Goal: Task Accomplishment & Management: Manage account settings

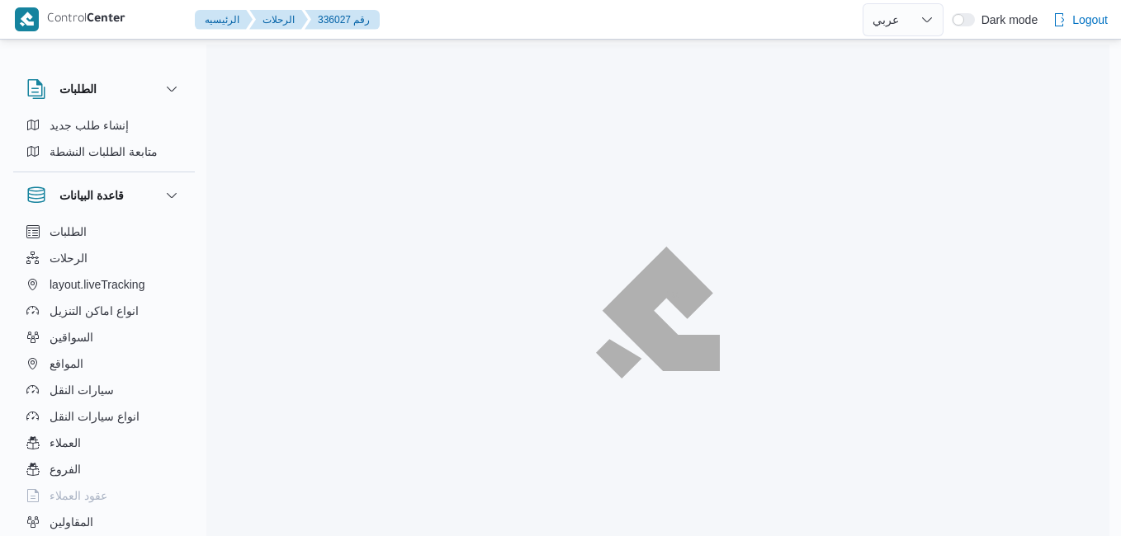
select select "ar"
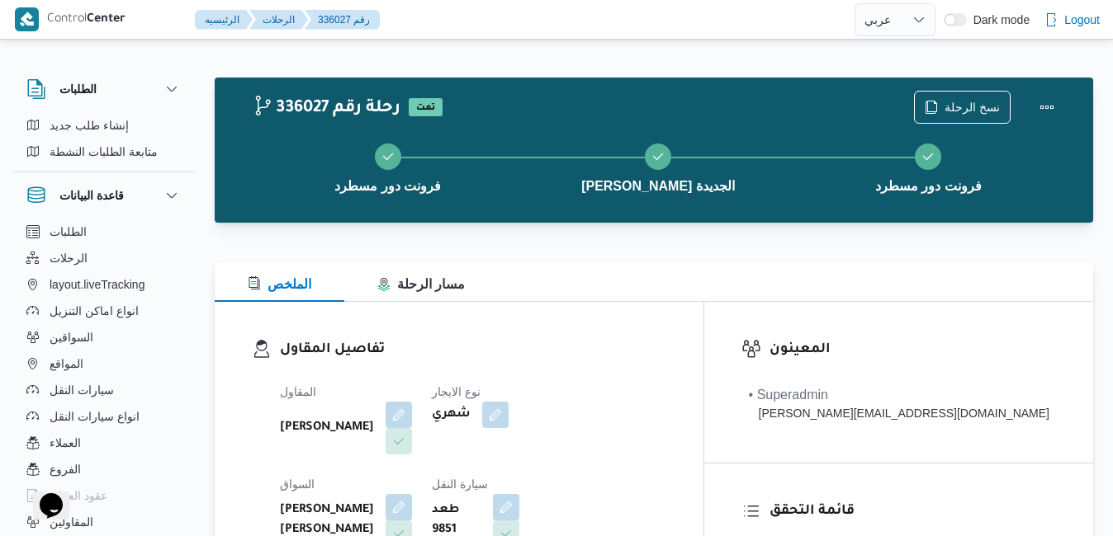
click at [655, 294] on div "الملخص مسار الرحلة" at bounding box center [654, 282] width 878 height 40
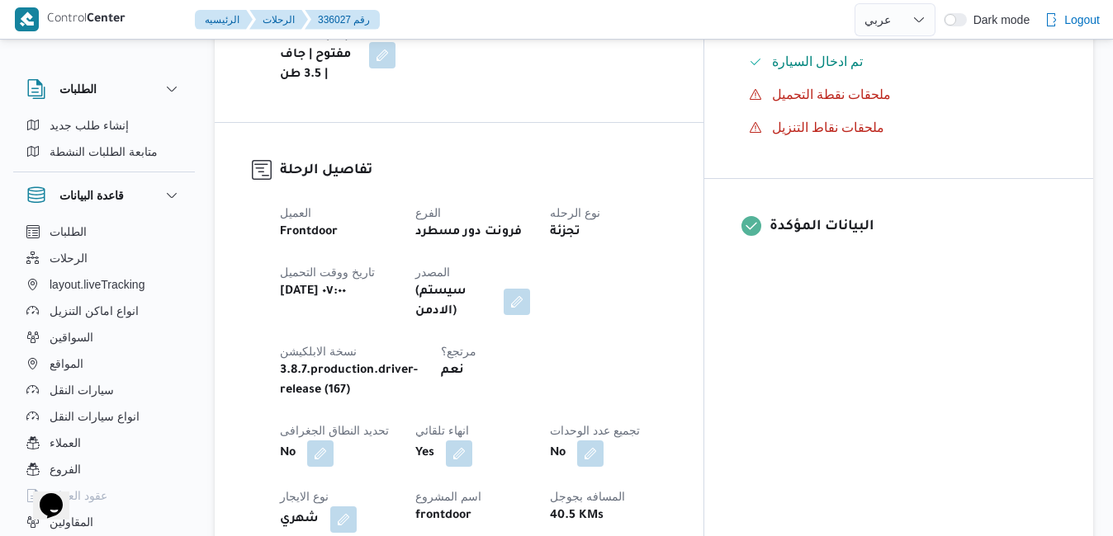
scroll to position [594, 0]
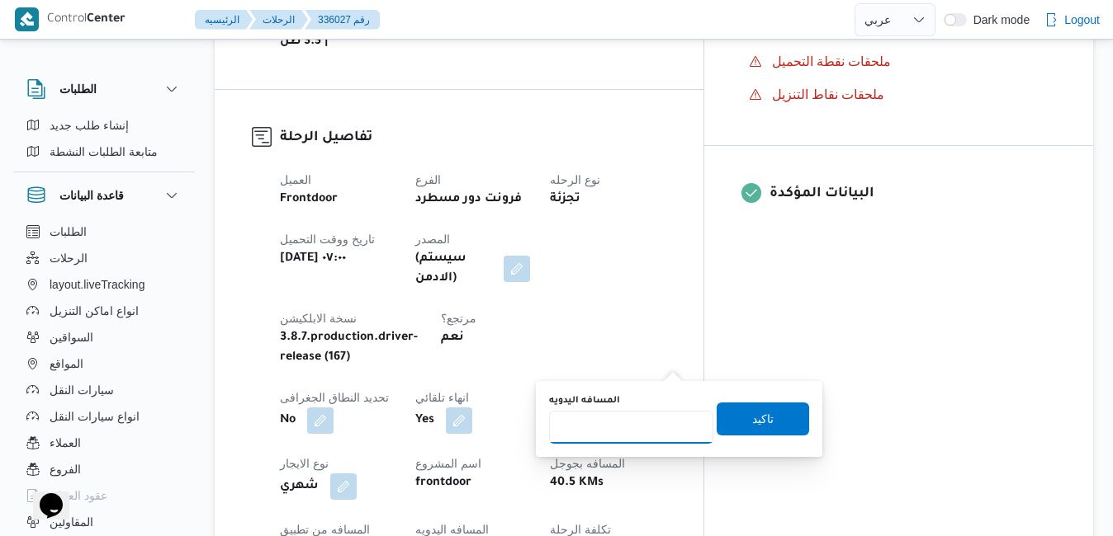
click at [621, 432] on input "المسافه اليدويه" at bounding box center [631, 427] width 164 height 33
type input "120"
click at [752, 416] on span "تاكيد" at bounding box center [762, 419] width 21 height 20
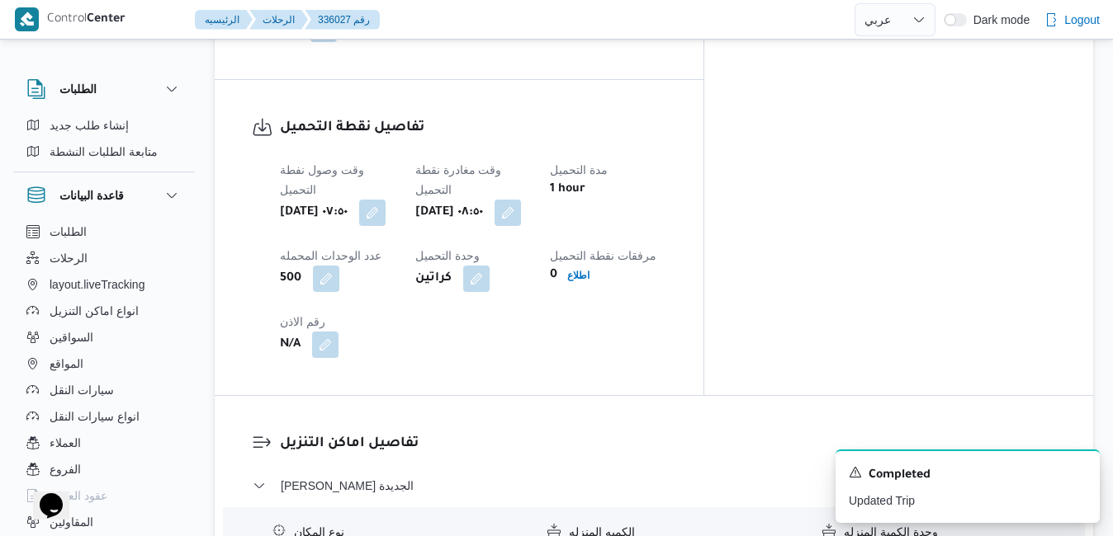
scroll to position [1453, 0]
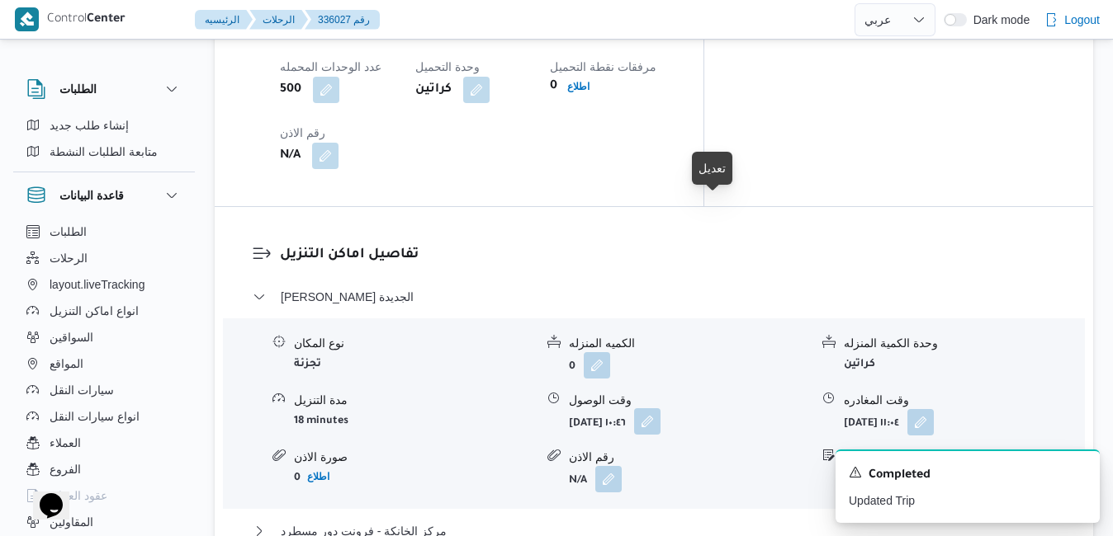
click at [660, 409] on button "button" at bounding box center [647, 422] width 26 height 26
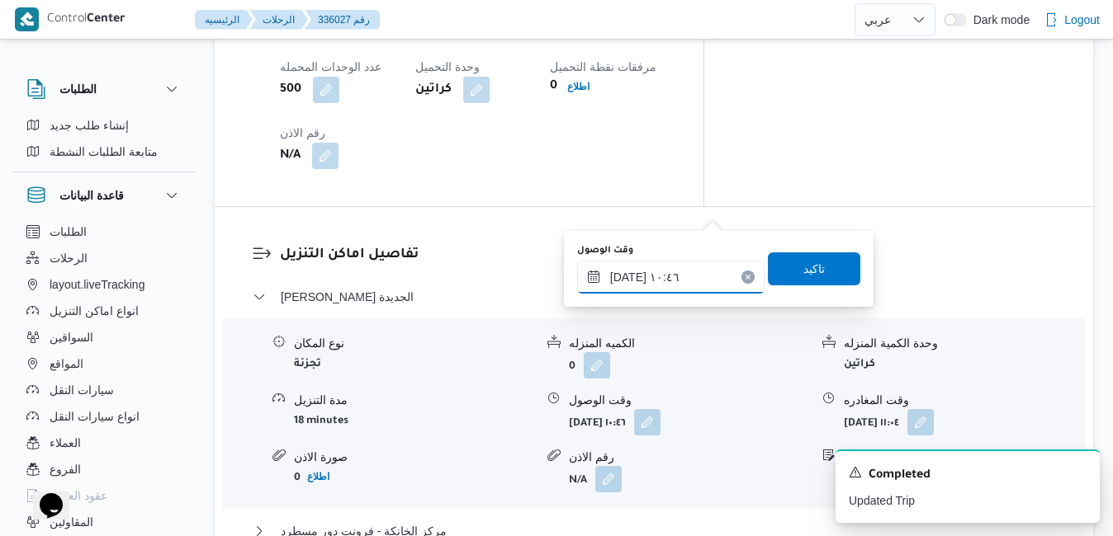
click at [673, 281] on input "١٠/٠٩/٢٠٢٥ ١٠:٤٦" at bounding box center [670, 277] width 187 height 33
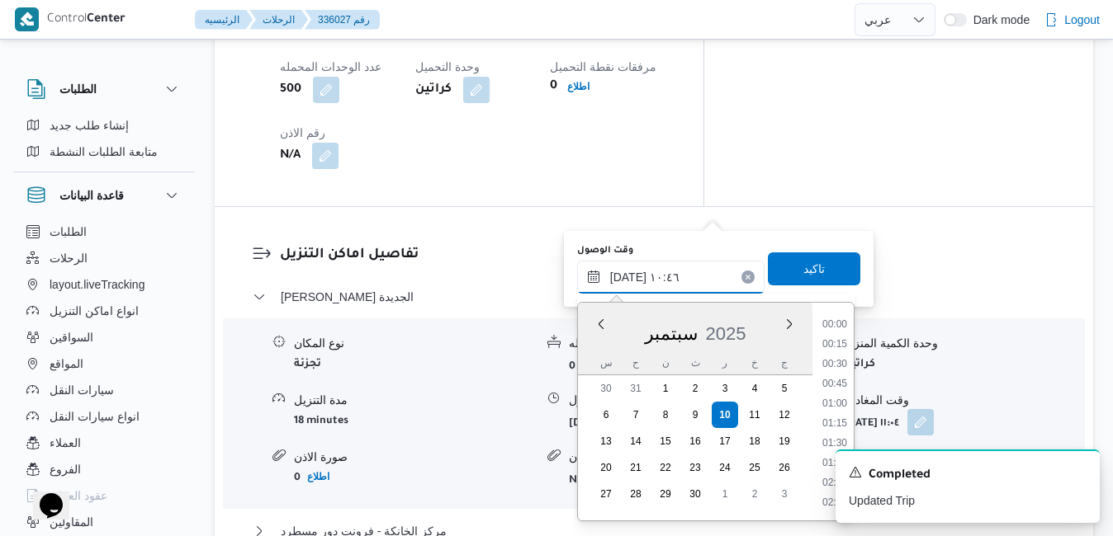
scroll to position [751, 0]
click at [841, 348] on li "09:45" at bounding box center [834, 346] width 38 height 17
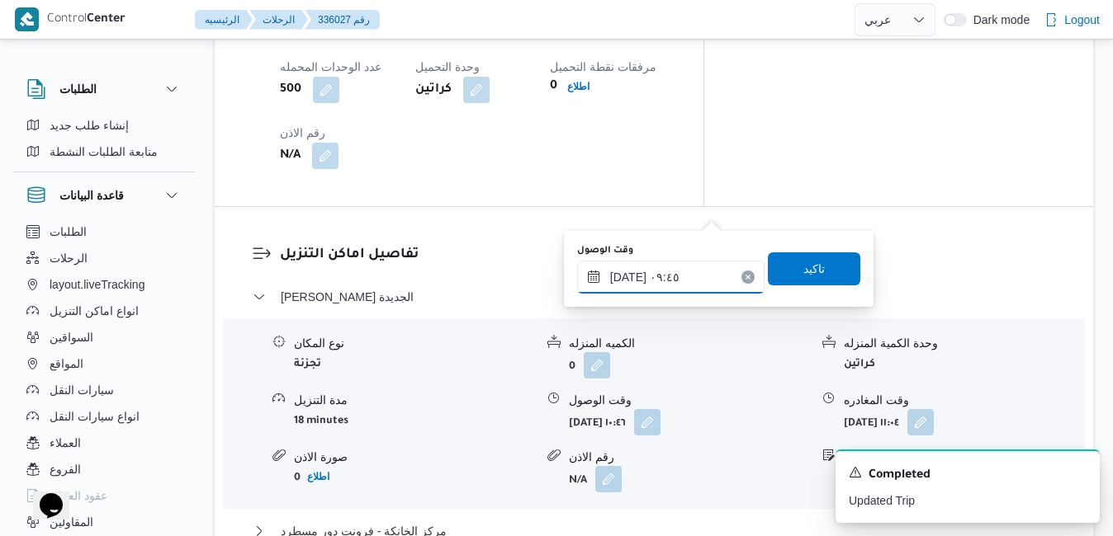
click at [628, 276] on input "١٠/٠٩/٢٠٢٥ ٠٩:٤٥" at bounding box center [670, 277] width 187 height 33
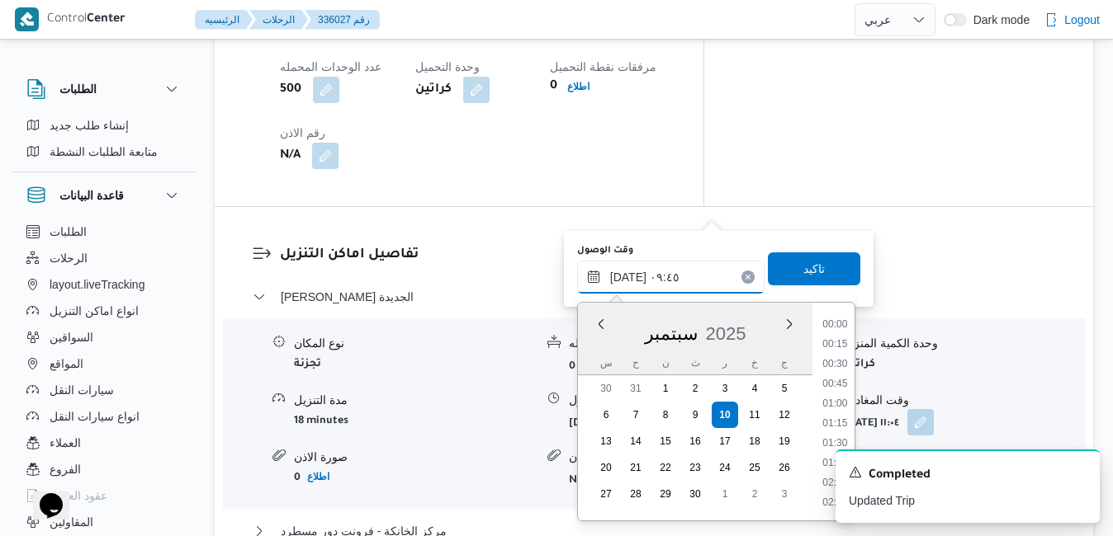
click at [628, 276] on input "١٠/٠٩/٢٠٢٥ ٠٩:٤٥" at bounding box center [670, 277] width 187 height 33
type input "١٠/٠٩/٢٠٢٥ ٠٩:50"
click at [803, 267] on span "تاكيد" at bounding box center [813, 268] width 21 height 20
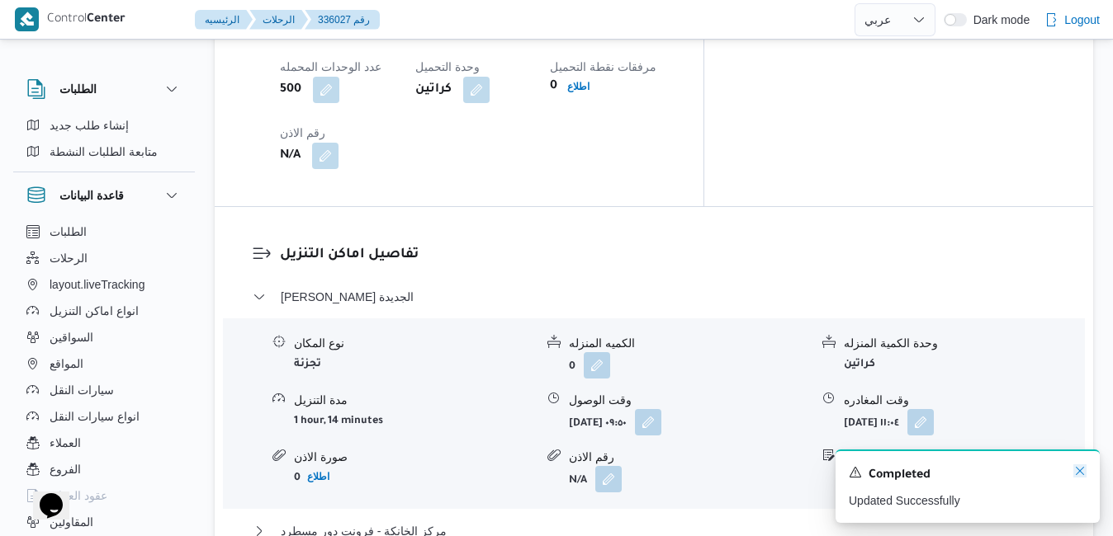
click at [1081, 472] on icon "Dismiss toast" at bounding box center [1079, 471] width 13 height 13
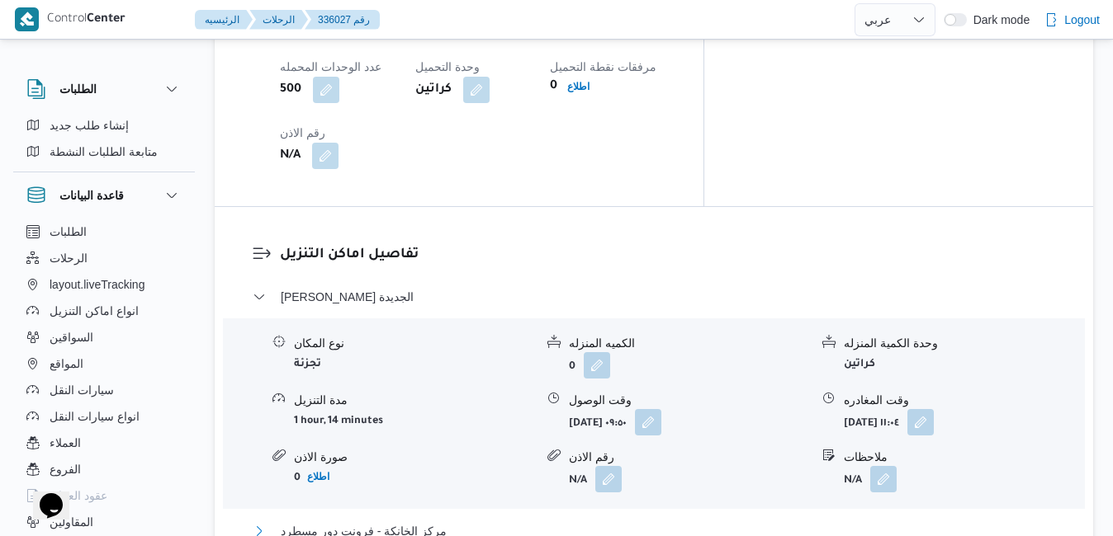
click at [816, 522] on button "مركز الخانكة - فرونت دور مسطرد" at bounding box center [654, 532] width 803 height 20
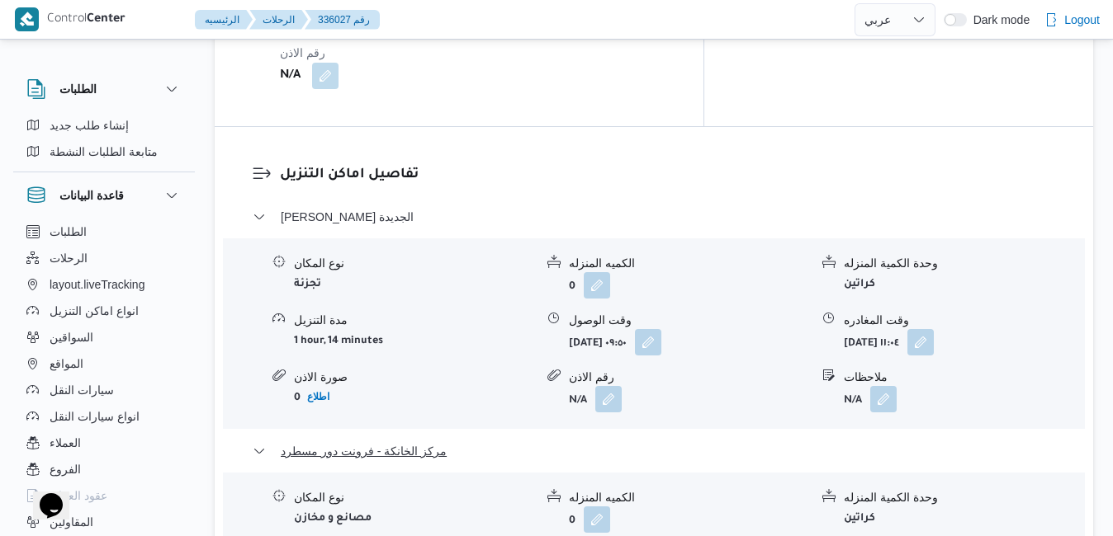
scroll to position [1651, 0]
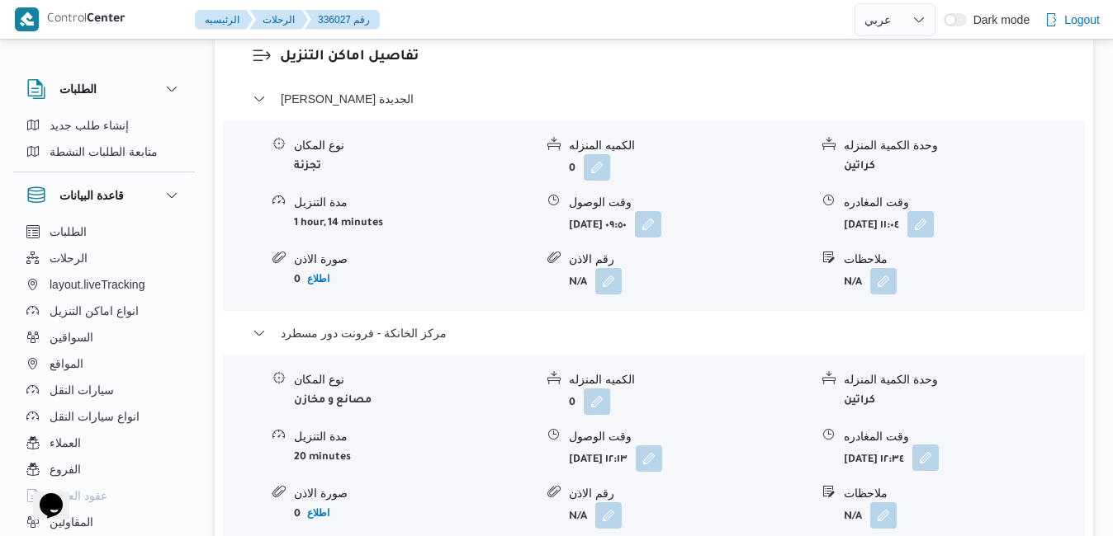
click at [938, 445] on button "button" at bounding box center [925, 458] width 26 height 26
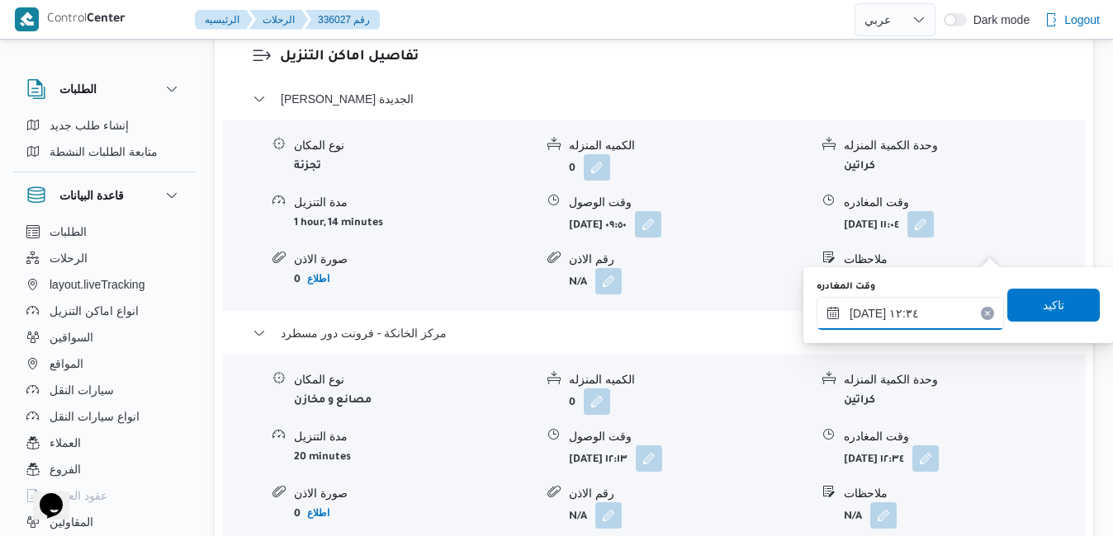
click at [895, 318] on input "١٠/٠٩/٢٠٢٥ ١٢:٣٤" at bounding box center [909, 313] width 187 height 33
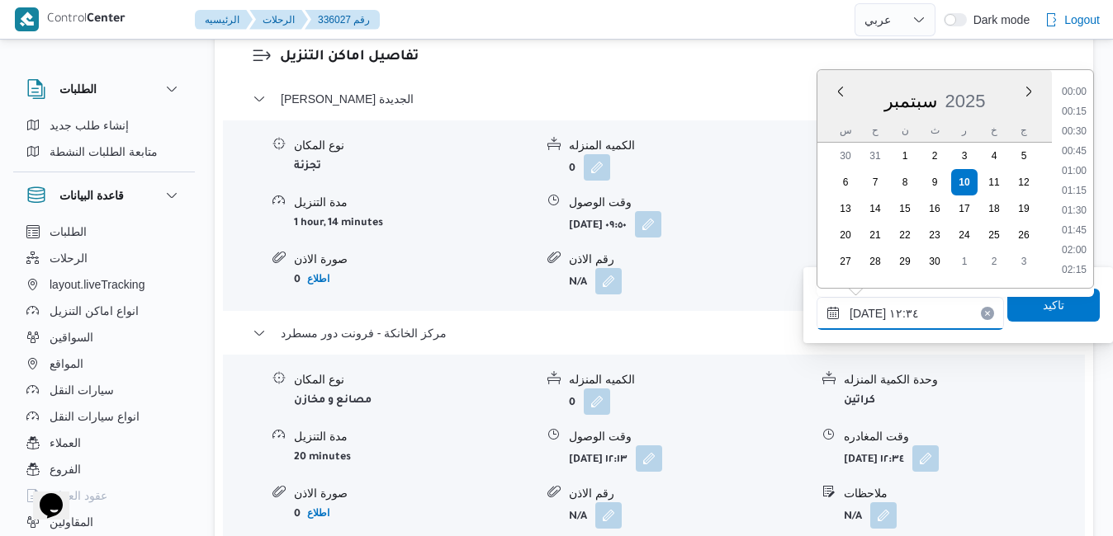
scroll to position [890, 0]
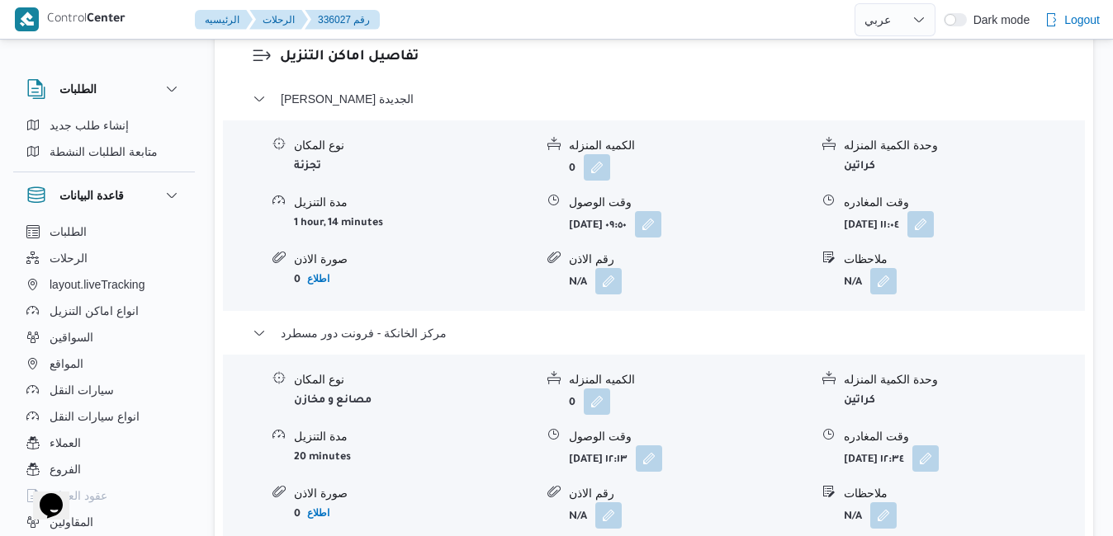
click at [1101, 238] on div "336027 رحلة رقم تمت نسخ الرحلة فرونت دور مسطرد ثانى القاهرة الجديدة فرونت دور م…" at bounding box center [546, 324] width 1113 height 3864
click at [938, 445] on button "button" at bounding box center [925, 458] width 26 height 26
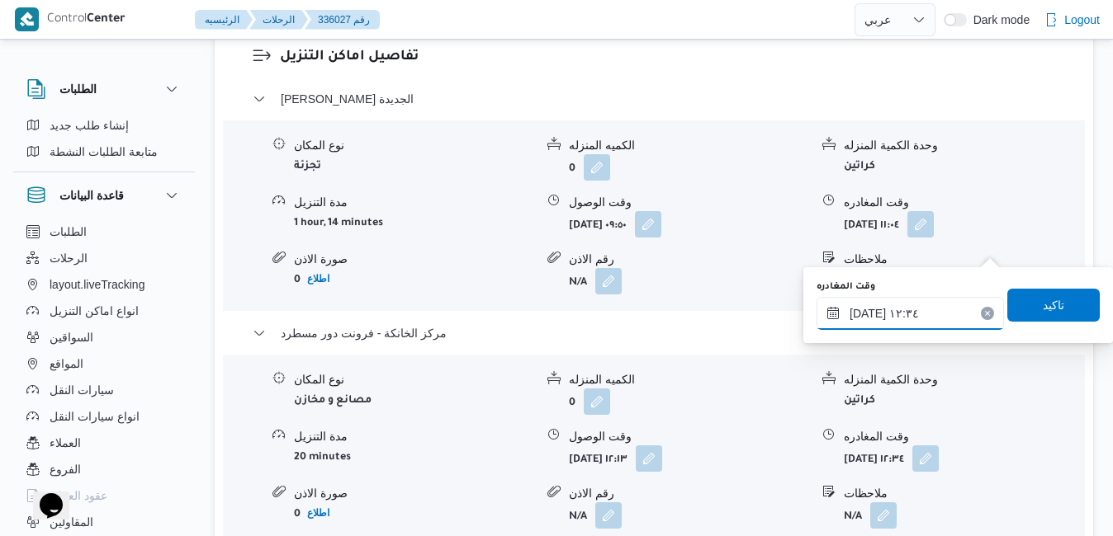
click at [947, 309] on input "١٠/٠٩/٢٠٢٥ ١٢:٣٤" at bounding box center [909, 313] width 187 height 33
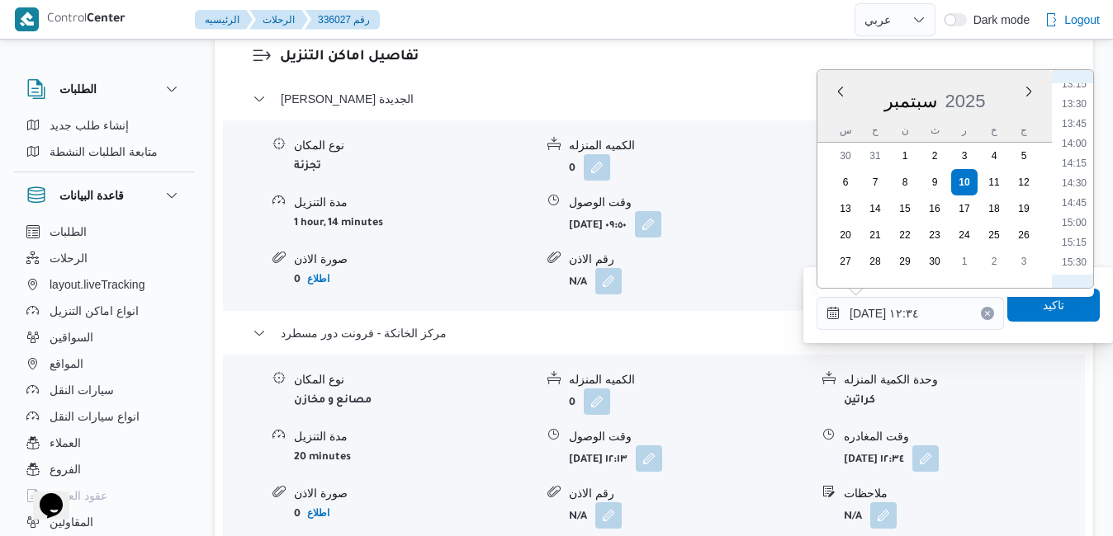
scroll to position [1225, 0]
click at [1077, 172] on li "16:30" at bounding box center [1074, 174] width 38 height 17
type input "١٠/٠٩/٢٠٢٥ ١٦:٣٠"
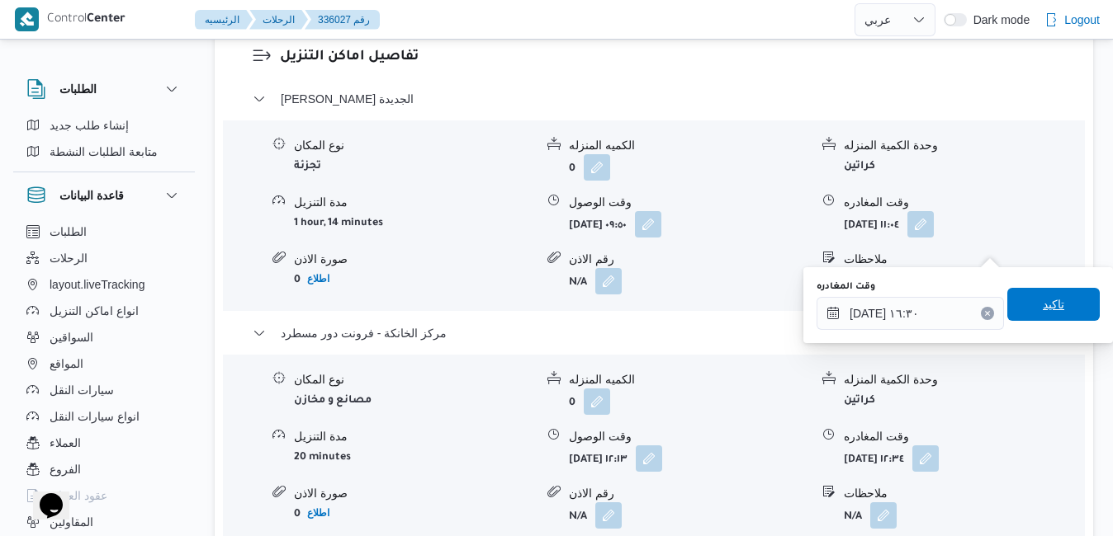
click at [1042, 305] on span "تاكيد" at bounding box center [1052, 305] width 21 height 20
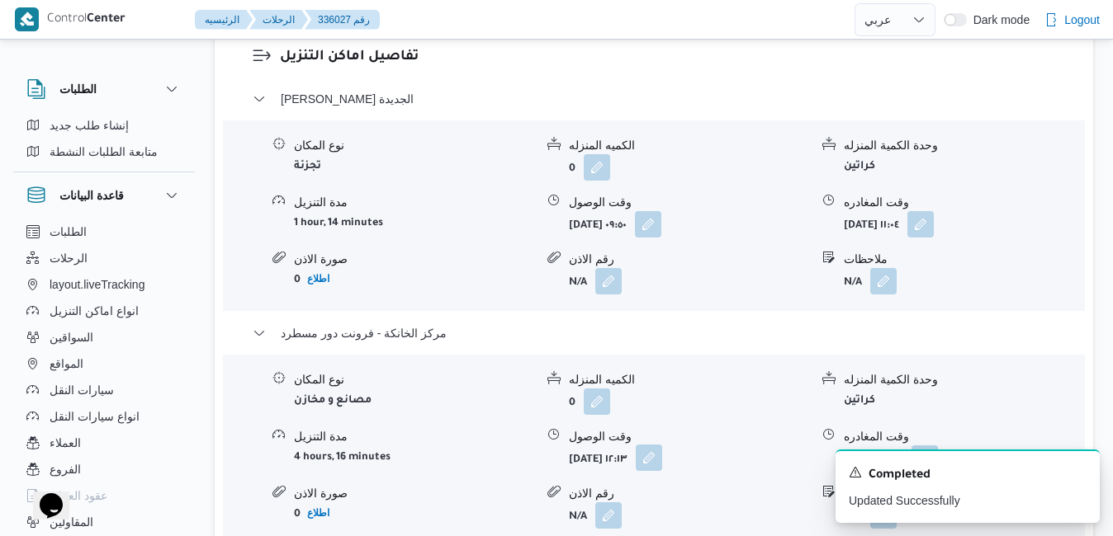
click at [662, 445] on button "button" at bounding box center [648, 458] width 26 height 26
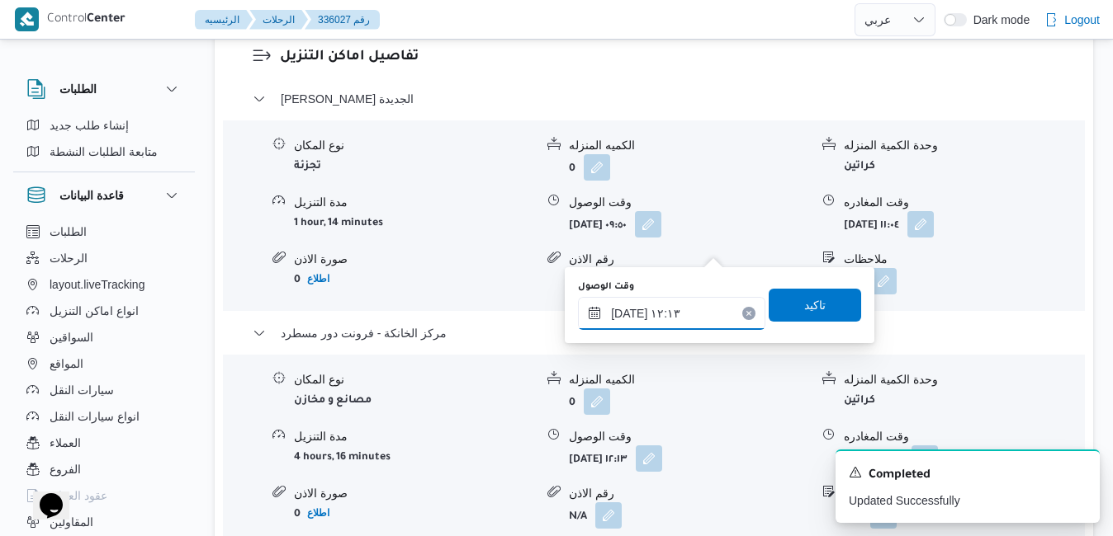
click at [687, 322] on input "١٠/٠٩/٢٠٢٥ ١٢:١٣" at bounding box center [671, 313] width 187 height 33
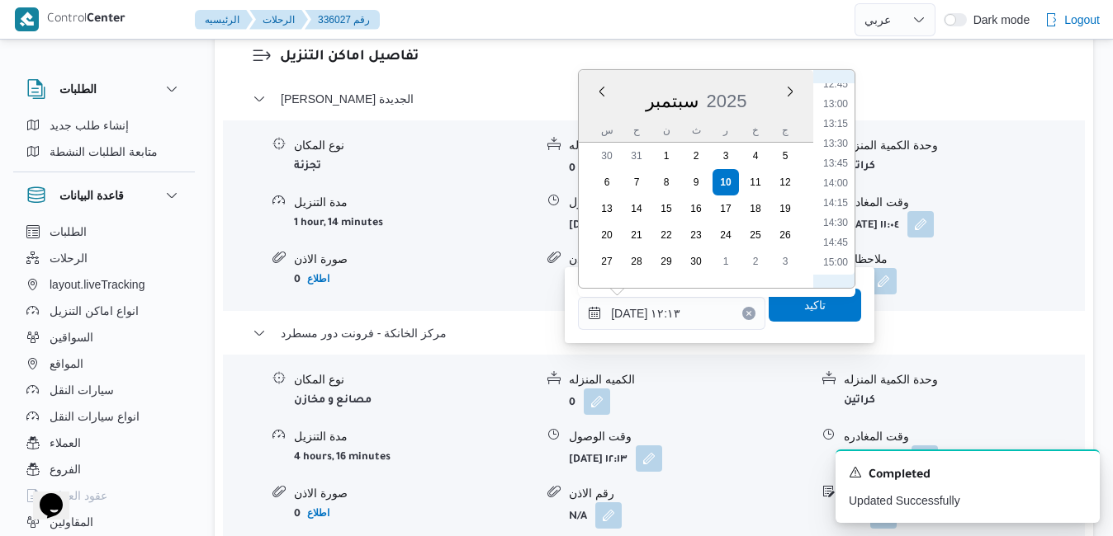
scroll to position [1185, 0]
click at [842, 196] on li "16:15" at bounding box center [835, 194] width 38 height 17
type input "١٠/٠٩/٢٠٢٥ ١٦:١٥"
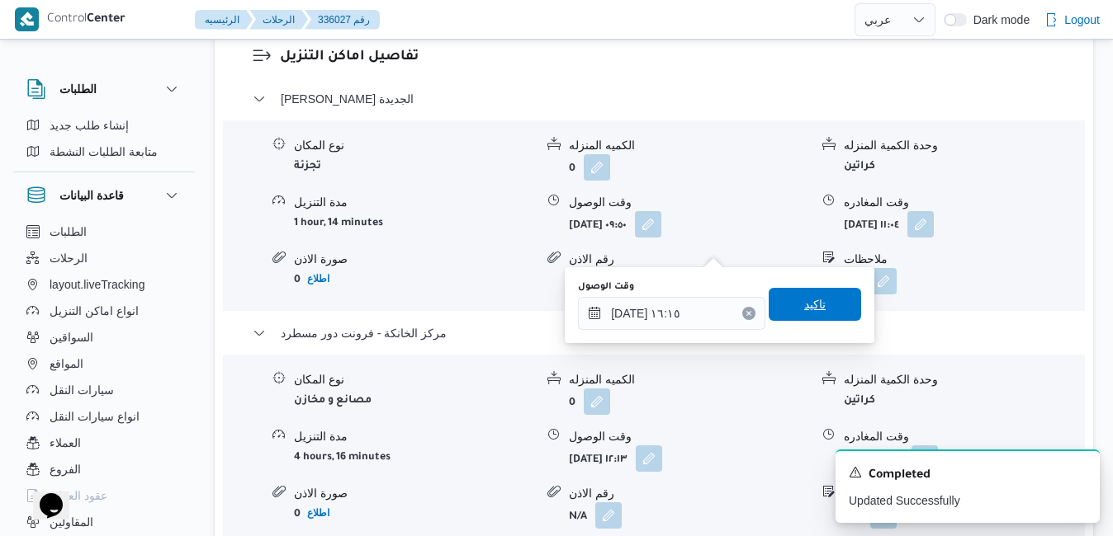
click at [812, 300] on span "تاكيد" at bounding box center [814, 305] width 21 height 20
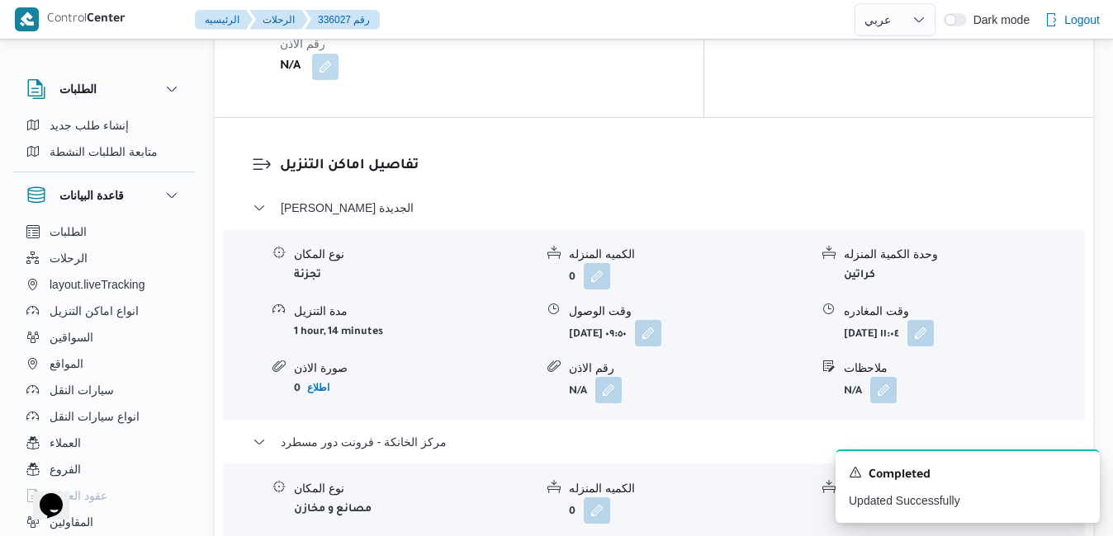
scroll to position [1519, 0]
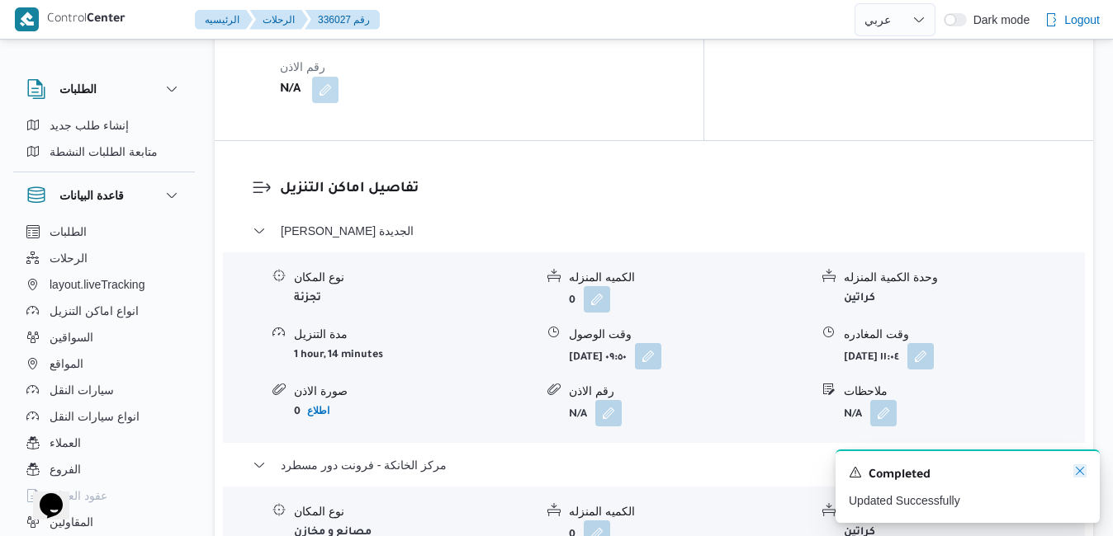
click at [1082, 474] on icon "Dismiss toast" at bounding box center [1079, 471] width 13 height 13
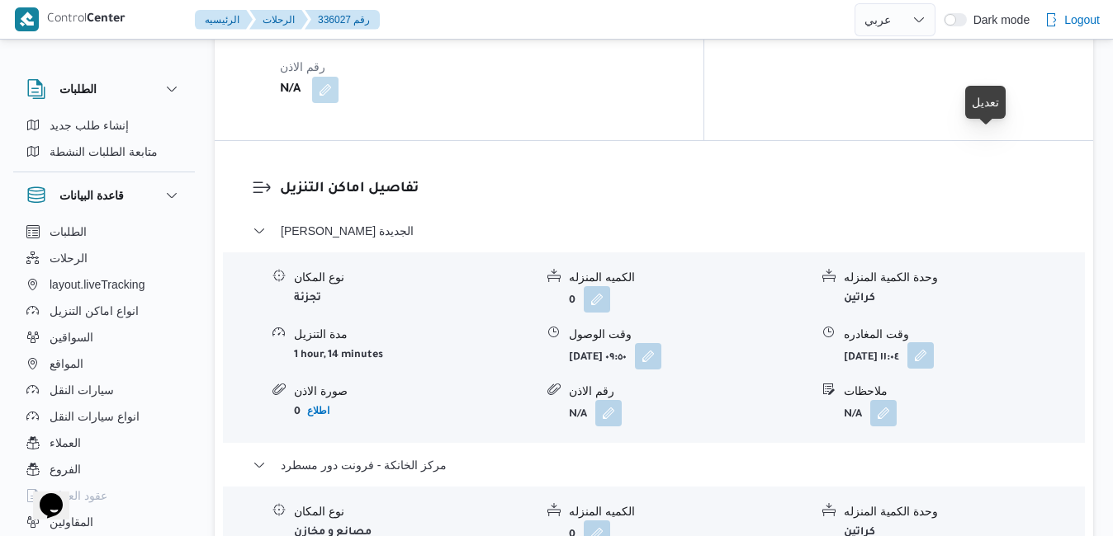
click at [933, 342] on button "button" at bounding box center [920, 355] width 26 height 26
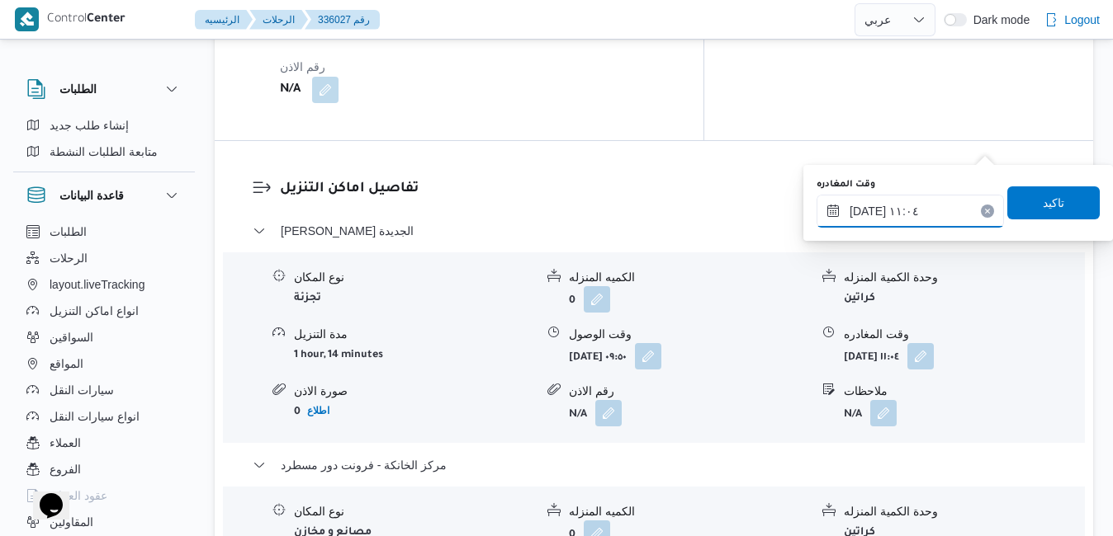
click at [886, 215] on input "١٠/٠٩/٢٠٢٥ ١١:٠٤" at bounding box center [909, 211] width 187 height 33
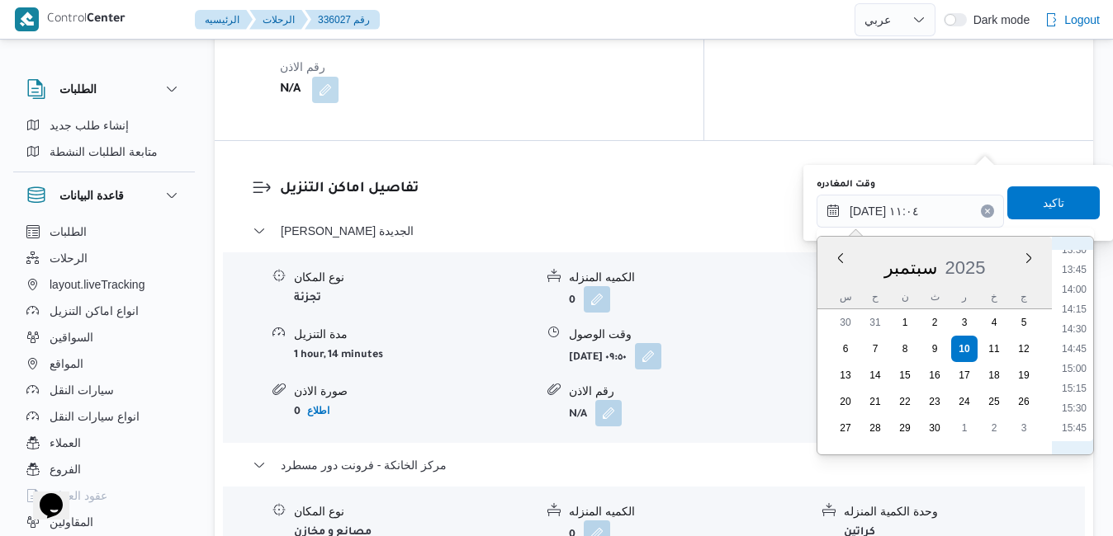
scroll to position [1106, 0]
click at [1079, 384] on li "15:30" at bounding box center [1074, 380] width 38 height 17
type input "[DATE] ١٥:٣٠"
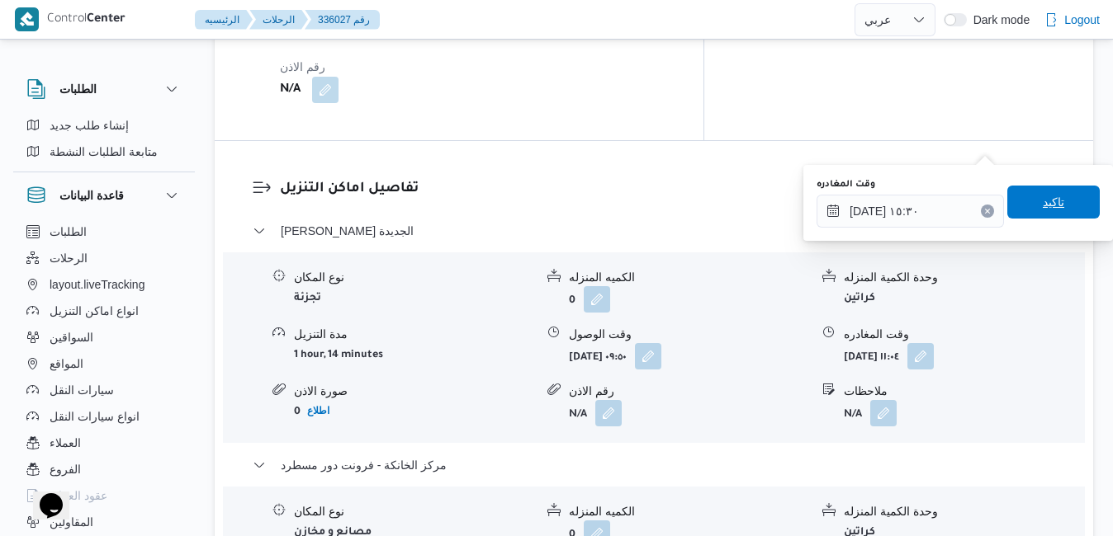
click at [1048, 213] on span "تاكيد" at bounding box center [1053, 202] width 92 height 33
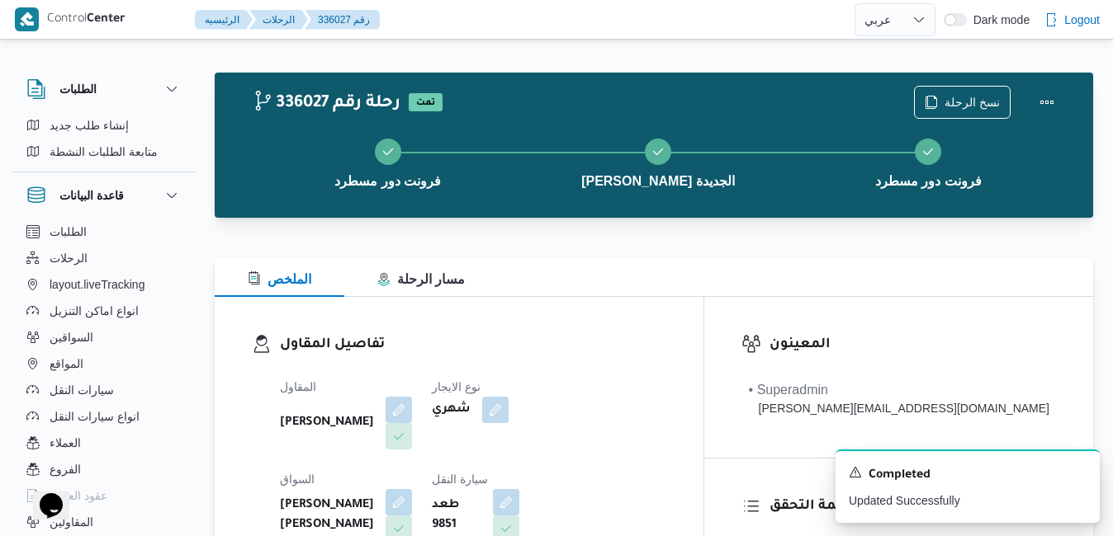
scroll to position [0, 0]
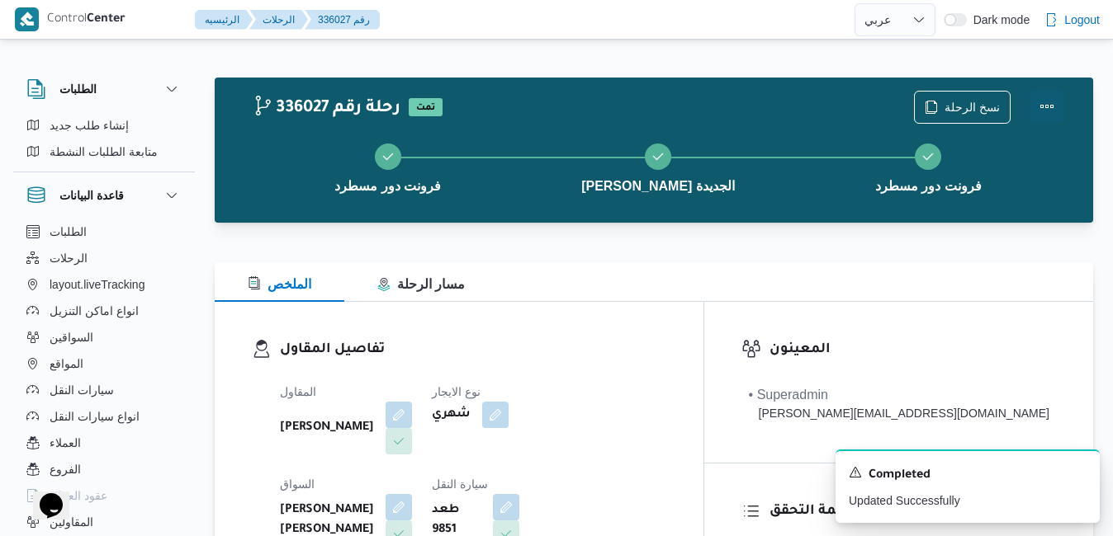
click at [1056, 109] on button "Actions" at bounding box center [1046, 106] width 33 height 33
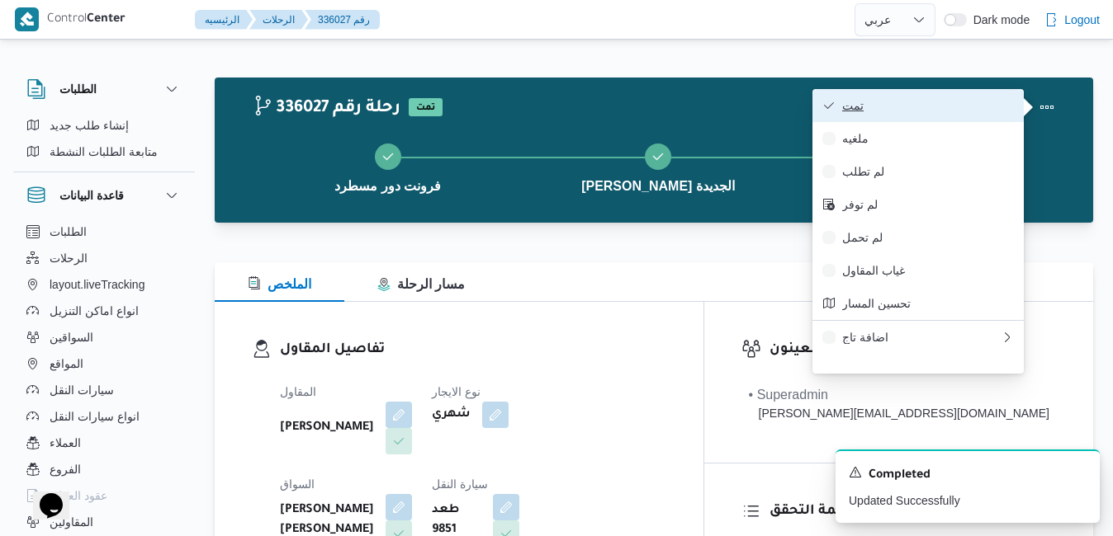
click at [930, 115] on button "تمت" at bounding box center [917, 105] width 211 height 33
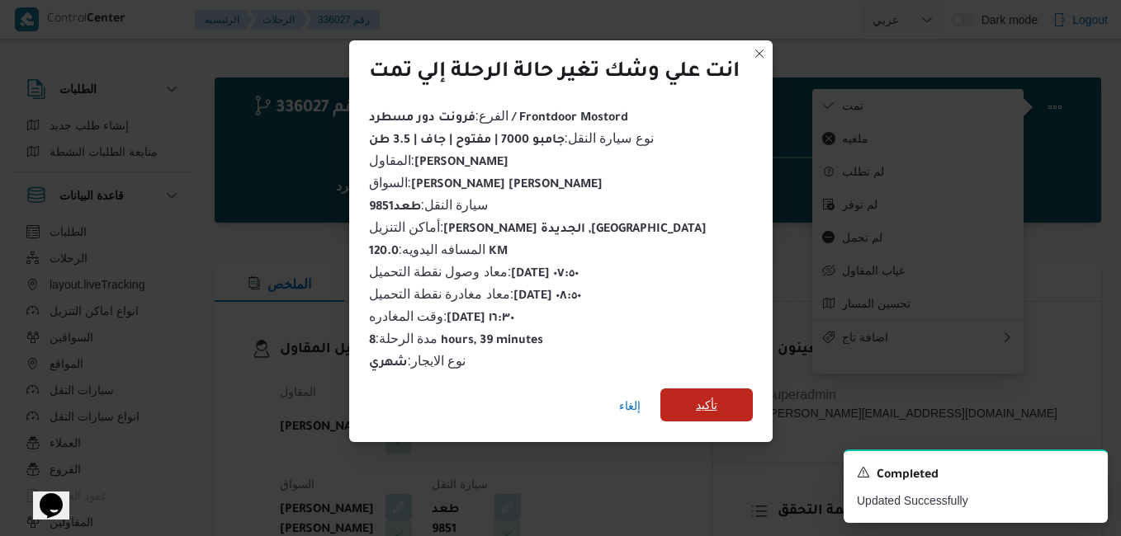
click at [713, 395] on span "تأكيد" at bounding box center [706, 405] width 21 height 20
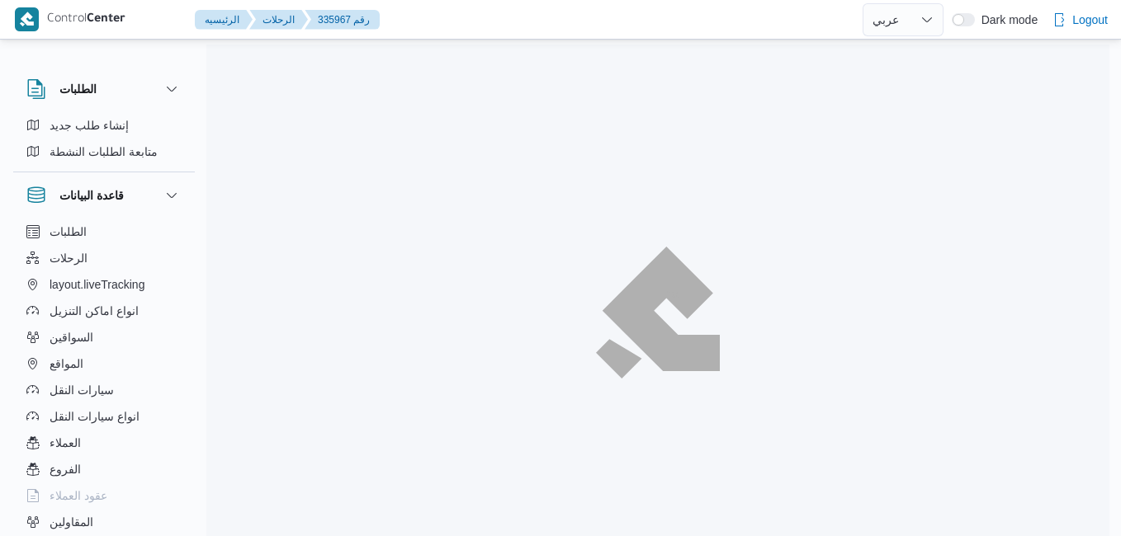
select select "ar"
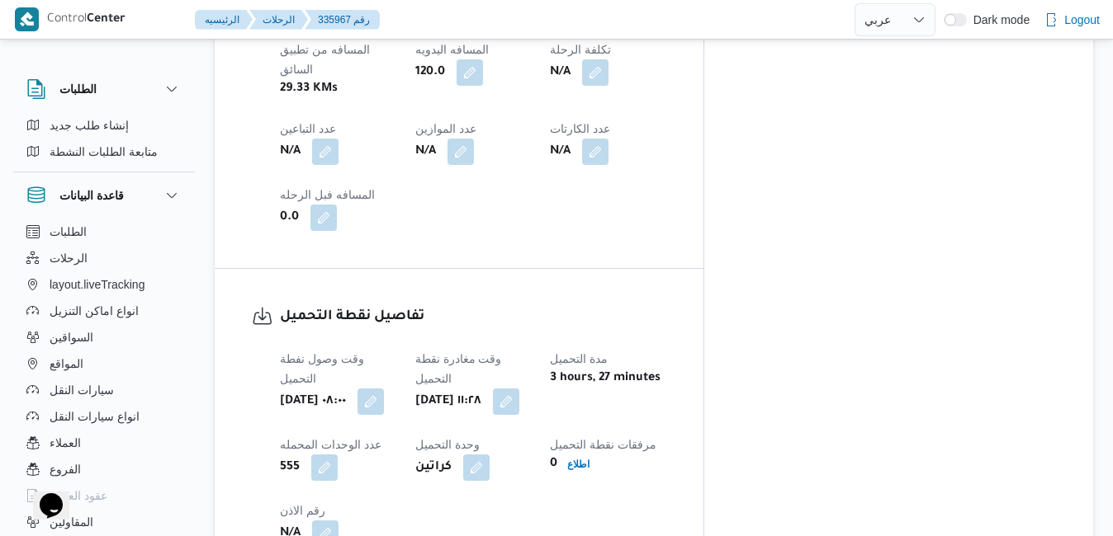
scroll to position [1188, 0]
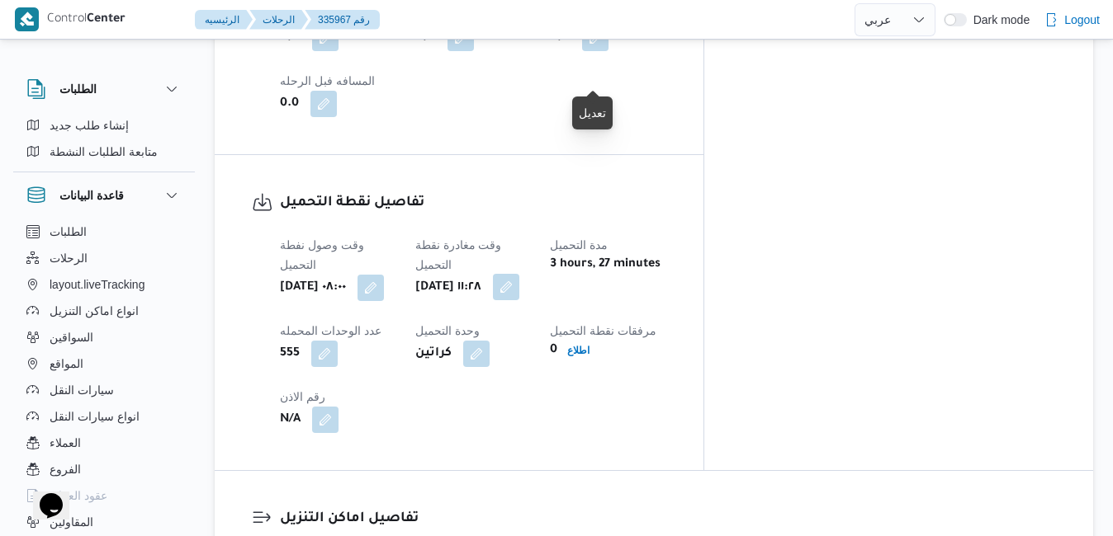
click at [519, 274] on button "button" at bounding box center [506, 287] width 26 height 26
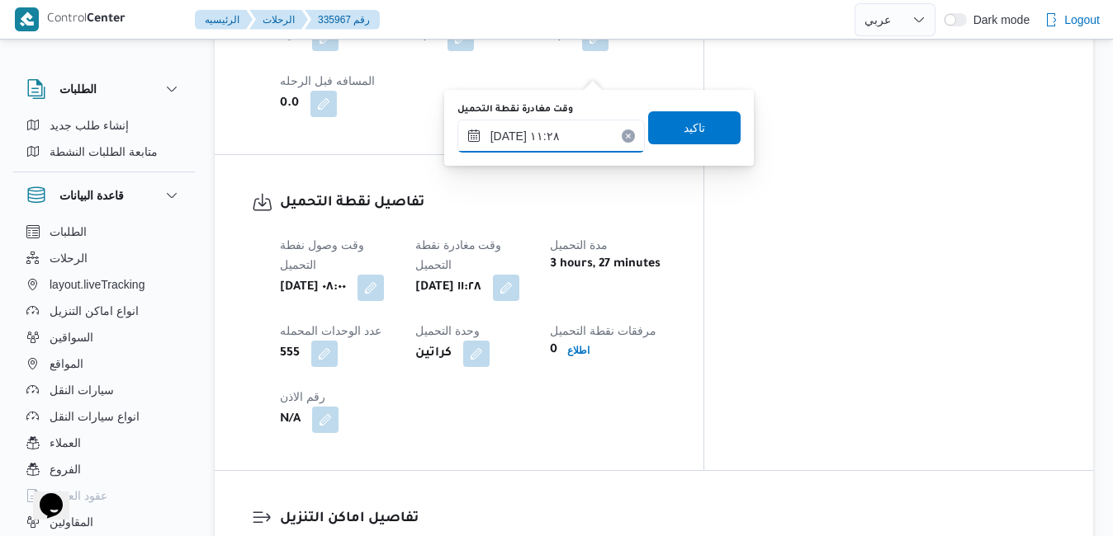
click at [544, 139] on input "١٠/٠٩/٢٠٢٥ ١١:٢٨" at bounding box center [550, 136] width 187 height 33
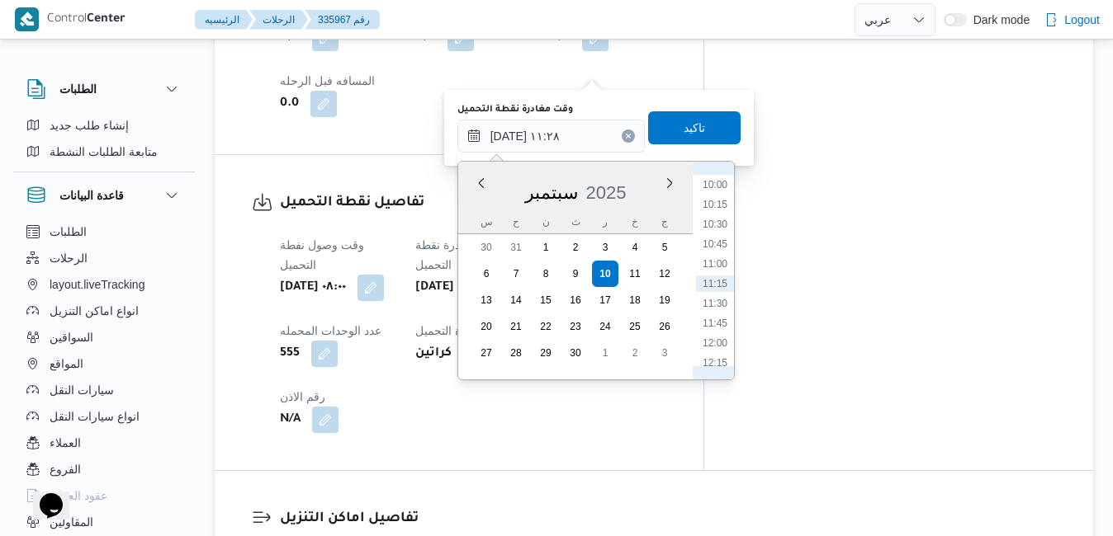
scroll to position [623, 0]
click at [720, 232] on li "08:30" at bounding box center [715, 233] width 38 height 17
type input "١٠/٠٩/٢٠٢٥ ٠٨:٣٠"
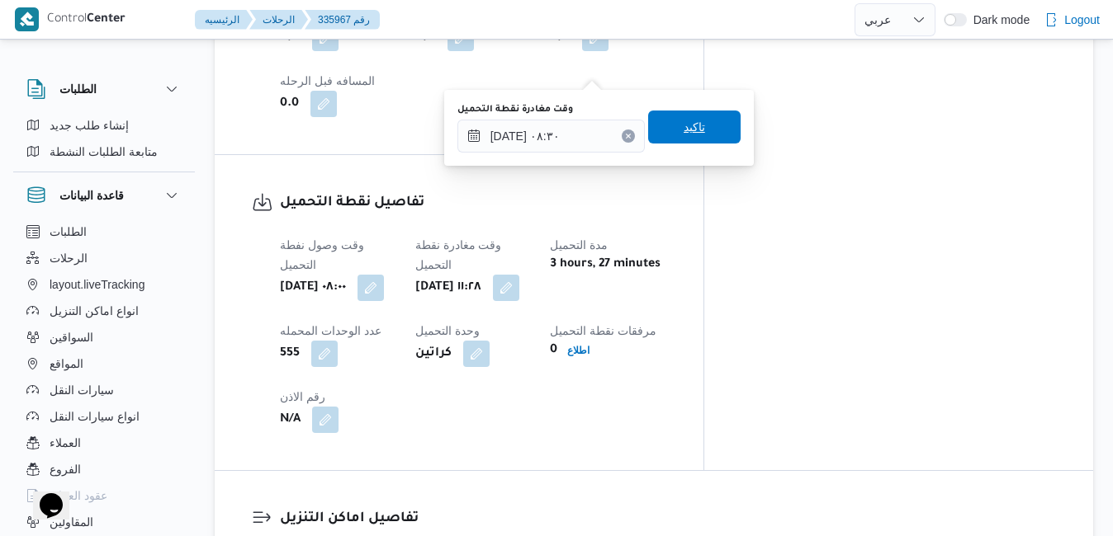
click at [696, 123] on span "تاكيد" at bounding box center [694, 127] width 92 height 33
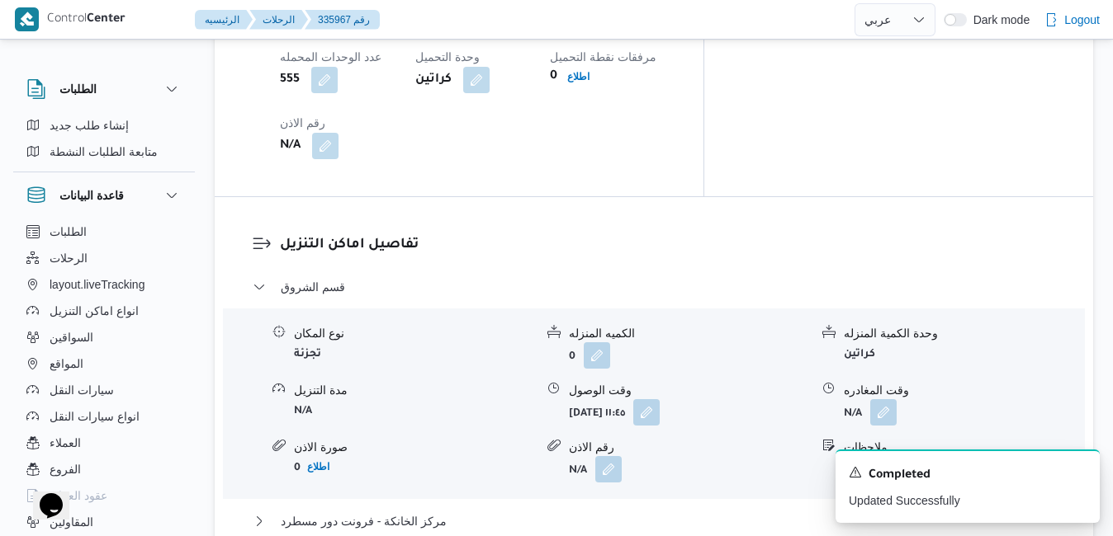
scroll to position [1486, 0]
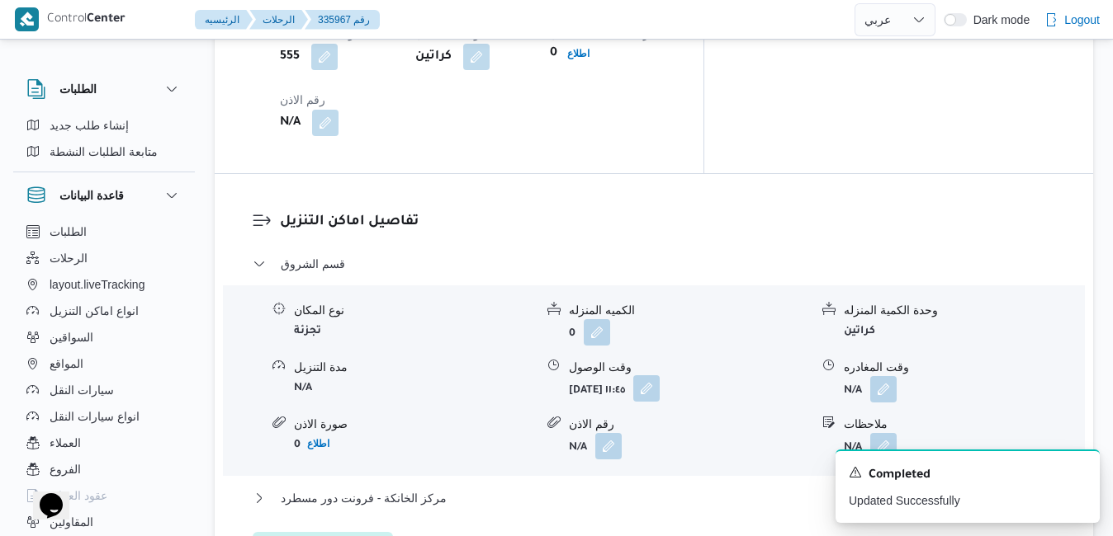
click at [659, 376] on button "button" at bounding box center [646, 389] width 26 height 26
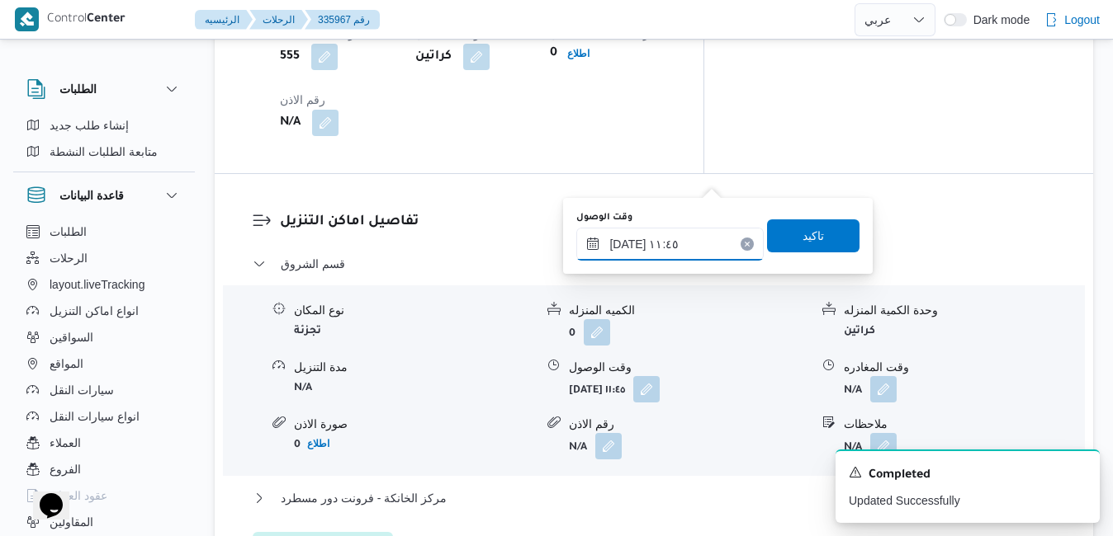
click at [659, 243] on input "١٠/٠٩/٢٠٢٥ ١١:٤٥" at bounding box center [669, 244] width 187 height 33
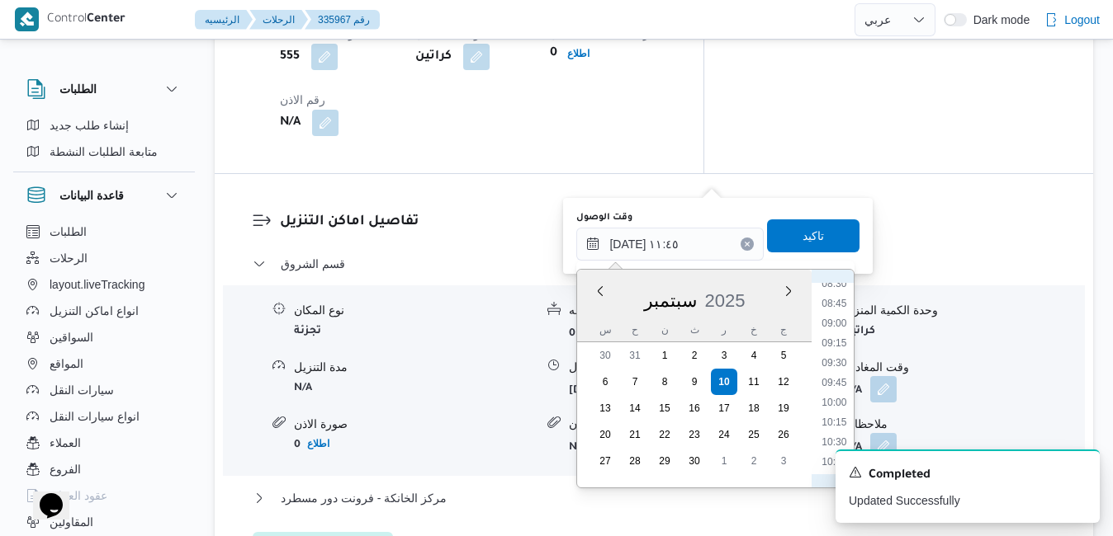
scroll to position [663, 0]
click at [843, 360] on li "09:15" at bounding box center [834, 361] width 38 height 17
type input "١٠/٠٩/٢٠٢٥ ٠٩:١٥"
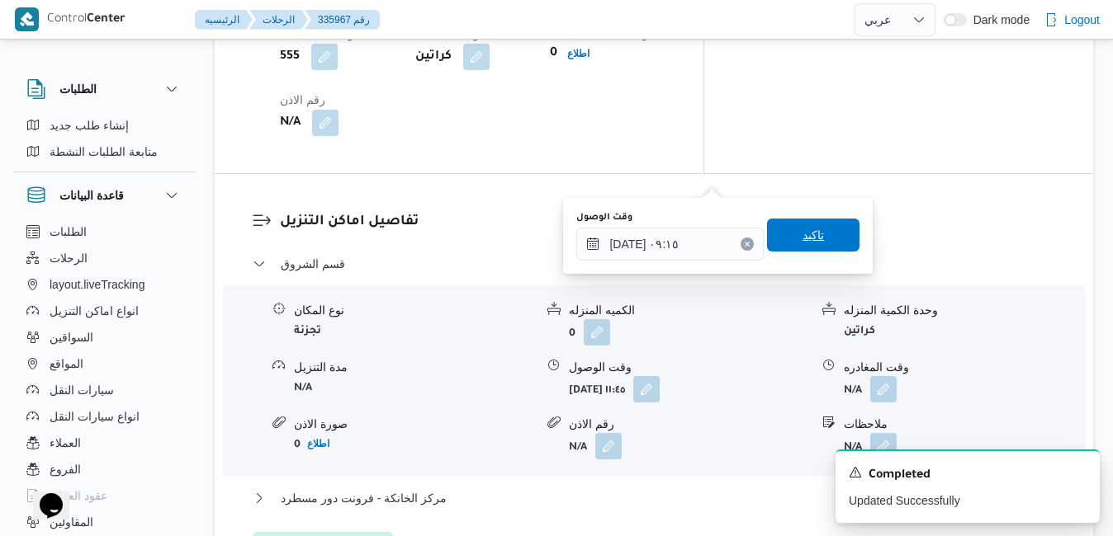
click at [809, 232] on span "تاكيد" at bounding box center [812, 235] width 21 height 20
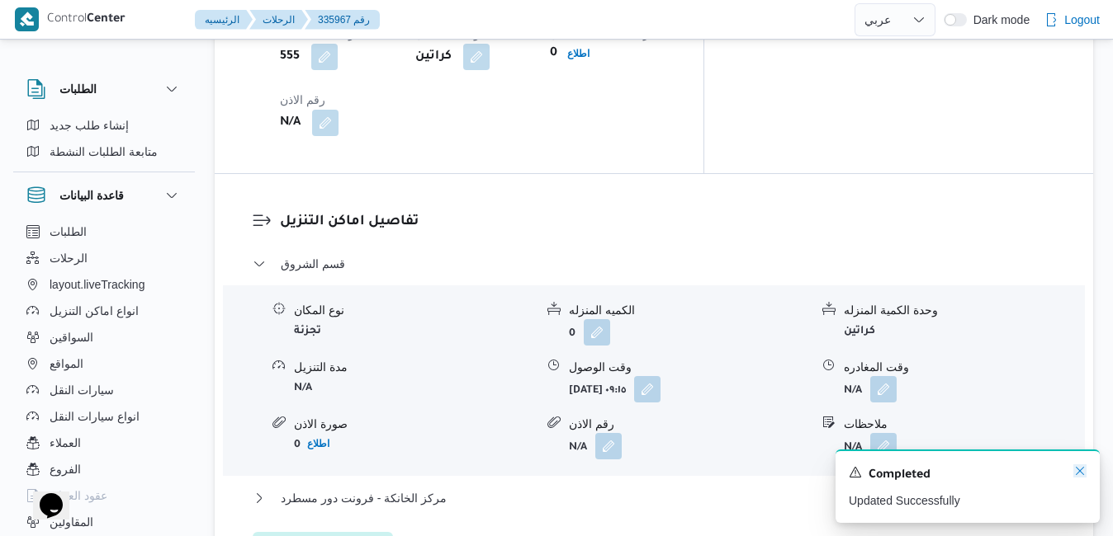
click at [1081, 472] on icon "Dismiss toast" at bounding box center [1079, 471] width 13 height 13
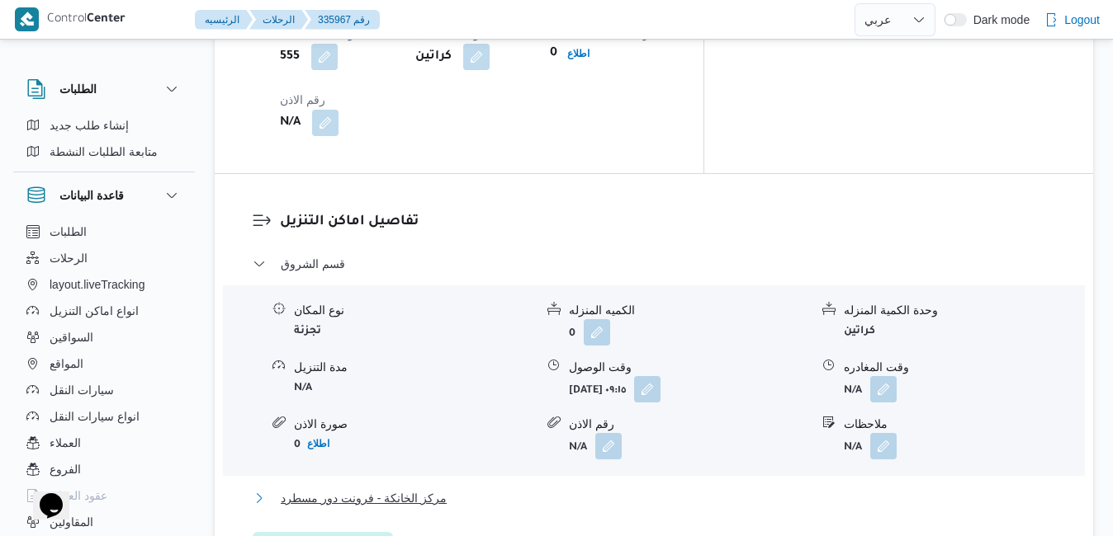
click at [832, 489] on button "مركز الخانكة - فرونت دور مسطرد" at bounding box center [654, 499] width 803 height 20
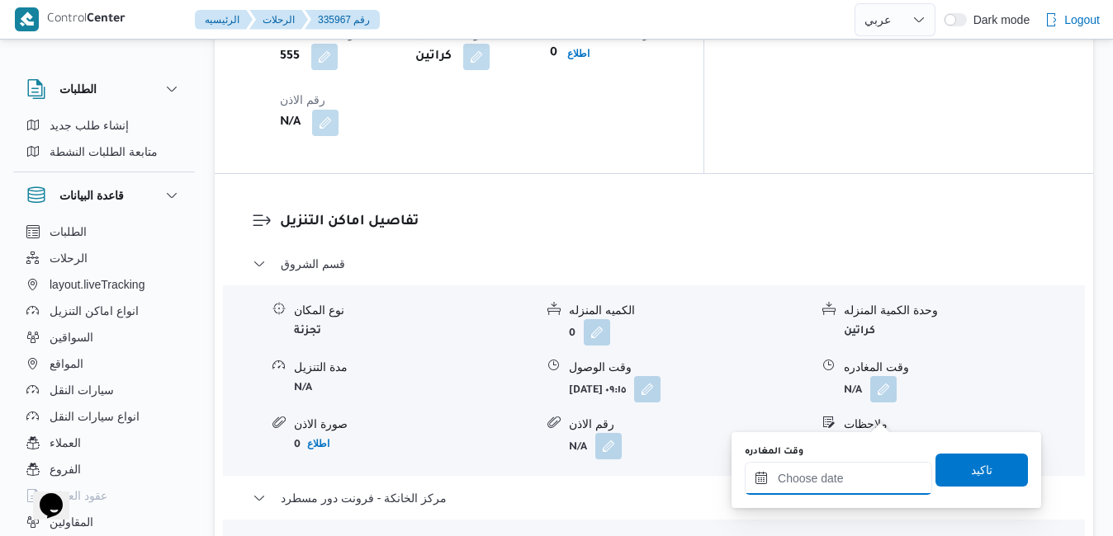
click at [835, 481] on input "وقت المغادره" at bounding box center [837, 478] width 187 height 33
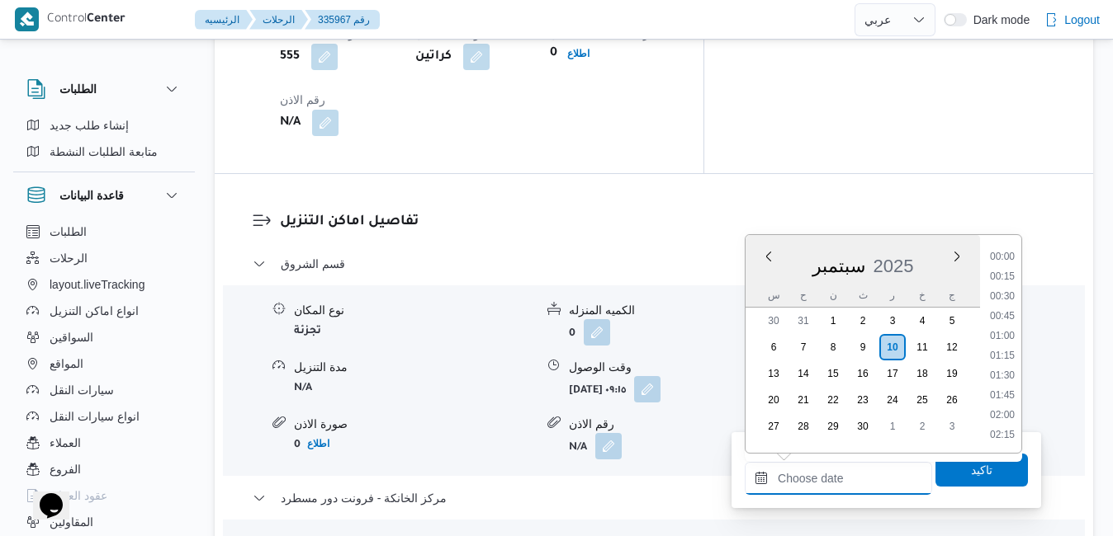
scroll to position [1266, 0]
click at [758, 287] on div "س ح ن ث ر خ ج" at bounding box center [862, 295] width 234 height 23
click at [1005, 320] on li "16:45" at bounding box center [1002, 317] width 38 height 17
type input "١٠/٠٩/٢٠٢٥ ١٦:٤٥"
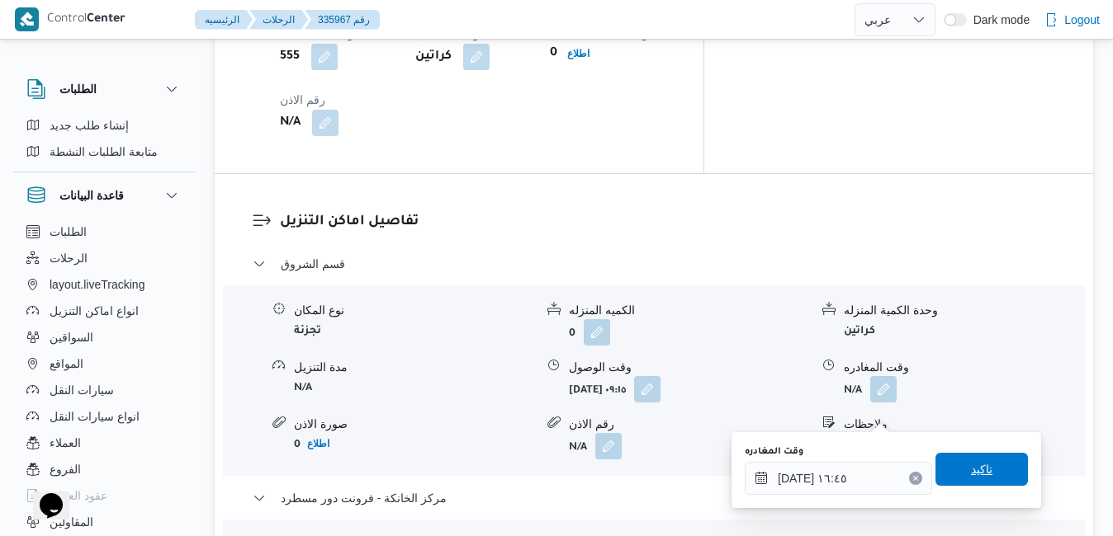
click at [956, 463] on span "تاكيد" at bounding box center [981, 469] width 92 height 33
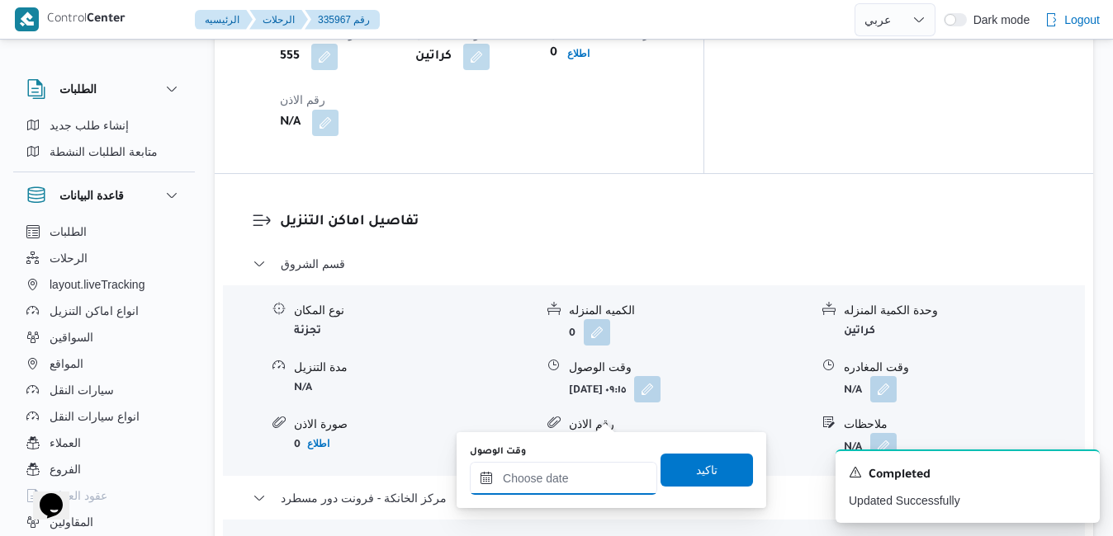
click at [572, 474] on input "وقت الوصول" at bounding box center [563, 478] width 187 height 33
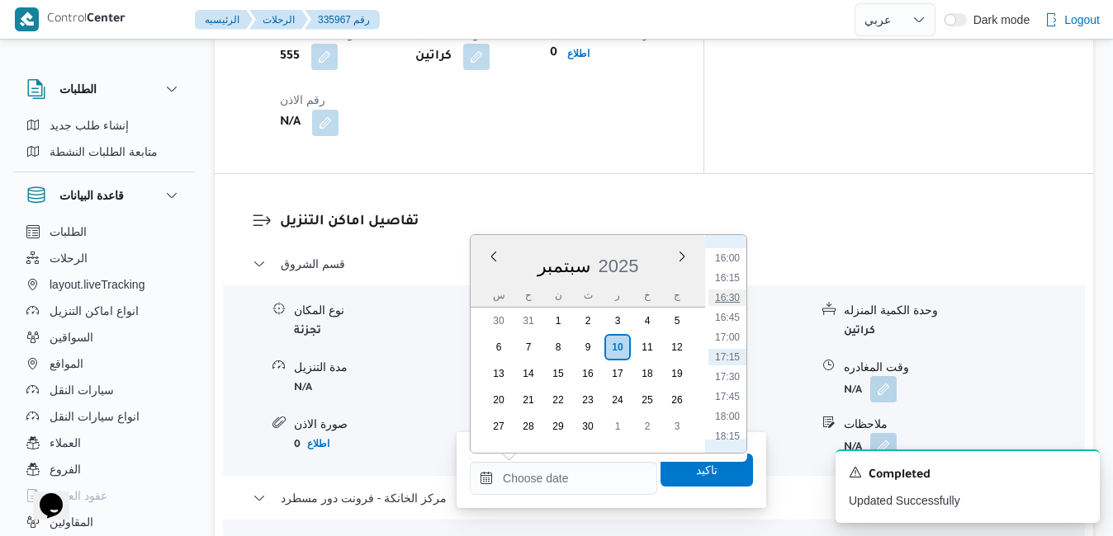
click at [735, 297] on li "16:30" at bounding box center [727, 298] width 38 height 17
type input "[DATE] ١٦:٣٠"
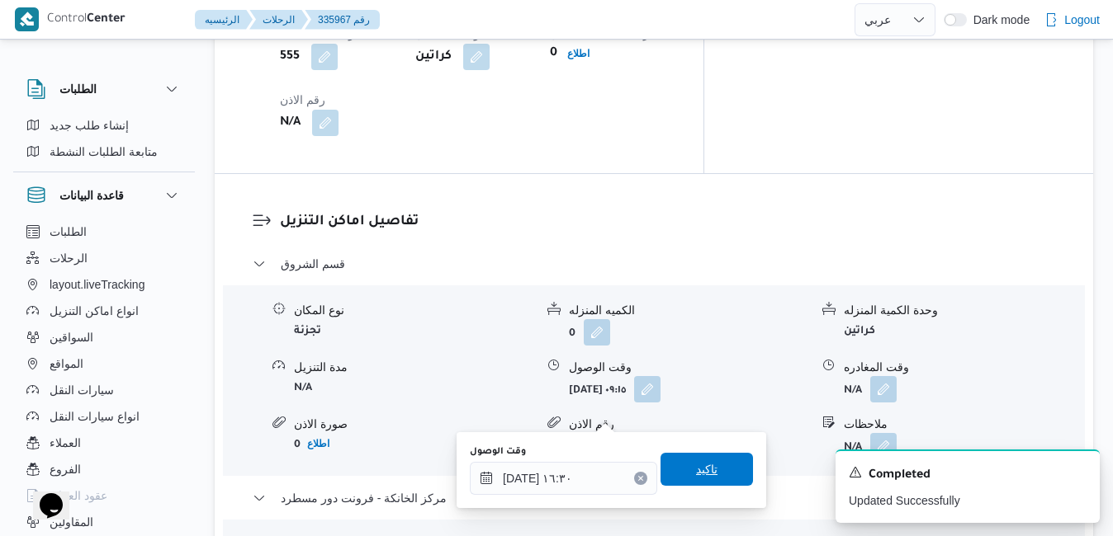
click at [696, 474] on span "تاكيد" at bounding box center [706, 470] width 21 height 20
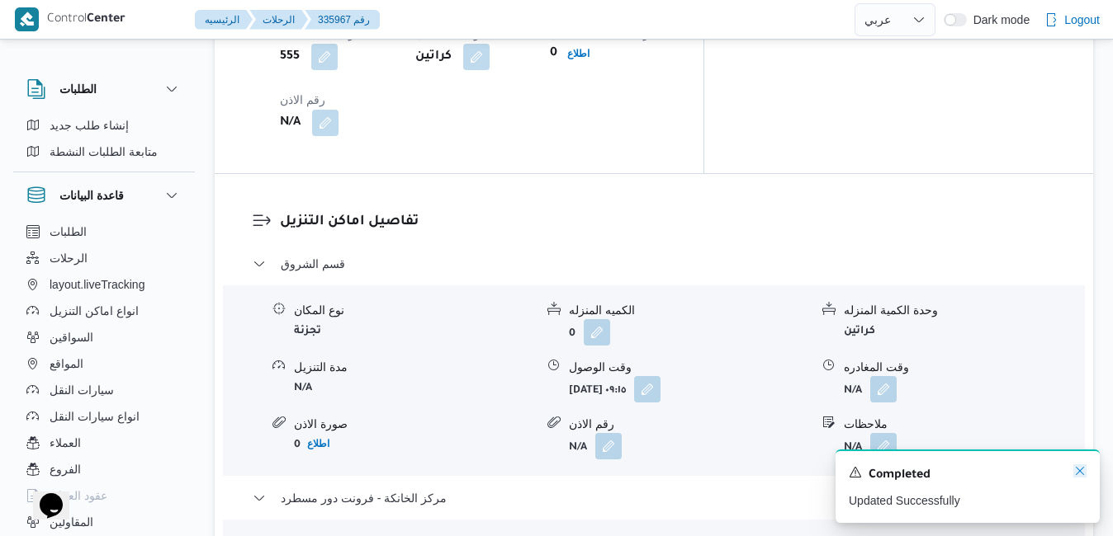
click at [1082, 470] on icon "Dismiss toast" at bounding box center [1079, 471] width 13 height 13
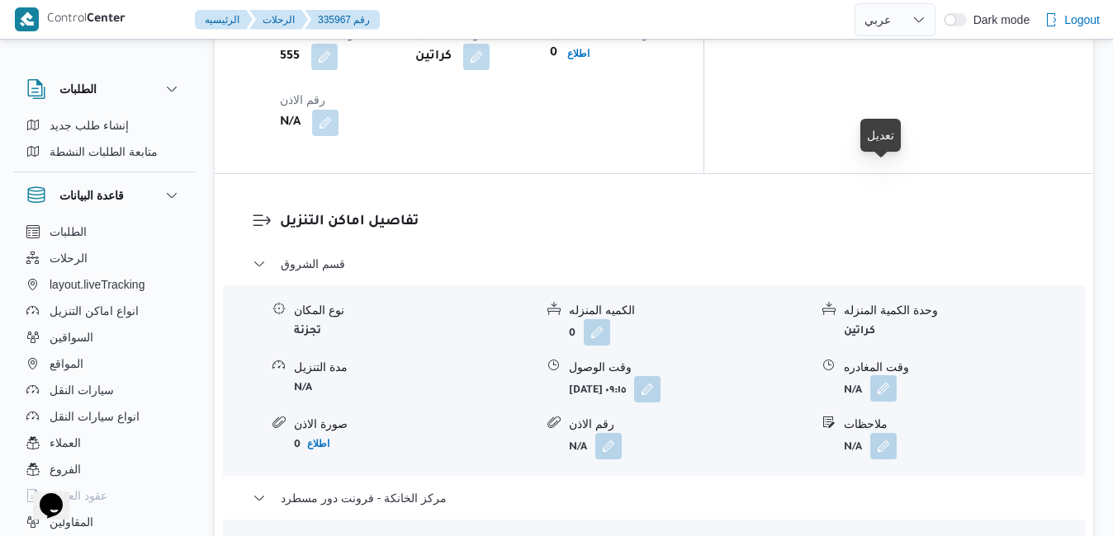
click at [882, 376] on button "button" at bounding box center [883, 389] width 26 height 26
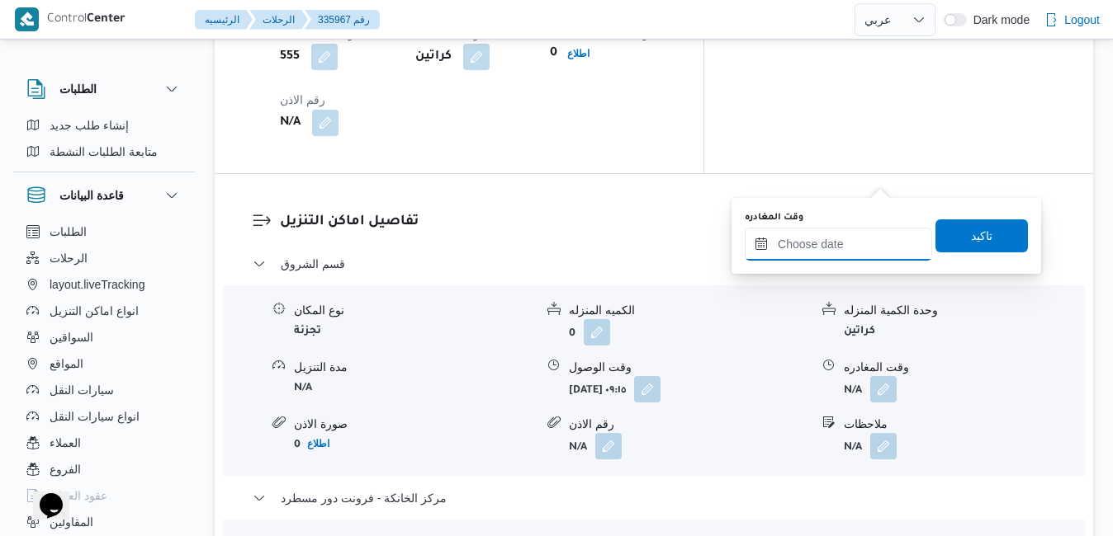
click at [834, 248] on input "وقت المغادره" at bounding box center [837, 244] width 187 height 33
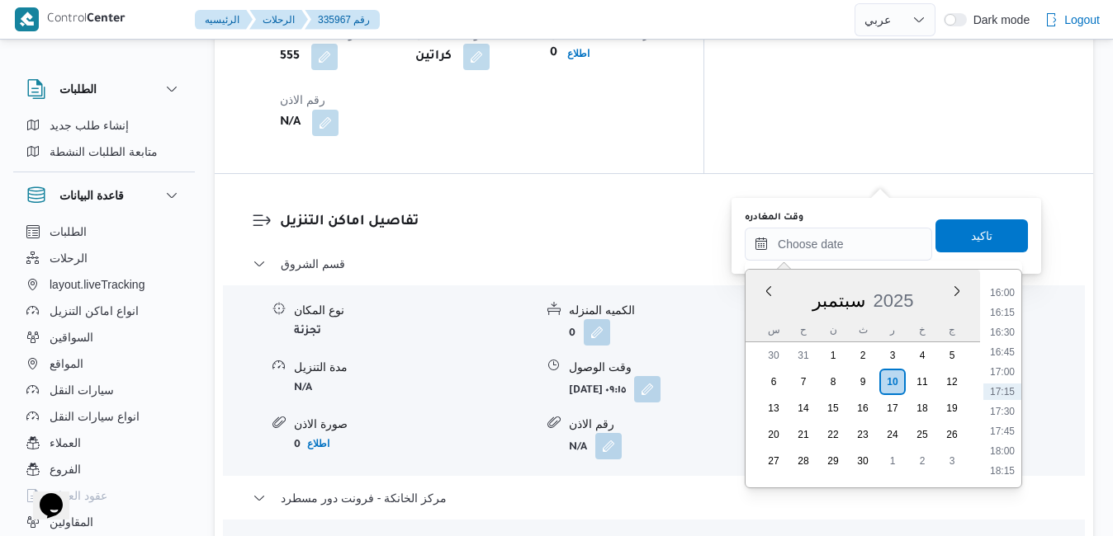
click at [762, 308] on div "سبتمبر 2025" at bounding box center [862, 297] width 234 height 42
click at [1004, 444] on li "15:45" at bounding box center [1002, 440] width 38 height 17
type input "١٠/٠٩/٢٠٢٥ ١٥:٤٥"
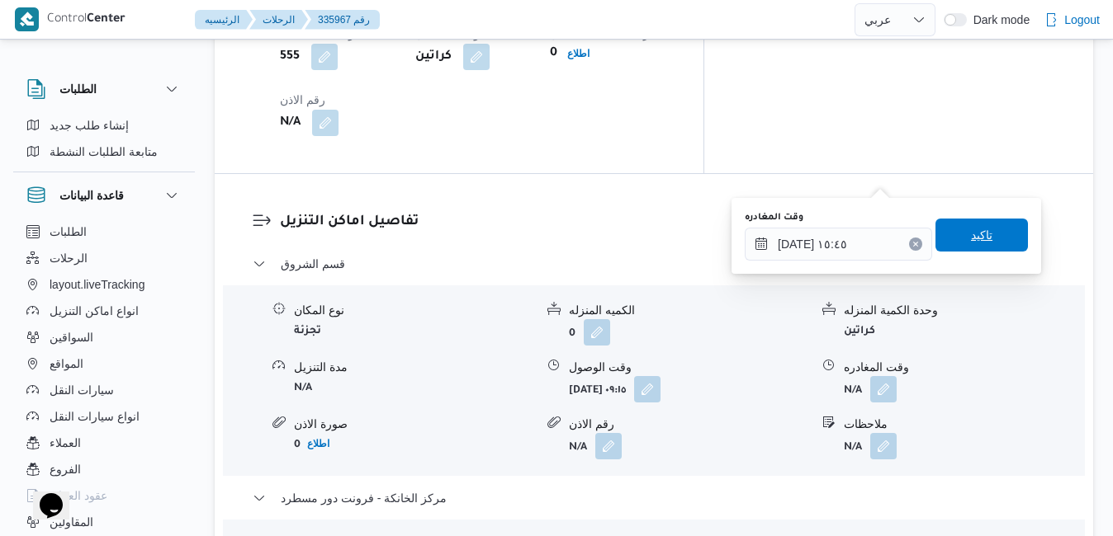
click at [971, 240] on span "تاكيد" at bounding box center [981, 235] width 21 height 20
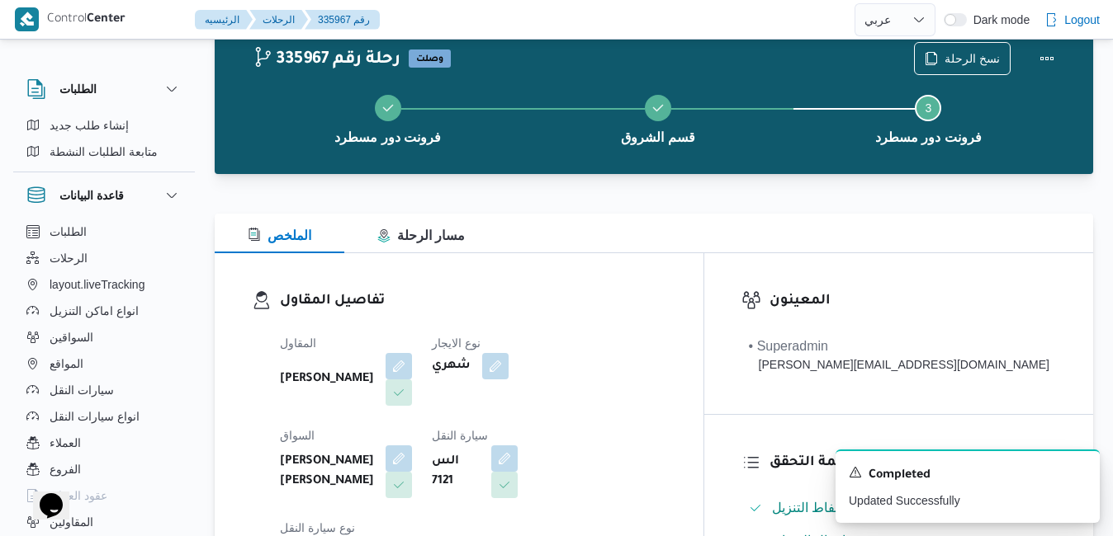
scroll to position [0, 0]
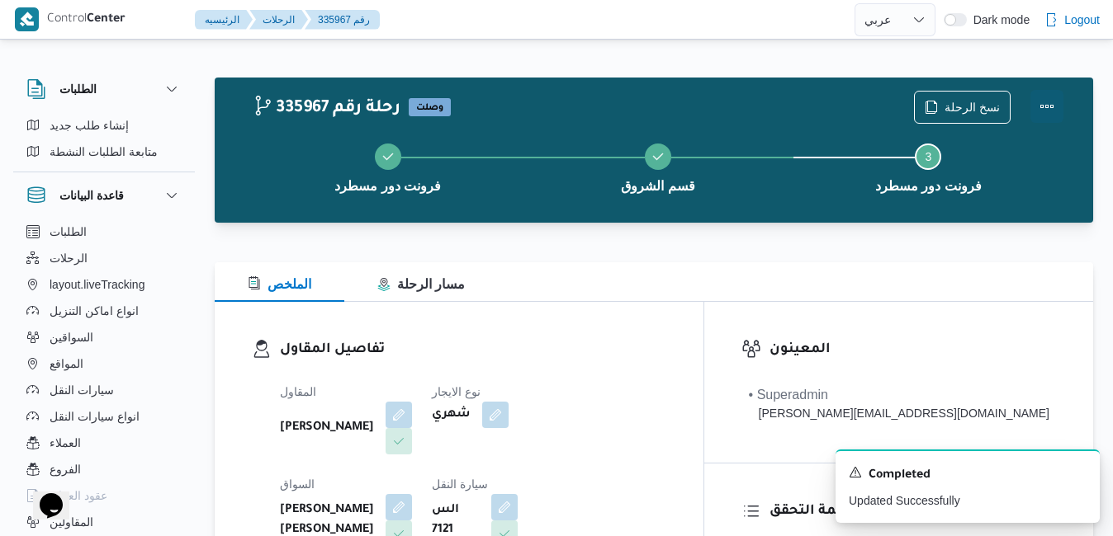
click at [1046, 106] on button "Actions" at bounding box center [1046, 106] width 33 height 33
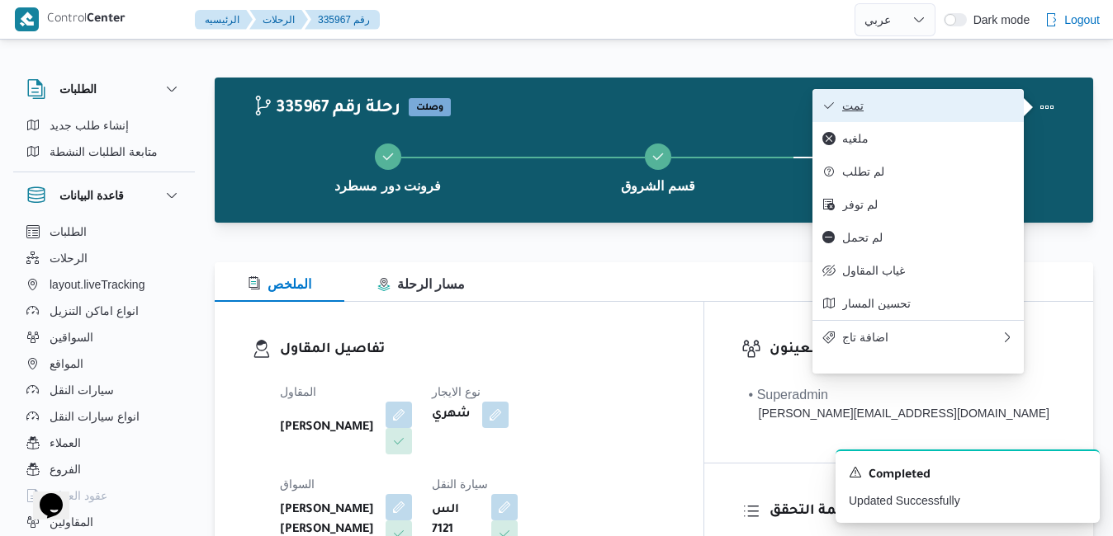
click at [980, 107] on span "تمت" at bounding box center [928, 105] width 172 height 13
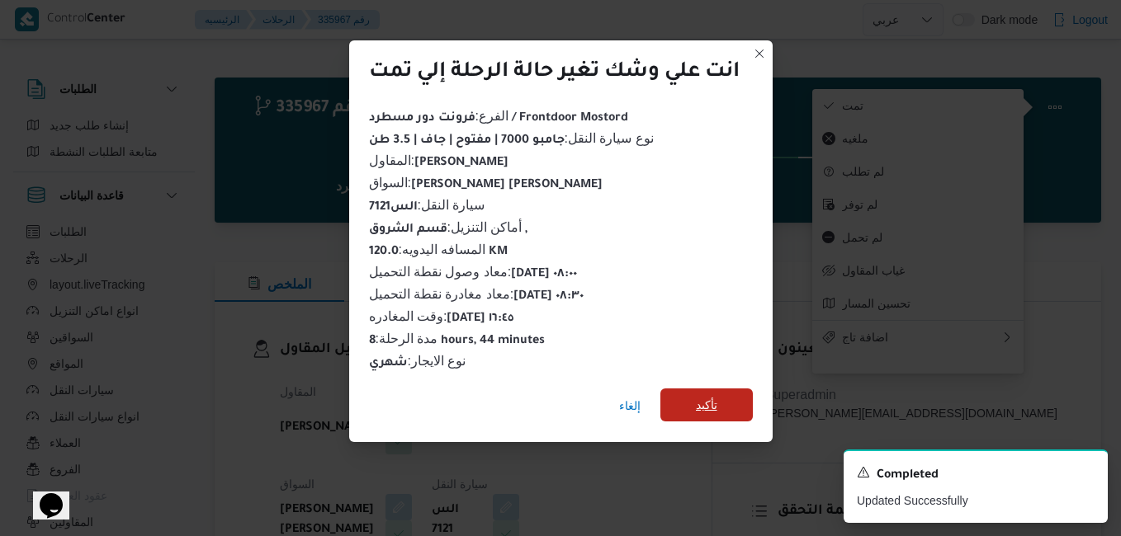
click at [732, 395] on span "تأكيد" at bounding box center [706, 405] width 92 height 33
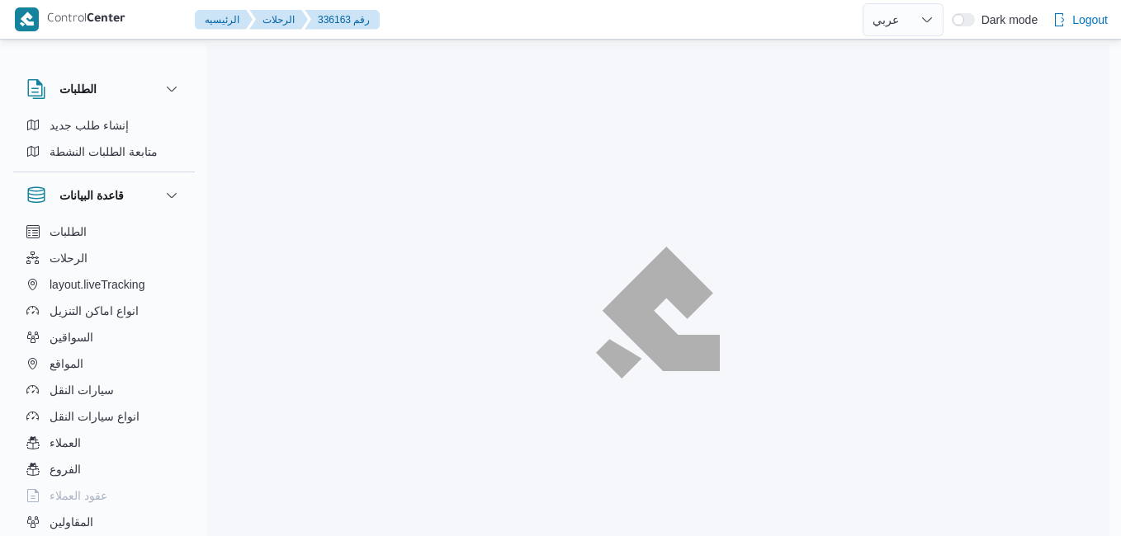
select select "ar"
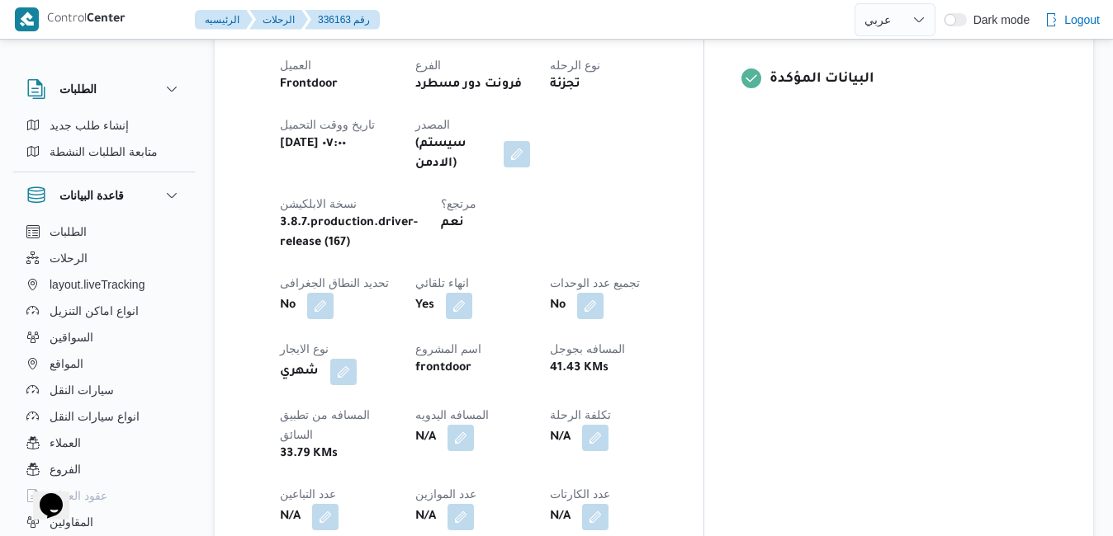
scroll to position [759, 0]
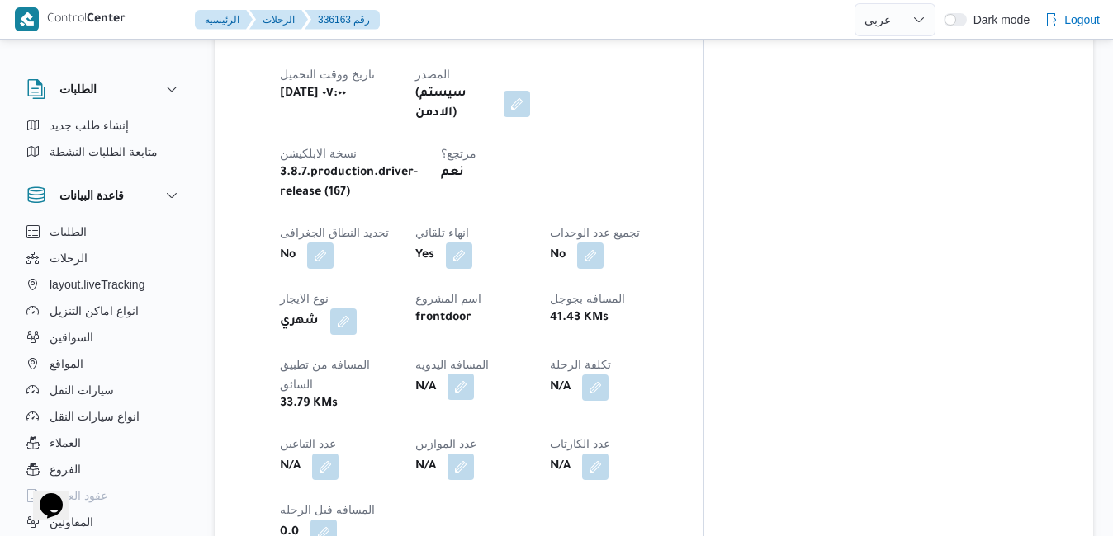
click at [474, 374] on button "button" at bounding box center [460, 387] width 26 height 26
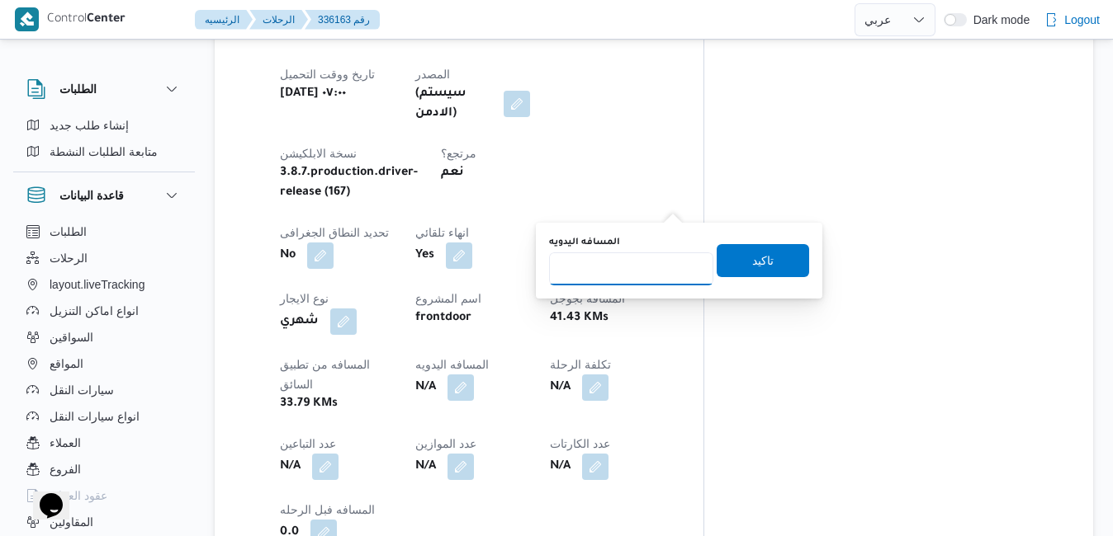
click at [642, 275] on input "المسافه اليدويه" at bounding box center [631, 269] width 164 height 33
type input "130"
click at [761, 258] on span "تاكيد" at bounding box center [762, 259] width 92 height 33
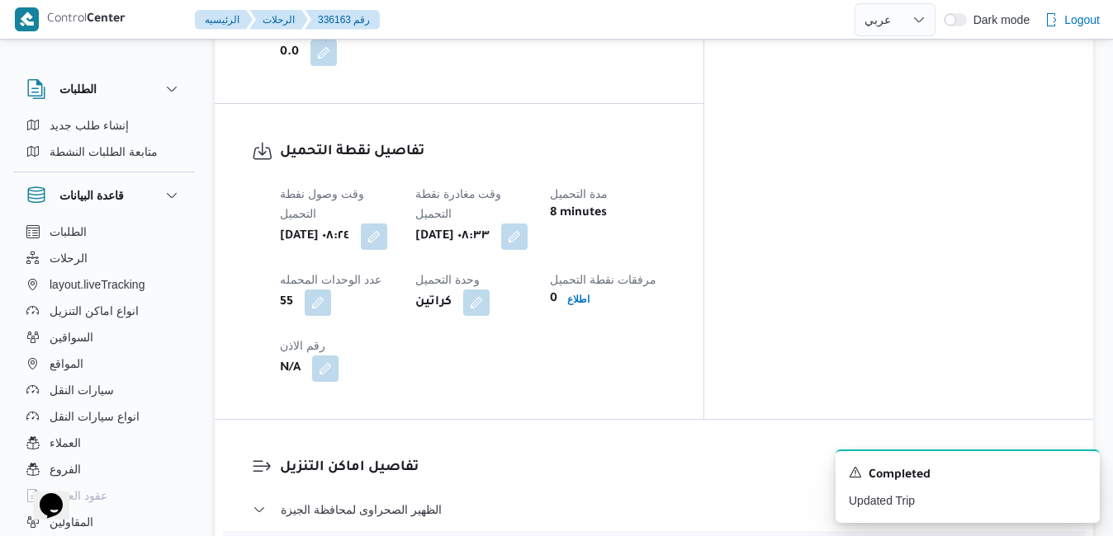
scroll to position [1320, 0]
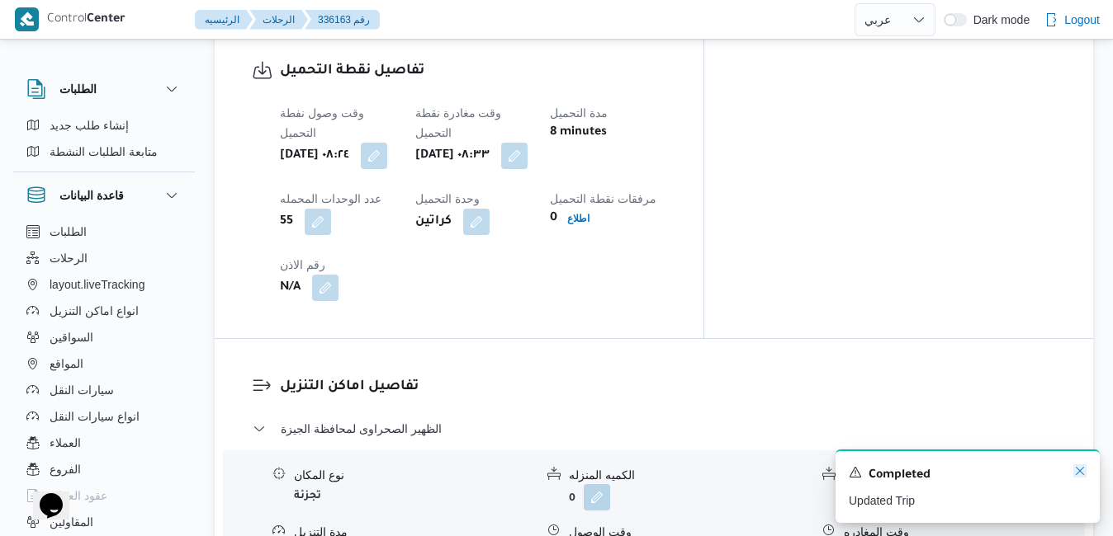
click at [1080, 471] on icon "Dismiss toast" at bounding box center [1079, 471] width 13 height 13
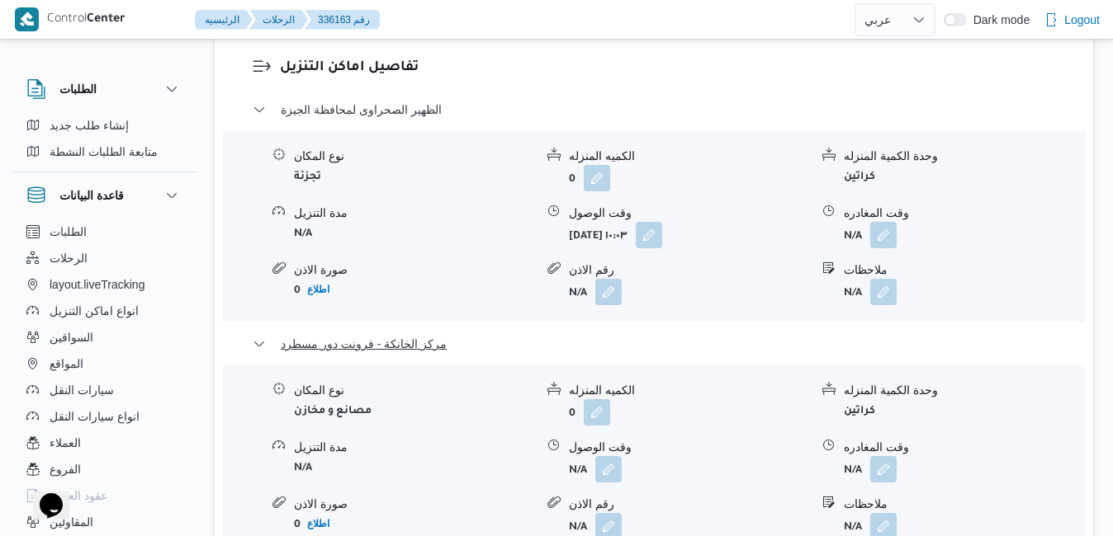
scroll to position [1651, 0]
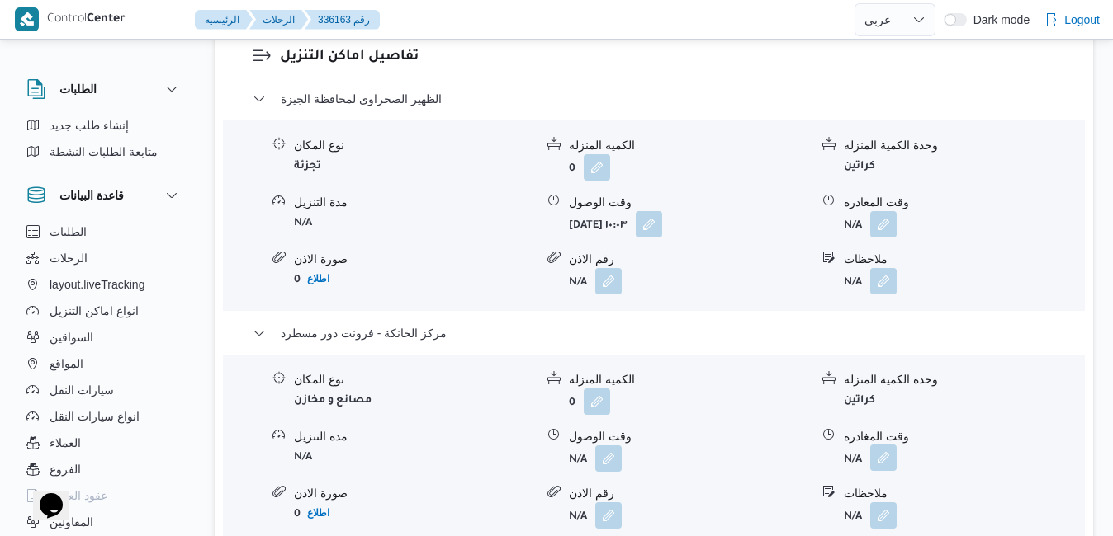
click at [876, 445] on button "button" at bounding box center [883, 458] width 26 height 26
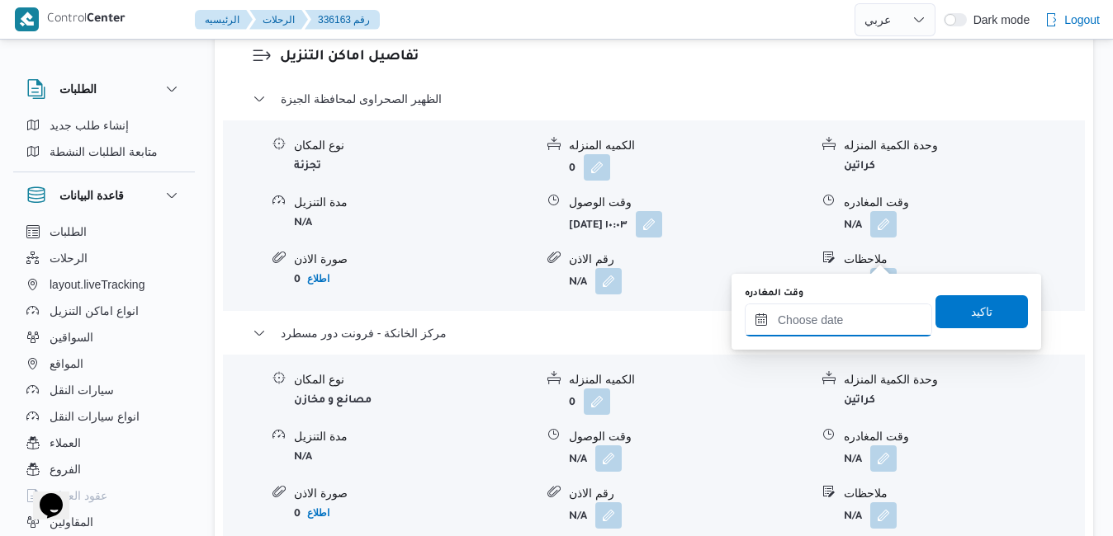
click at [814, 324] on input "وقت المغادره" at bounding box center [837, 320] width 187 height 33
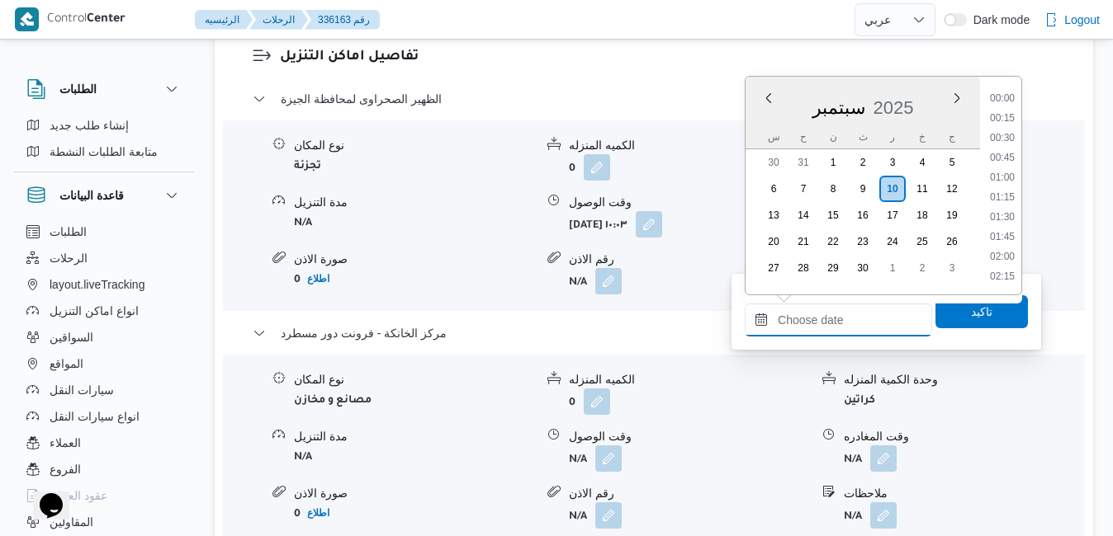
scroll to position [1286, 0]
click at [752, 118] on div "سبتمبر 2025" at bounding box center [862, 104] width 234 height 42
click at [1006, 121] on li "16:30" at bounding box center [1002, 119] width 38 height 17
type input "[DATE] ١٦:٣٠"
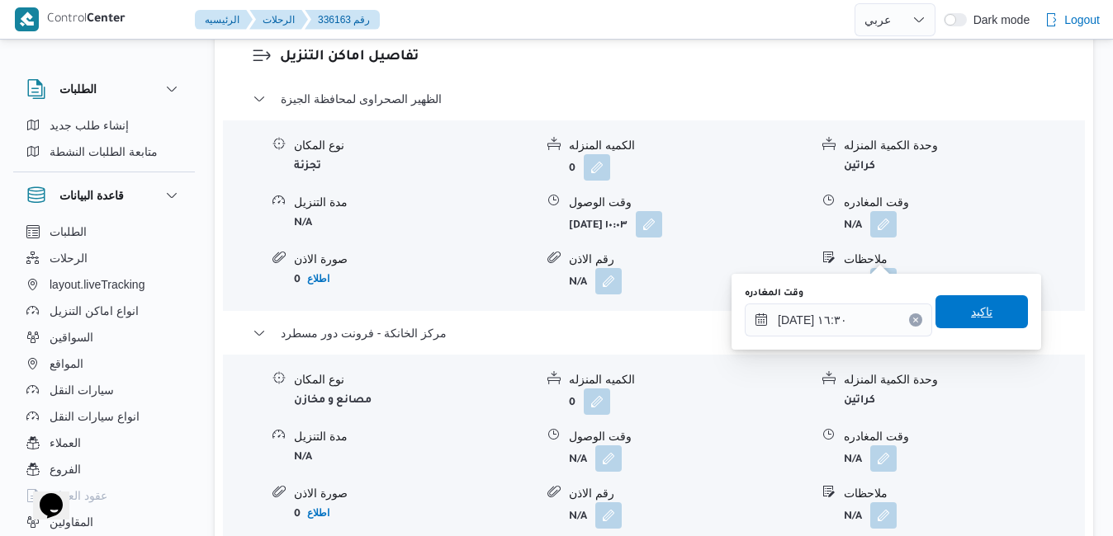
click at [952, 306] on span "تاكيد" at bounding box center [981, 311] width 92 height 33
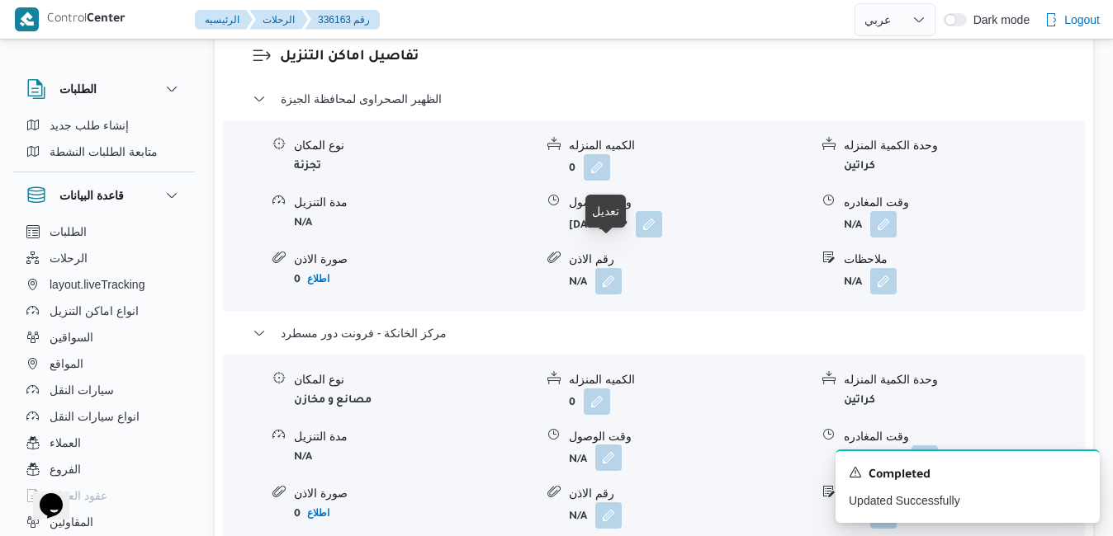
click at [611, 445] on button "button" at bounding box center [608, 458] width 26 height 26
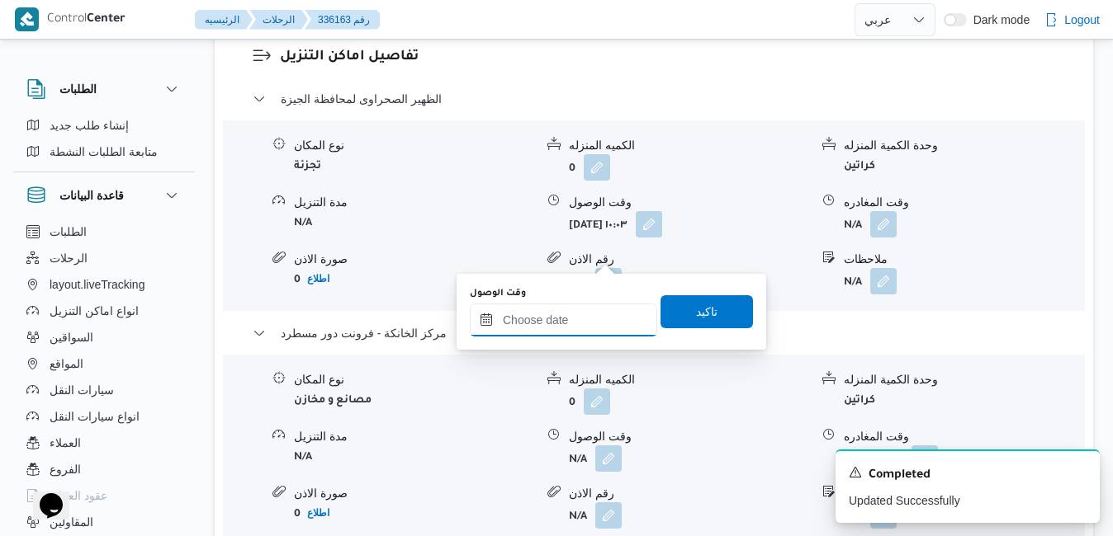
click at [583, 322] on input "وقت الوصول" at bounding box center [563, 320] width 187 height 33
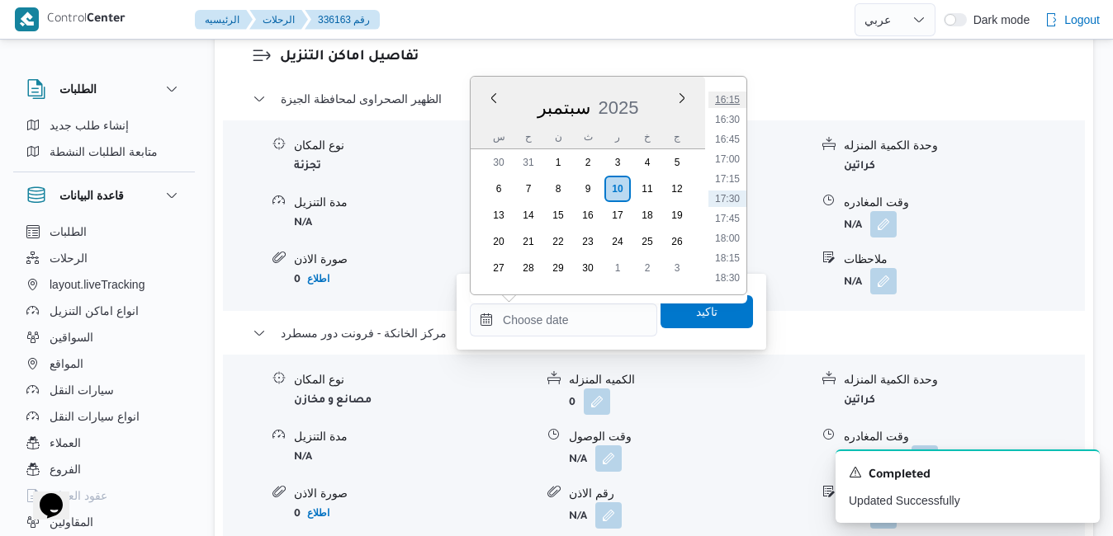
click at [724, 102] on li "16:15" at bounding box center [727, 100] width 38 height 17
type input "[DATE] ١٦:١٥"
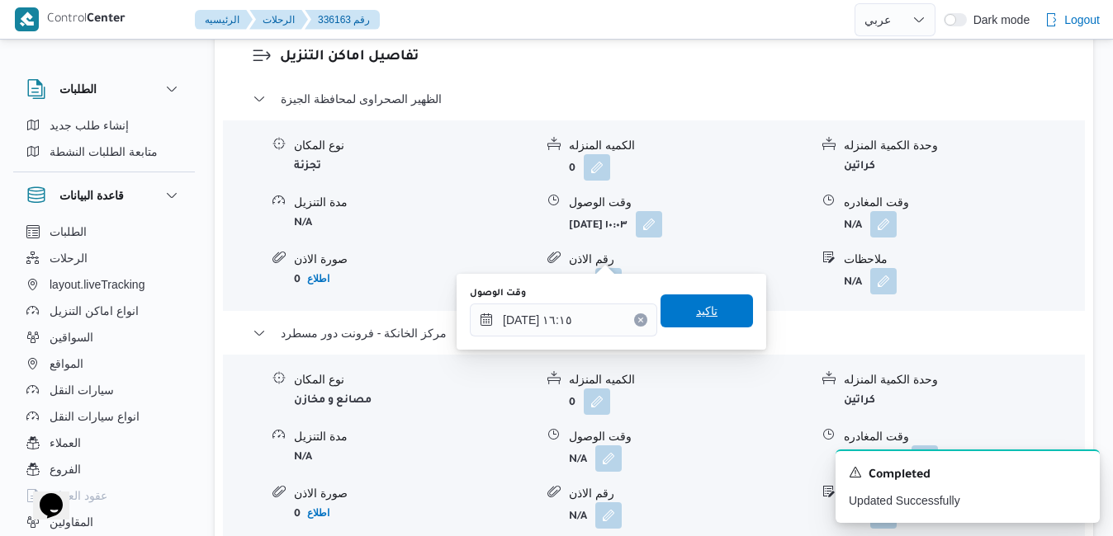
click at [720, 316] on span "تاكيد" at bounding box center [706, 311] width 92 height 33
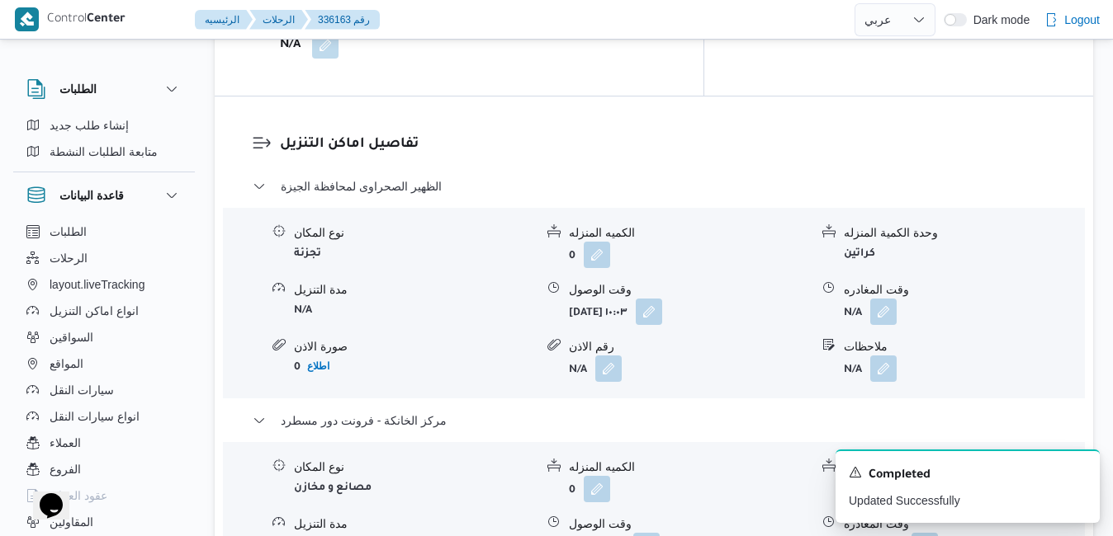
scroll to position [1552, 0]
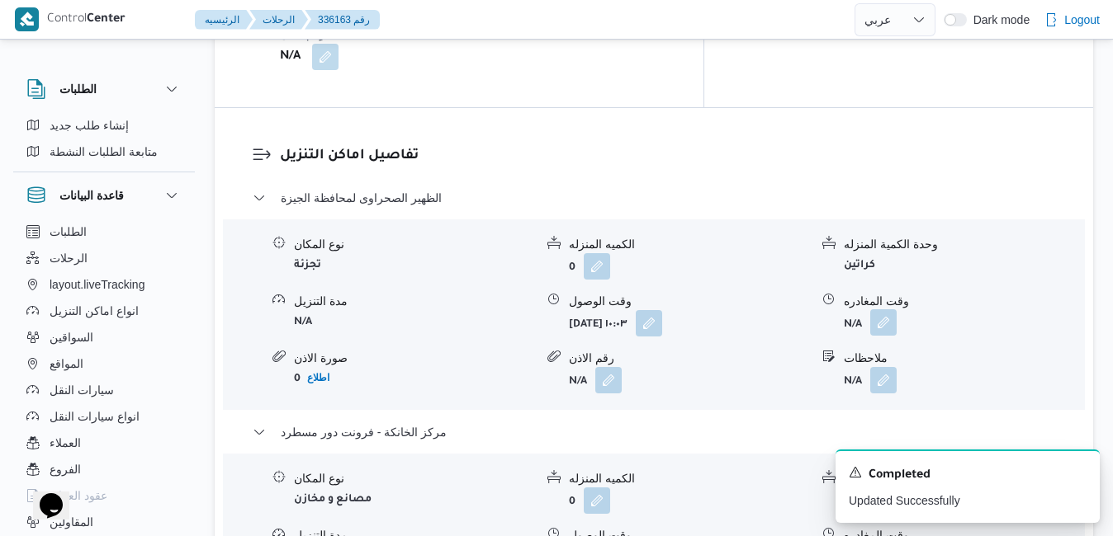
drag, startPoint x: 889, startPoint y: 115, endPoint x: 882, endPoint y: 121, distance: 9.3
click at [889, 309] on button "button" at bounding box center [883, 322] width 26 height 26
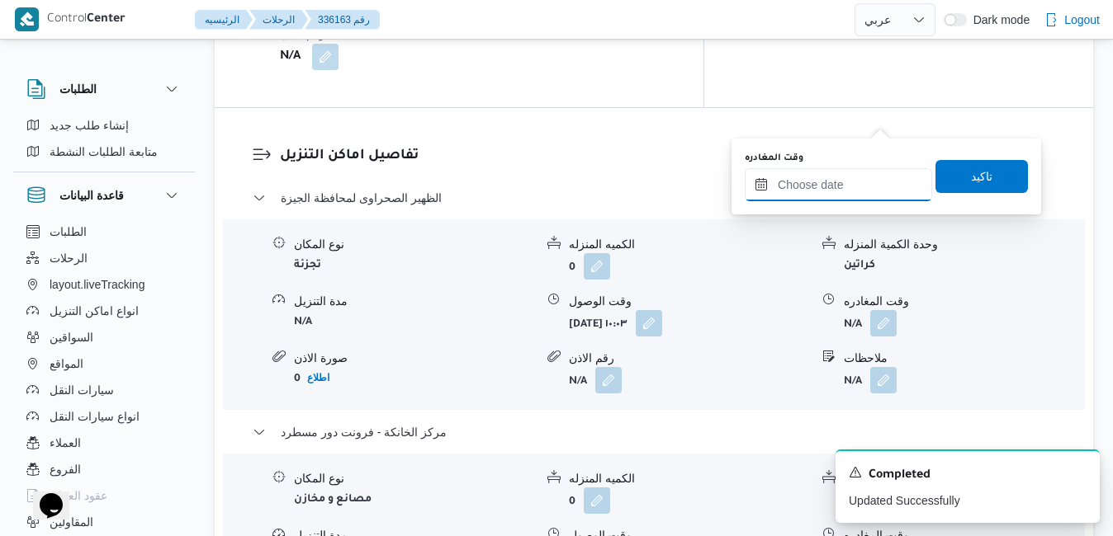
click at [843, 171] on input "وقت المغادره" at bounding box center [837, 184] width 187 height 33
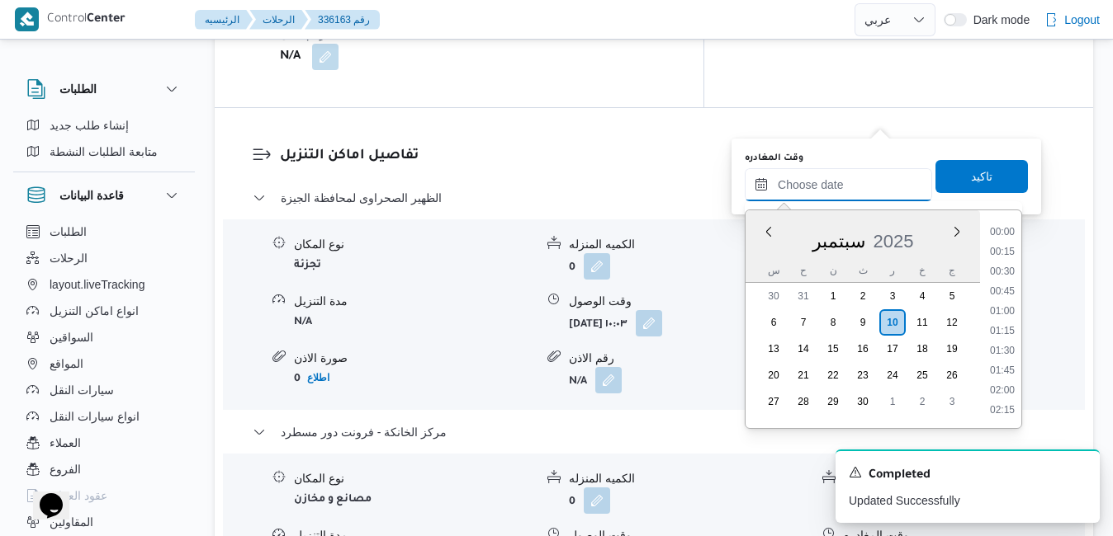
scroll to position [1286, 0]
click at [755, 262] on div "س ح ن ث ر خ ج" at bounding box center [862, 270] width 234 height 23
click at [1011, 327] on li "15:15" at bounding box center [1002, 322] width 38 height 17
type input "[DATE] ١٥:١٥"
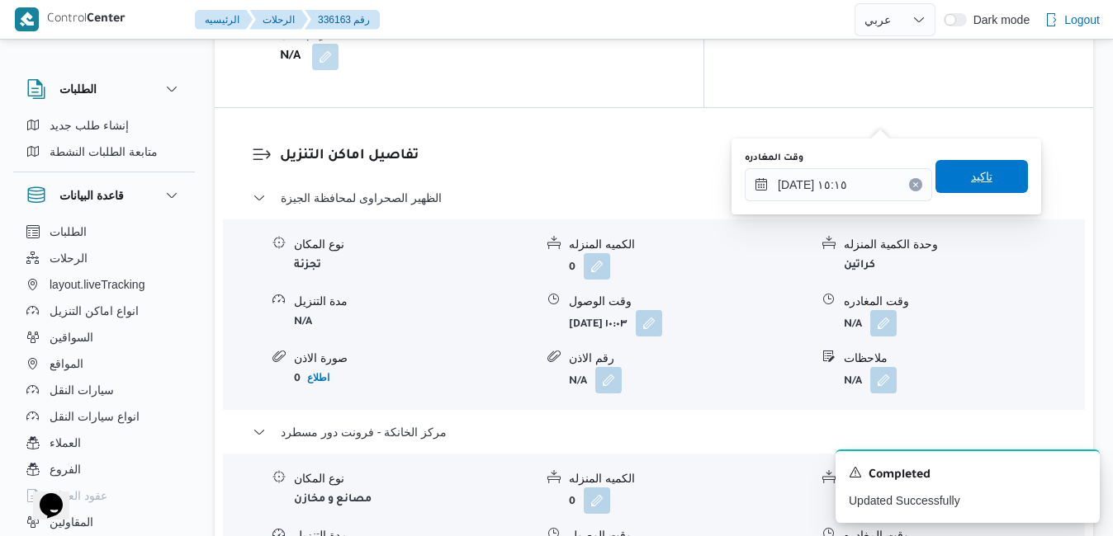
click at [983, 168] on span "تاكيد" at bounding box center [981, 176] width 92 height 33
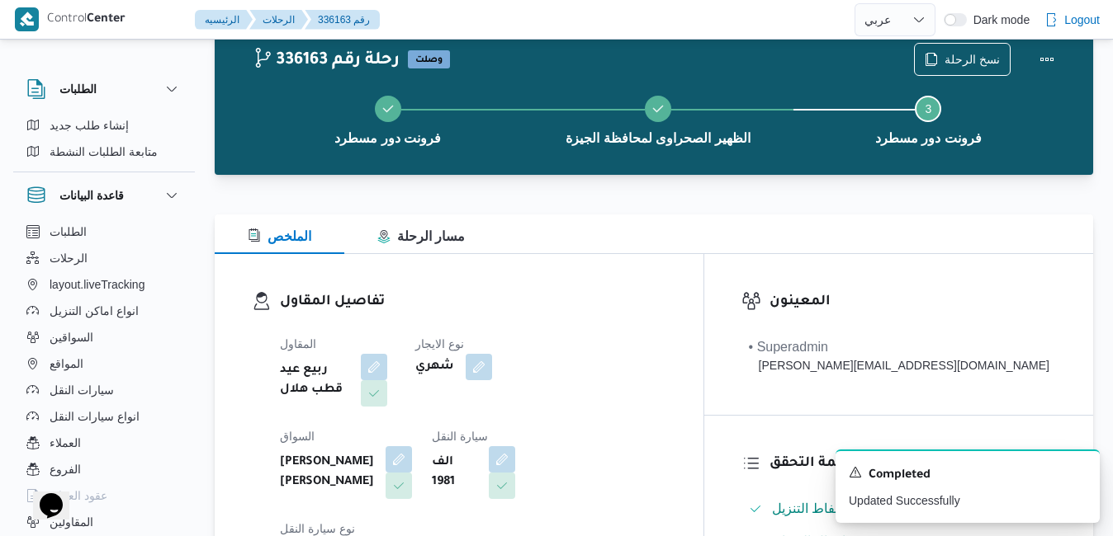
scroll to position [0, 0]
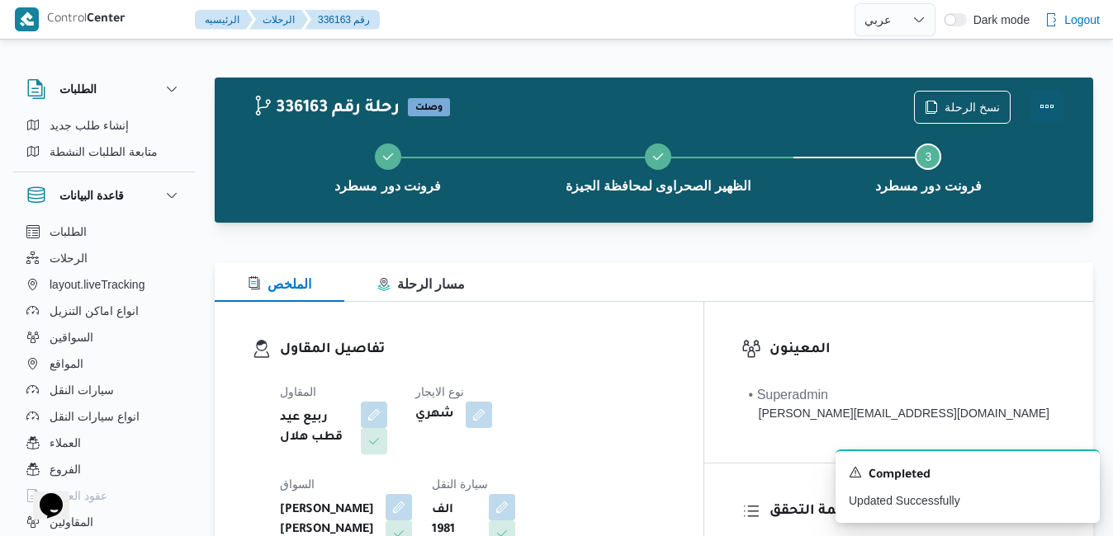
click at [1058, 100] on button "Actions" at bounding box center [1046, 106] width 33 height 33
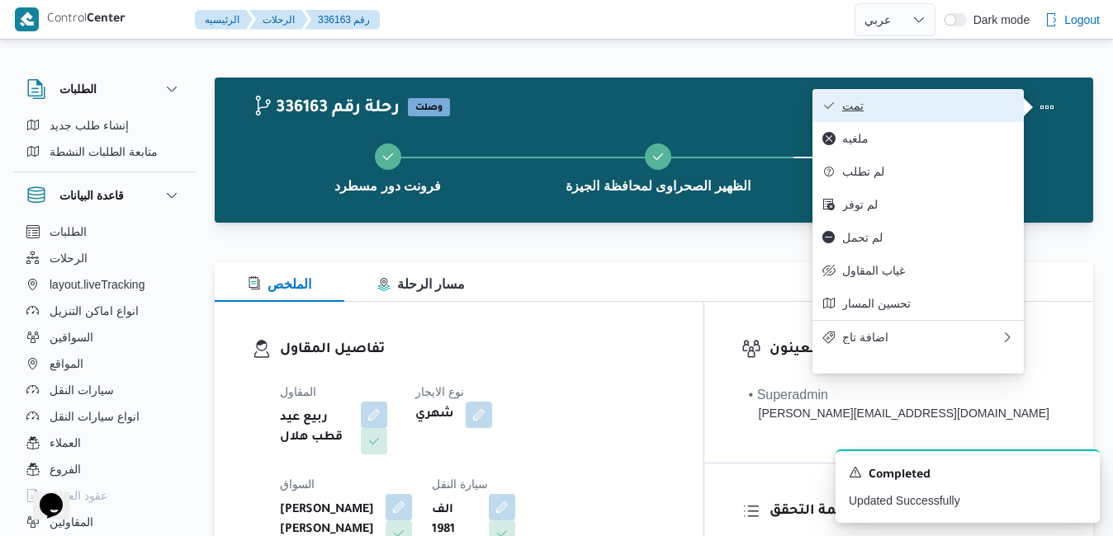
click at [928, 112] on span "تمت" at bounding box center [928, 105] width 172 height 13
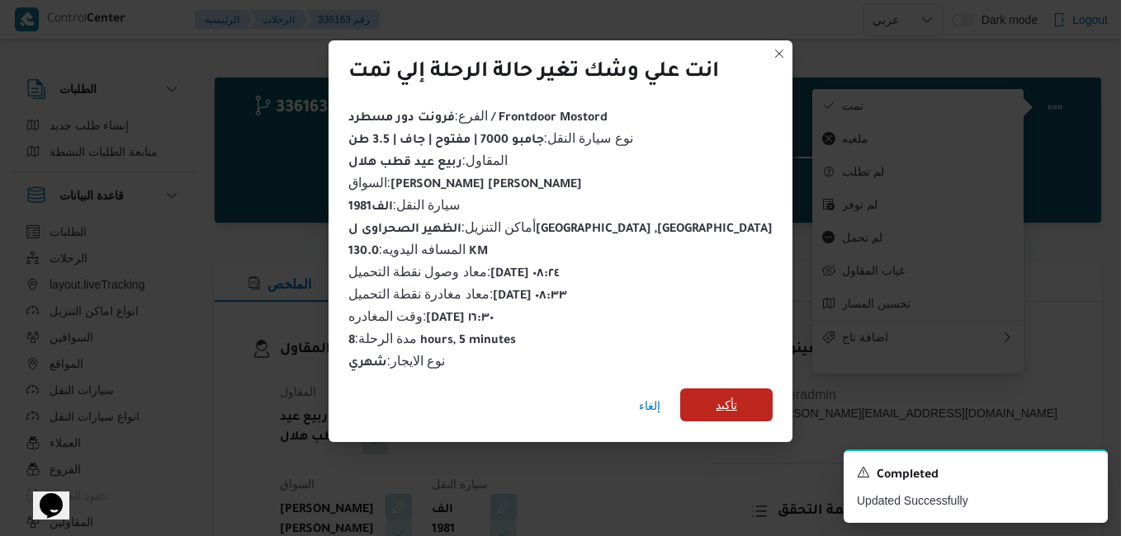
click at [732, 400] on span "تأكيد" at bounding box center [726, 405] width 92 height 33
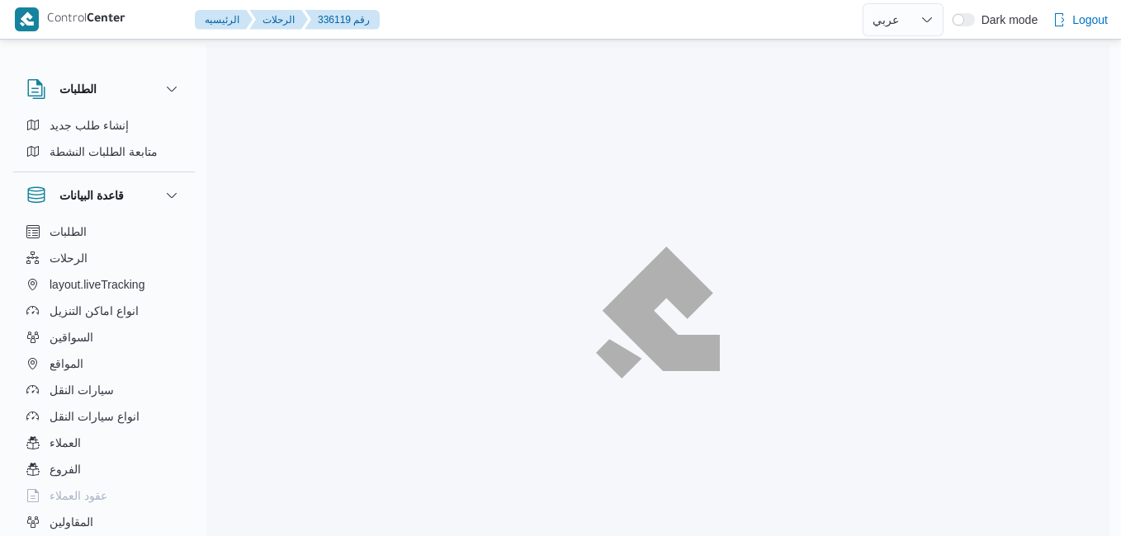
select select "ar"
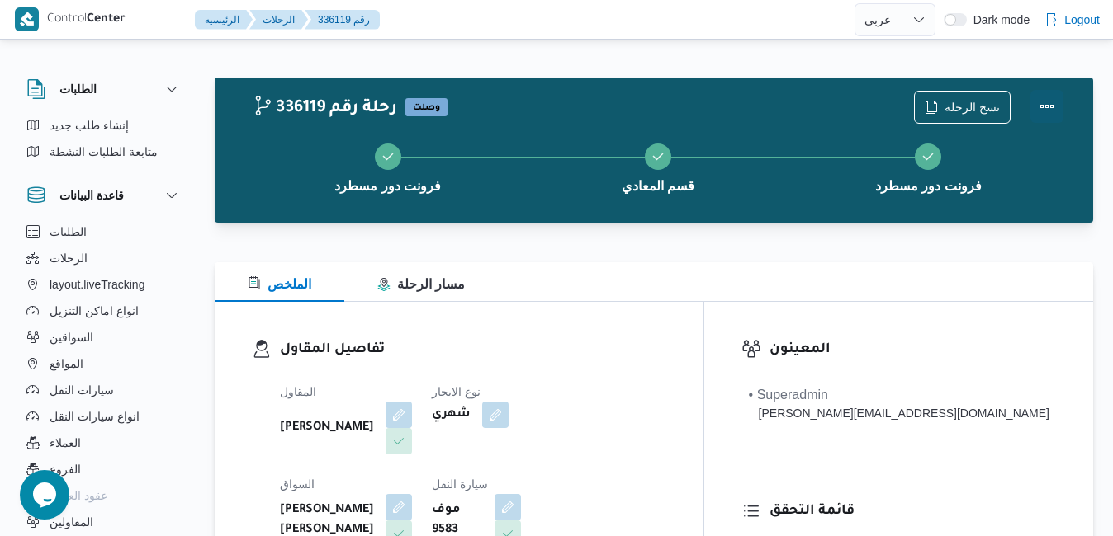
click at [1040, 105] on button "Actions" at bounding box center [1046, 106] width 33 height 33
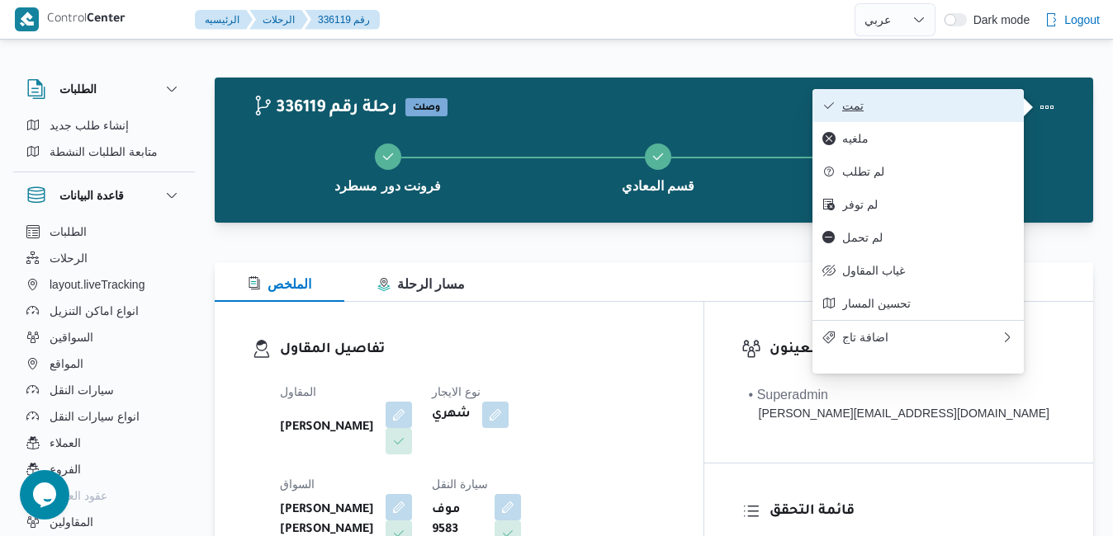
click at [984, 110] on span "تمت" at bounding box center [928, 105] width 172 height 13
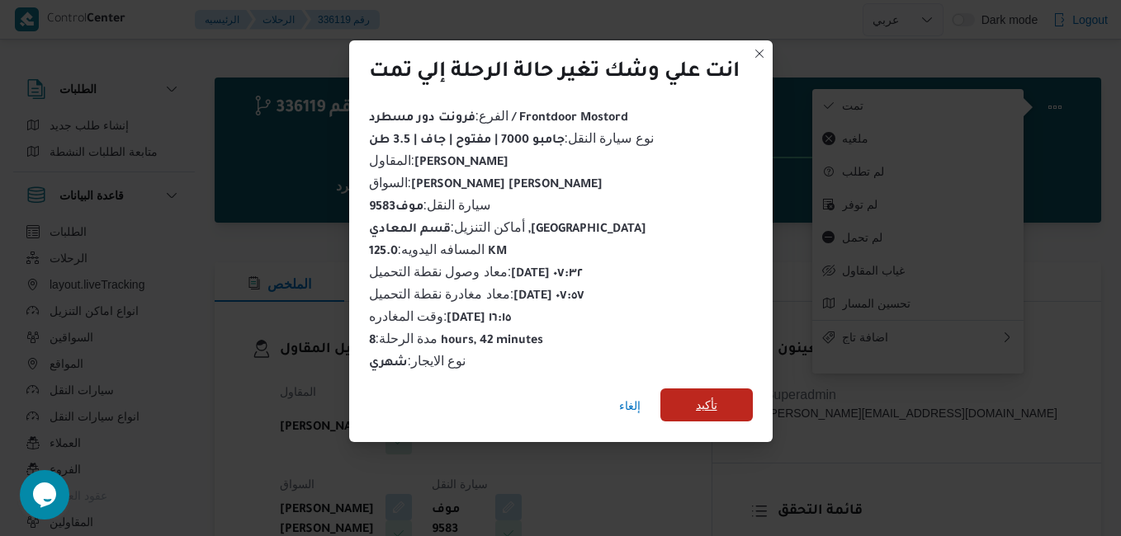
click at [720, 399] on span "تأكيد" at bounding box center [706, 405] width 92 height 33
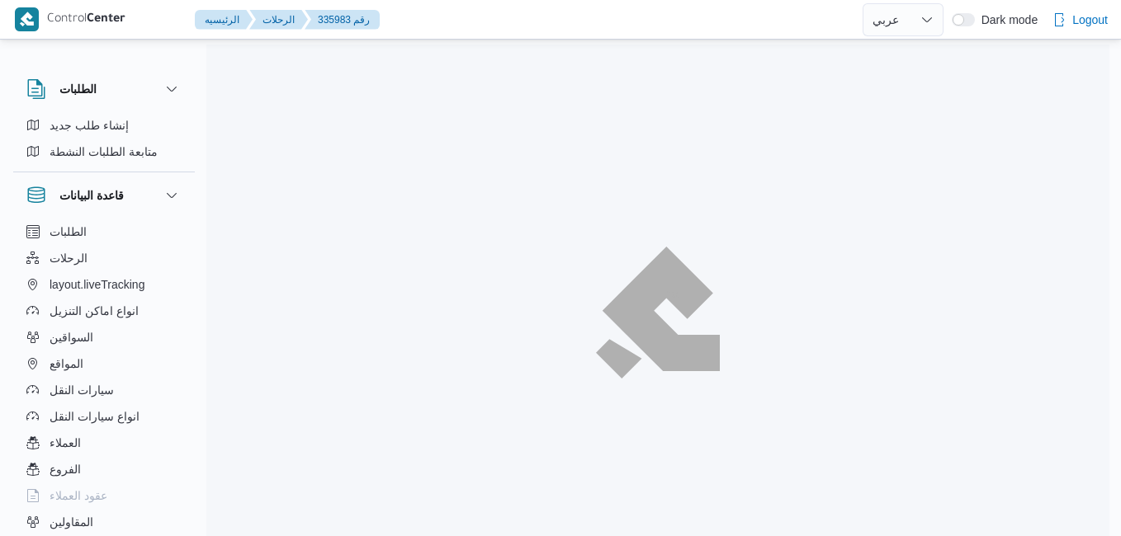
select select "ar"
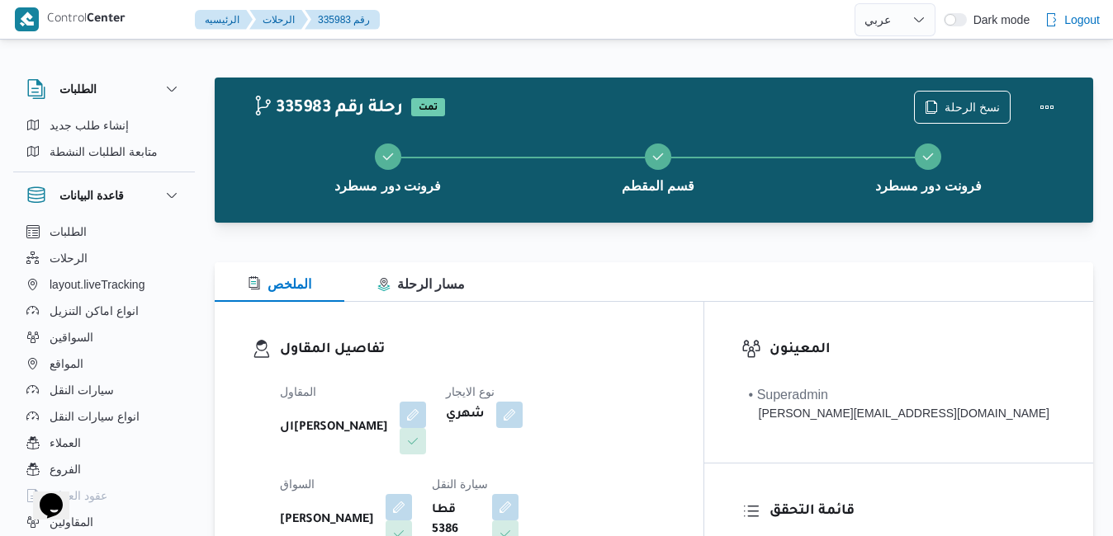
click at [651, 328] on div "تفاصيل المقاول المقاول الهامي [PERSON_NAME] نوع الايجار شهري السواق [PERSON_NAM…" at bounding box center [459, 492] width 489 height 381
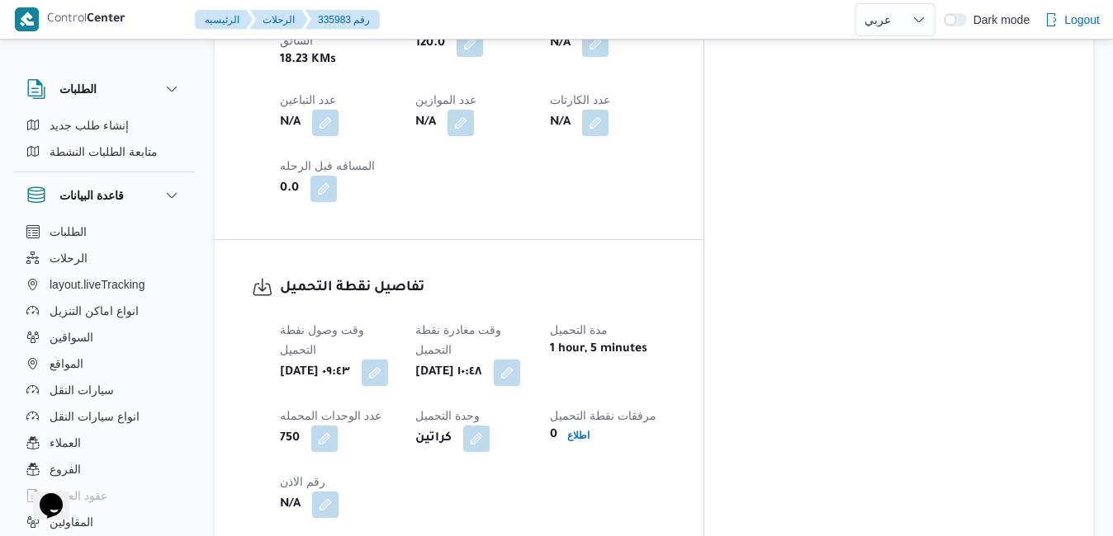
scroll to position [1070, 0]
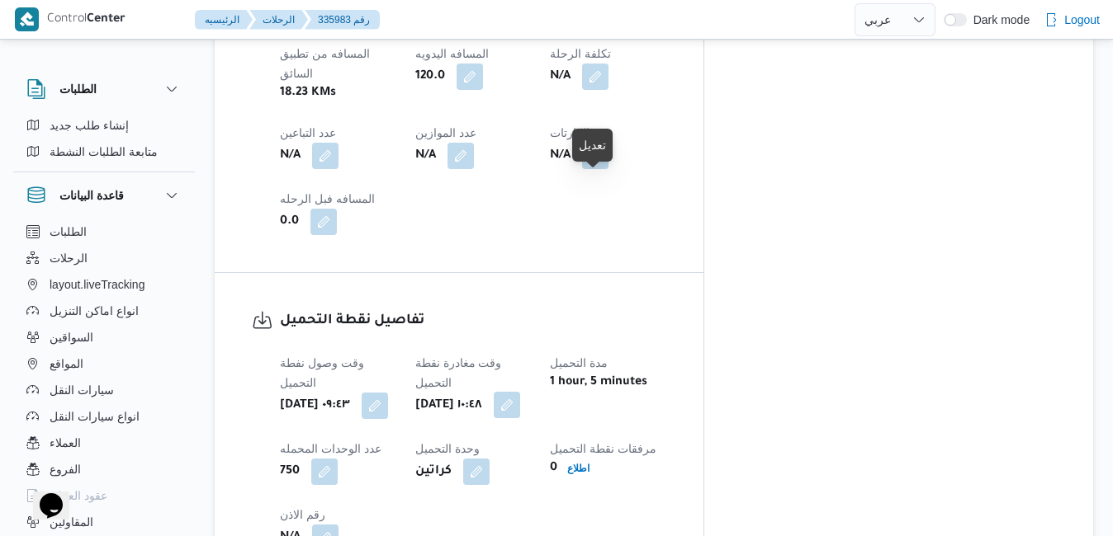
click at [520, 392] on button "button" at bounding box center [507, 405] width 26 height 26
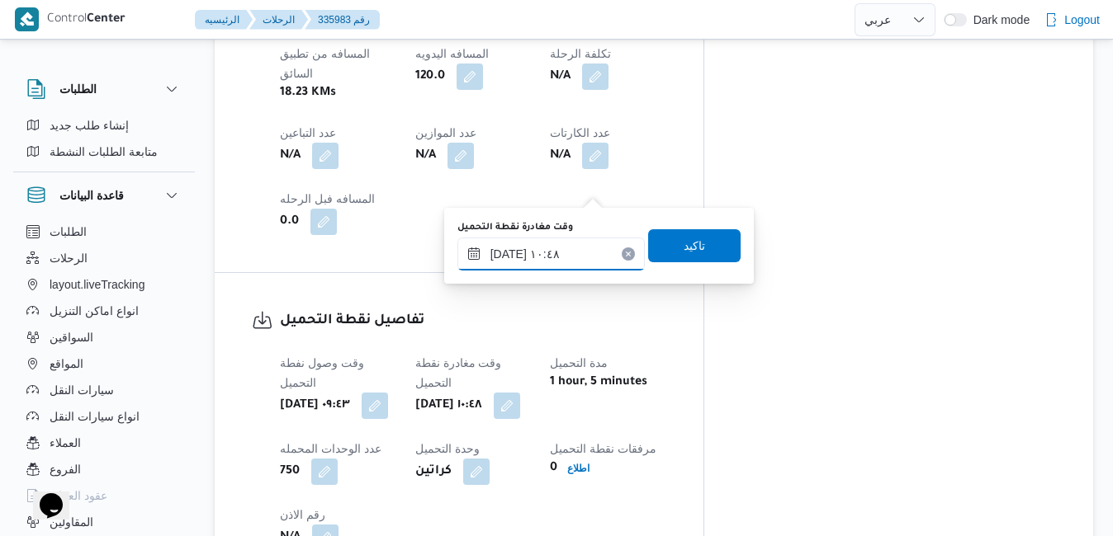
click at [509, 264] on input "[DATE] ١٠:٤٨" at bounding box center [550, 254] width 187 height 33
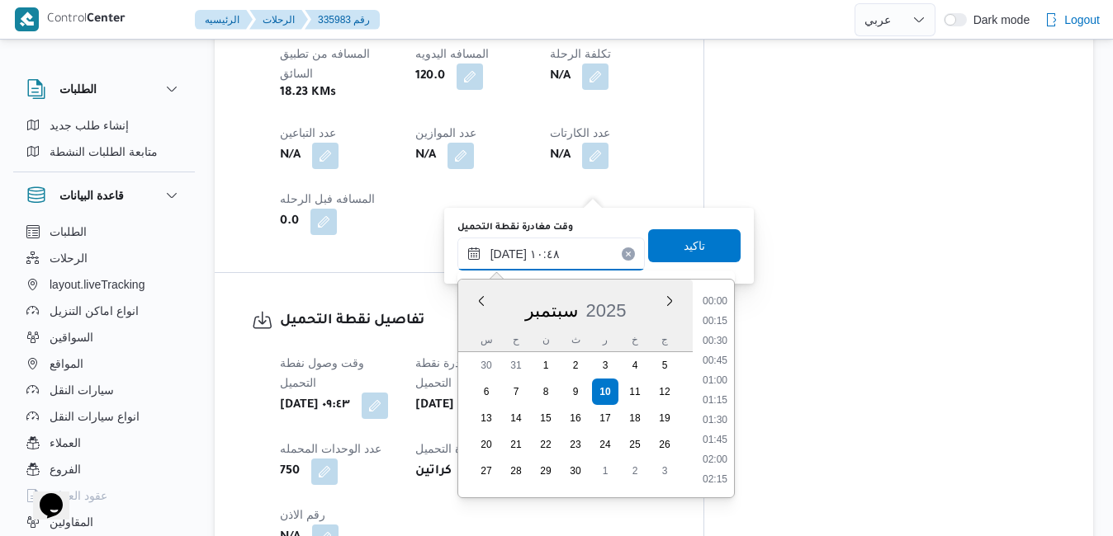
scroll to position [751, 0]
click at [722, 347] on li "10:00" at bounding box center [715, 342] width 38 height 17
type input "[DATE] ١٠:٠٠"
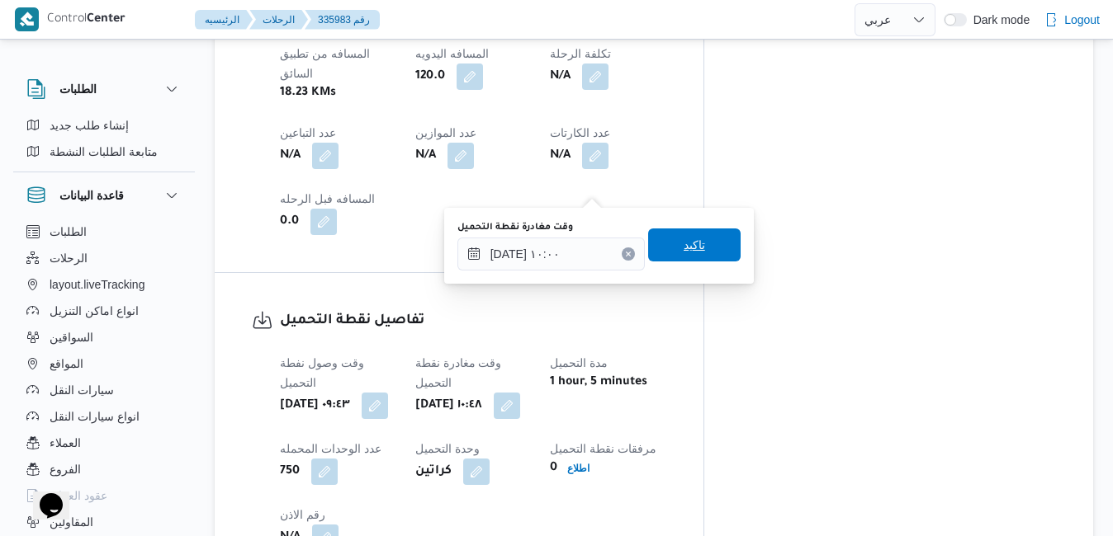
click at [700, 255] on span "تاكيد" at bounding box center [694, 245] width 92 height 33
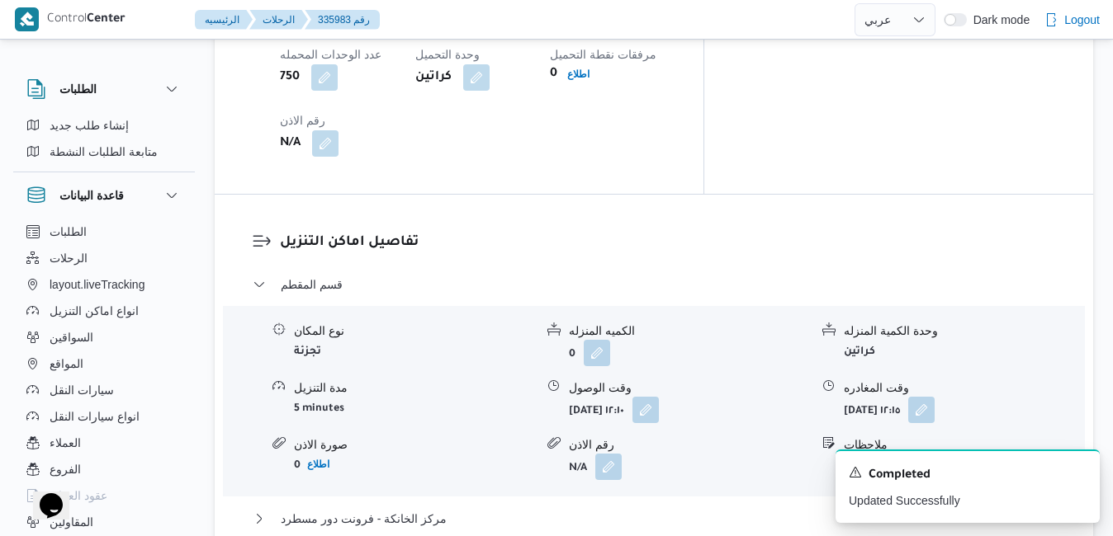
scroll to position [1467, 0]
click at [659, 394] on button "button" at bounding box center [645, 407] width 26 height 26
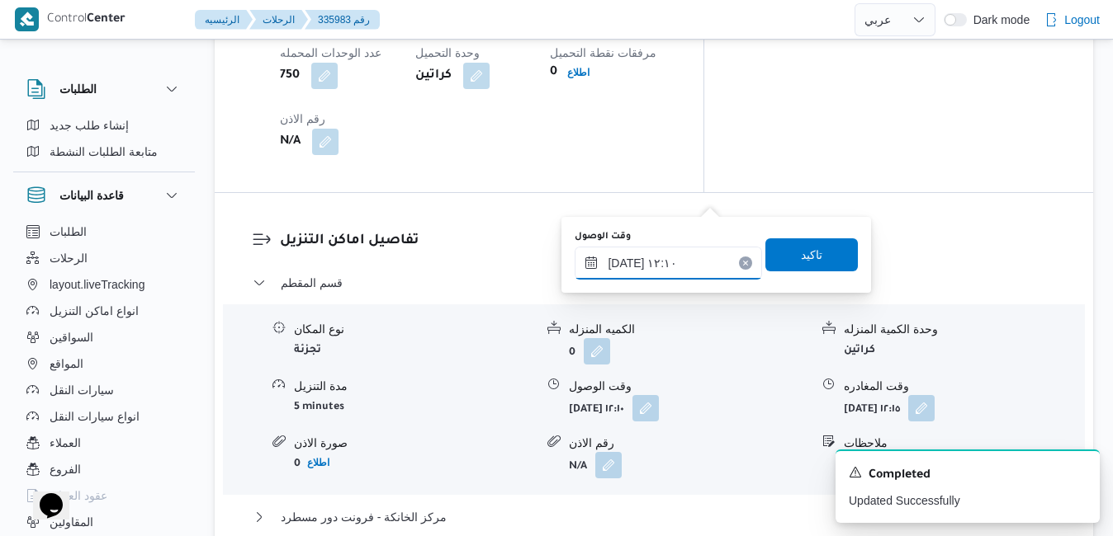
click at [636, 272] on input "[DATE] ١٢:١٠" at bounding box center [667, 263] width 187 height 33
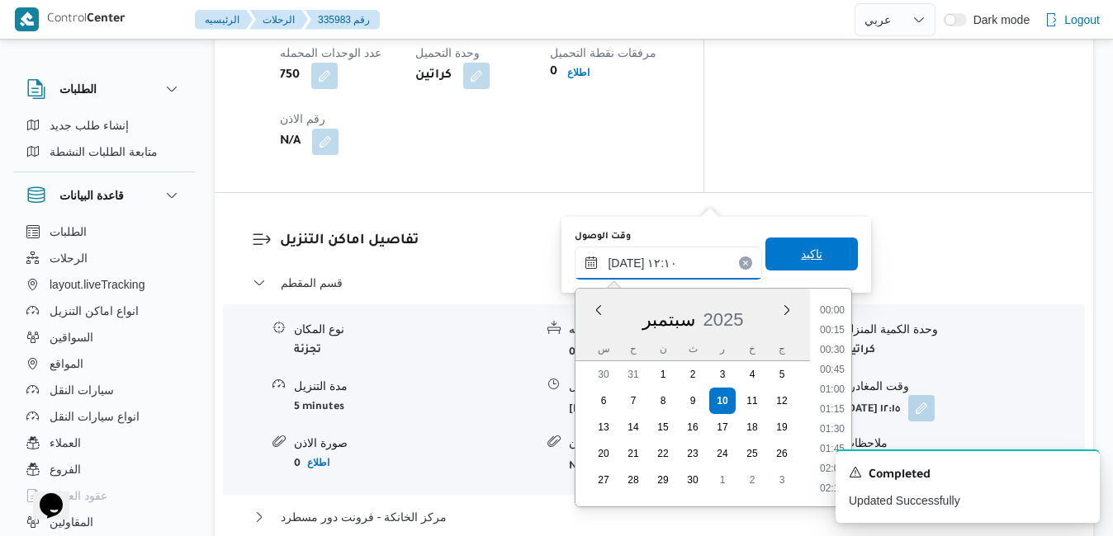
scroll to position [850, 0]
click at [838, 328] on li "11:00" at bounding box center [832, 332] width 38 height 17
type input "[DATE] ١١:٠٠"
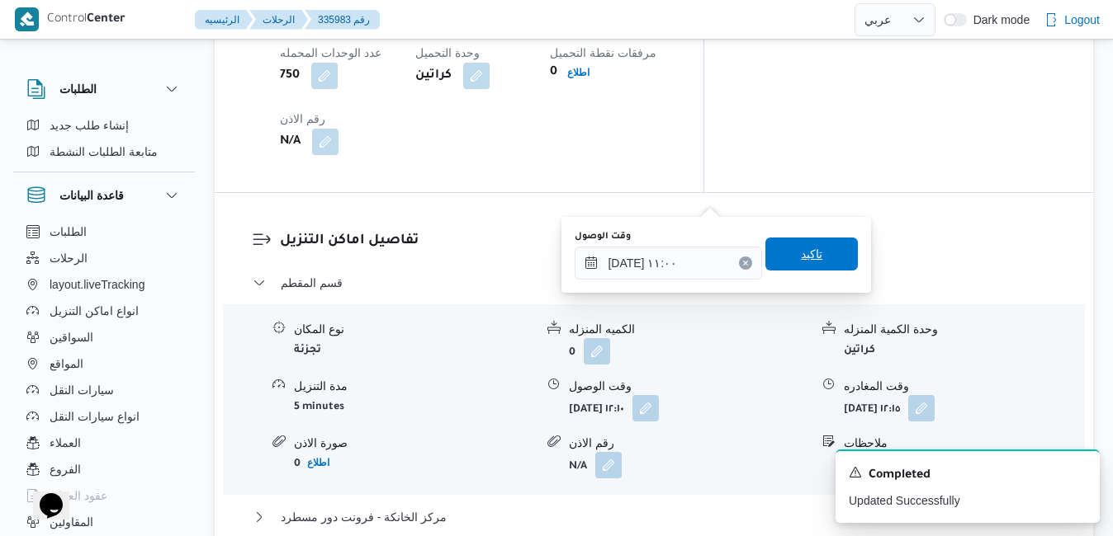
click at [820, 255] on span "تاكيد" at bounding box center [811, 254] width 92 height 33
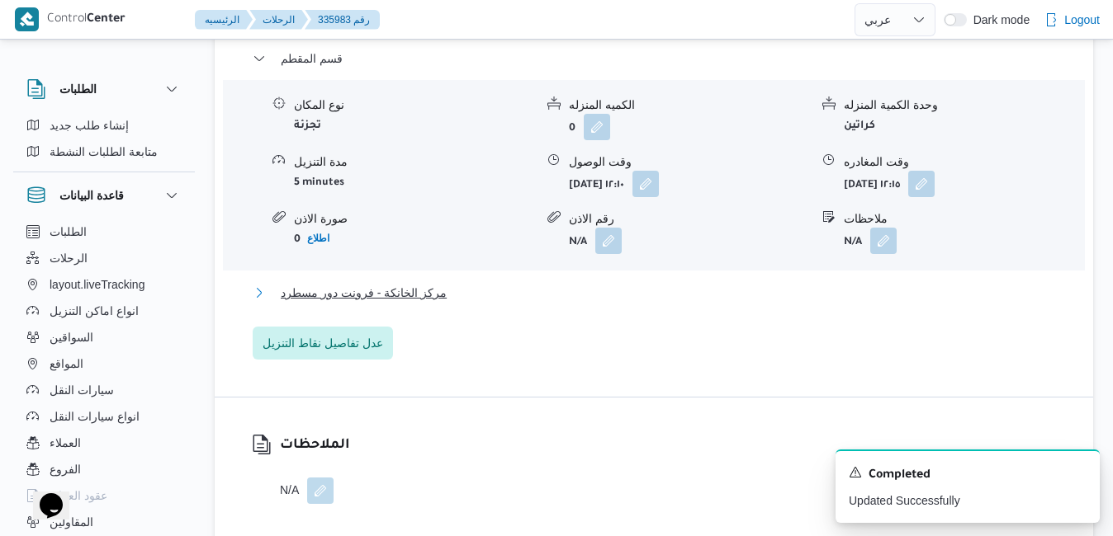
click at [738, 300] on button "مركز الخانكة - فرونت دور مسطرد" at bounding box center [654, 293] width 803 height 20
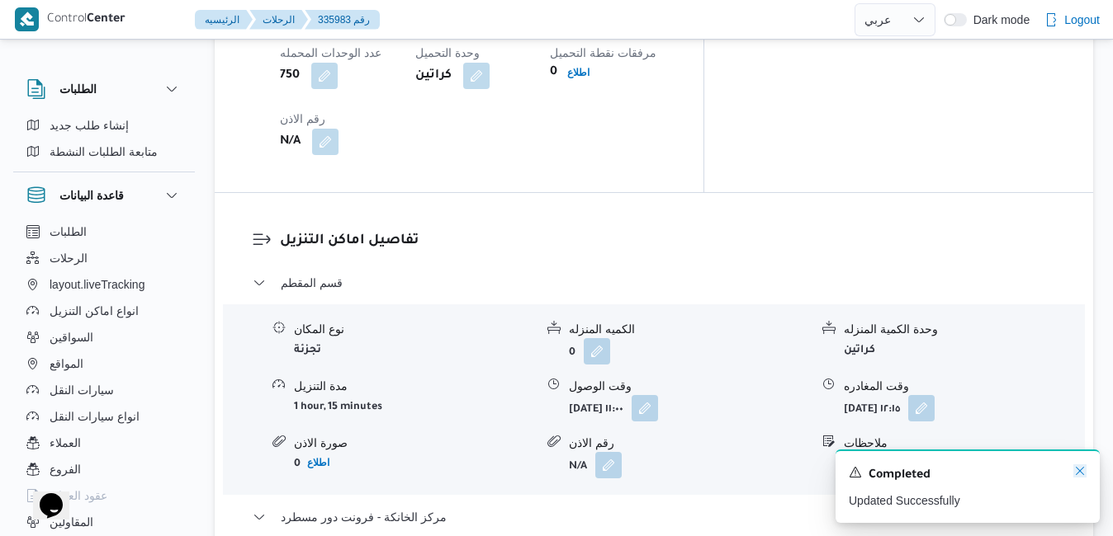
click at [1079, 472] on icon "Dismiss toast" at bounding box center [1079, 471] width 13 height 13
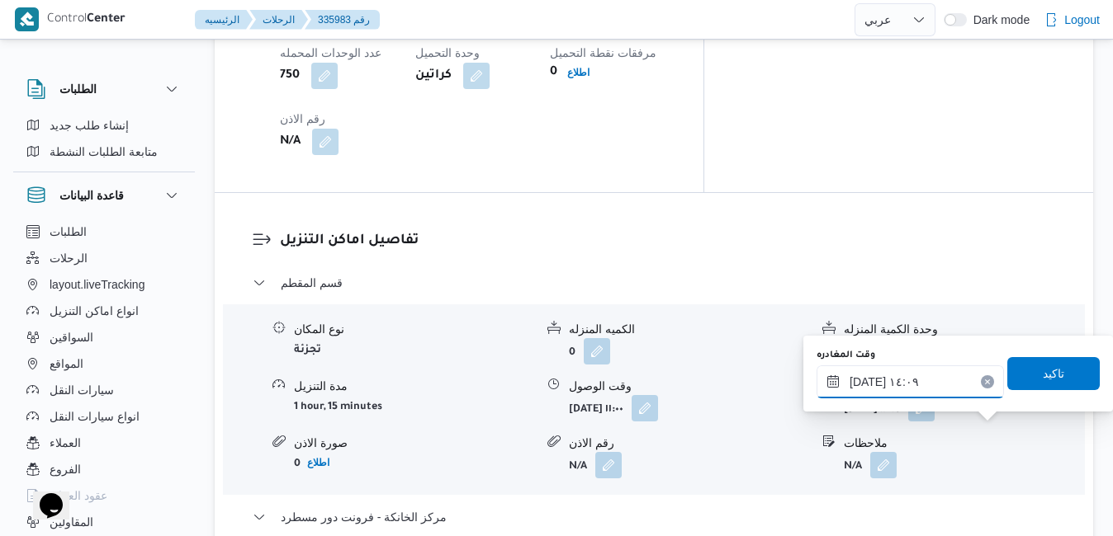
click at [938, 374] on input "١٠/٠٩/٢٠٢٥ ١٤:٠٩" at bounding box center [909, 382] width 187 height 33
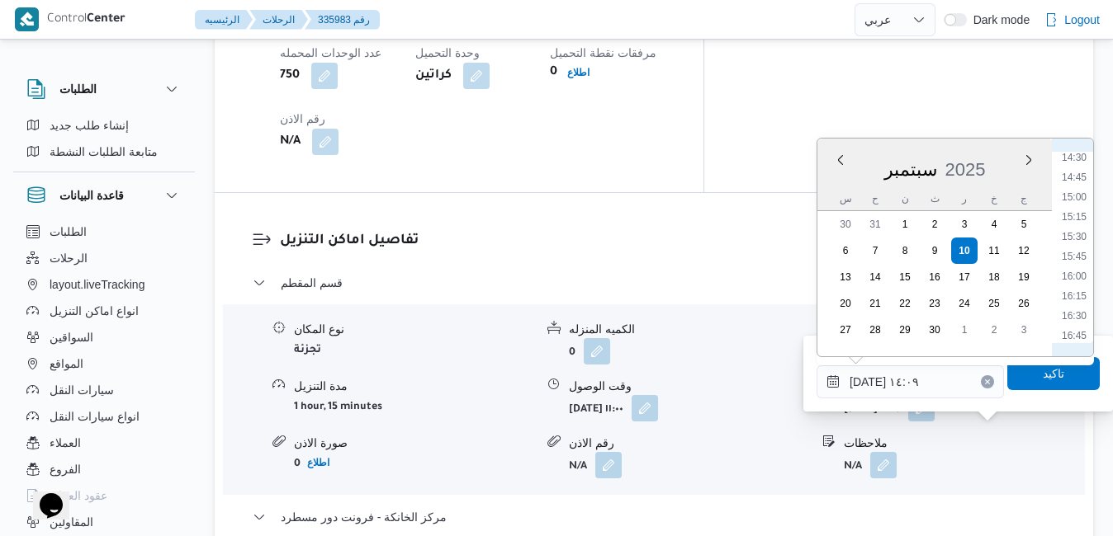
scroll to position [1176, 0]
click at [1076, 291] on li "16:30" at bounding box center [1074, 291] width 38 height 17
type input "١٠/٠٩/٢٠٢٥ ١٦:٣٠"
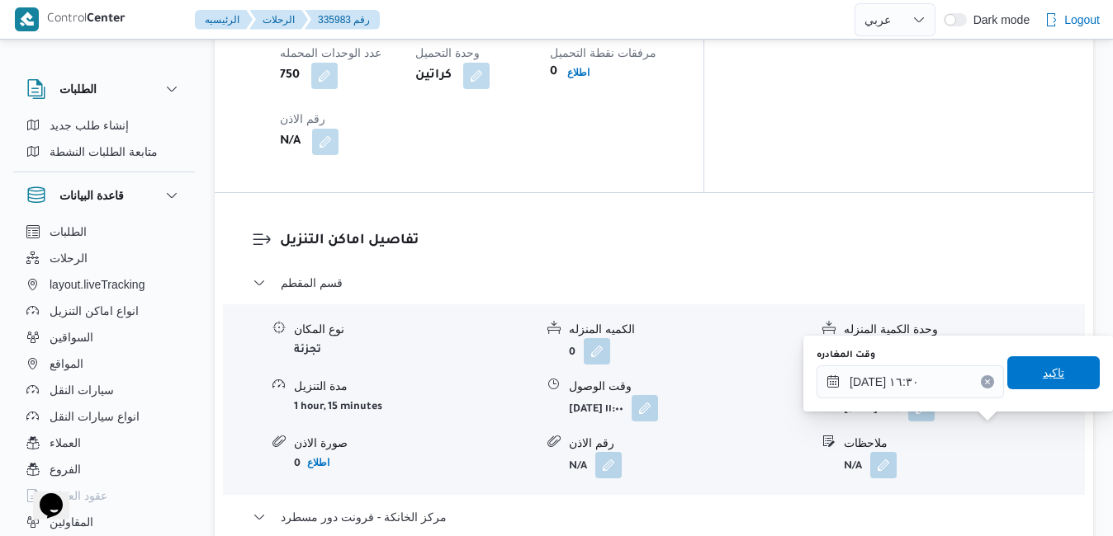
click at [1042, 376] on span "تاكيد" at bounding box center [1052, 373] width 21 height 20
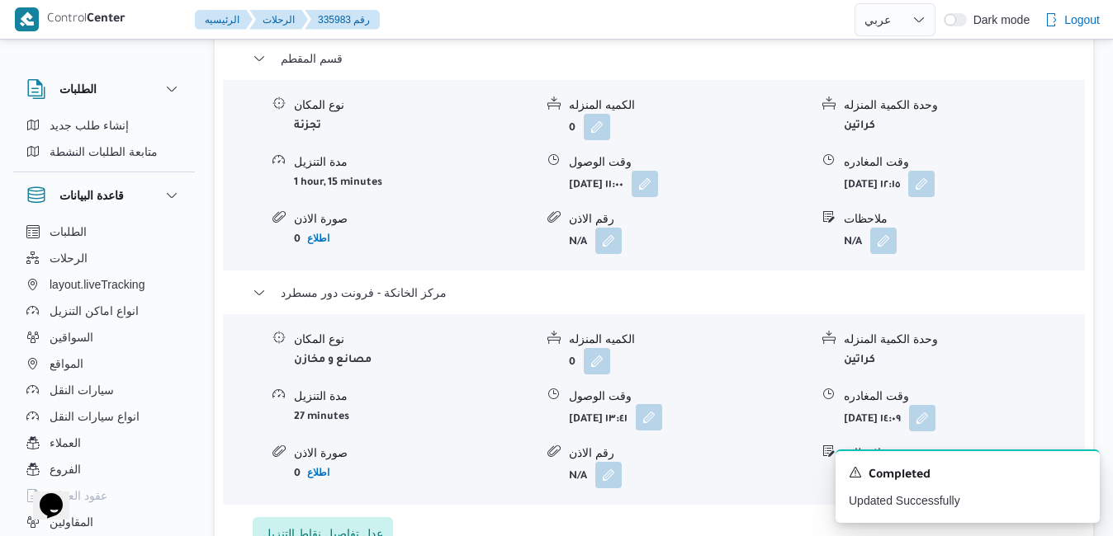
click at [662, 431] on button "button" at bounding box center [648, 417] width 26 height 26
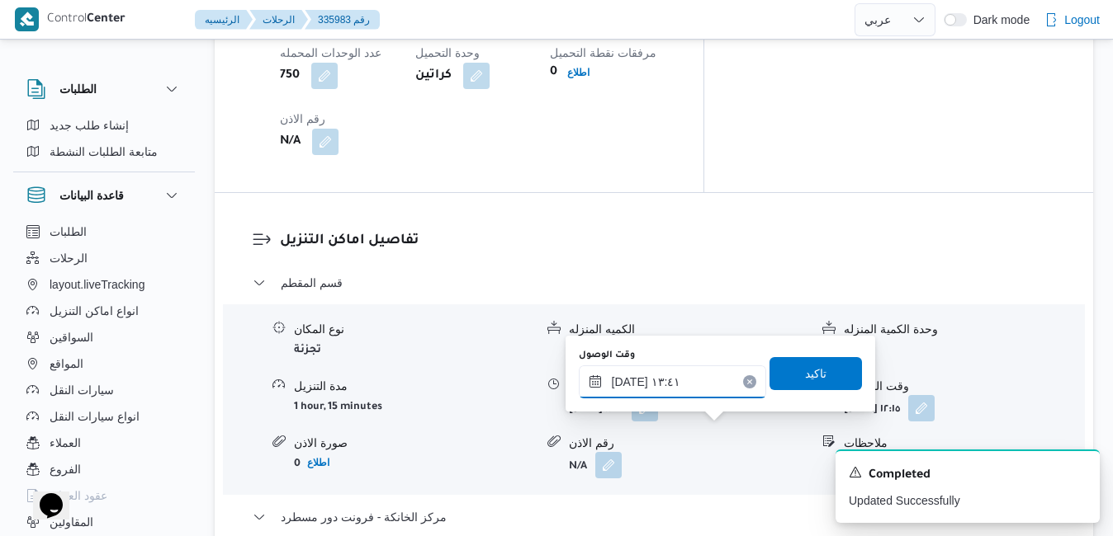
click at [704, 386] on input "١٠/٠٩/٢٠٢٥ ١٣:٤١" at bounding box center [672, 382] width 187 height 33
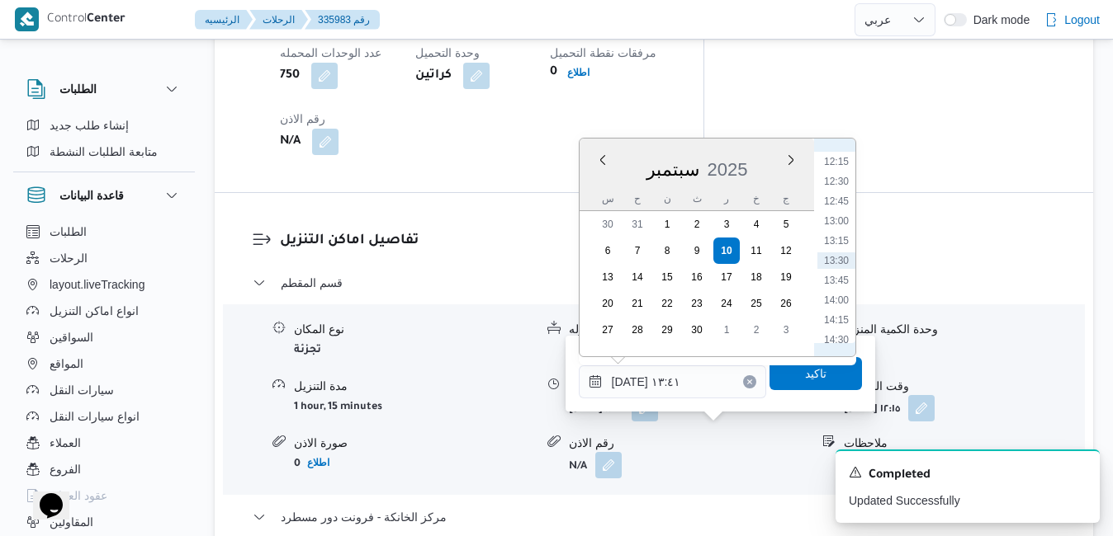
scroll to position [1136, 0]
click at [839, 307] on li "16:15" at bounding box center [836, 311] width 38 height 17
type input "١٠/٠٩/٢٠٢٥ ١٦:١٥"
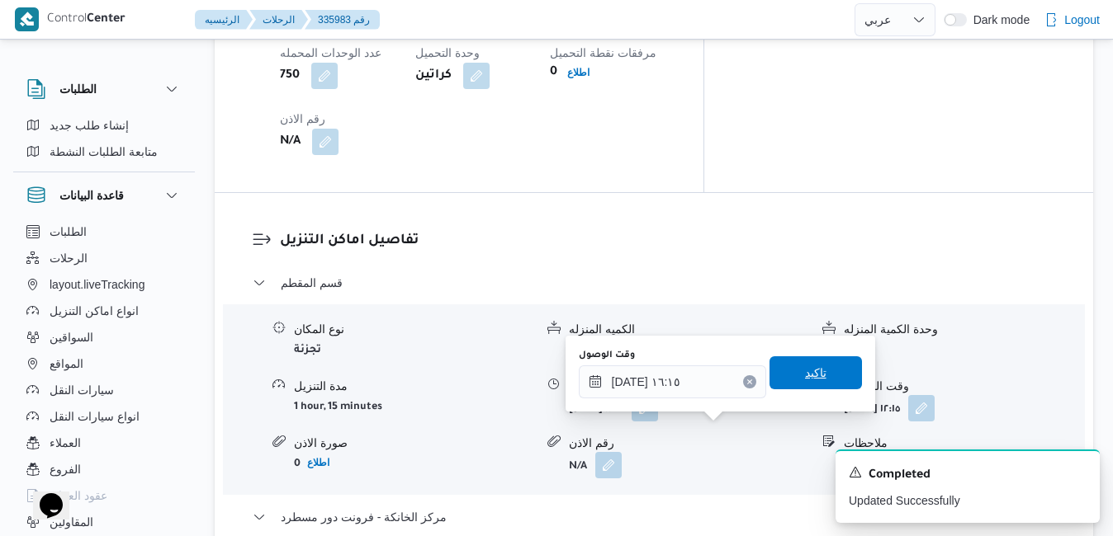
click at [805, 371] on span "تاكيد" at bounding box center [815, 373] width 21 height 20
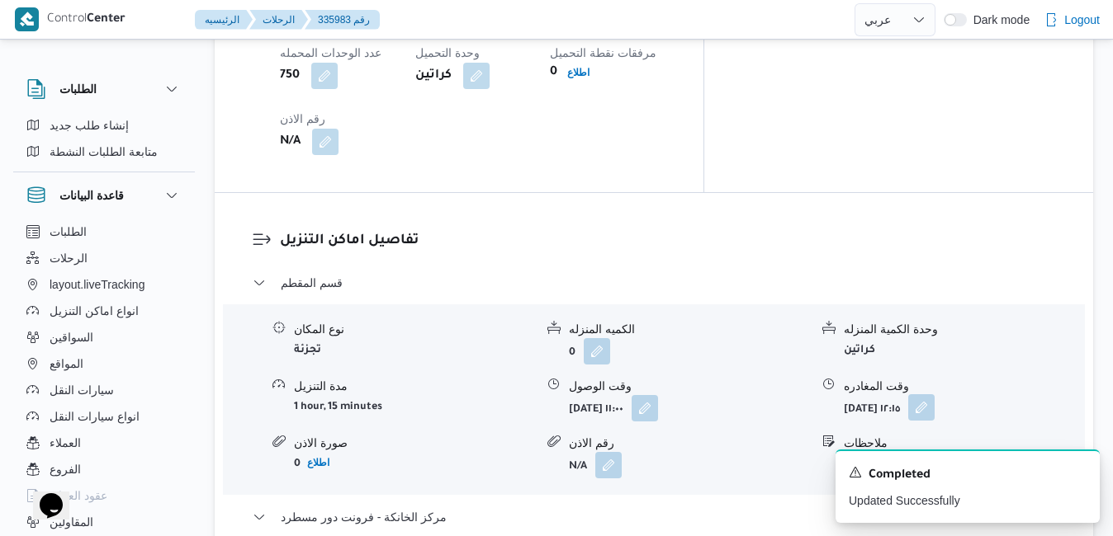
click at [934, 394] on button "button" at bounding box center [921, 407] width 26 height 26
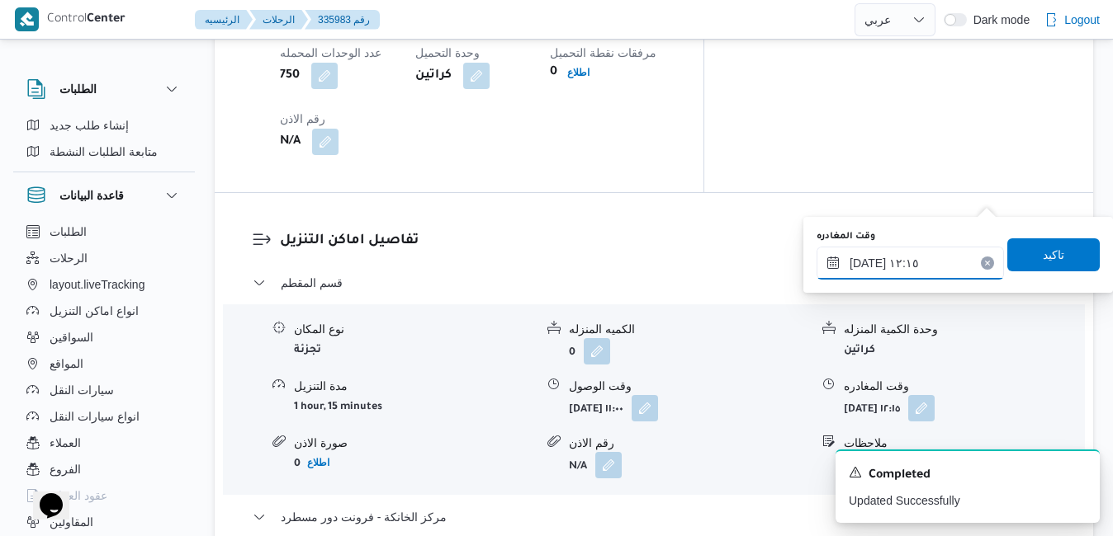
click at [919, 268] on input "١٠/٠٩/٢٠٢٥ ١٢:١٥" at bounding box center [909, 263] width 187 height 33
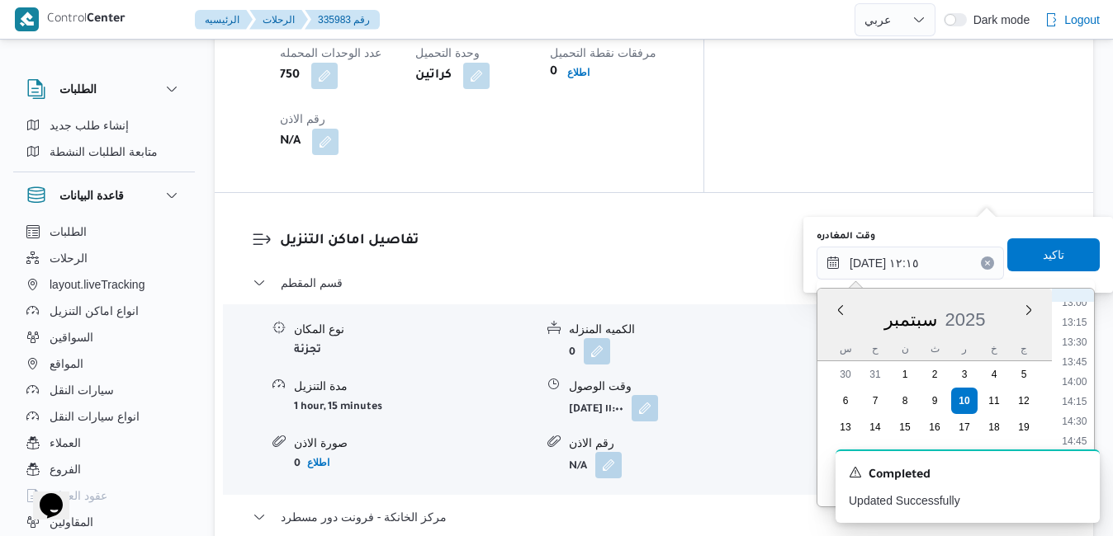
scroll to position [1205, 0]
click at [1081, 316] on li "15:15" at bounding box center [1074, 313] width 38 height 17
type input "١٠/٠٩/٢٠٢٥ ١٥:١٥"
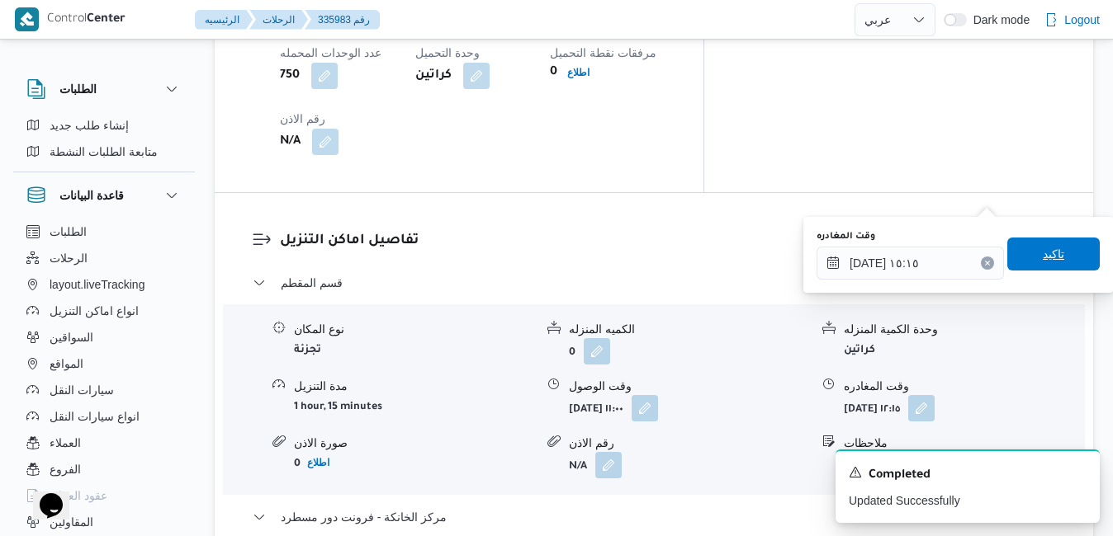
click at [1051, 246] on span "تاكيد" at bounding box center [1052, 254] width 21 height 20
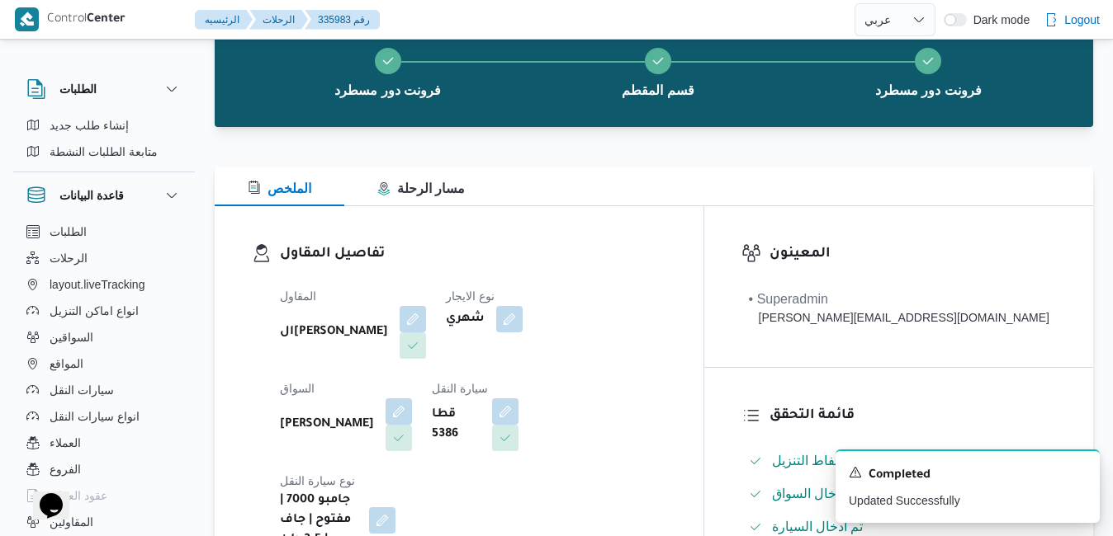
scroll to position [0, 0]
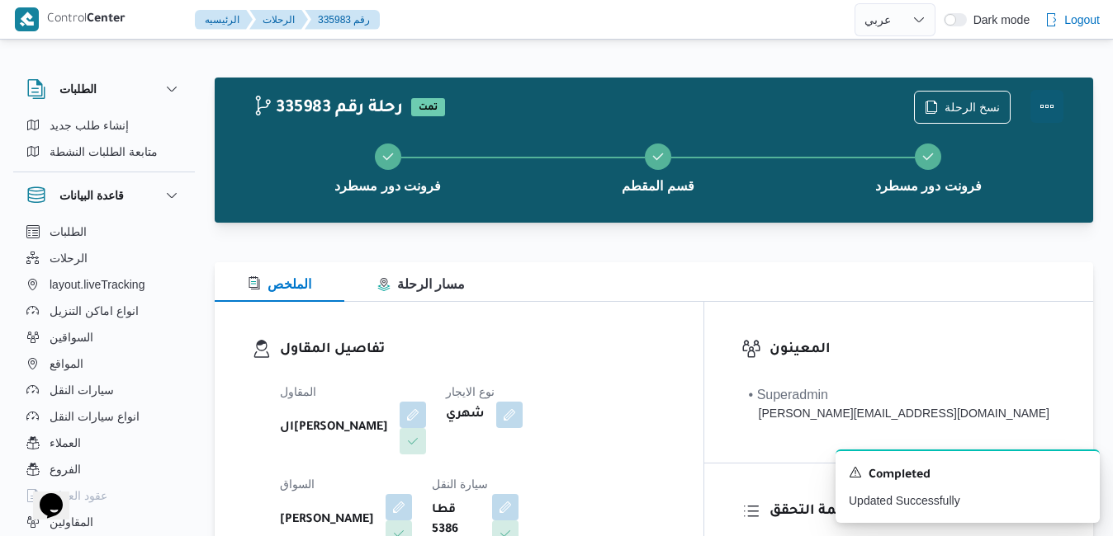
click at [1041, 101] on button "Actions" at bounding box center [1046, 106] width 33 height 33
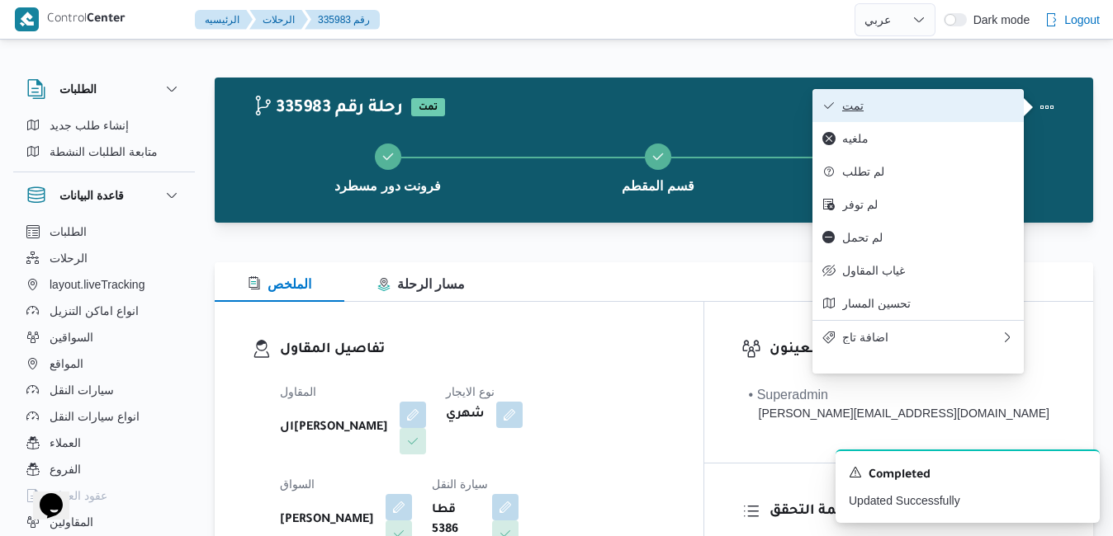
click at [982, 101] on span "تمت" at bounding box center [928, 105] width 172 height 13
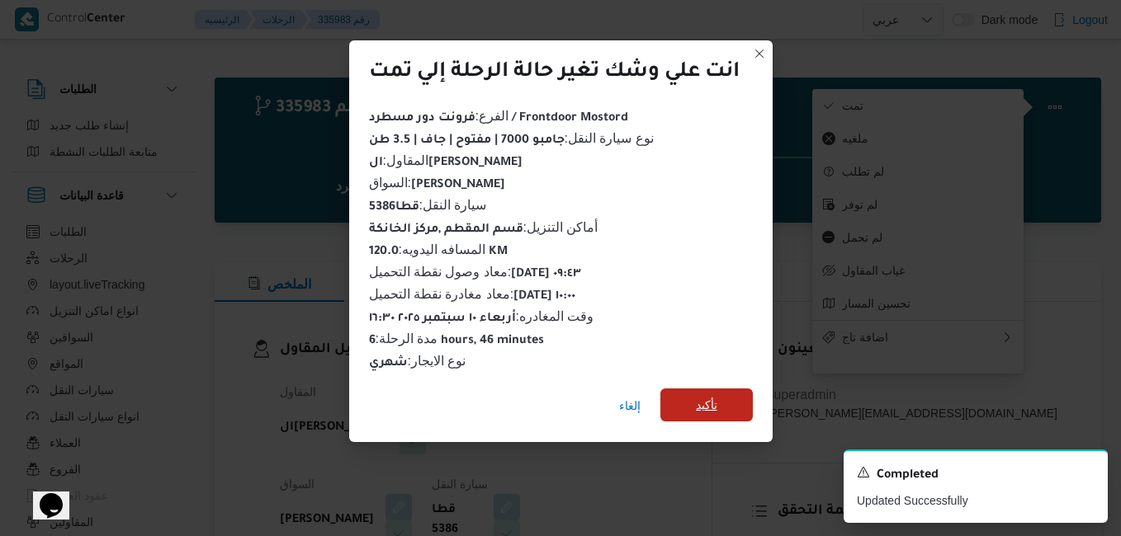
click at [731, 394] on span "تأكيد" at bounding box center [706, 405] width 92 height 33
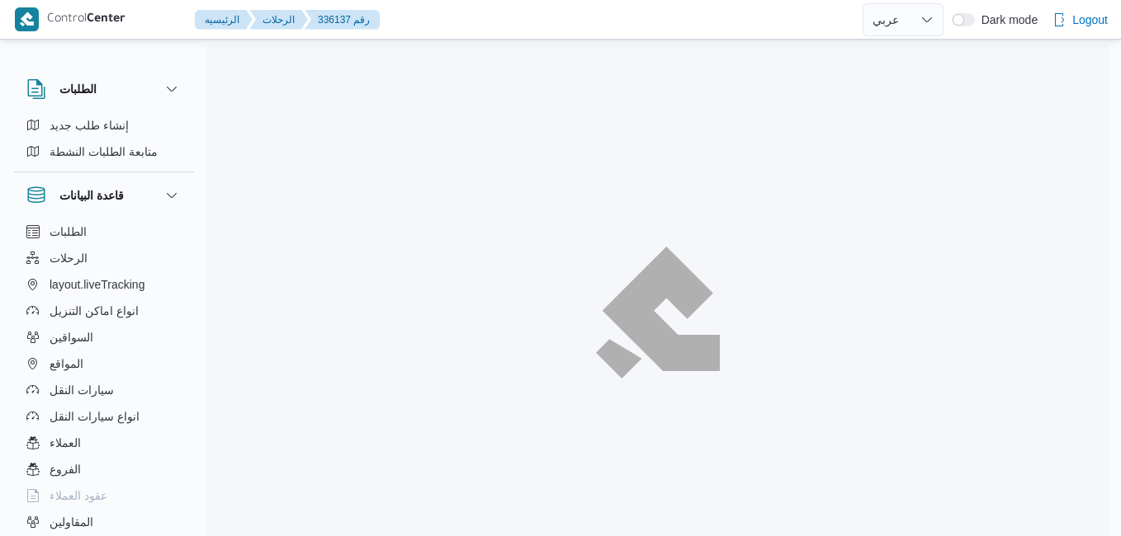
select select "ar"
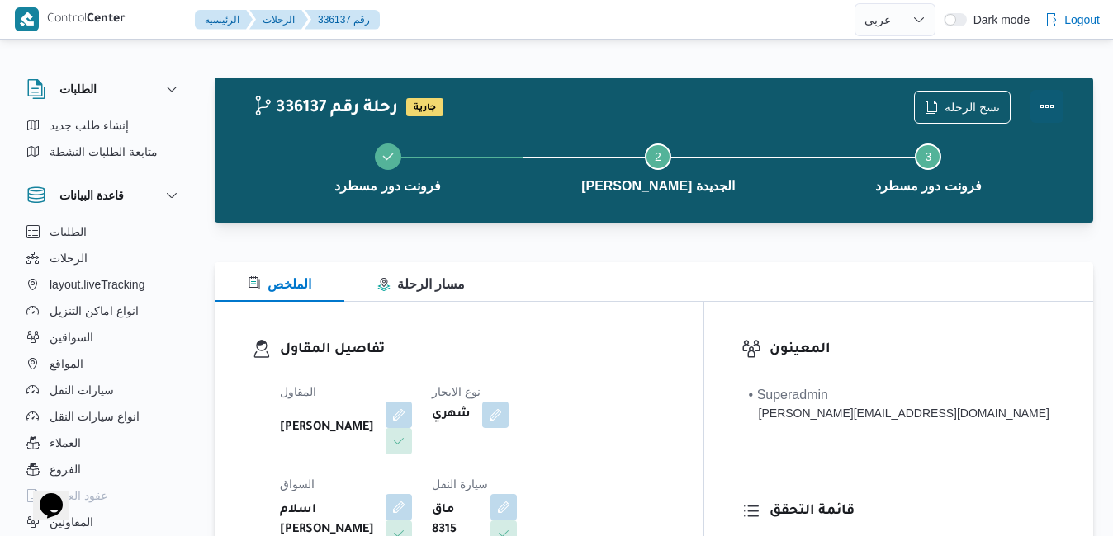
click at [1046, 111] on button "Actions" at bounding box center [1046, 106] width 33 height 33
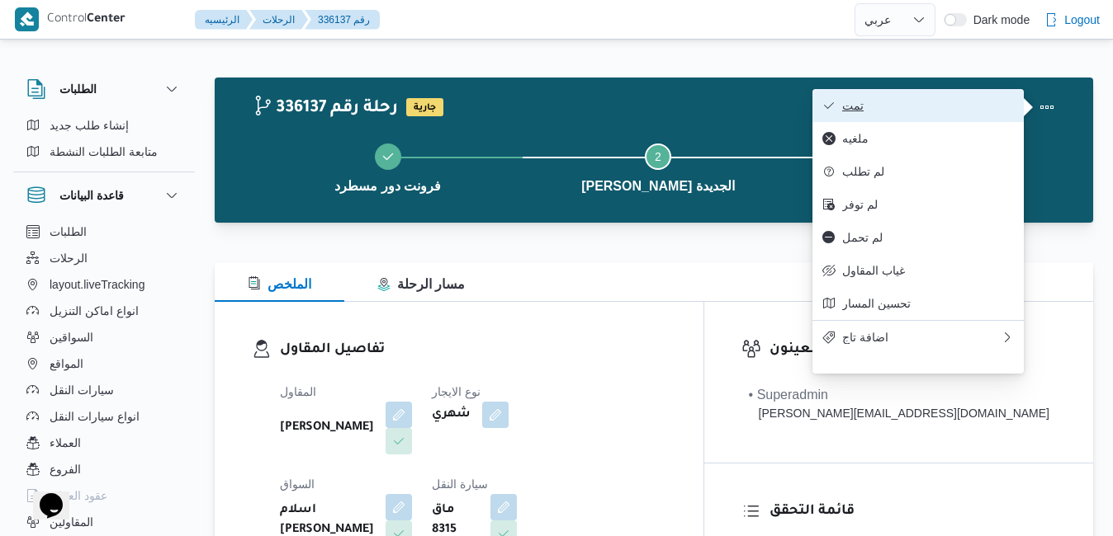
click at [985, 104] on span "تمت" at bounding box center [928, 105] width 172 height 13
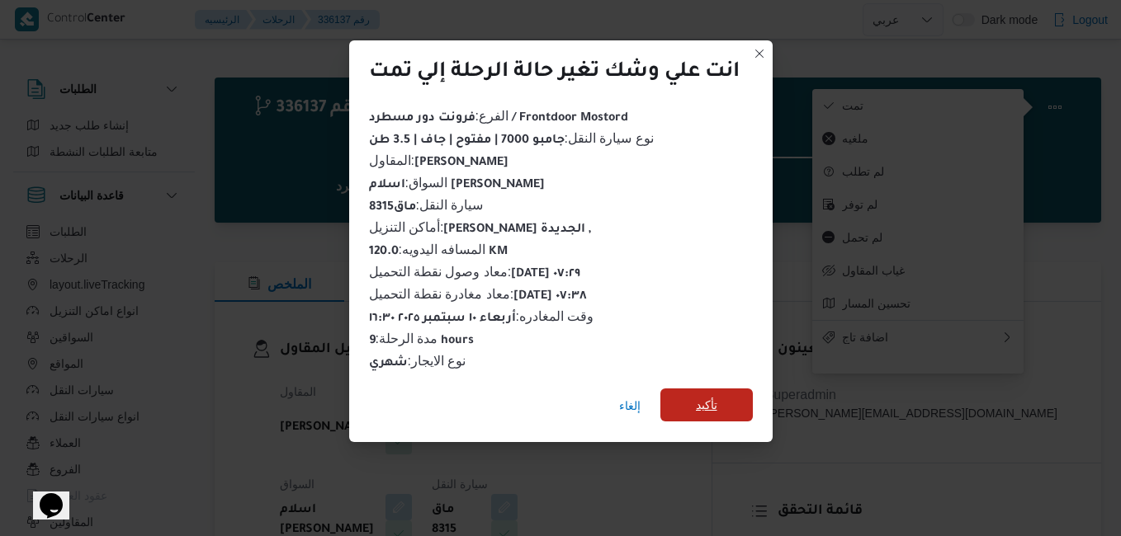
click at [717, 400] on span "تأكيد" at bounding box center [706, 405] width 21 height 20
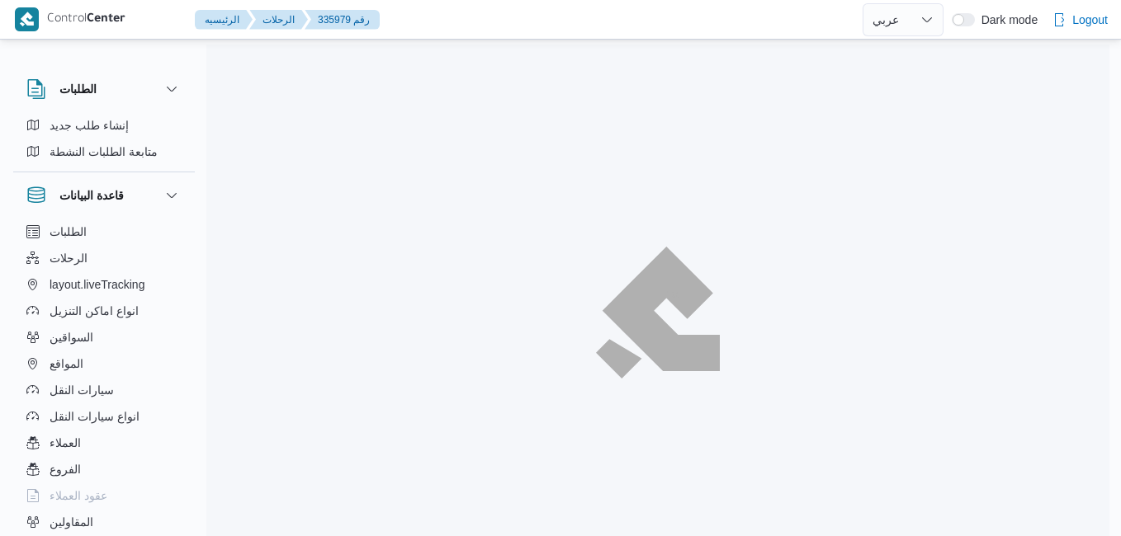
select select "ar"
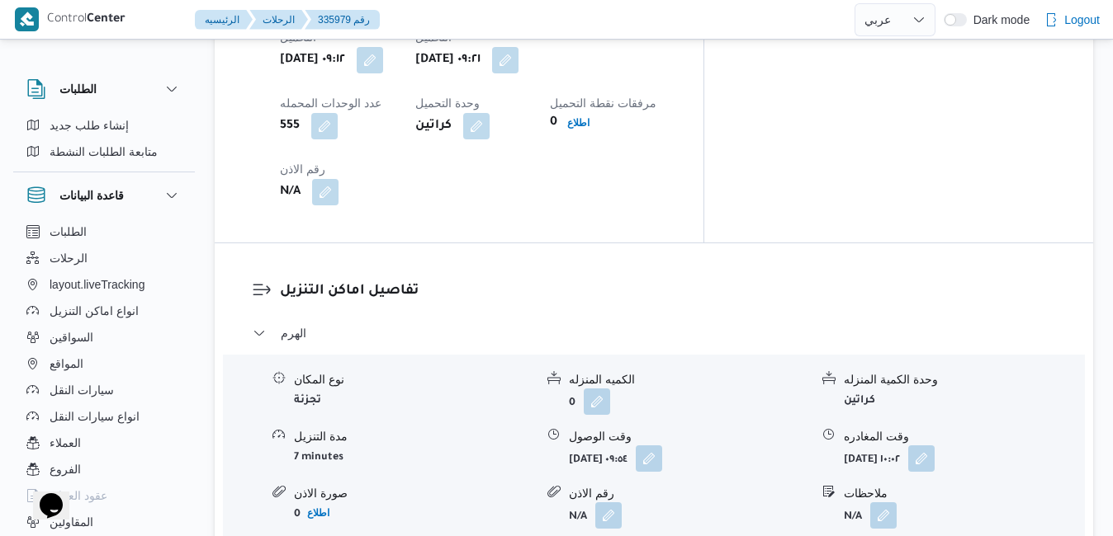
scroll to position [1420, 0]
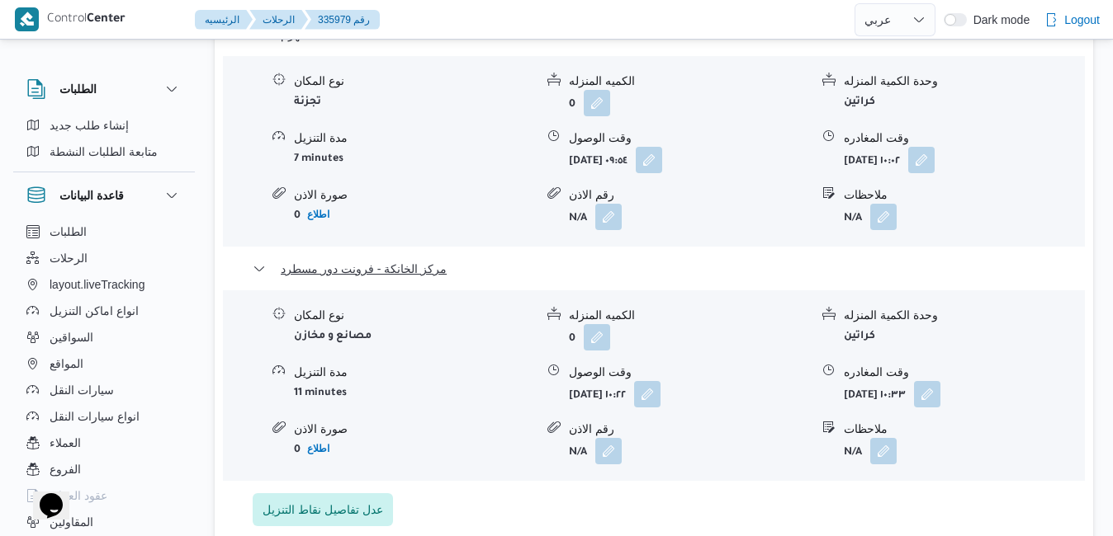
scroll to position [1717, 0]
click at [940, 379] on button "button" at bounding box center [927, 392] width 26 height 26
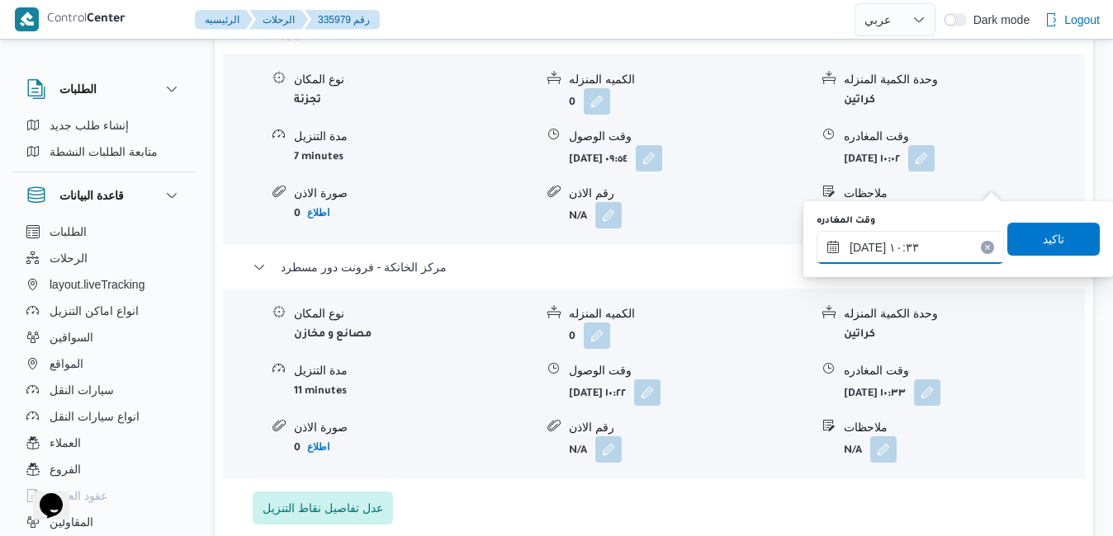
click at [905, 249] on input "١٠/٠٩/٢٠٢٥ ١٠:٣٣" at bounding box center [909, 247] width 187 height 33
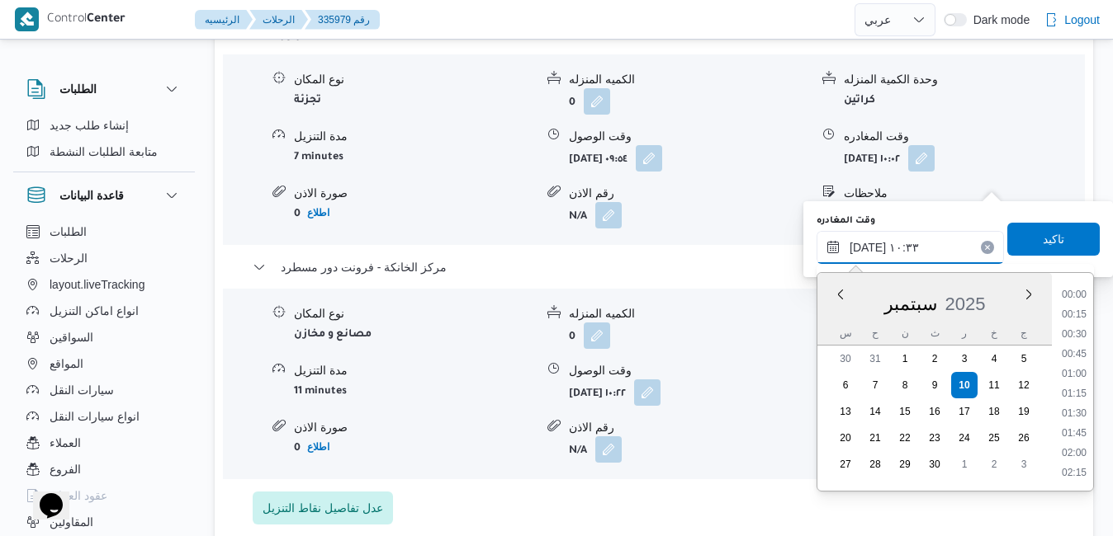
scroll to position [731, 0]
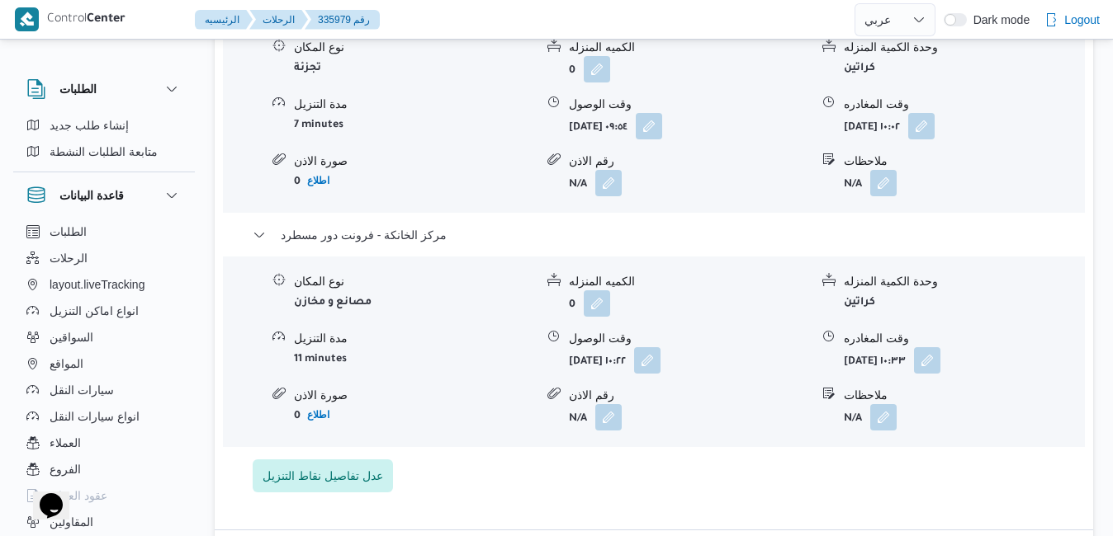
scroll to position [1750, 0]
click at [992, 329] on div "وقت المغادره" at bounding box center [963, 337] width 240 height 17
click at [940, 346] on button "button" at bounding box center [927, 359] width 26 height 26
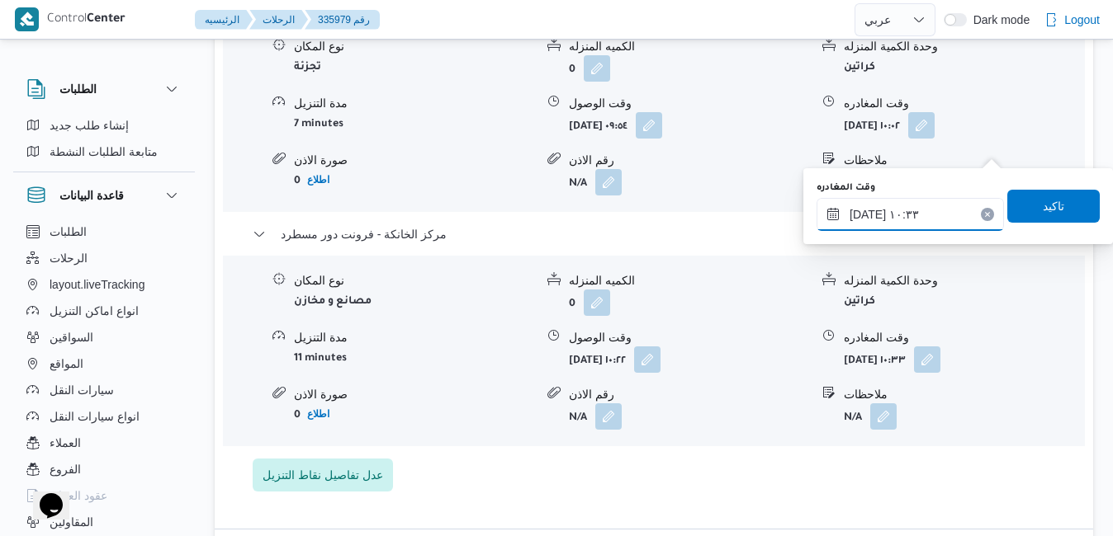
click at [918, 218] on input "١٠/٠٩/٢٠٢٥ ١٠:٣٣" at bounding box center [909, 214] width 187 height 33
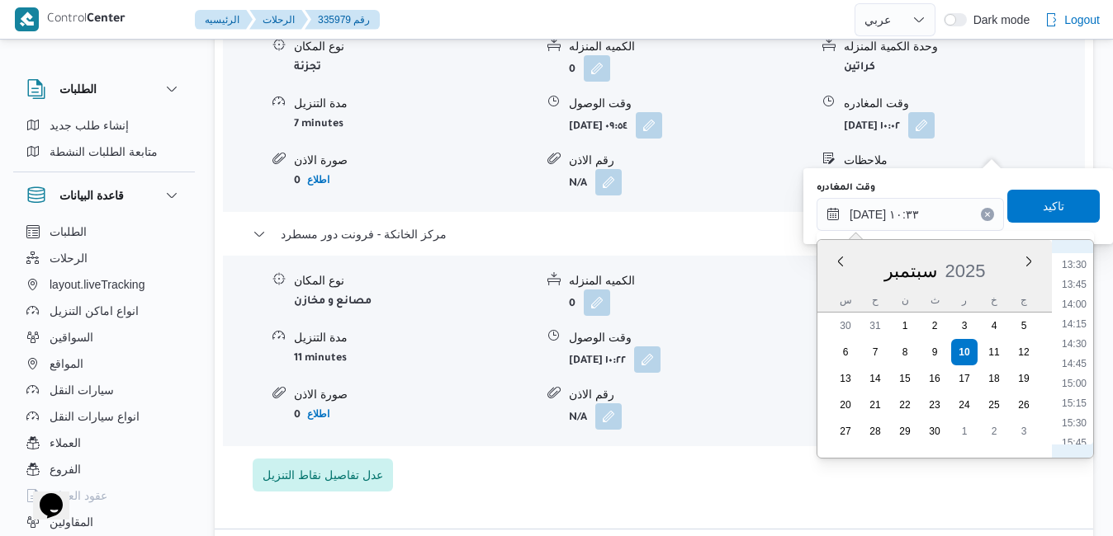
scroll to position [1234, 0]
click at [1079, 338] on li "16:30" at bounding box center [1074, 335] width 38 height 17
type input "١٠/٠٩/٢٠٢٥ ١٦:٣٠"
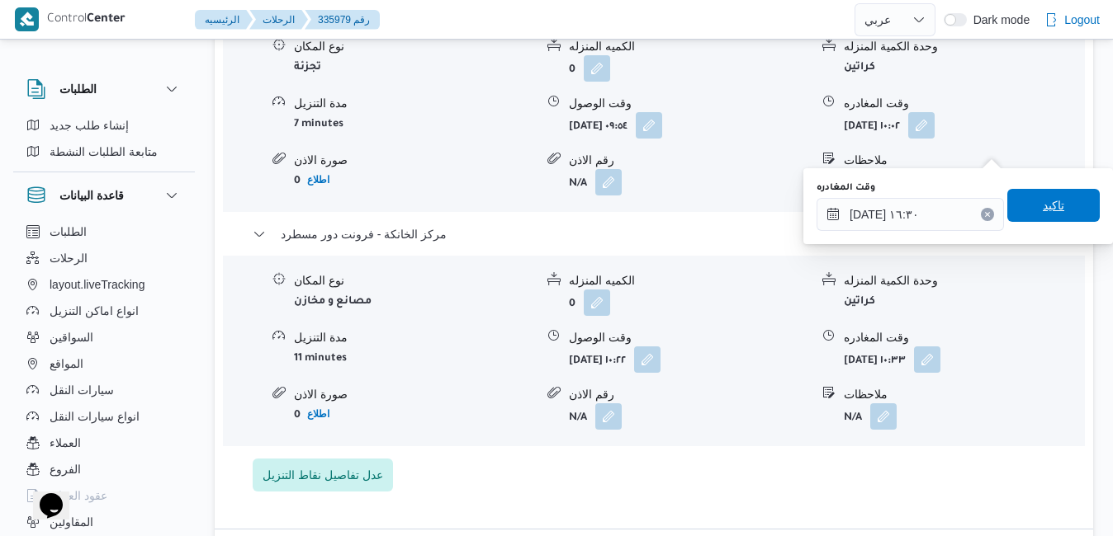
click at [1042, 201] on span "تاكيد" at bounding box center [1052, 206] width 21 height 20
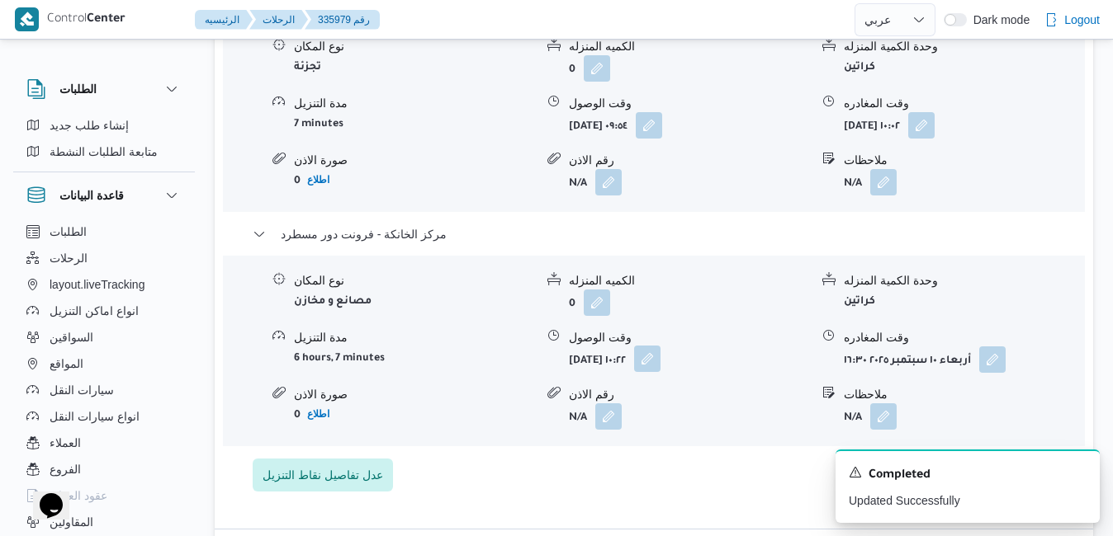
click at [660, 346] on button "button" at bounding box center [647, 359] width 26 height 26
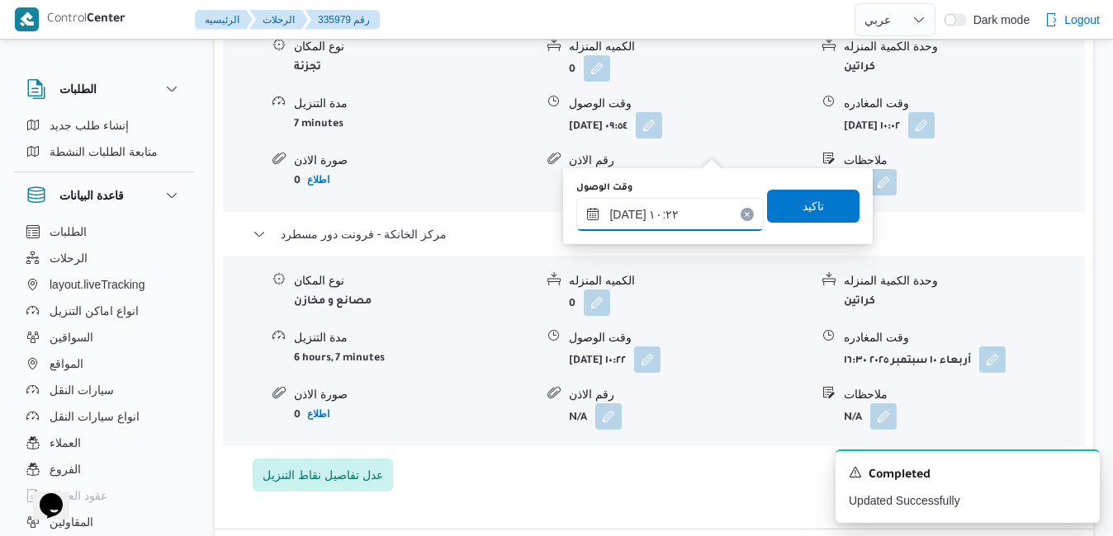
click at [669, 208] on input "١٠/٠٩/٢٠٢٥ ١٠:٢٢" at bounding box center [669, 214] width 187 height 33
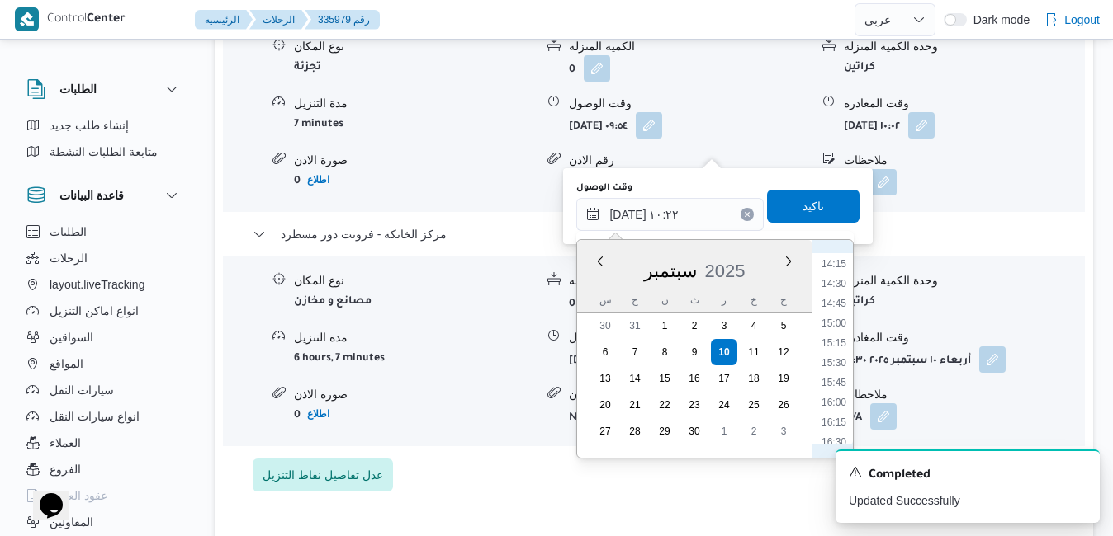
scroll to position [1214, 0]
click at [826, 338] on li "16:15" at bounding box center [834, 335] width 38 height 17
type input "١٠/٠٩/٢٠٢٥ ١٦:١٥"
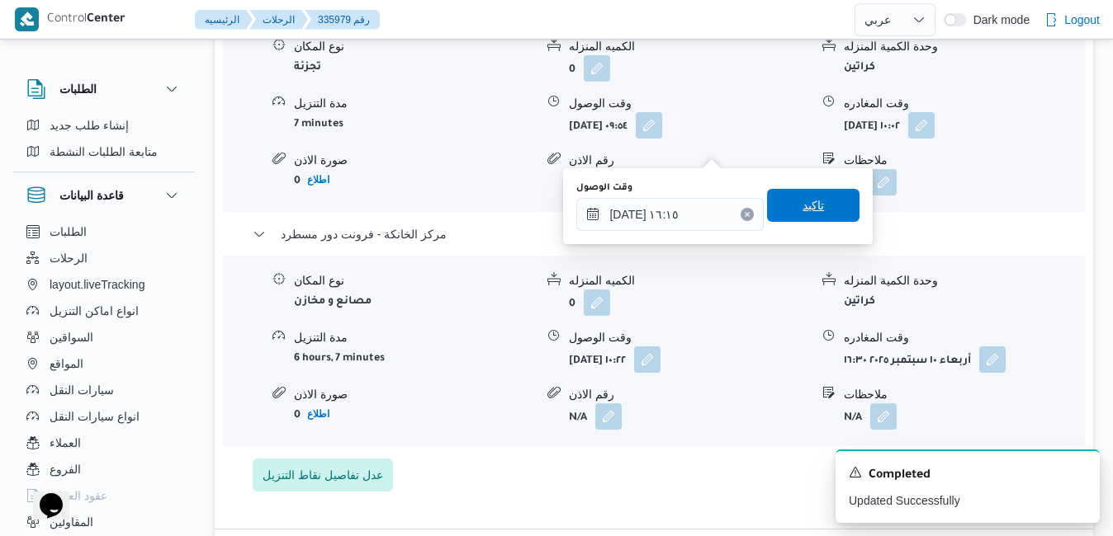
click at [826, 209] on span "تاكيد" at bounding box center [813, 205] width 92 height 33
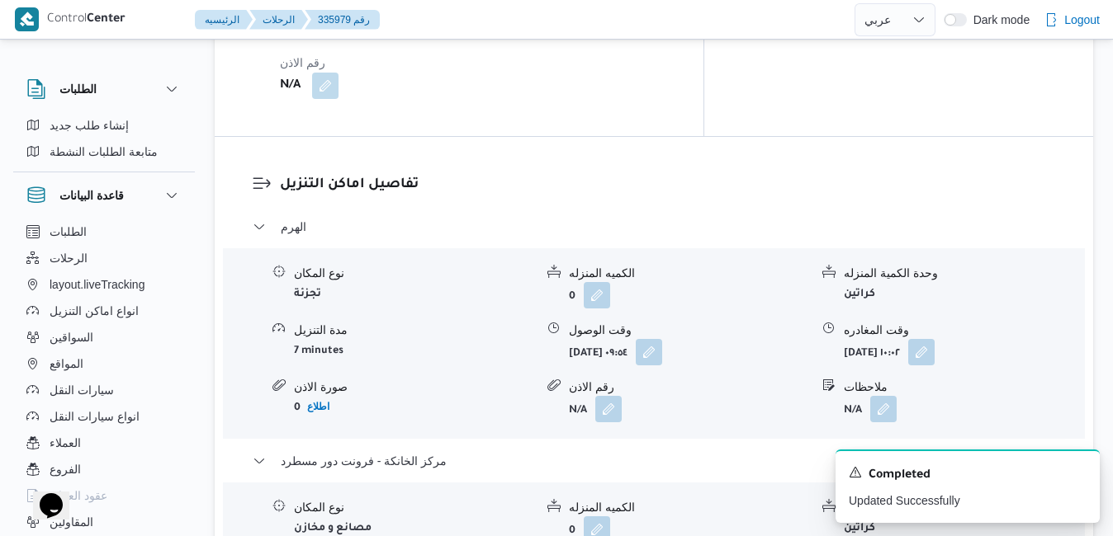
scroll to position [1519, 0]
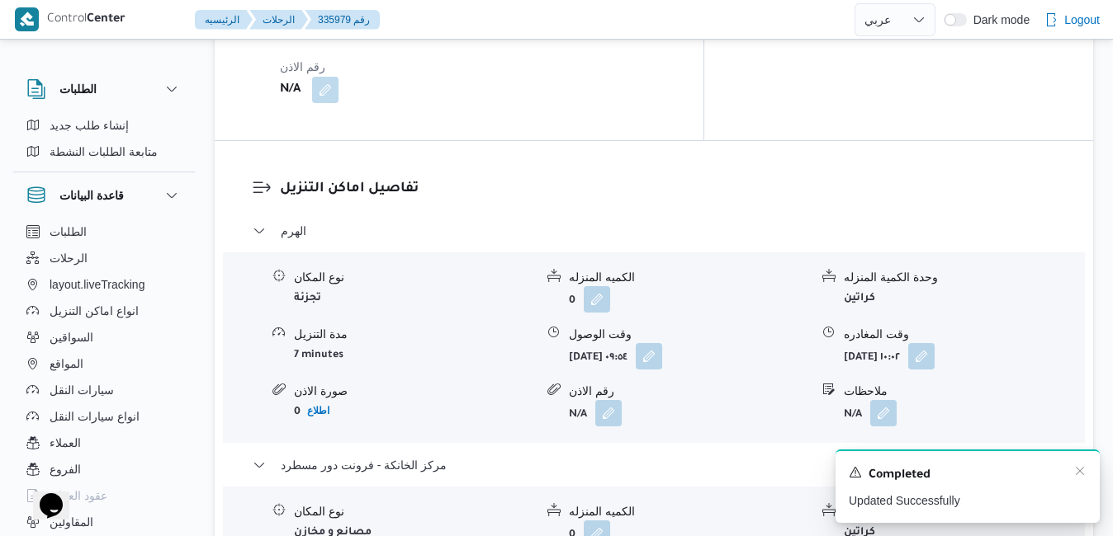
click at [1086, 476] on div "A new notification appears Completed Updated Successfully" at bounding box center [967, 486] width 264 height 73
click at [1079, 473] on icon "Dismiss toast" at bounding box center [1079, 471] width 8 height 8
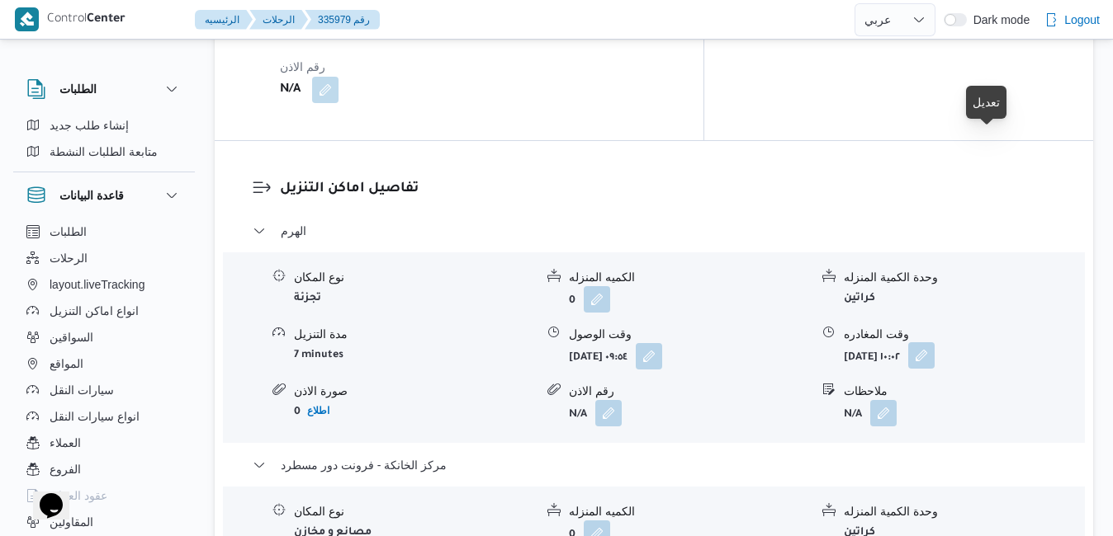
click at [934, 342] on button "button" at bounding box center [921, 355] width 26 height 26
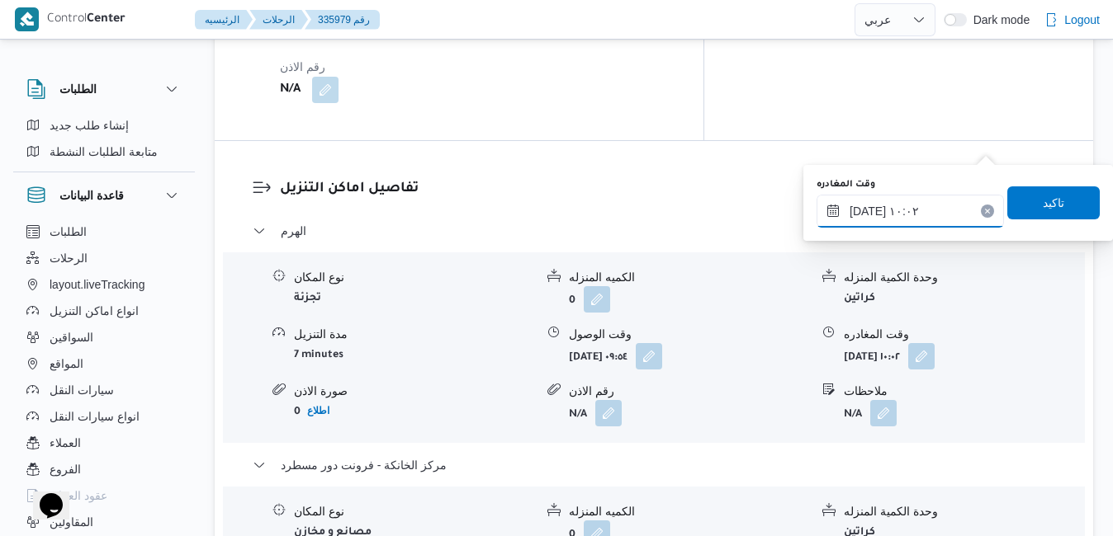
click at [907, 212] on input "١٠/٠٩/٢٠٢٥ ١٠:٠٢" at bounding box center [909, 211] width 187 height 33
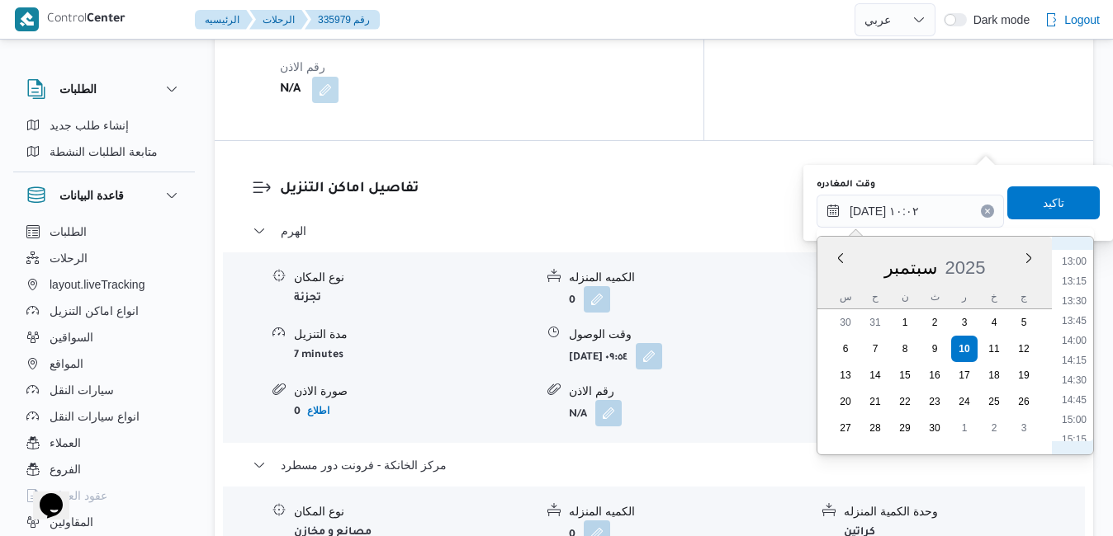
scroll to position [1194, 0]
click at [1065, 289] on li "15:30" at bounding box center [1074, 292] width 38 height 17
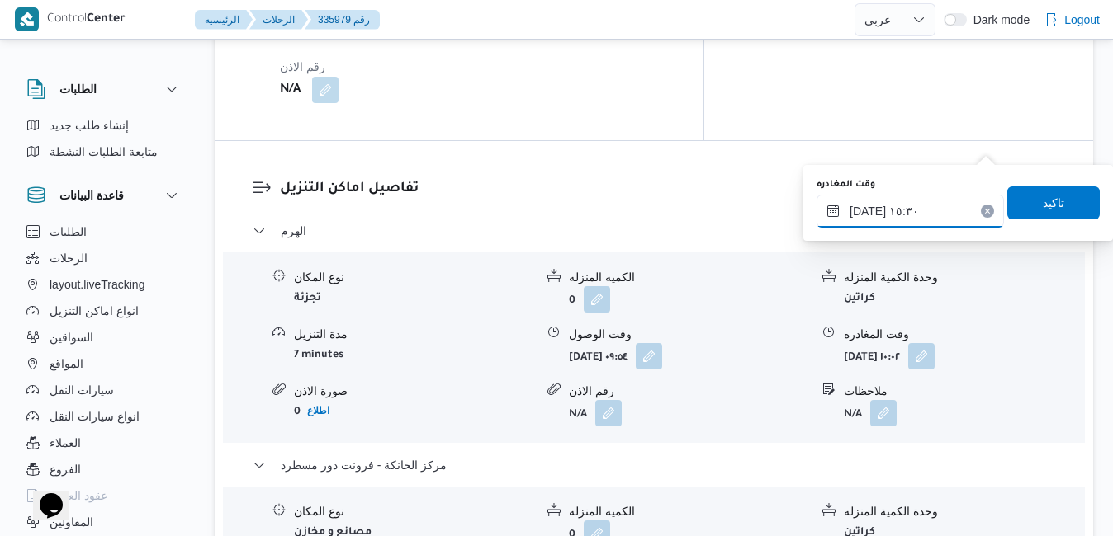
click at [868, 214] on input "١٠/٠٩/٢٠٢٥ ١٥:٣٠" at bounding box center [909, 211] width 187 height 33
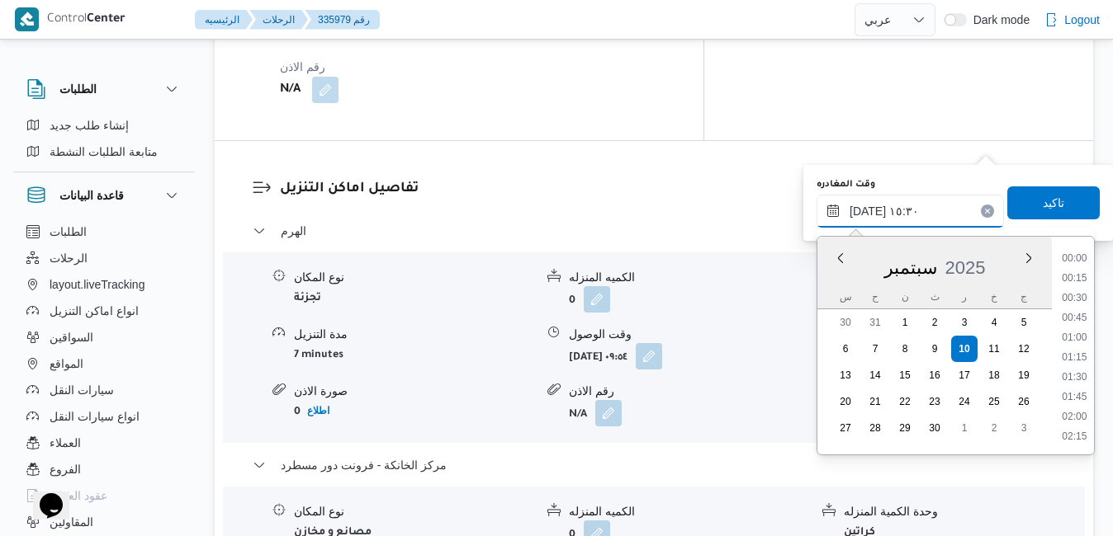
click at [868, 214] on input "١٠/٠٩/٢٠٢٥ ١٥:٣٠" at bounding box center [909, 211] width 187 height 33
type input "١٠/٠٩/٢٠٢٥ ١٥:20"
click at [1042, 205] on span "تاكيد" at bounding box center [1052, 202] width 21 height 20
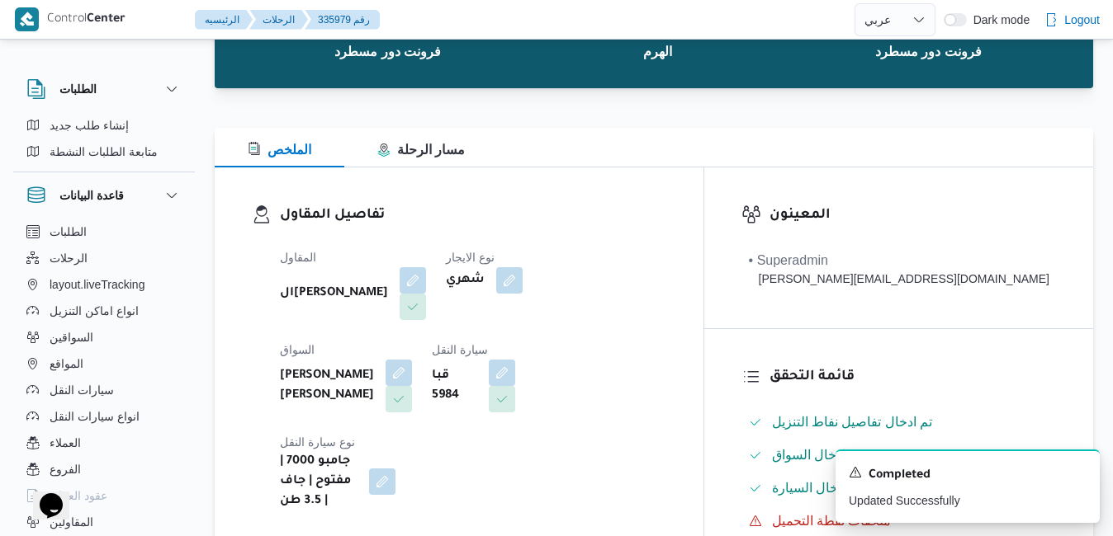
scroll to position [0, 0]
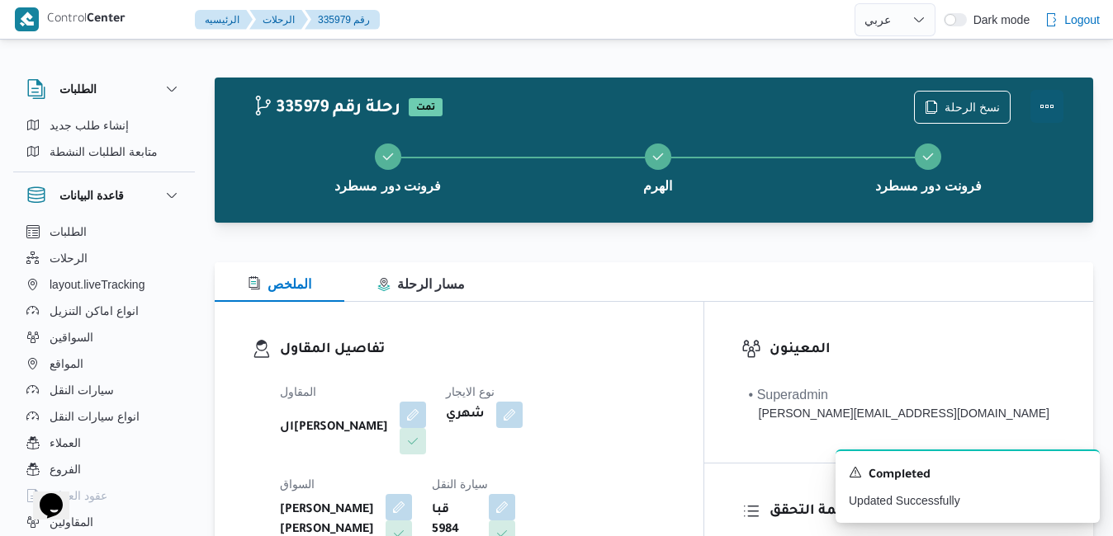
click at [1046, 106] on button "Actions" at bounding box center [1046, 106] width 33 height 33
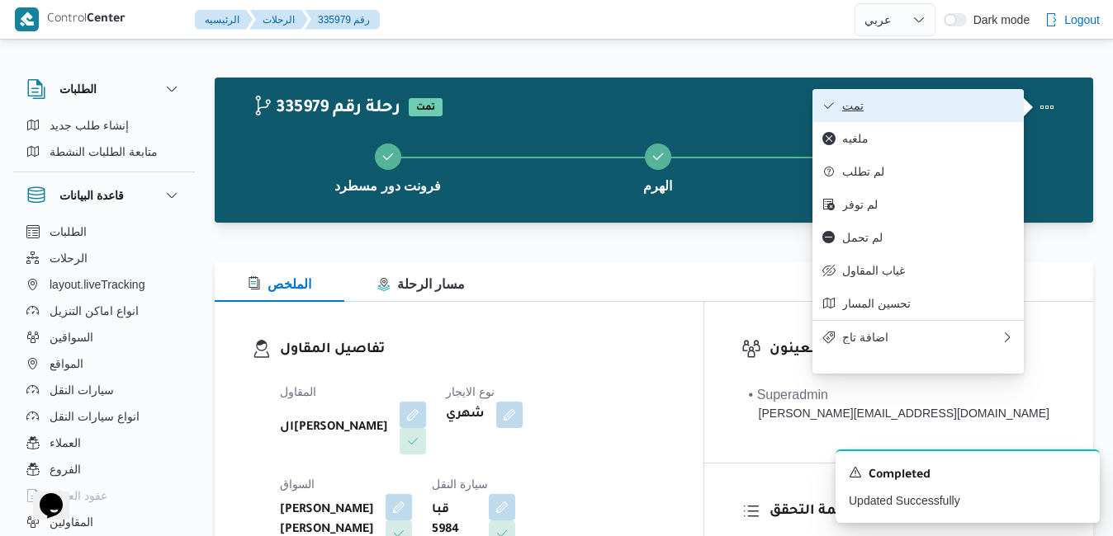
click at [977, 104] on span "تمت" at bounding box center [928, 105] width 172 height 13
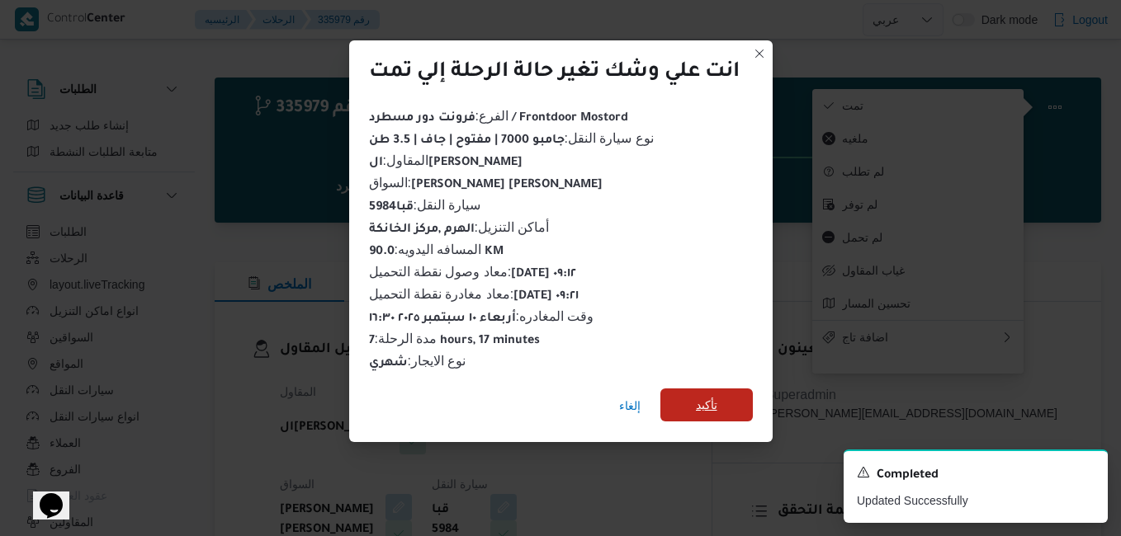
click at [716, 396] on span "تأكيد" at bounding box center [706, 405] width 21 height 20
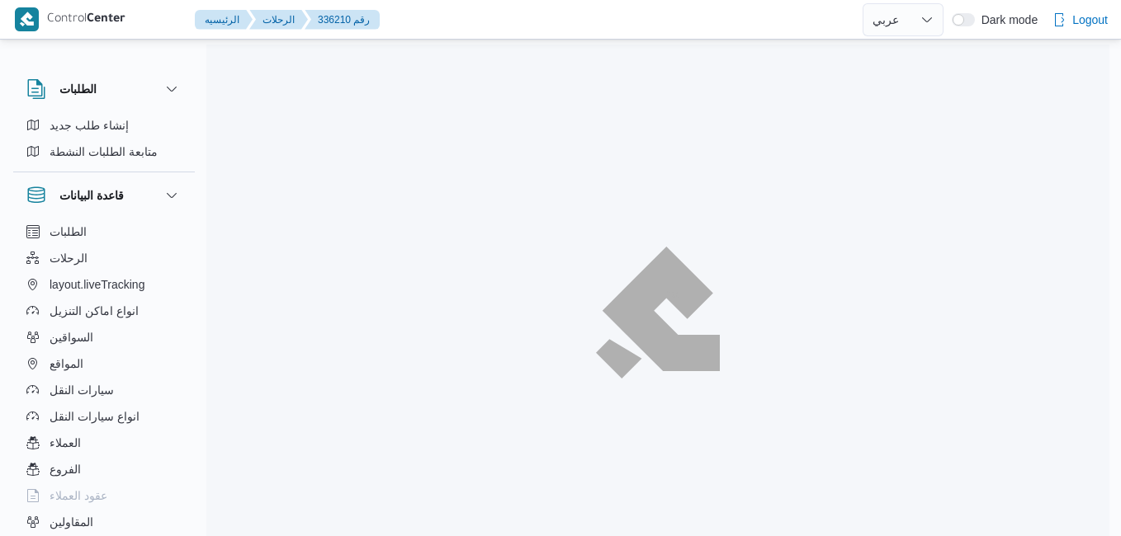
select select "ar"
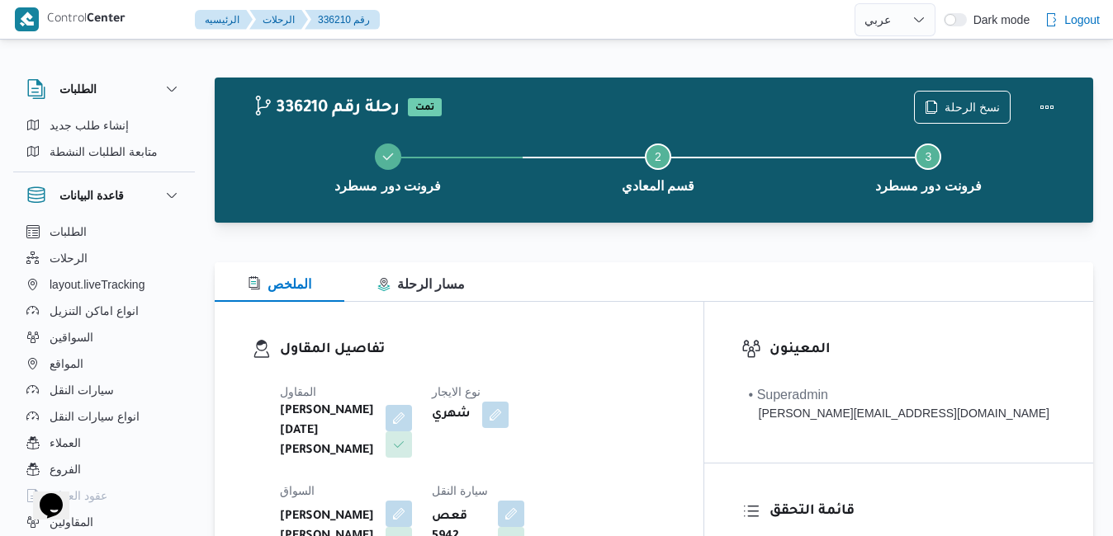
click at [807, 263] on div "الملخص مسار الرحلة" at bounding box center [654, 282] width 878 height 40
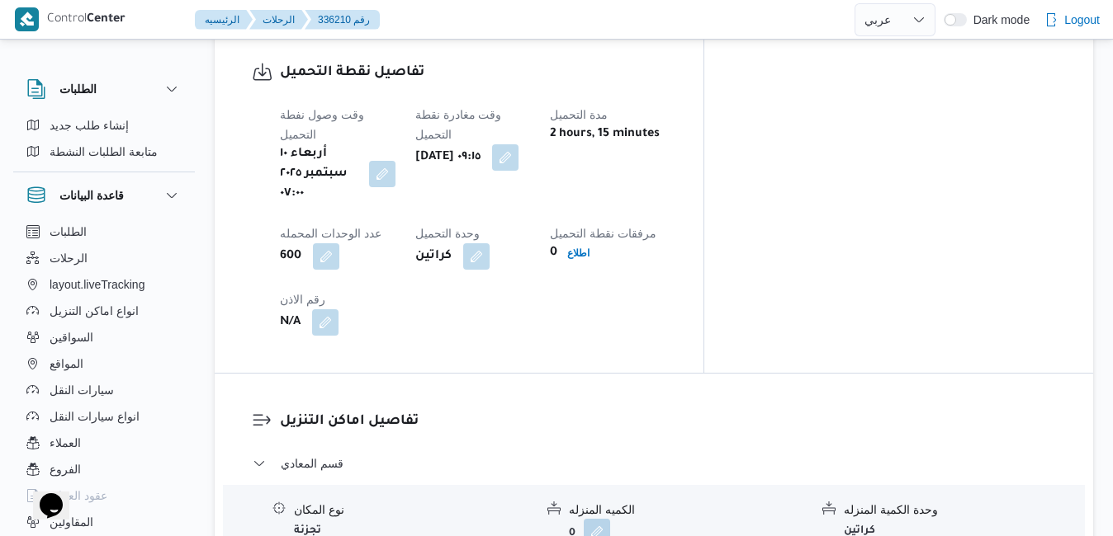
scroll to position [1320, 0]
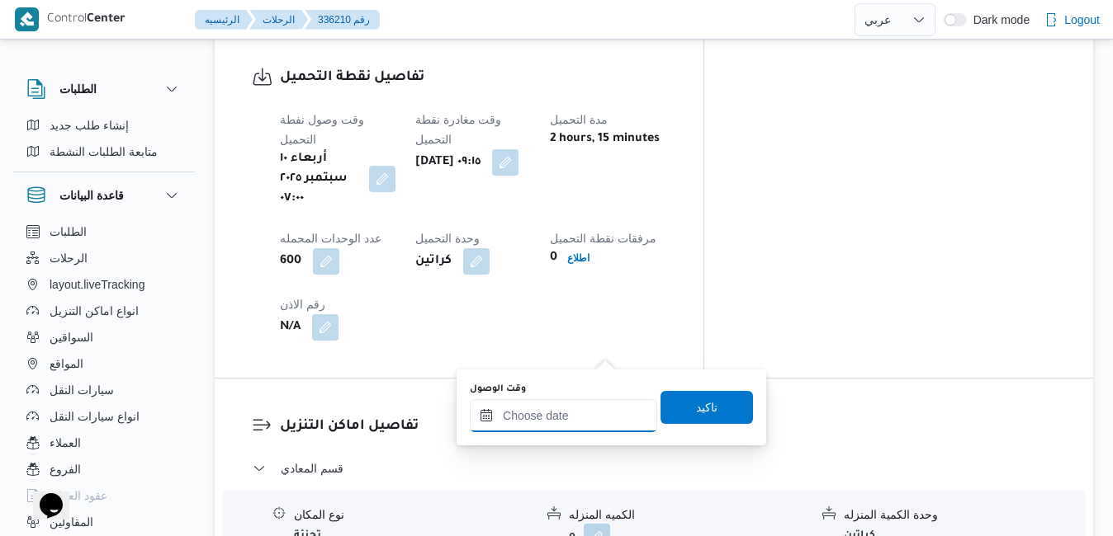
click at [526, 411] on input "وقت الوصول" at bounding box center [563, 415] width 187 height 33
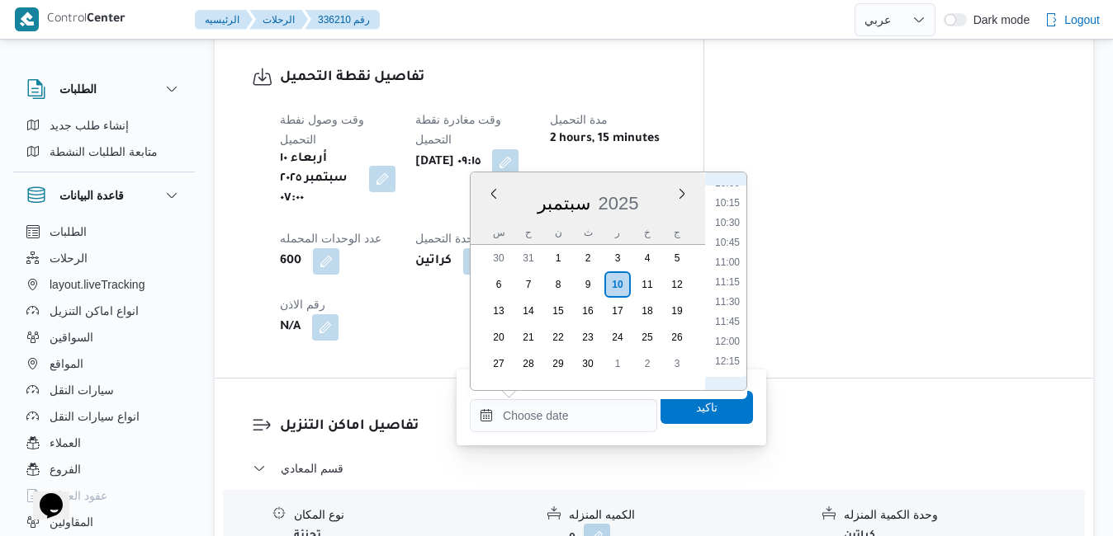
scroll to position [635, 0]
click at [733, 371] on li "10:15" at bounding box center [727, 370] width 38 height 17
type input "١٠/٠٩/٢٠٢٥ ١٠:١٥"
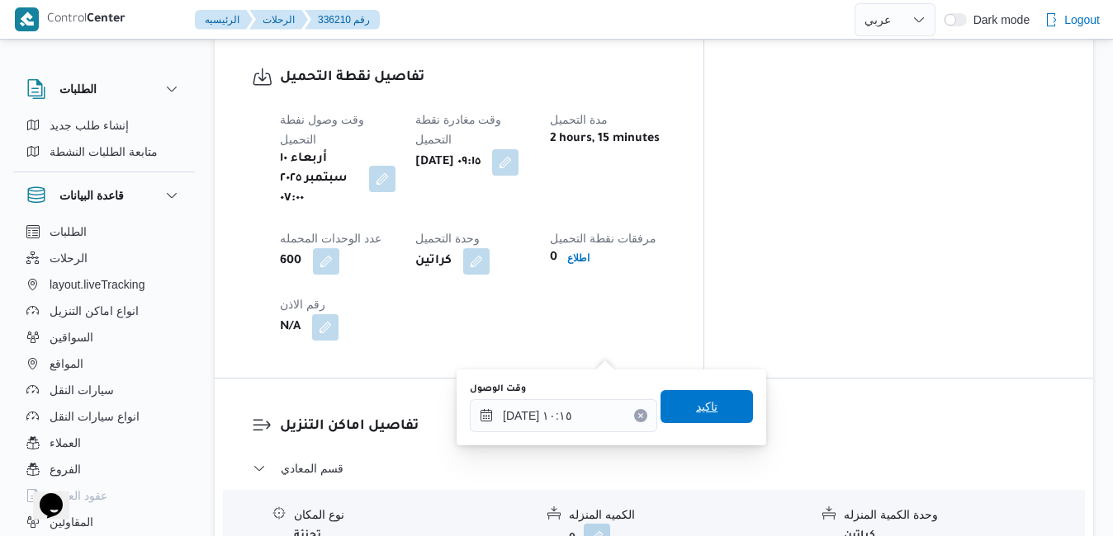
click at [710, 399] on span "تاكيد" at bounding box center [706, 406] width 92 height 33
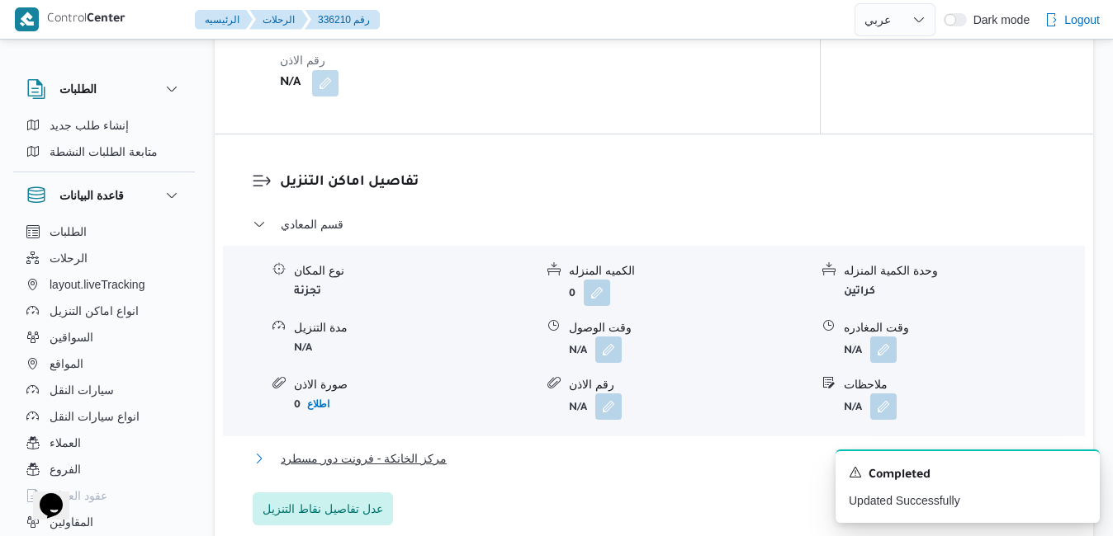
click at [633, 454] on button "مركز الخانكة - فرونت دور مسطرد" at bounding box center [654, 459] width 803 height 20
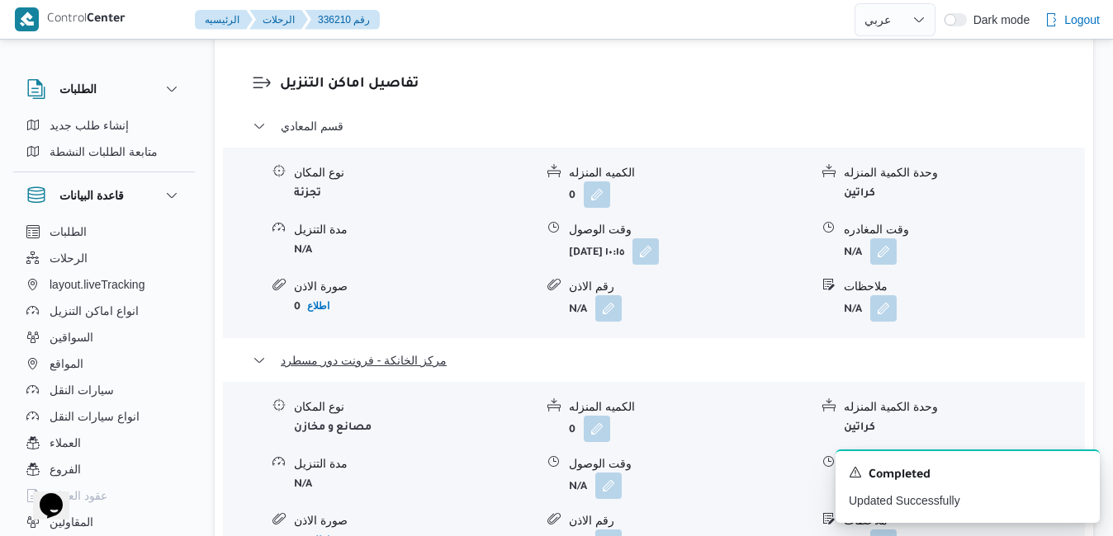
scroll to position [1684, 0]
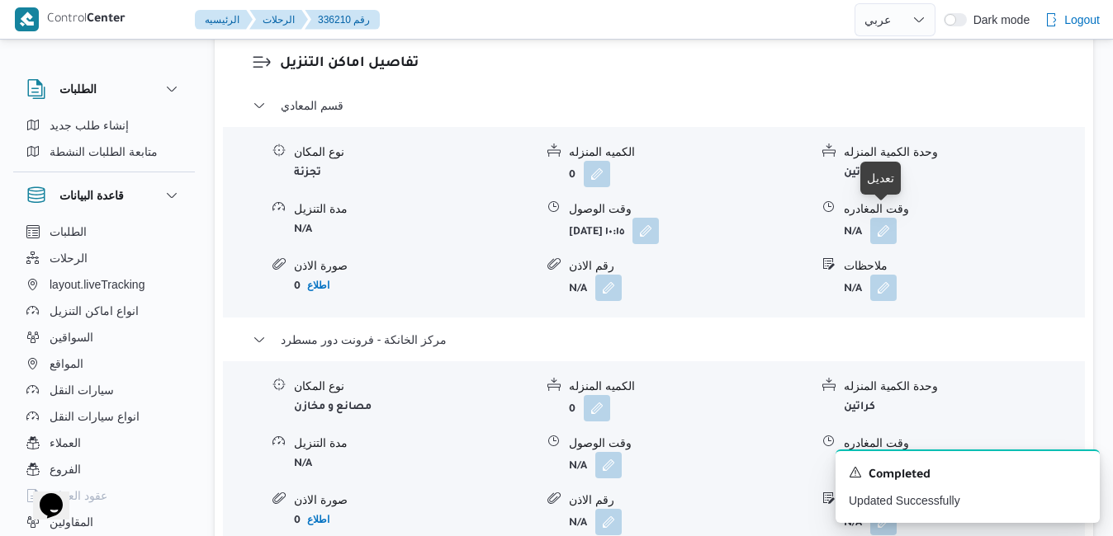
click at [880, 451] on button "button" at bounding box center [883, 464] width 26 height 26
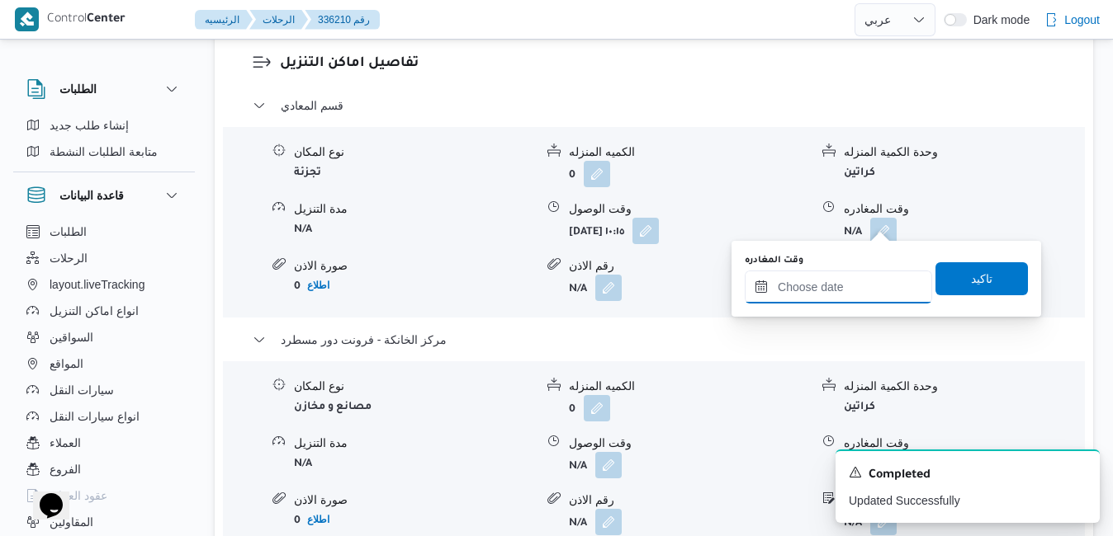
click at [822, 281] on input "وقت المغادره" at bounding box center [837, 287] width 187 height 33
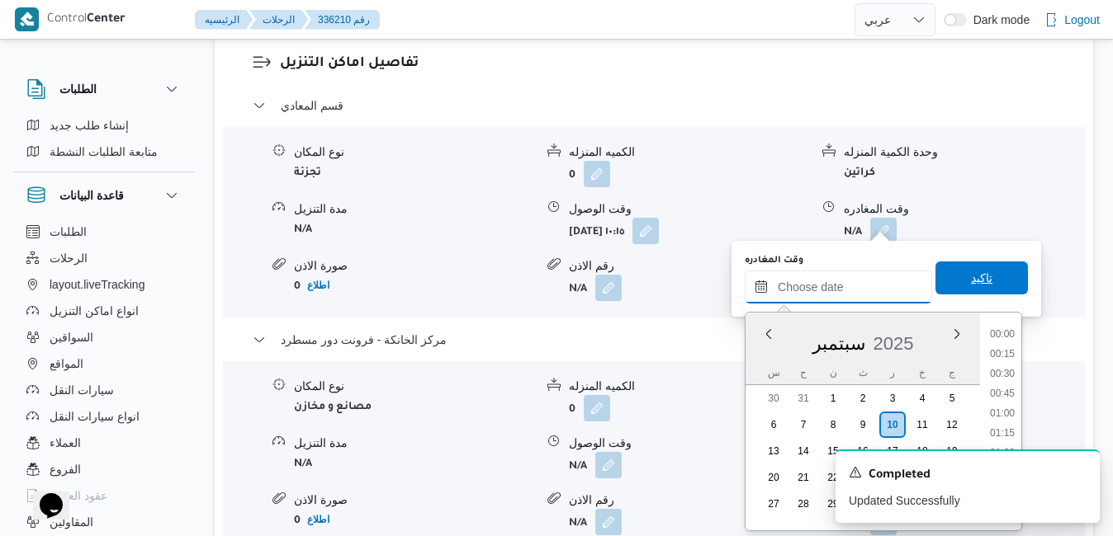
scroll to position [1306, 0]
click at [759, 361] on div "س ح ن ث ر خ ج" at bounding box center [862, 372] width 234 height 23
click at [1003, 359] on li "16:45" at bounding box center [1002, 355] width 38 height 17
type input "١٠/٠٩/٢٠٢٥ ١٦:٤٥"
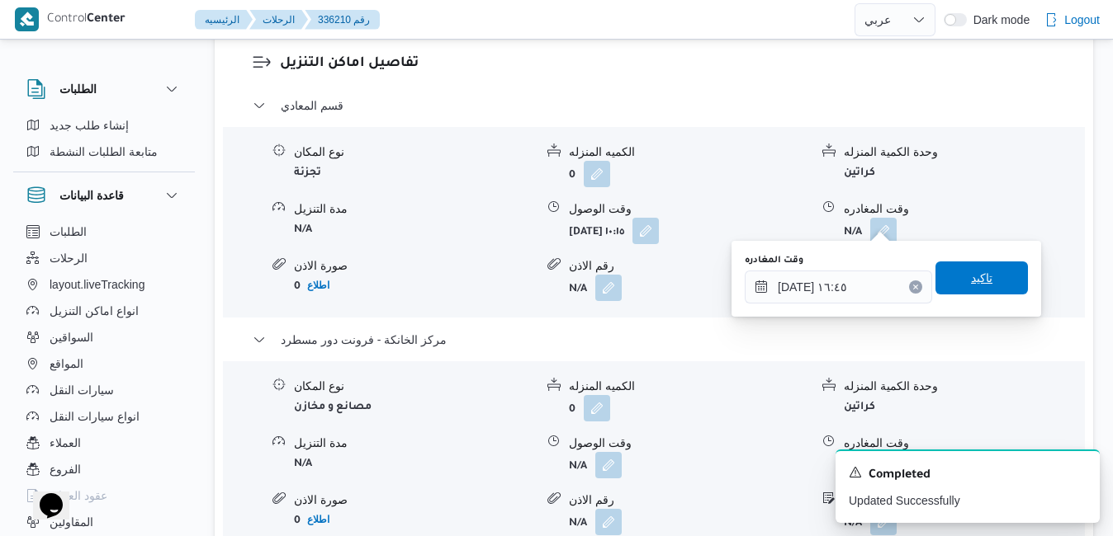
click at [991, 278] on span "تاكيد" at bounding box center [981, 278] width 92 height 33
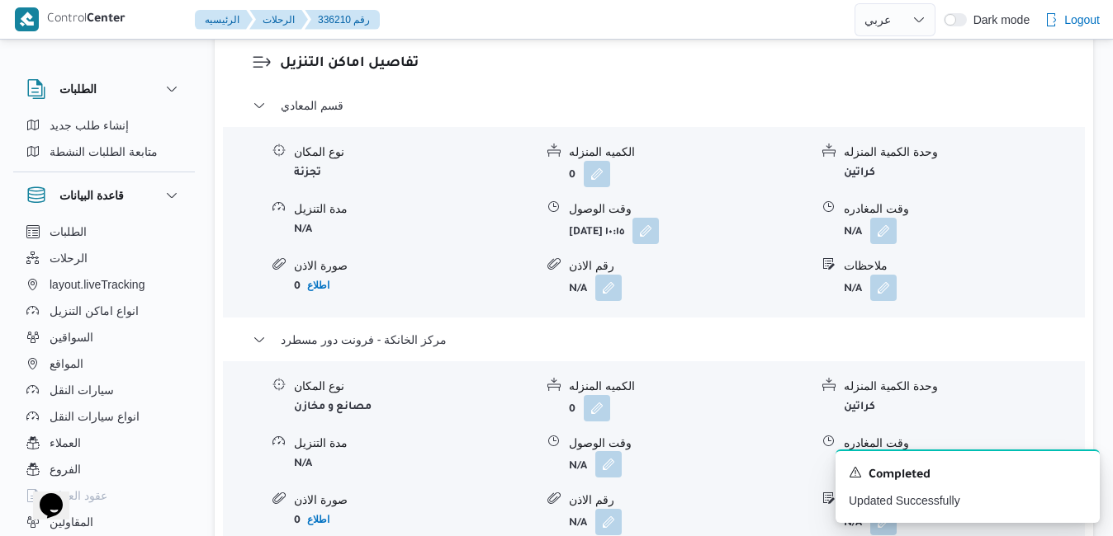
click at [620, 451] on button "button" at bounding box center [608, 464] width 26 height 26
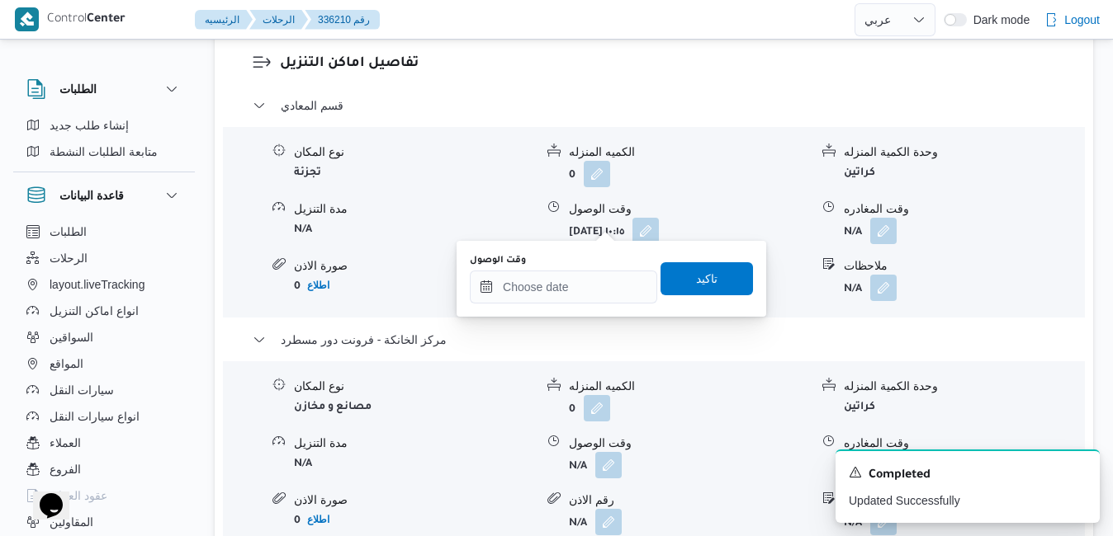
click at [575, 305] on div "وقت الوصول تاكيد" at bounding box center [611, 279] width 286 height 53
click at [582, 283] on input "وقت الوصول" at bounding box center [563, 287] width 187 height 33
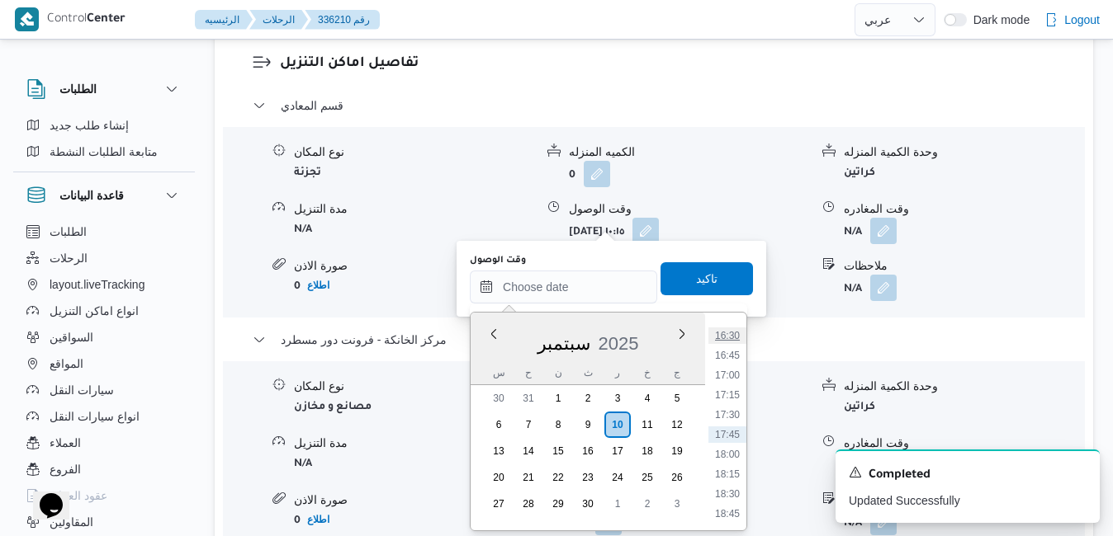
click at [735, 338] on li "16:30" at bounding box center [727, 336] width 38 height 17
type input "١٠/٠٩/٢٠٢٥ ١٦:٣٠"
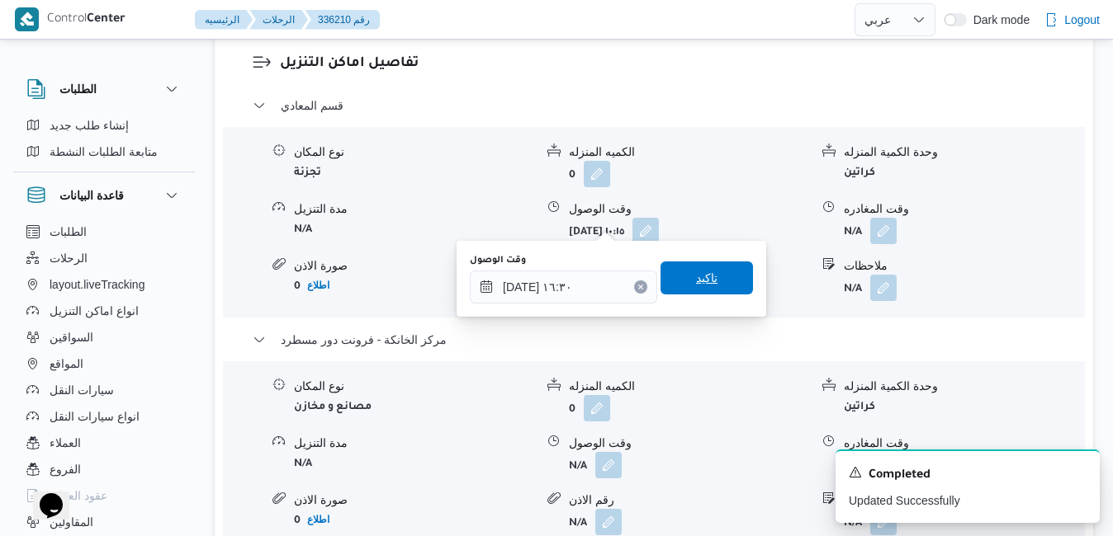
click at [711, 281] on span "تاكيد" at bounding box center [706, 278] width 92 height 33
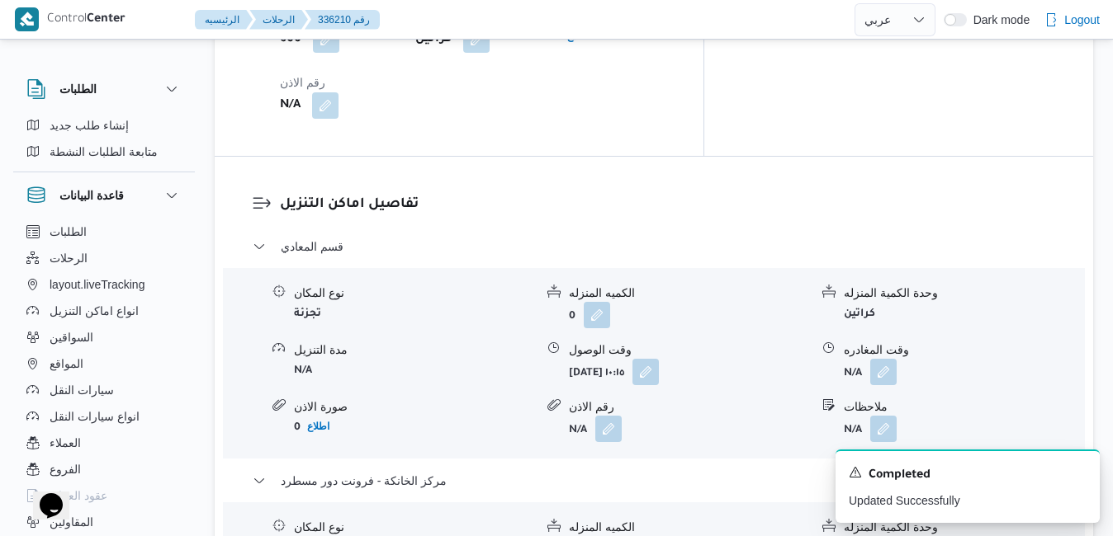
scroll to position [1519, 0]
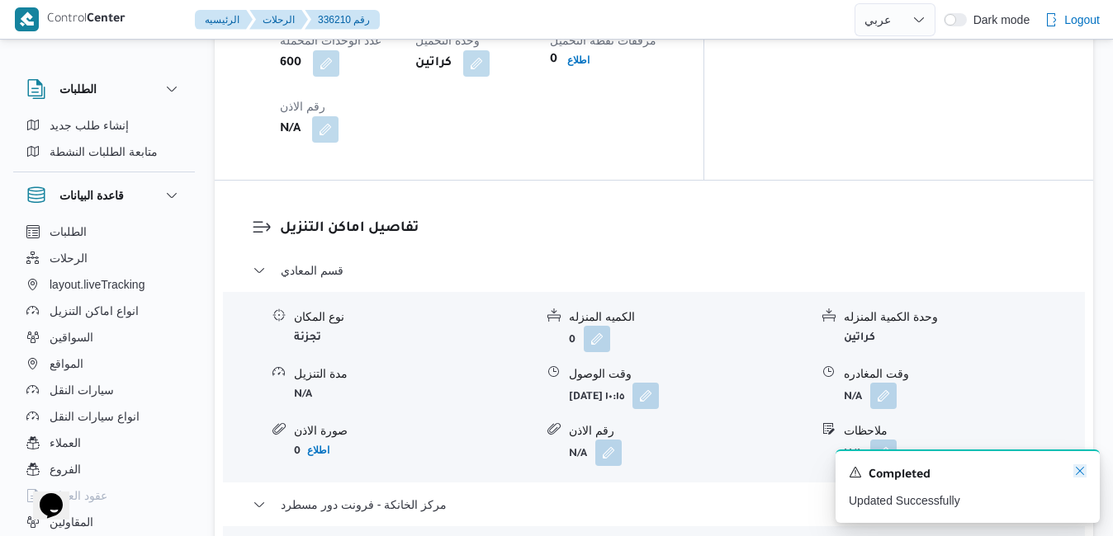
click at [1079, 472] on icon "Dismiss toast" at bounding box center [1079, 471] width 13 height 13
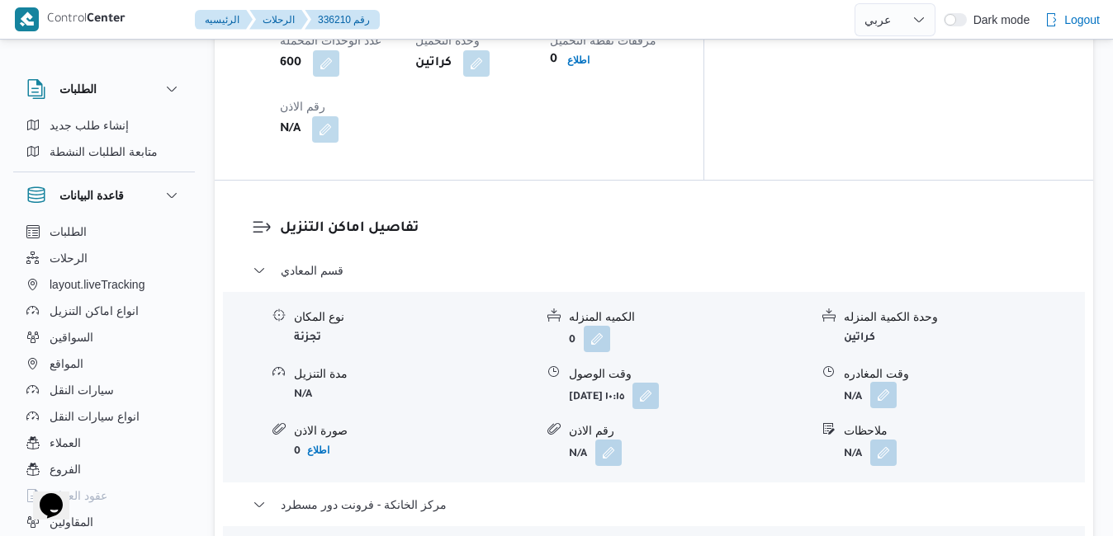
click at [892, 382] on button "button" at bounding box center [883, 395] width 26 height 26
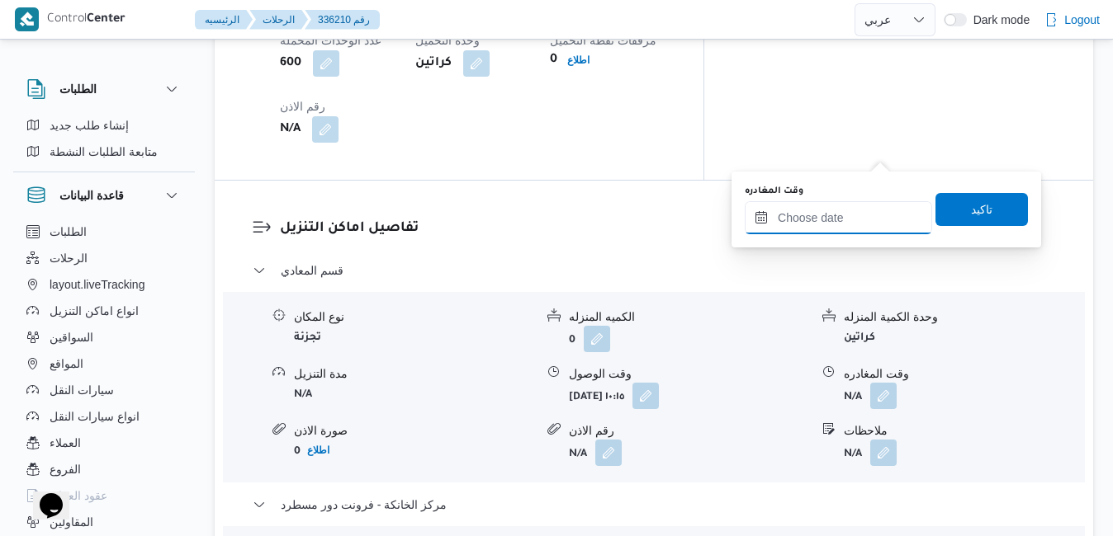
click at [815, 220] on input "وقت المغادره" at bounding box center [837, 217] width 187 height 33
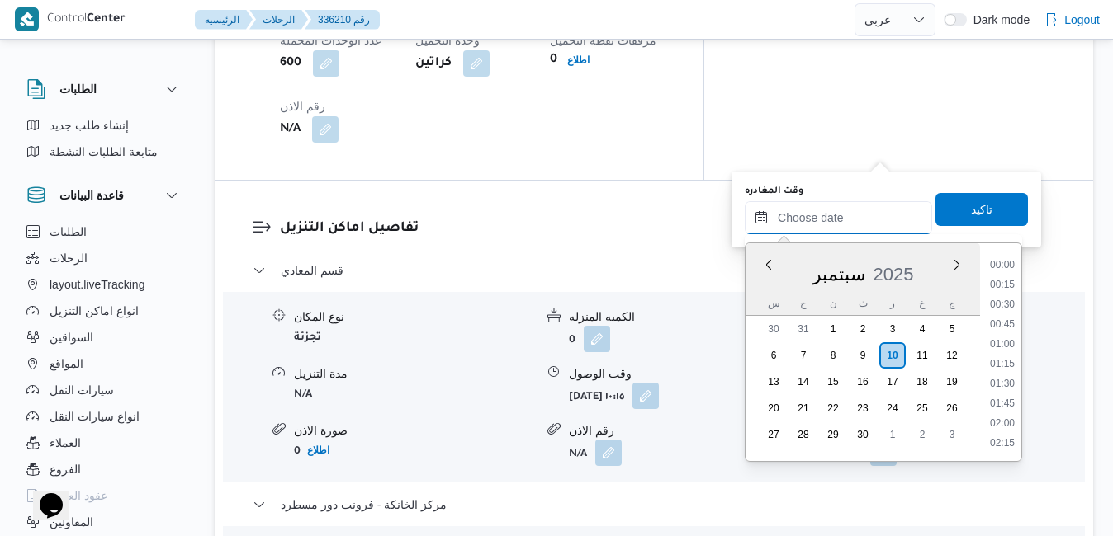
scroll to position [1306, 0]
click at [754, 301] on div "س ح ن ث ر خ ج" at bounding box center [862, 303] width 234 height 23
click at [1008, 351] on li "15:30" at bounding box center [1002, 355] width 38 height 17
type input "١٠/٠٩/٢٠٢٥ ١٥:٣٠"
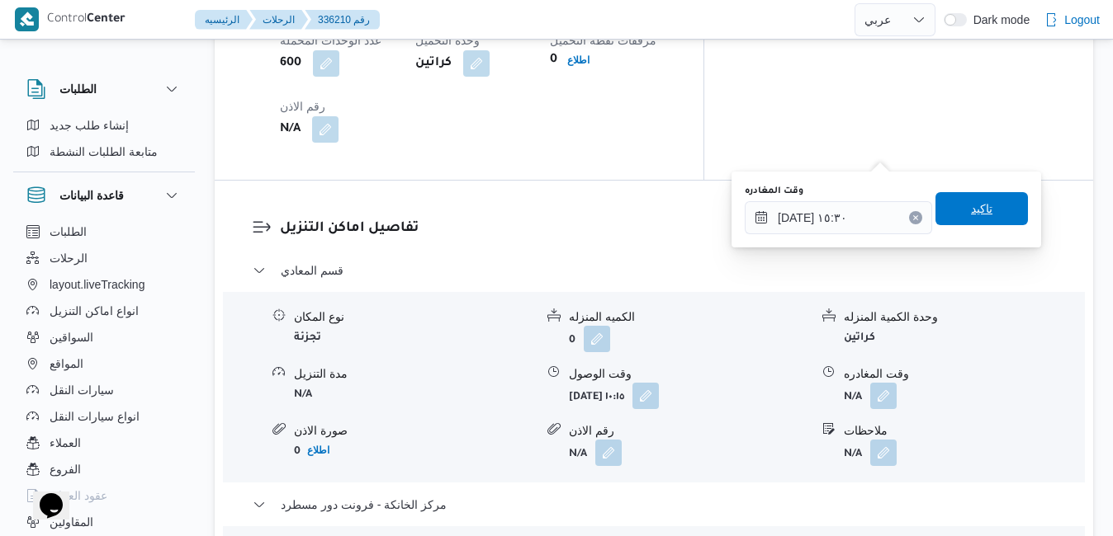
click at [990, 208] on span "تاكيد" at bounding box center [981, 208] width 92 height 33
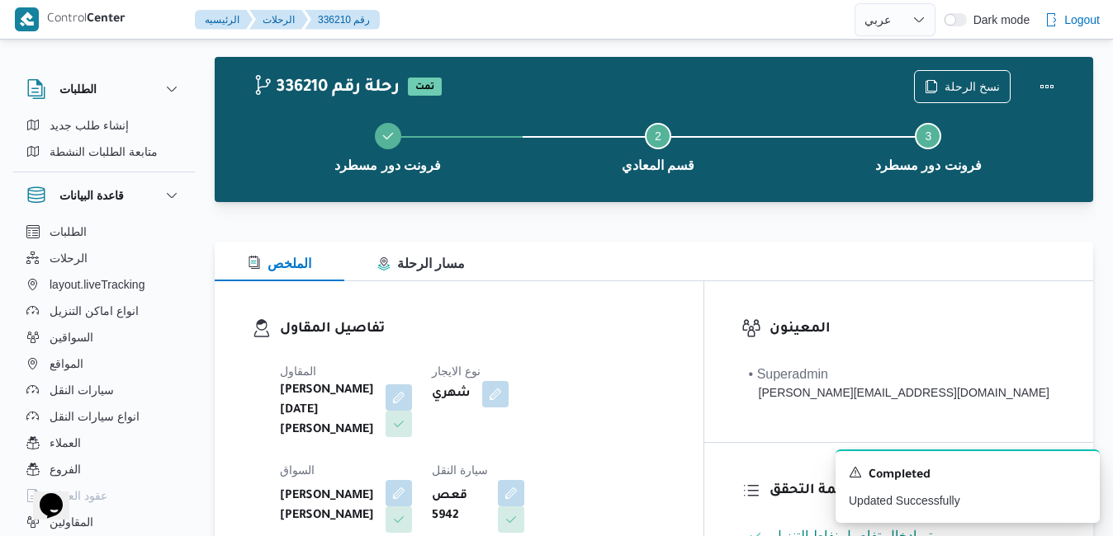
scroll to position [0, 0]
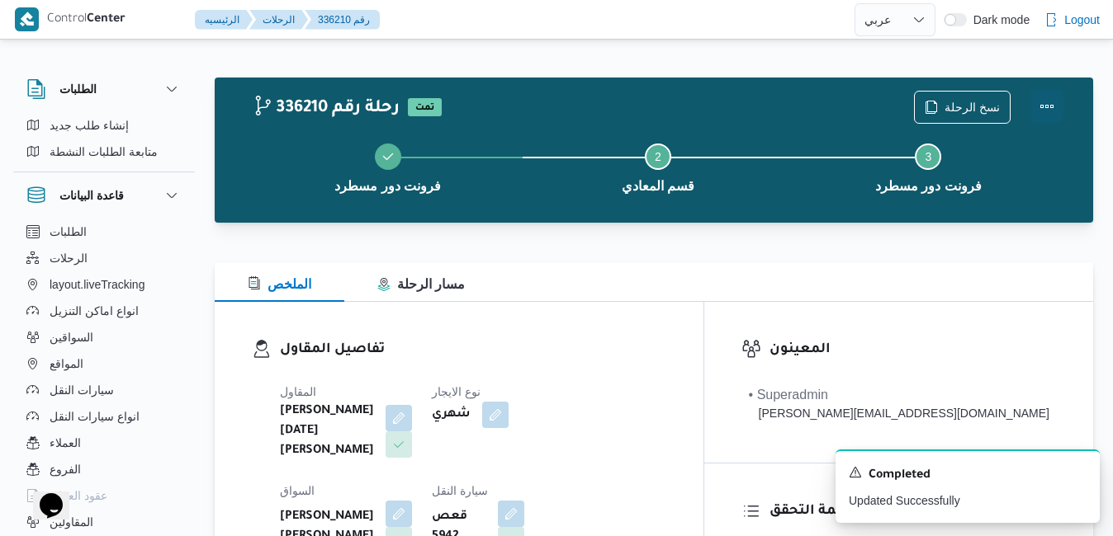
click at [1046, 114] on button "Actions" at bounding box center [1046, 106] width 33 height 33
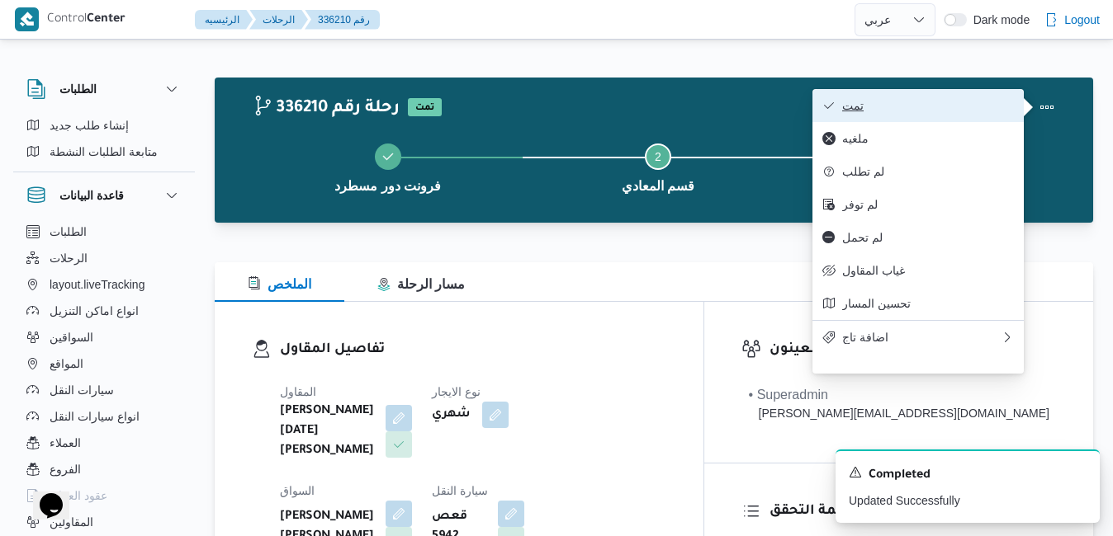
click at [949, 102] on span "تمت" at bounding box center [928, 105] width 172 height 13
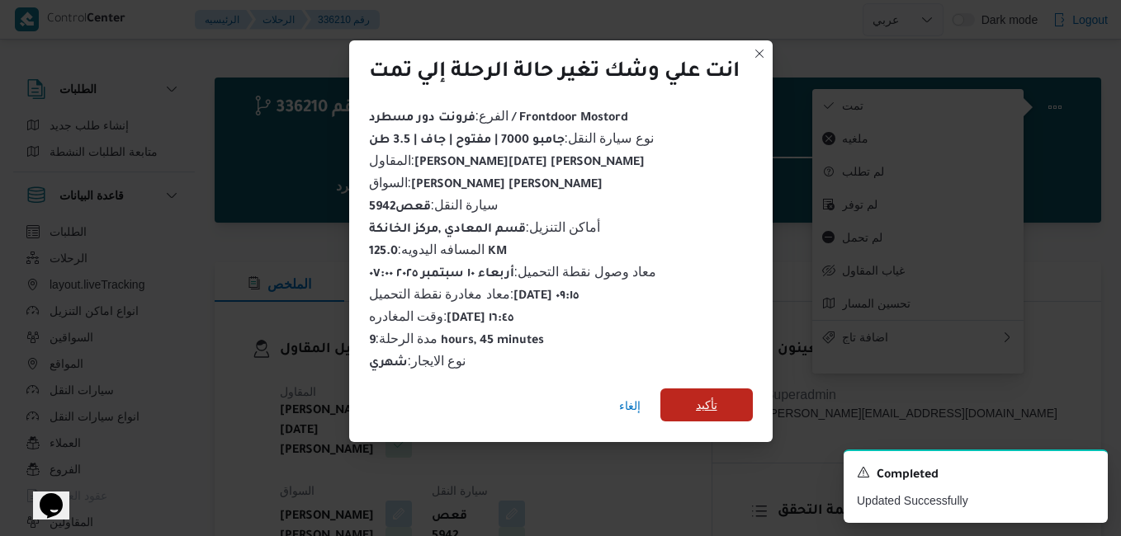
click at [702, 395] on span "تأكيد" at bounding box center [706, 405] width 21 height 20
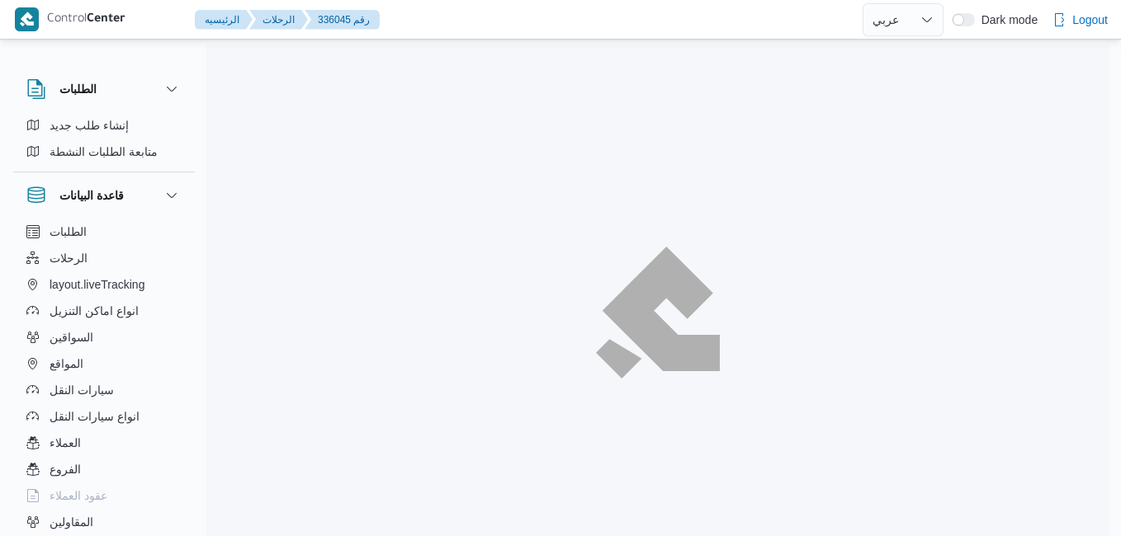
select select "ar"
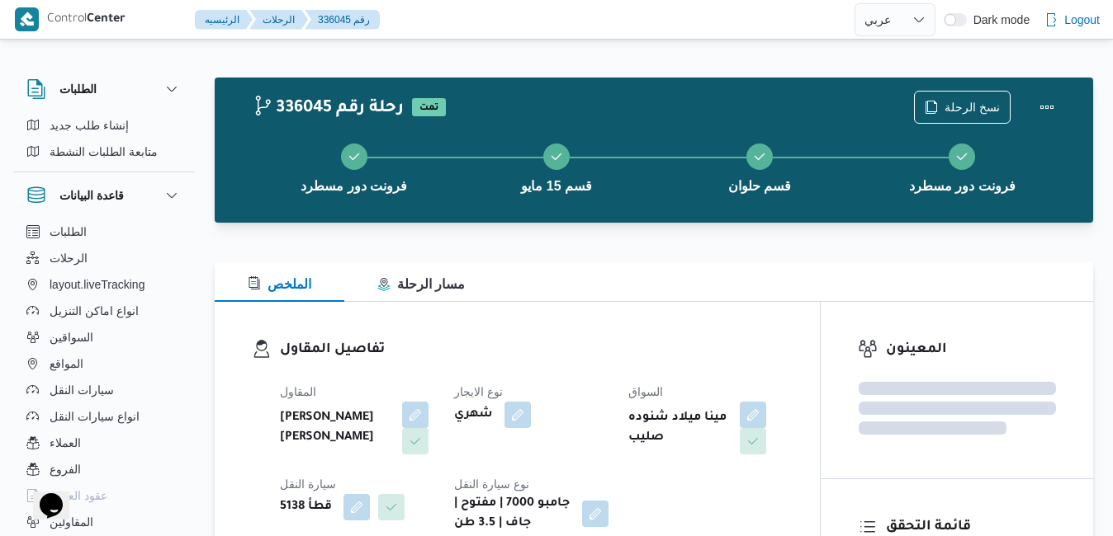
click at [631, 370] on dl "تفاصيل المقاول المقاول [PERSON_NAME] [PERSON_NAME] نوع الايجار شهري السواق مينا…" at bounding box center [531, 436] width 503 height 195
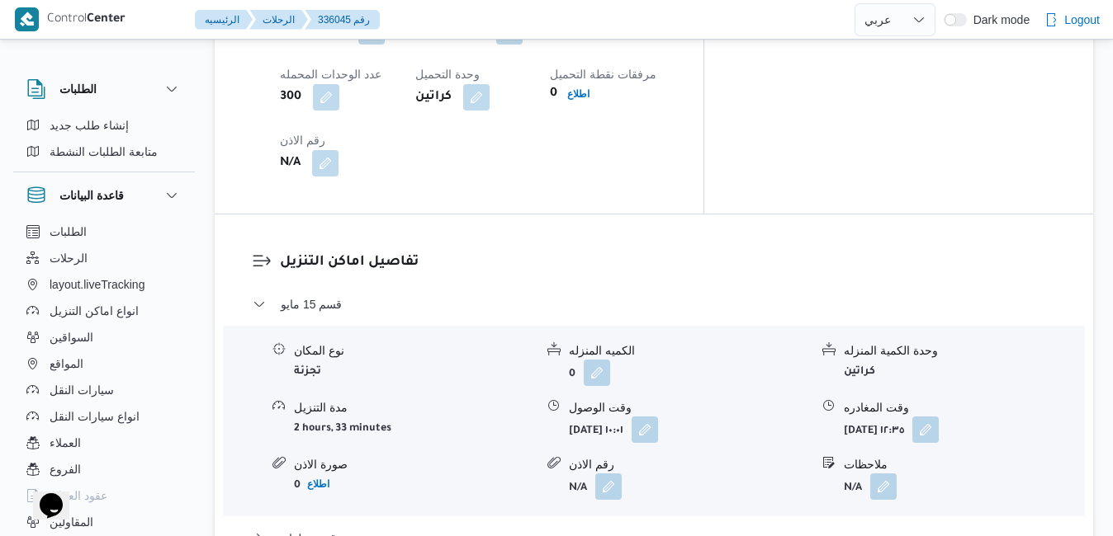
scroll to position [1353, 0]
click at [658, 415] on button "button" at bounding box center [644, 428] width 26 height 26
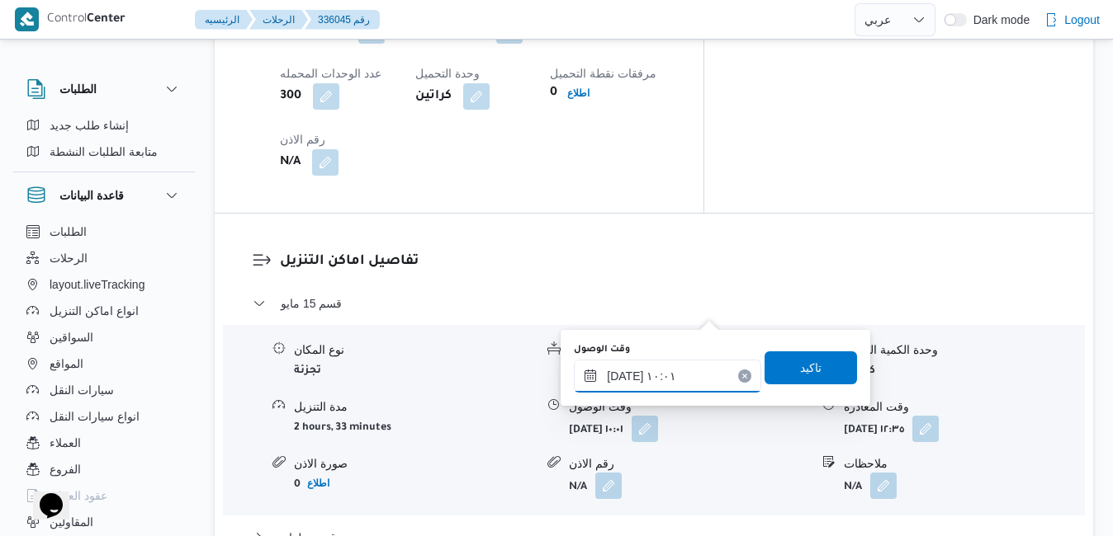
click at [638, 375] on input "[DATE] ١٠:٠١" at bounding box center [667, 376] width 187 height 33
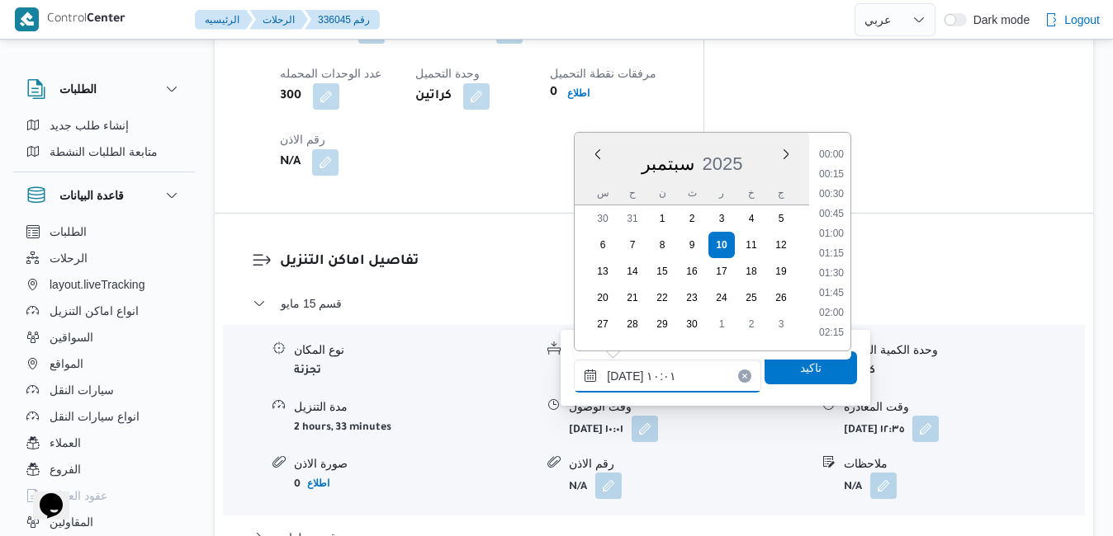
scroll to position [692, 0]
click at [667, 528] on div "قسم حلوان" at bounding box center [654, 543] width 803 height 31
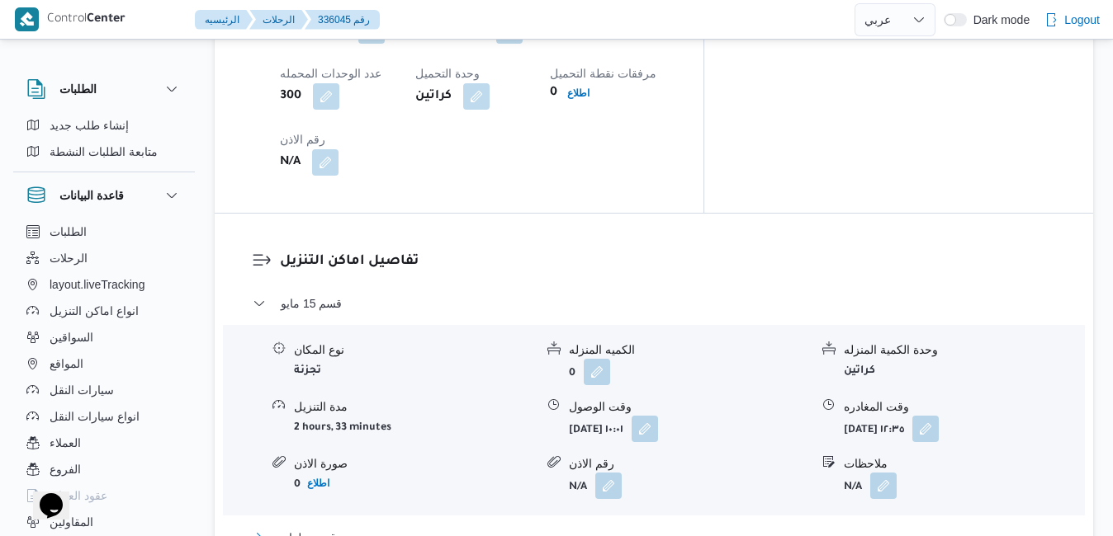
click at [624, 528] on button "قسم حلوان" at bounding box center [654, 538] width 803 height 20
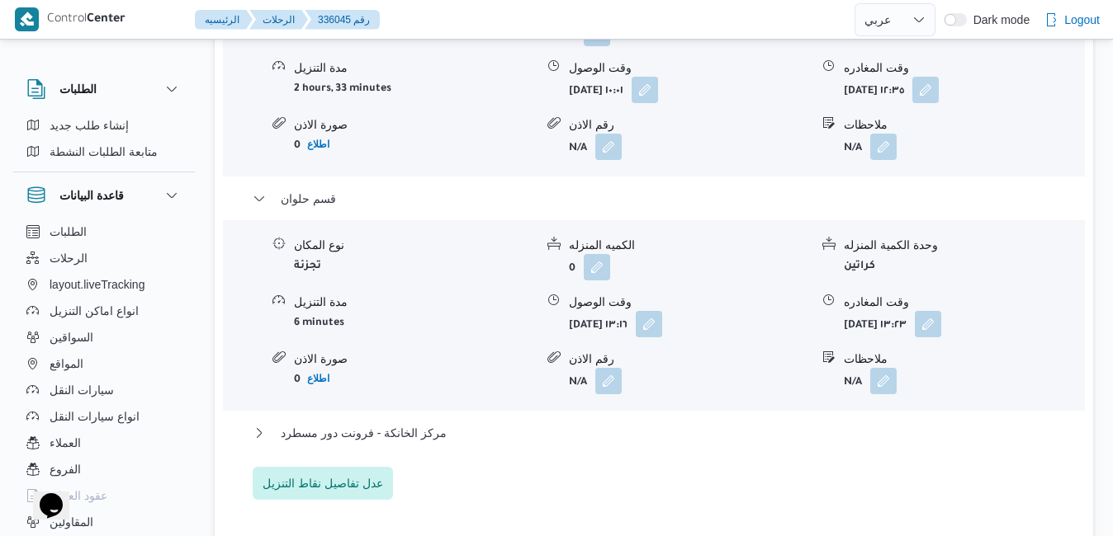
scroll to position [1717, 0]
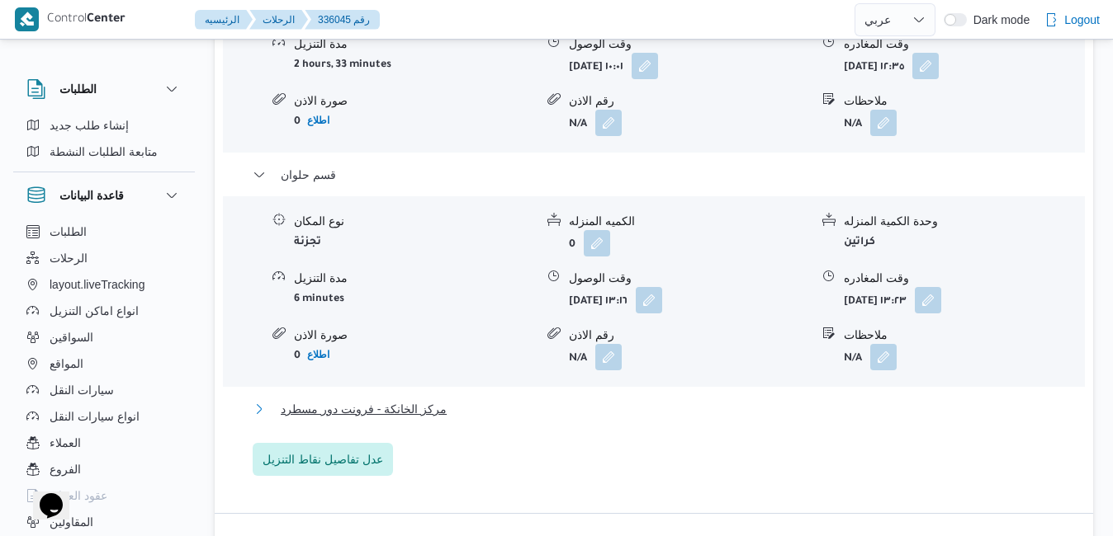
click at [781, 399] on button "مركز الخانكة - فرونت دور مسطرد" at bounding box center [654, 409] width 803 height 20
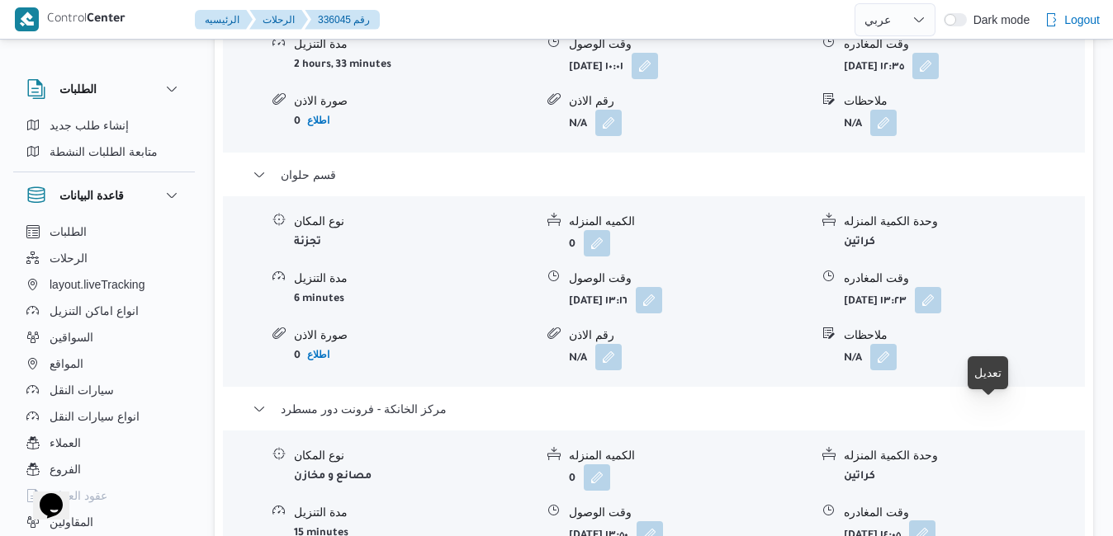
click at [935, 521] on button "button" at bounding box center [922, 534] width 26 height 26
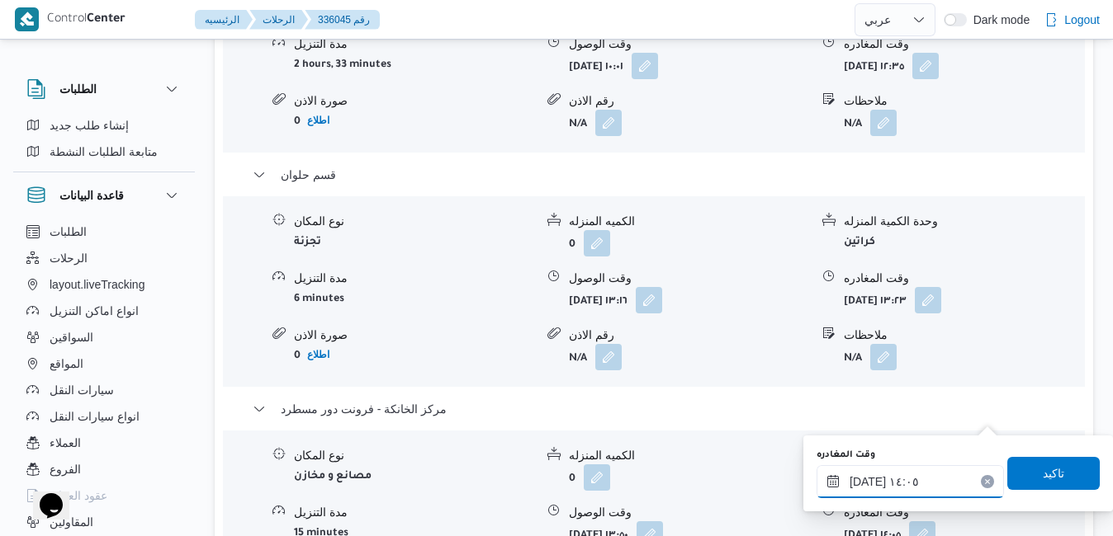
click at [894, 489] on input "١٠/٠٩/٢٠٢٥ ١٤:٠٥" at bounding box center [909, 481] width 187 height 33
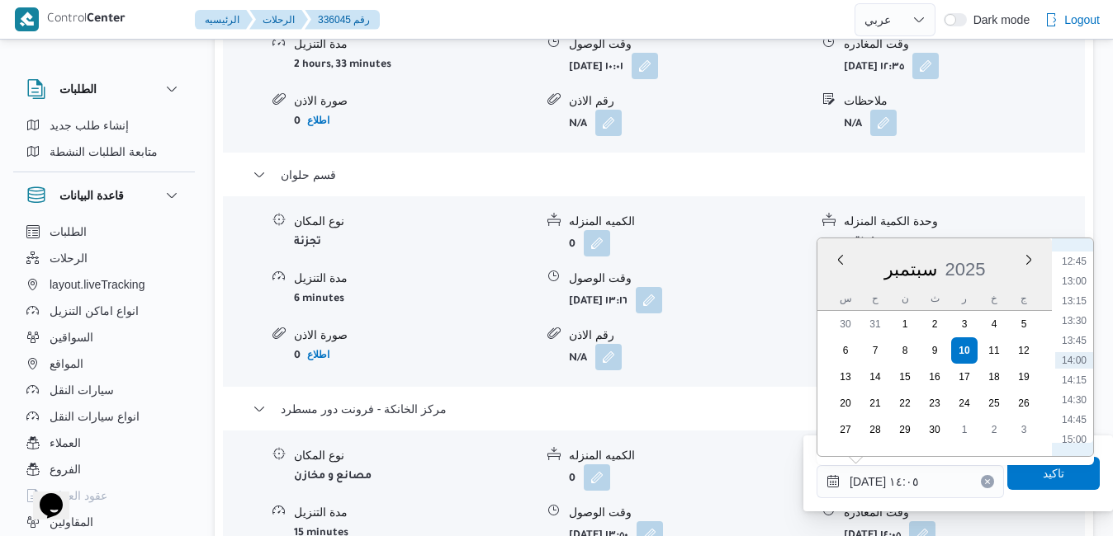
scroll to position [1176, 0]
click at [1066, 433] on li "17:00" at bounding box center [1074, 431] width 38 height 17
type input "١٠/٠٩/٢٠٢٥ ١٧:٠٠"
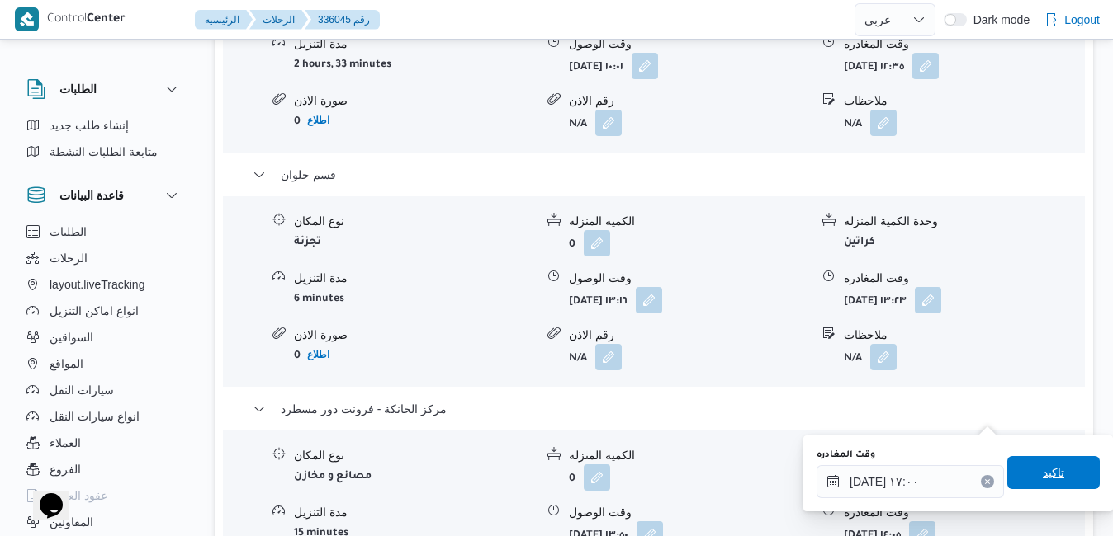
click at [1027, 465] on span "تاكيد" at bounding box center [1053, 472] width 92 height 33
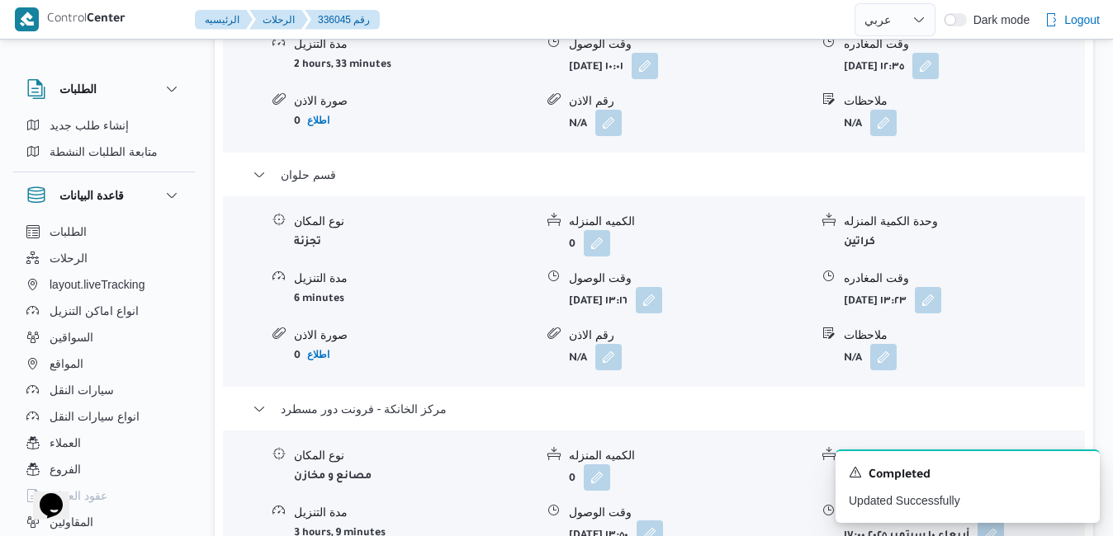
click at [663, 521] on button "button" at bounding box center [649, 534] width 26 height 26
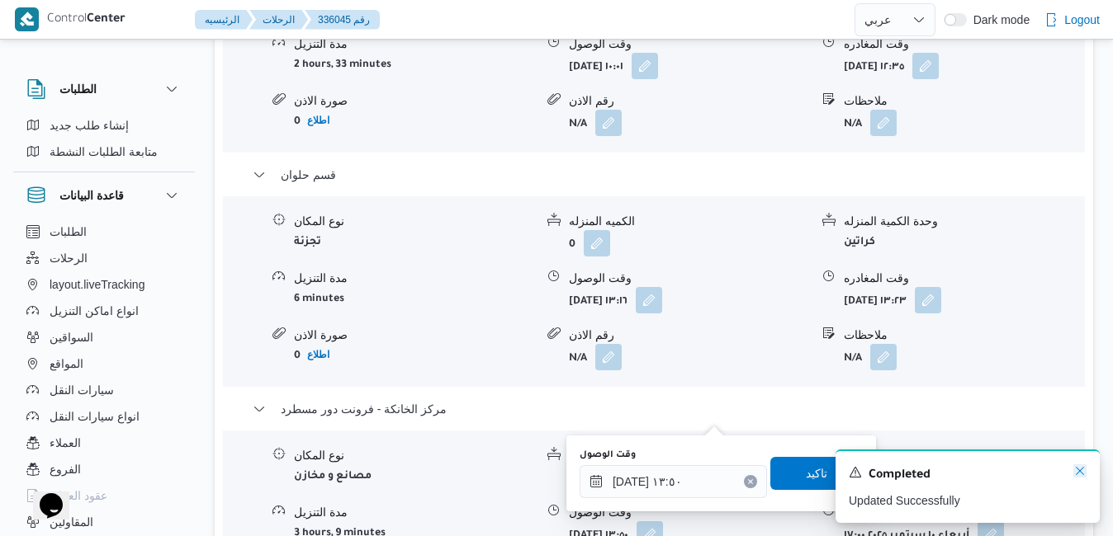
click at [1081, 472] on icon "Dismiss toast" at bounding box center [1079, 471] width 13 height 13
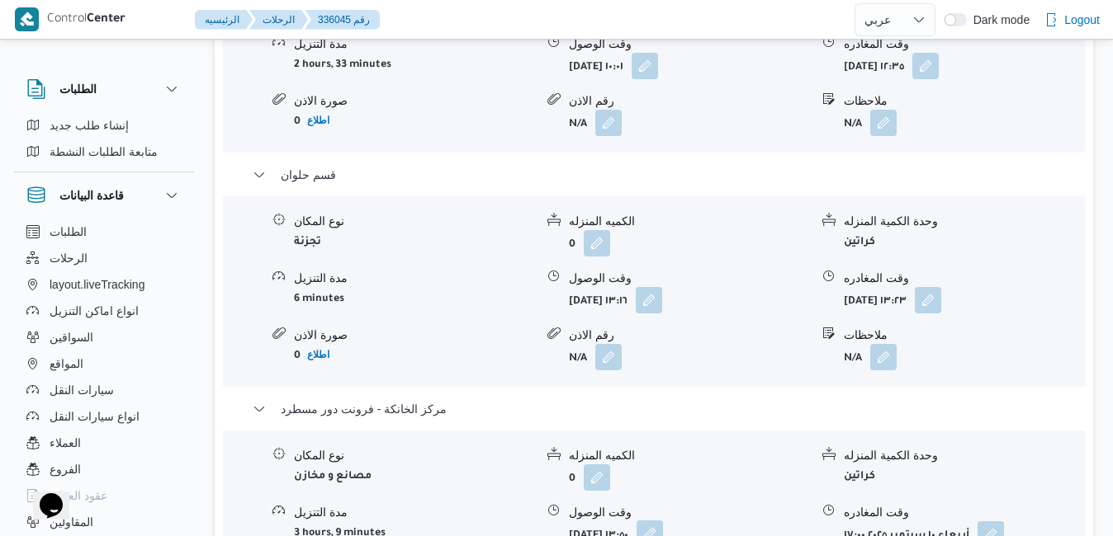
click at [663, 521] on button "button" at bounding box center [649, 534] width 26 height 26
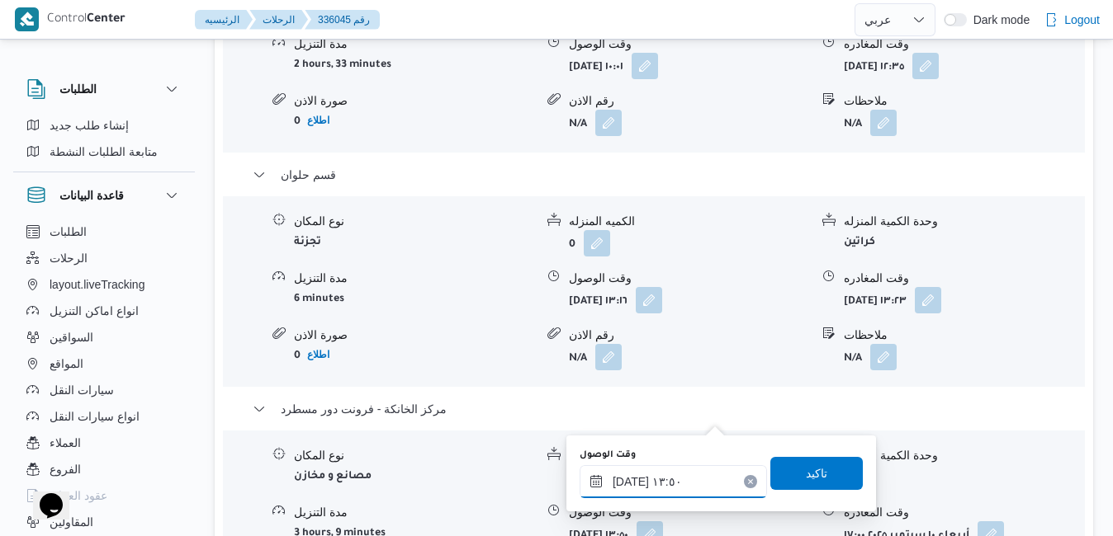
click at [688, 482] on input "١٠/٠٩/٢٠٢٥ ١٣:٥٠" at bounding box center [672, 481] width 187 height 33
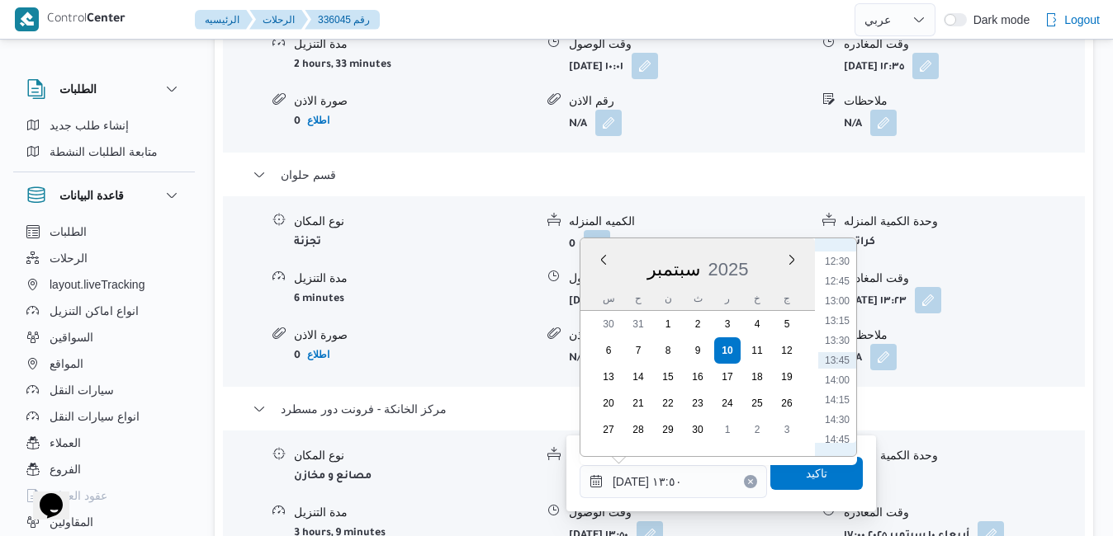
scroll to position [1156, 0]
click at [841, 423] on li "16:45" at bounding box center [837, 431] width 38 height 17
type input "١٠/٠٩/٢٠٢٥ ١٦:٤٥"
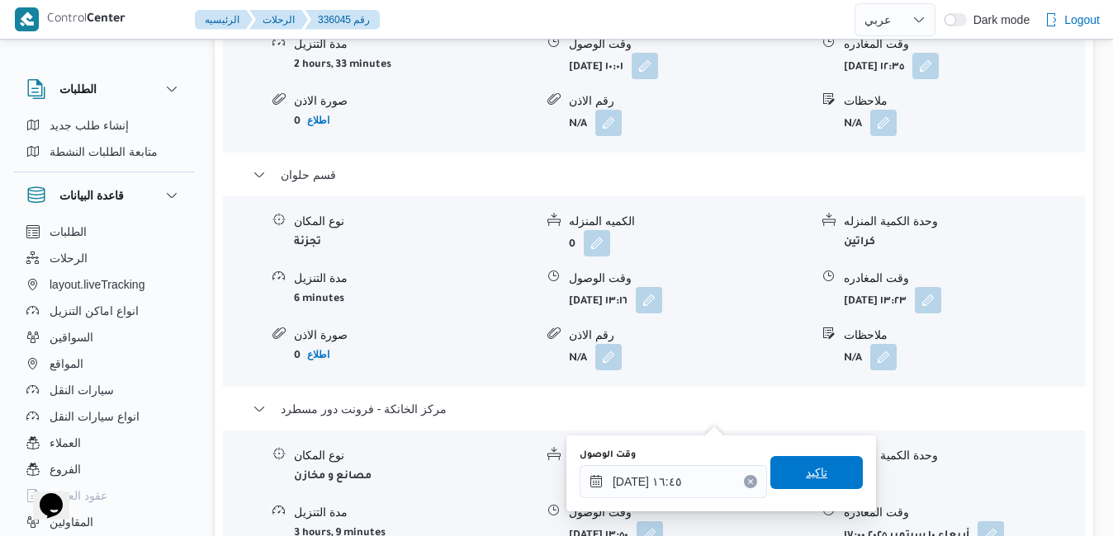
click at [805, 478] on span "تاكيد" at bounding box center [815, 473] width 21 height 20
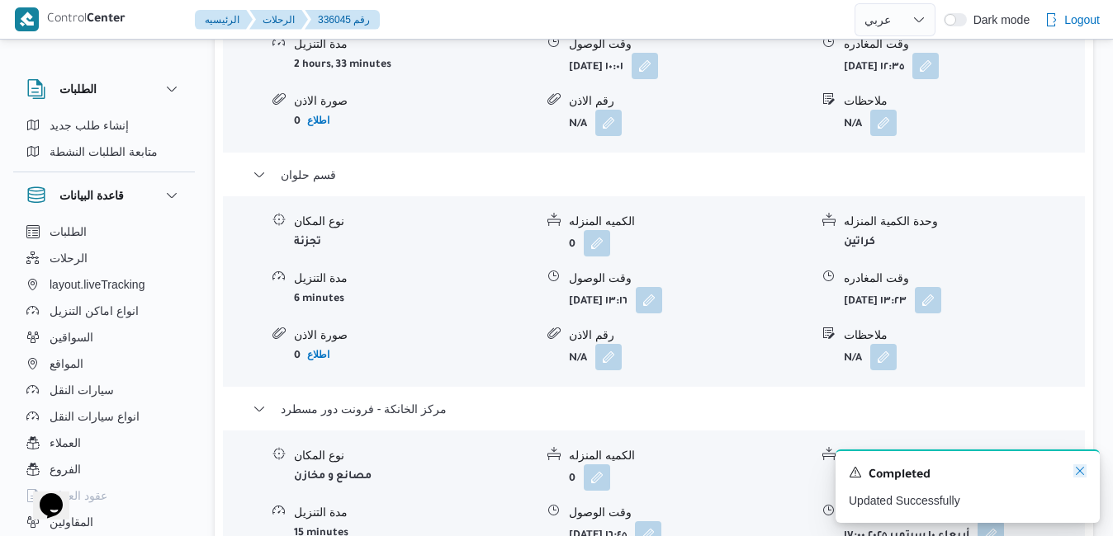
click at [1077, 471] on icon "Dismiss toast" at bounding box center [1079, 471] width 13 height 13
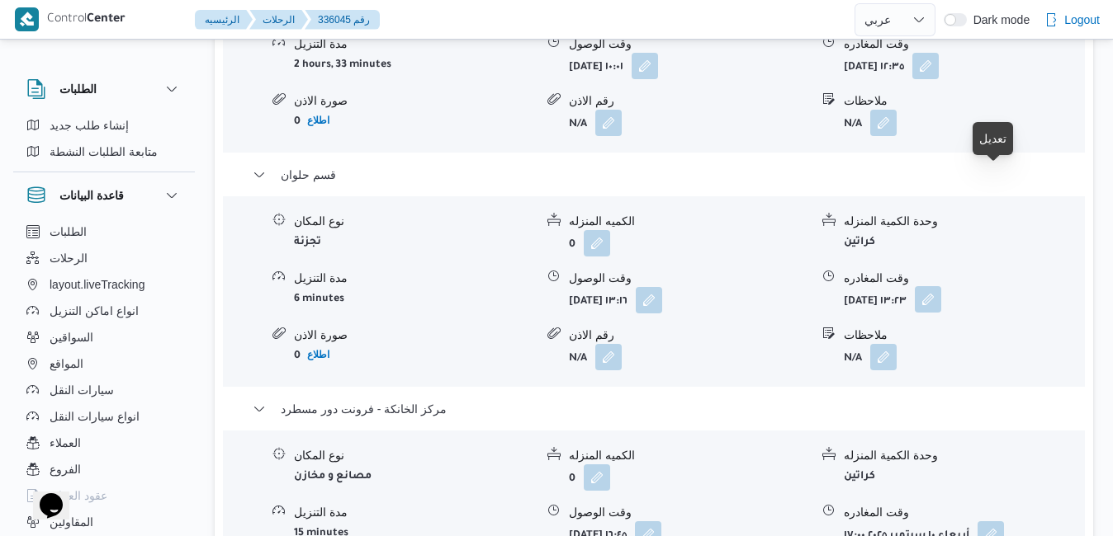
click at [941, 286] on button "button" at bounding box center [927, 299] width 26 height 26
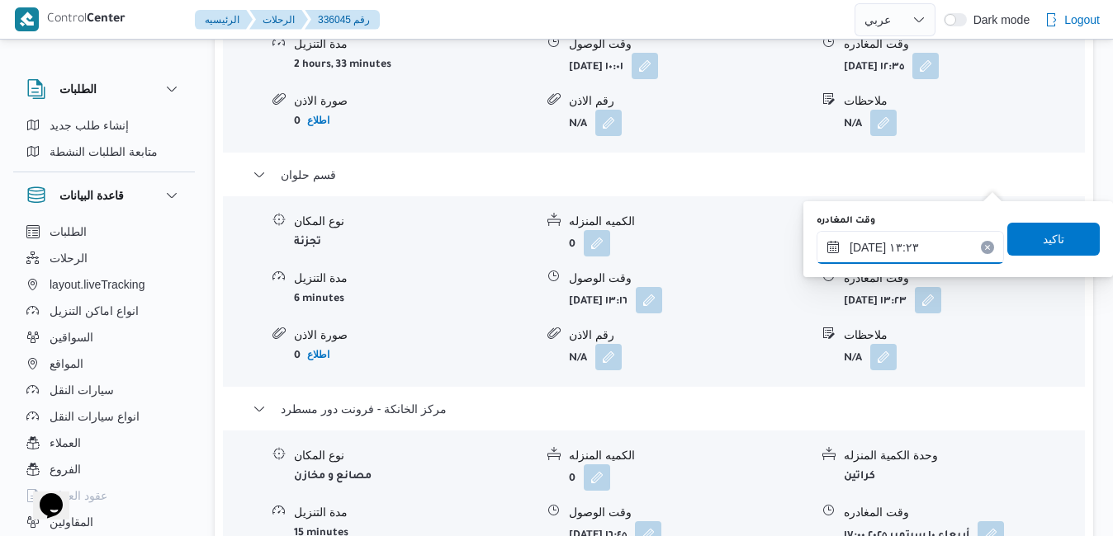
click at [924, 234] on input "١٠/٠٩/٢٠٢٥ ١٣:٢٣" at bounding box center [909, 247] width 187 height 33
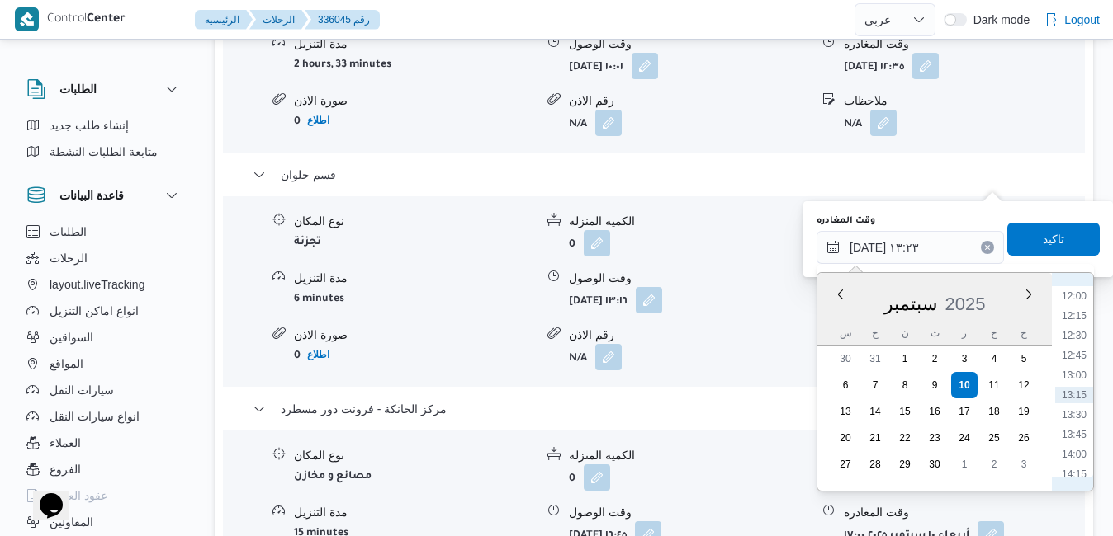
scroll to position [1117, 0]
click at [1079, 425] on li "15:45" at bounding box center [1074, 426] width 38 height 17
type input "[DATE] ١٥:٤٥"
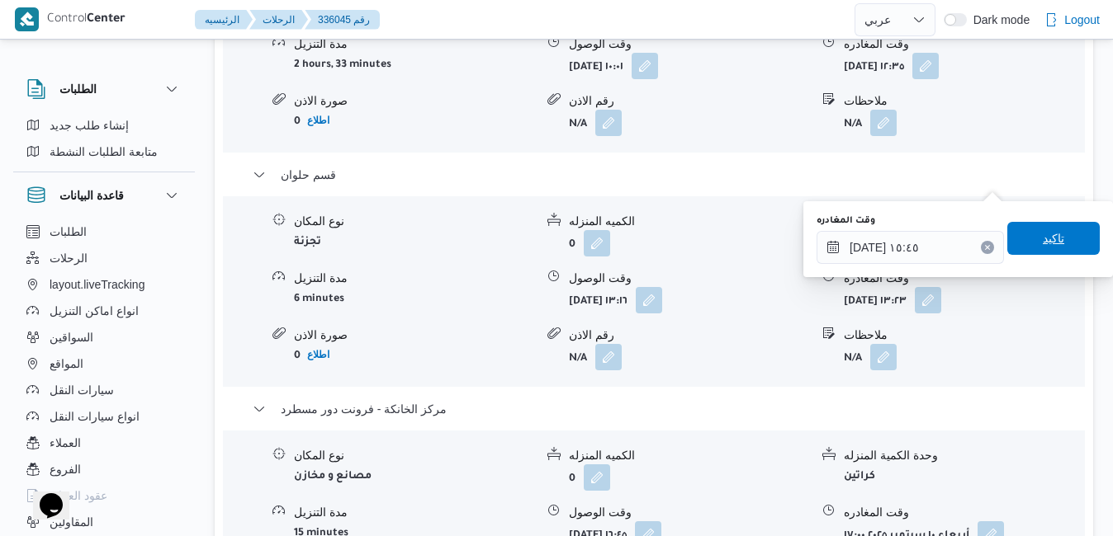
click at [1042, 234] on span "تاكيد" at bounding box center [1052, 239] width 21 height 20
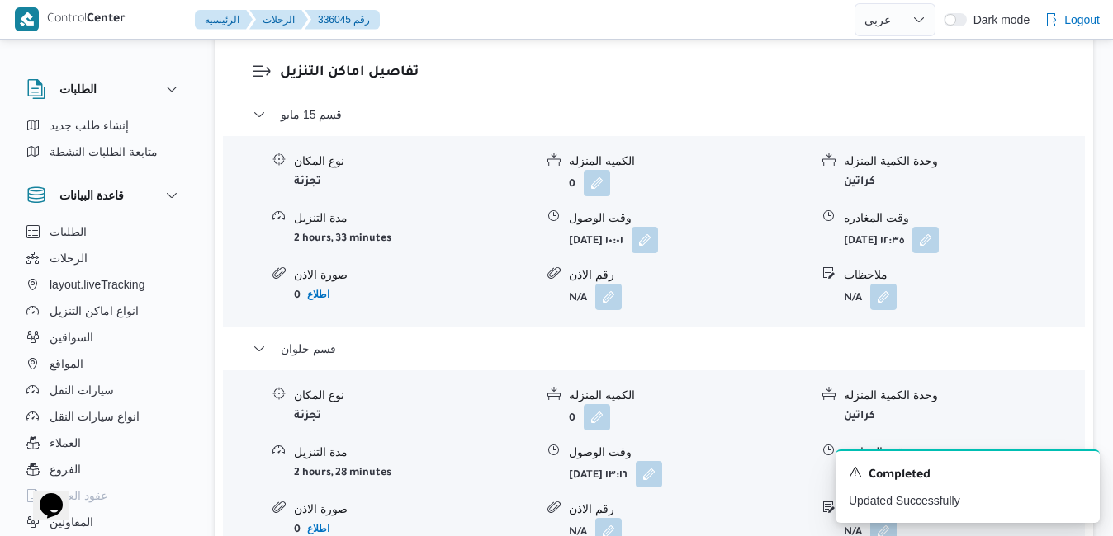
scroll to position [1519, 0]
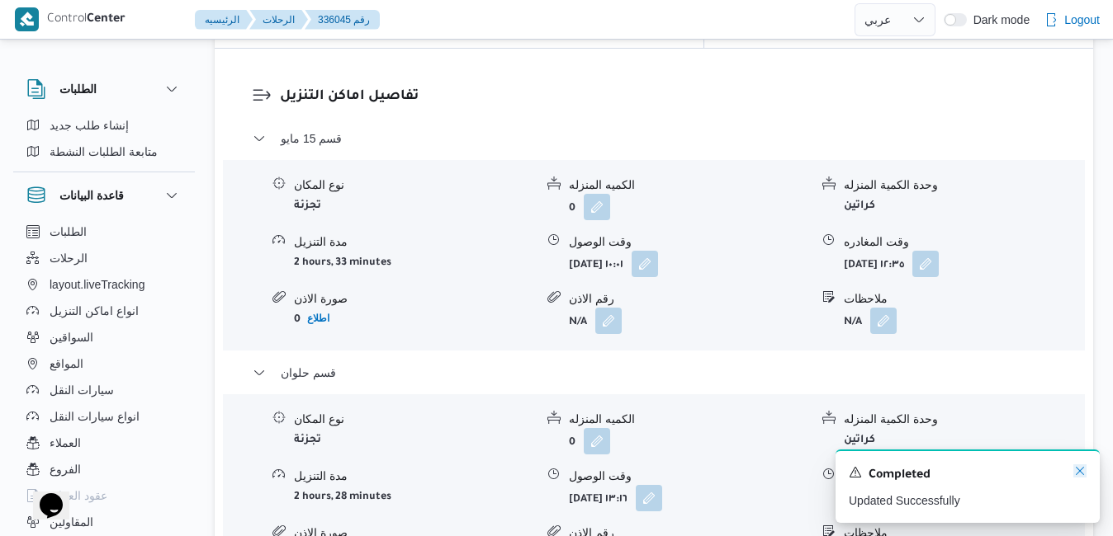
click at [1081, 473] on icon "Dismiss toast" at bounding box center [1079, 471] width 13 height 13
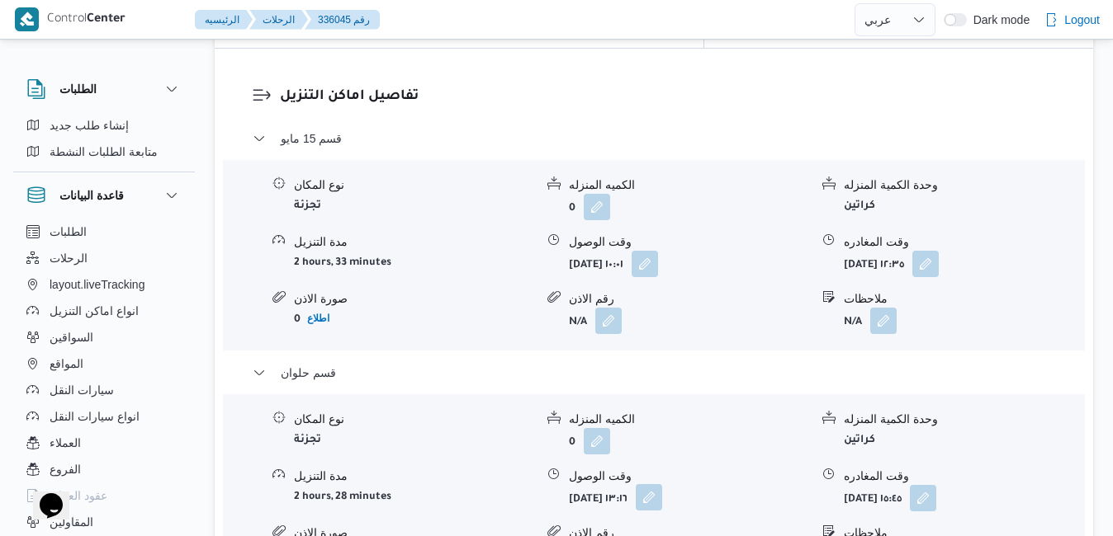
click at [662, 484] on button "button" at bounding box center [648, 497] width 26 height 26
click at [746, 428] on form "0" at bounding box center [689, 441] width 240 height 26
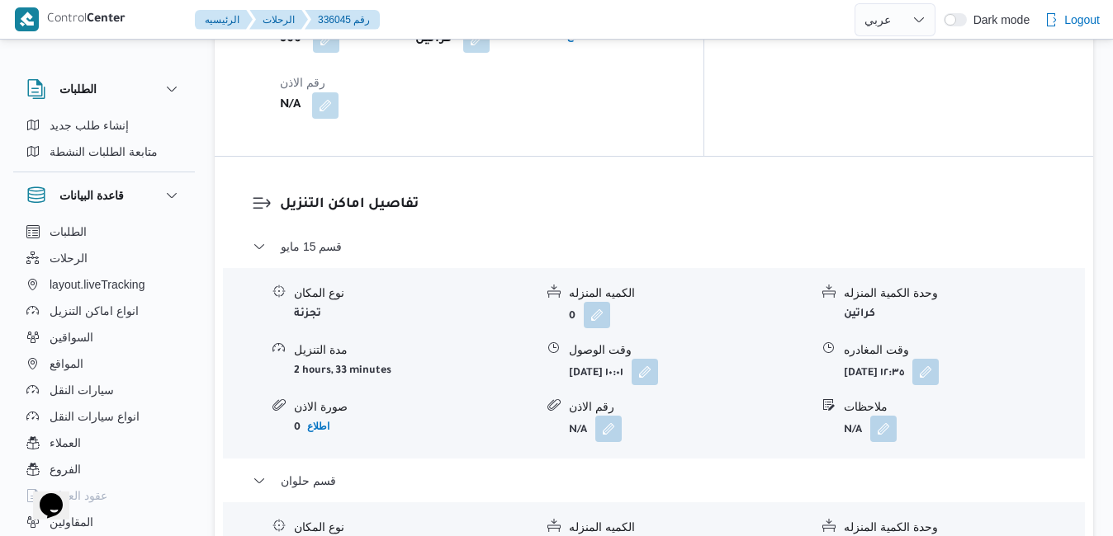
scroll to position [0, 0]
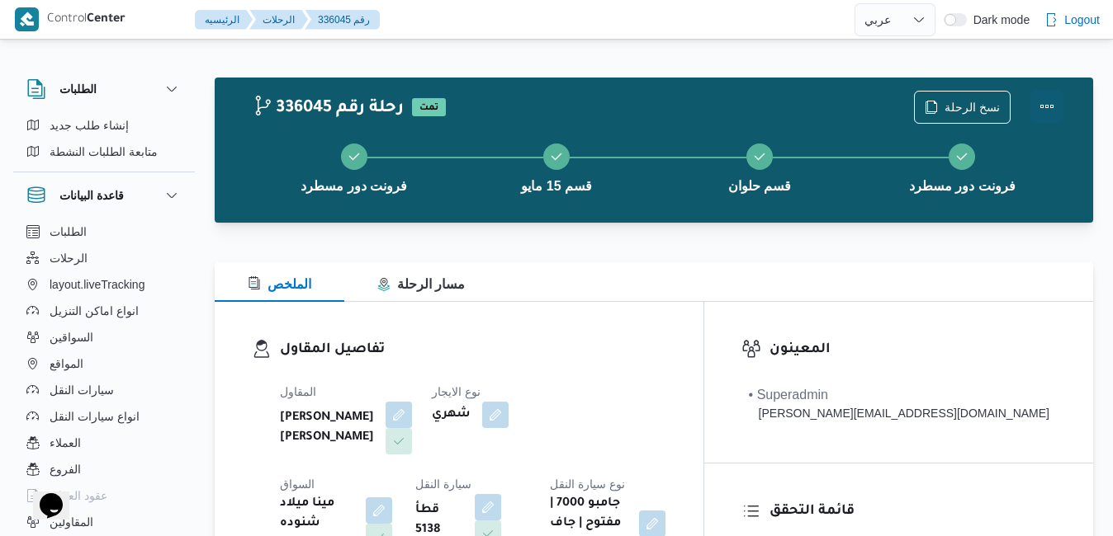
click at [1046, 97] on button "Actions" at bounding box center [1046, 106] width 33 height 33
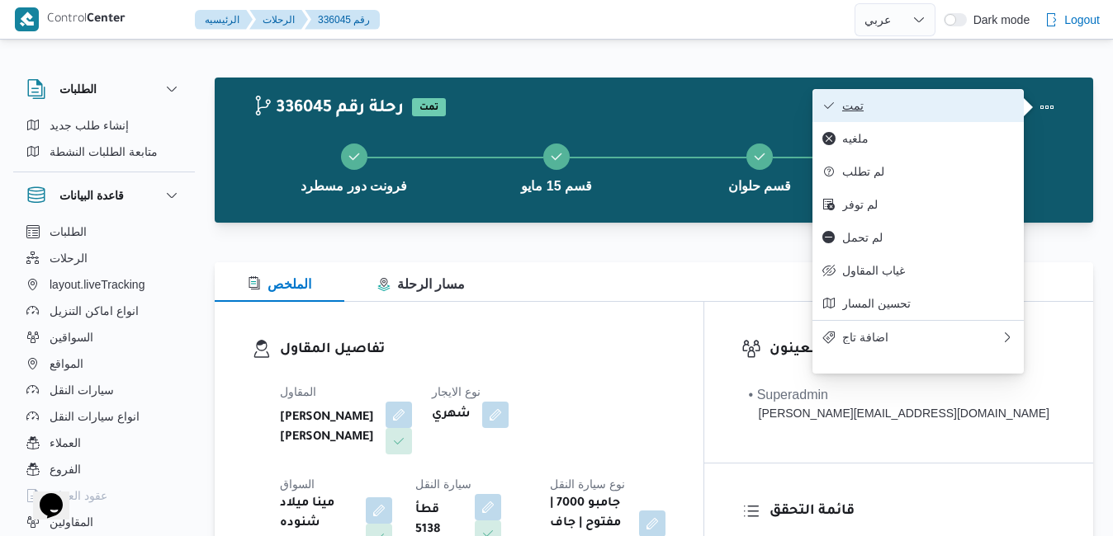
click at [968, 104] on span "تمت" at bounding box center [928, 105] width 172 height 13
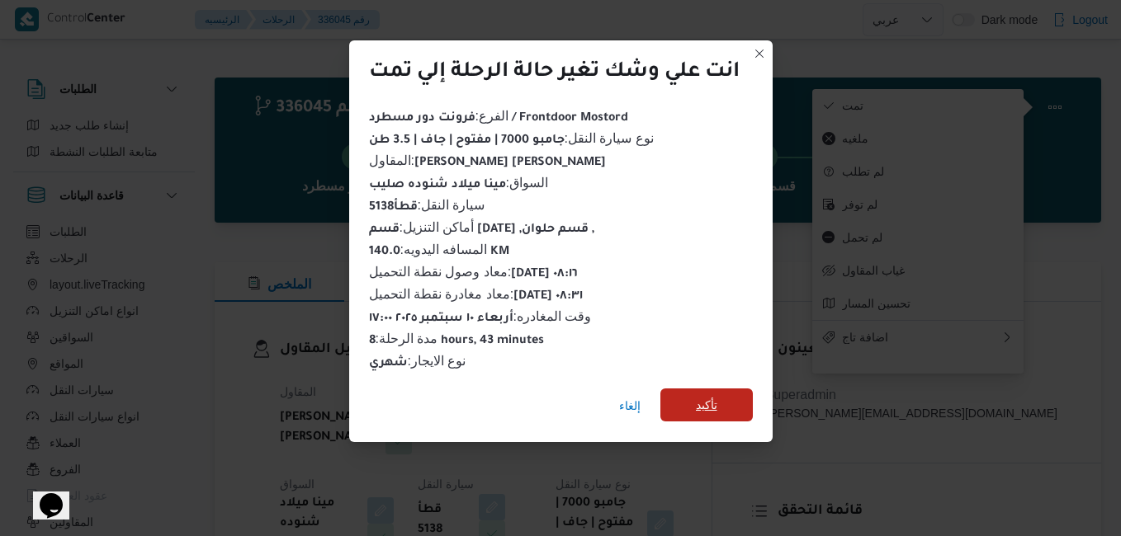
click at [717, 395] on span "تأكيد" at bounding box center [706, 405] width 21 height 20
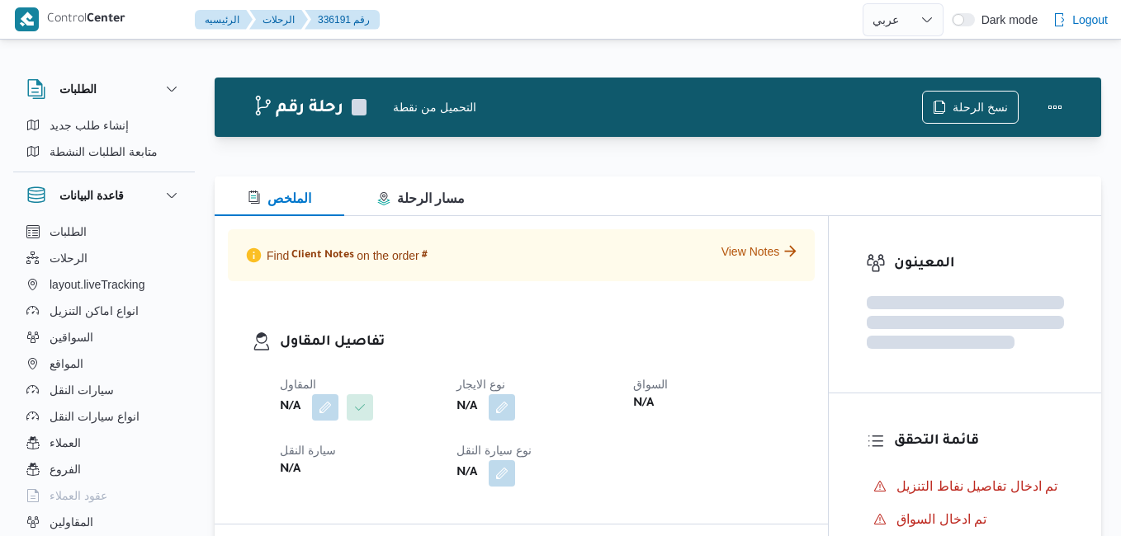
select select "ar"
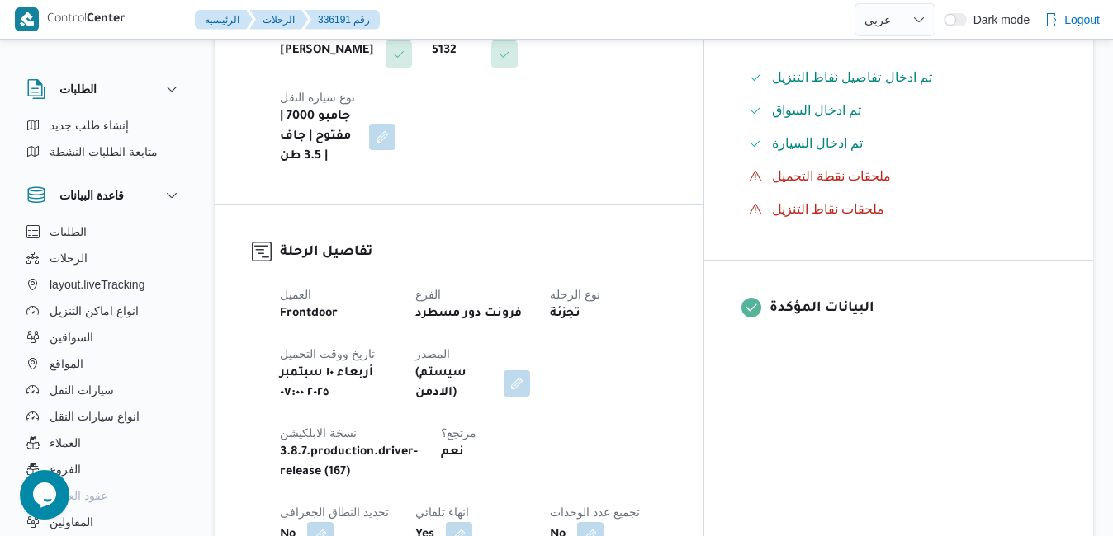
scroll to position [528, 0]
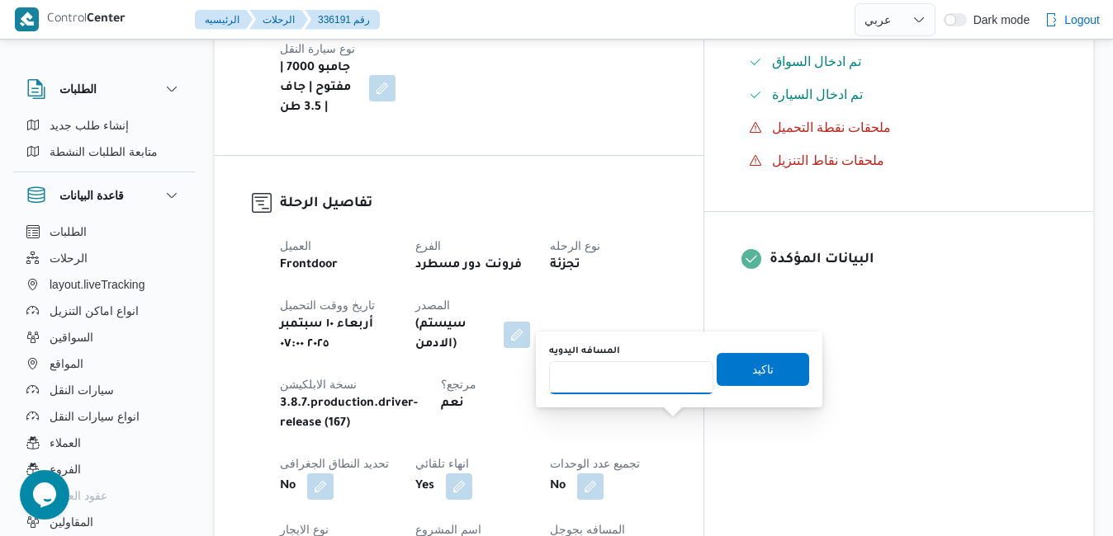
click at [664, 377] on input "المسافه اليدويه" at bounding box center [631, 377] width 164 height 33
type input "70"
click at [758, 366] on span "تاكيد" at bounding box center [762, 369] width 21 height 20
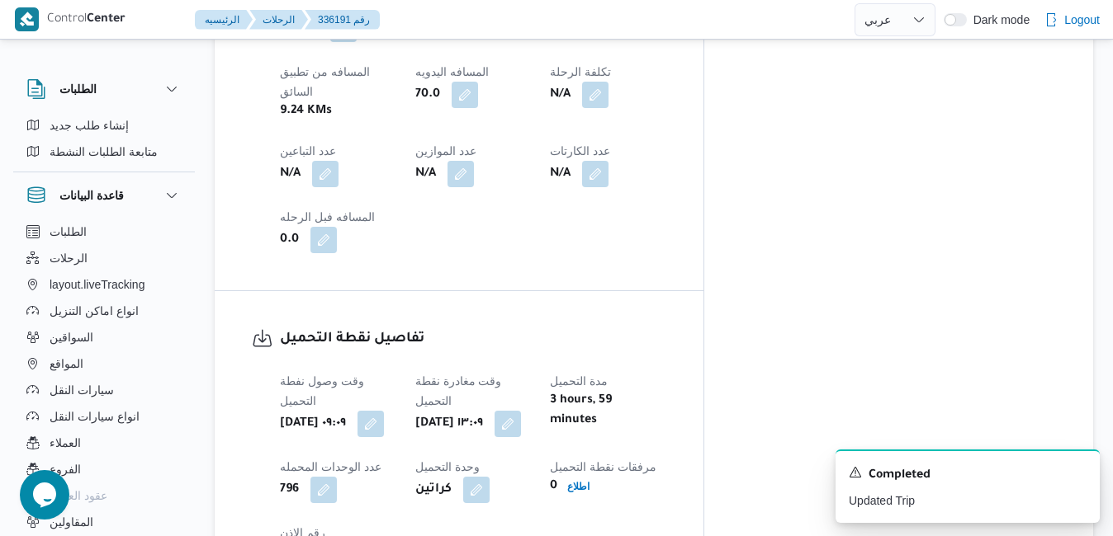
scroll to position [1019, 0]
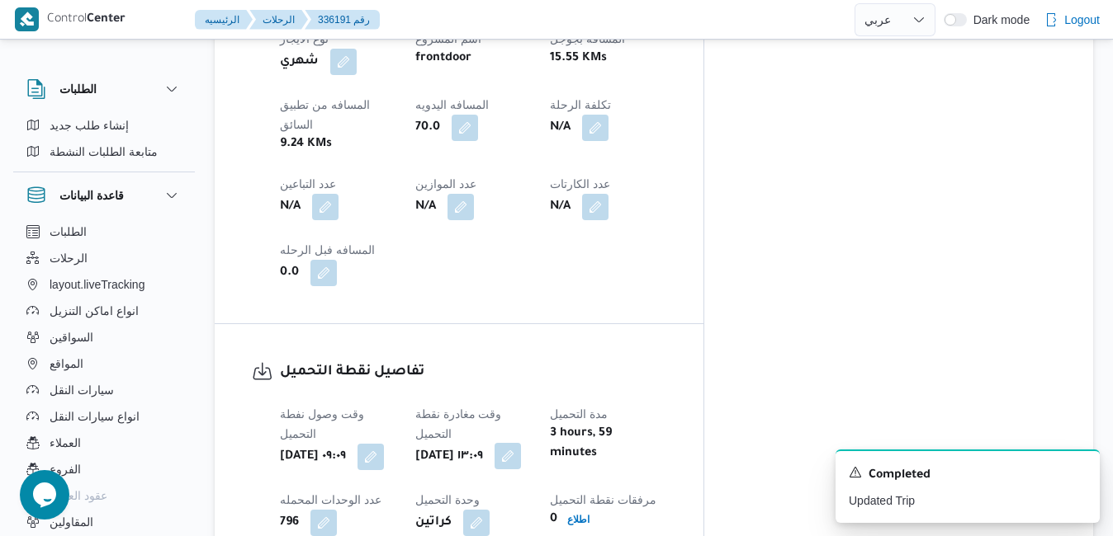
click at [521, 443] on button "button" at bounding box center [507, 456] width 26 height 26
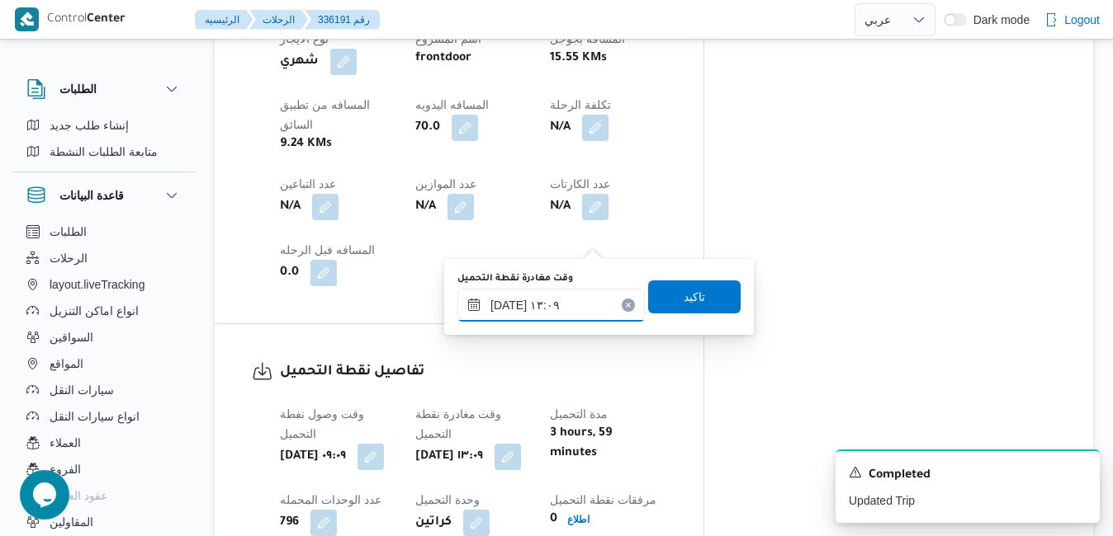
click at [557, 306] on input "١٠/٠٩/٢٠٢٥ ١٣:٠٩" at bounding box center [550, 305] width 187 height 33
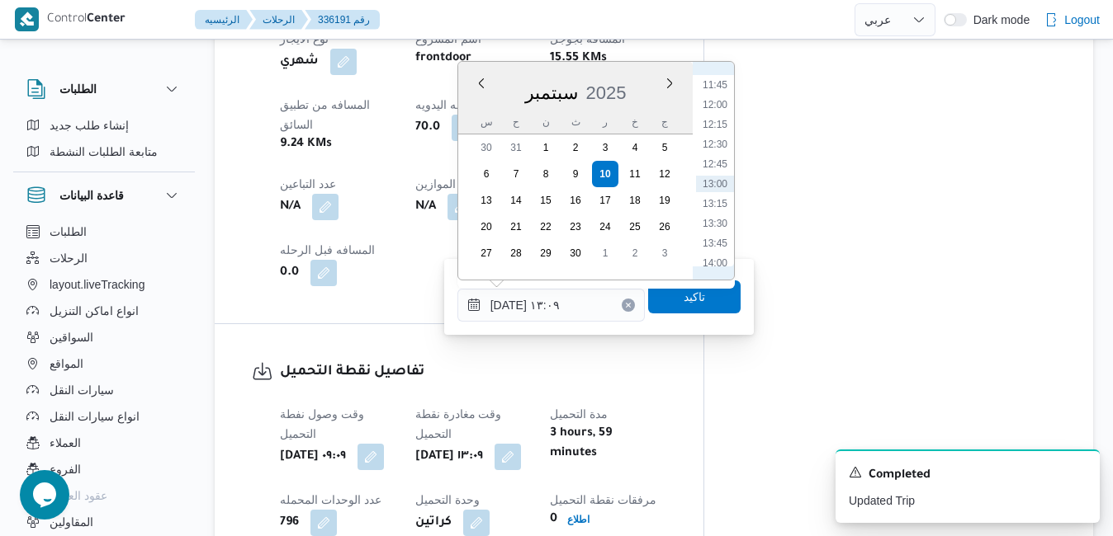
scroll to position [762, 0]
click at [720, 78] on li "09:30" at bounding box center [715, 74] width 38 height 17
type input "١٠/٠٩/٢٠٢٥ ٠٩:٣٠"
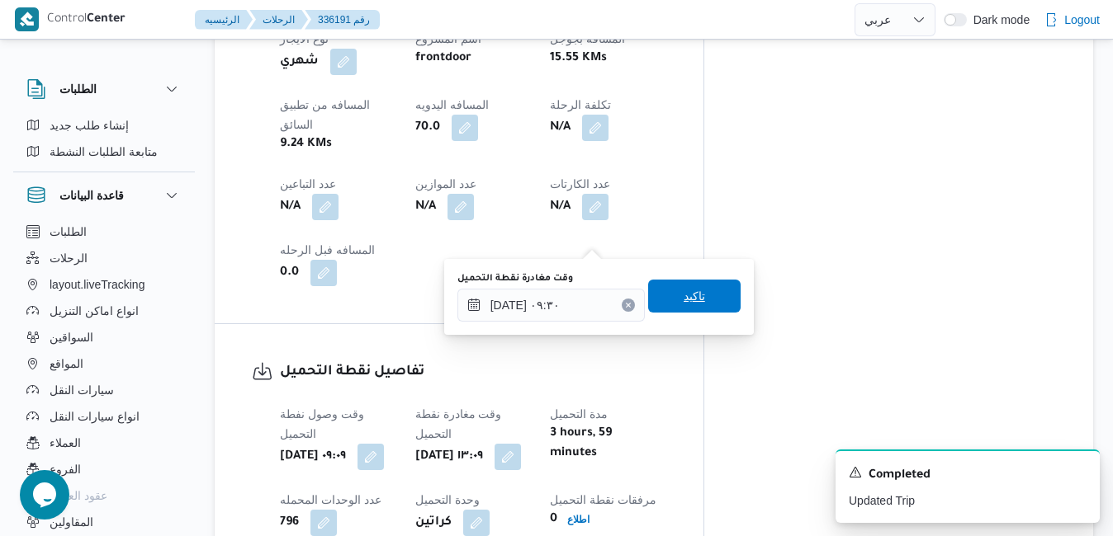
click at [683, 295] on span "تاكيد" at bounding box center [693, 296] width 21 height 20
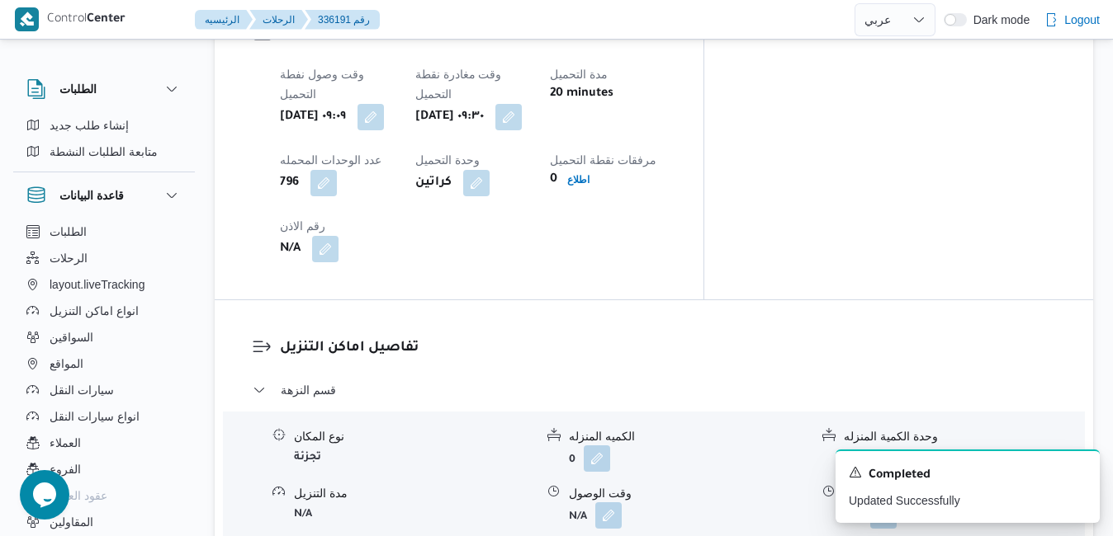
scroll to position [1382, 0]
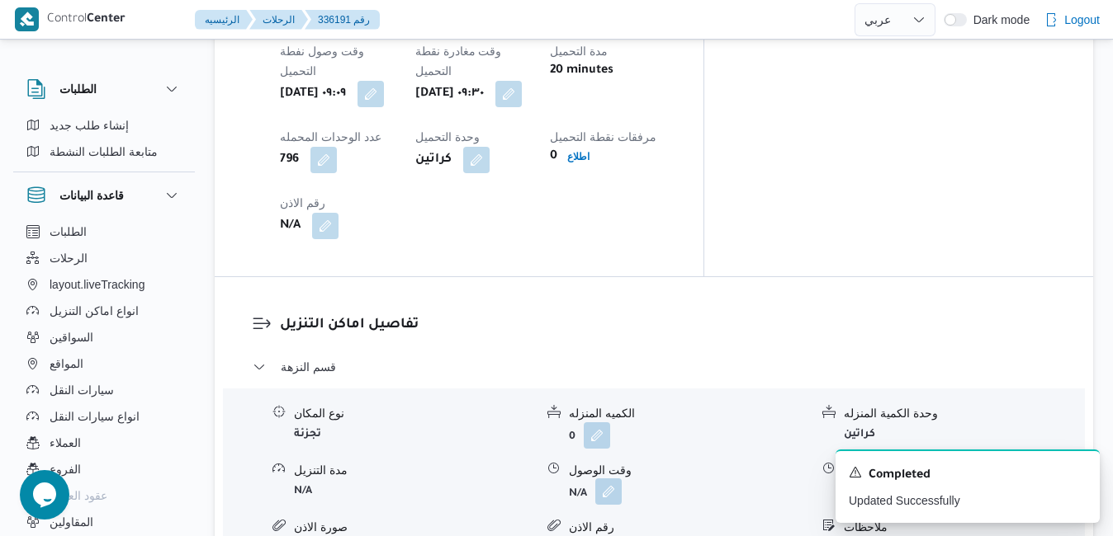
click at [604, 479] on button "button" at bounding box center [608, 492] width 26 height 26
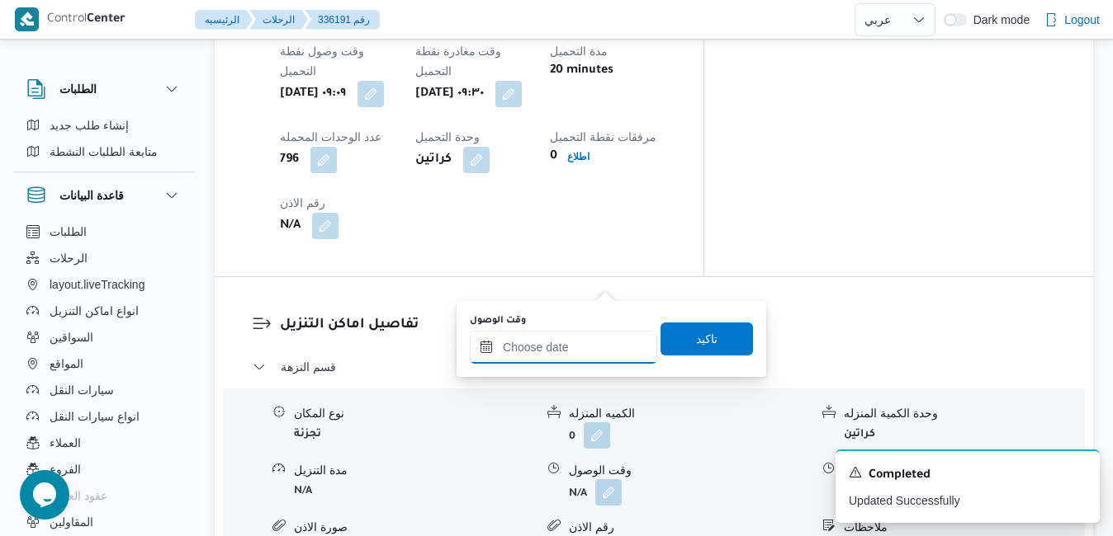
click at [560, 355] on input "وقت الوصول" at bounding box center [563, 347] width 187 height 33
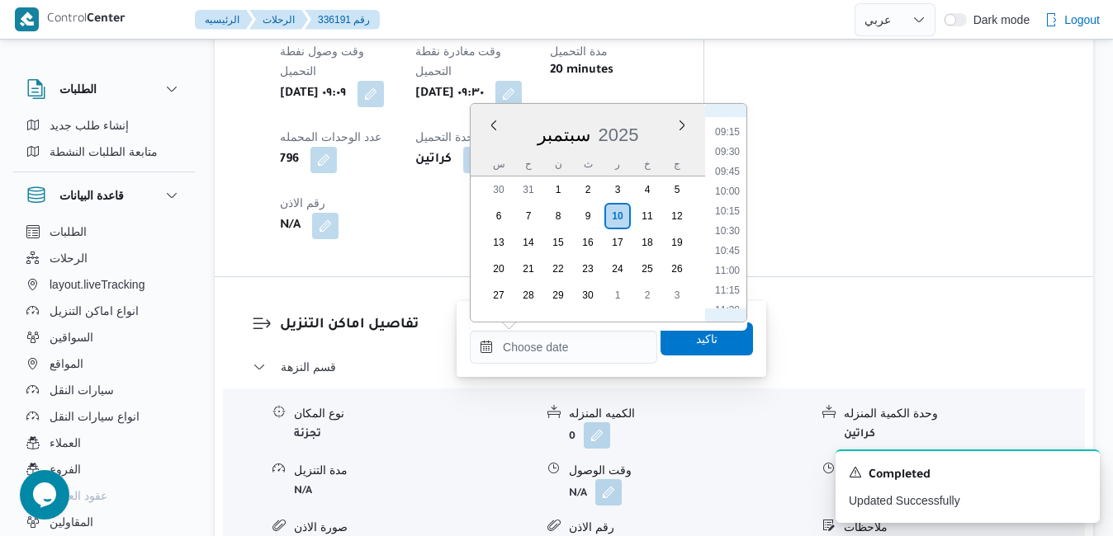
scroll to position [745, 0]
click at [726, 177] on li "10:00" at bounding box center [727, 172] width 38 height 17
type input "١٠/٠٩/٢٠٢٥ ١٠:٠٠"
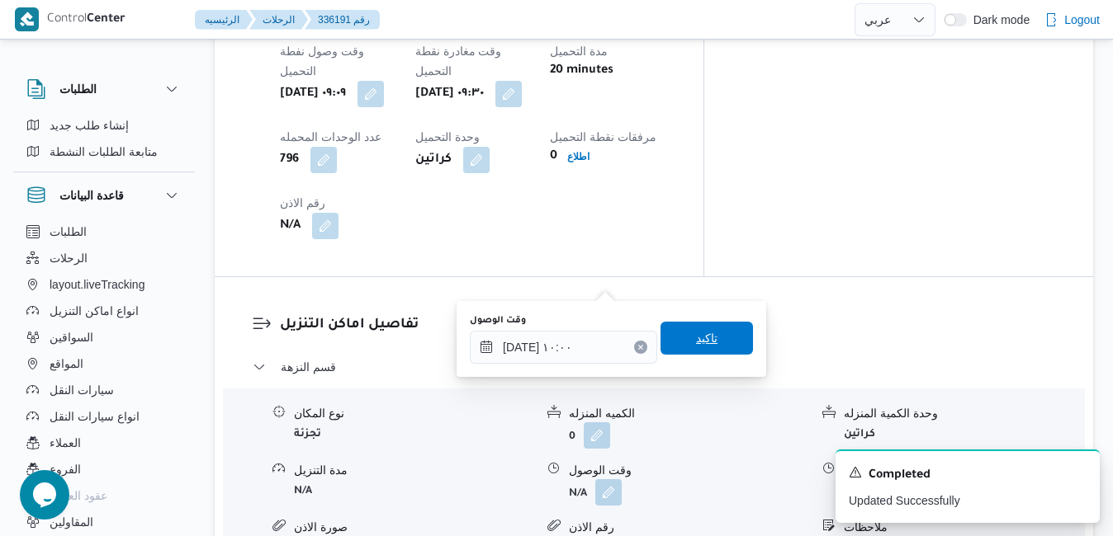
click at [666, 338] on span "تاكيد" at bounding box center [706, 338] width 92 height 33
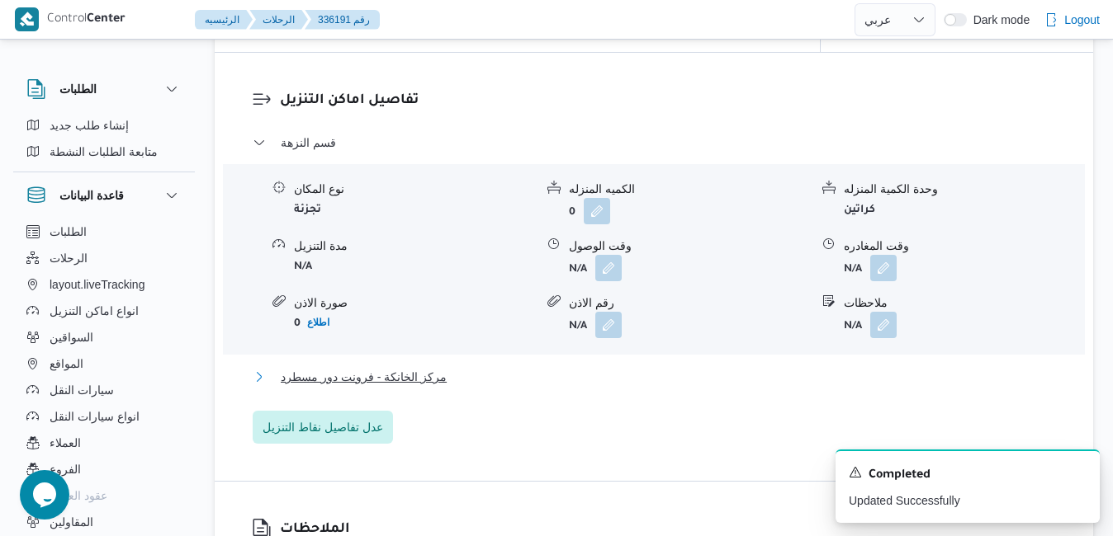
click at [594, 387] on button "مركز الخانكة - فرونت دور مسطرد" at bounding box center [654, 377] width 803 height 20
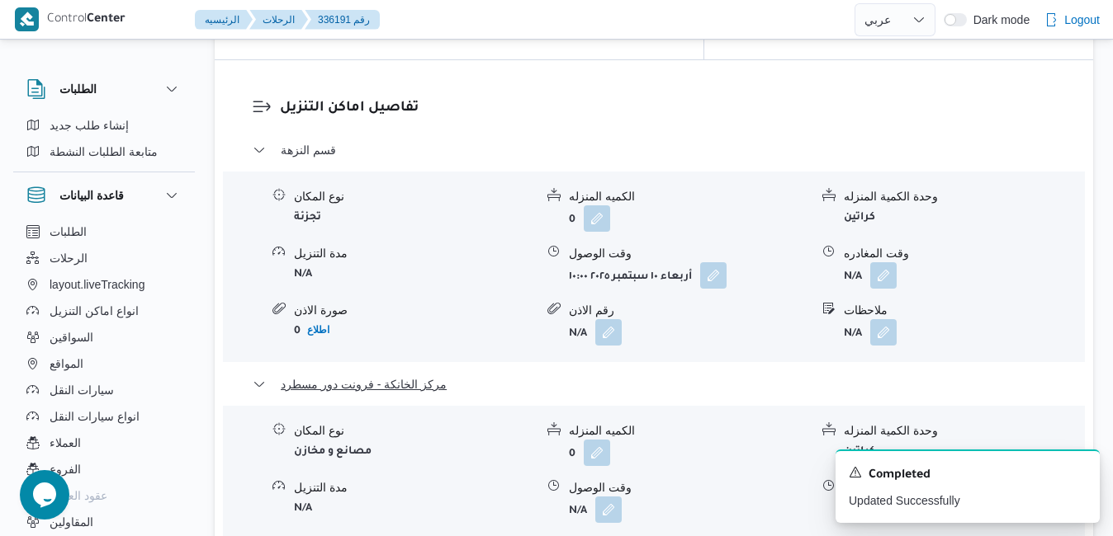
scroll to position [1746, 0]
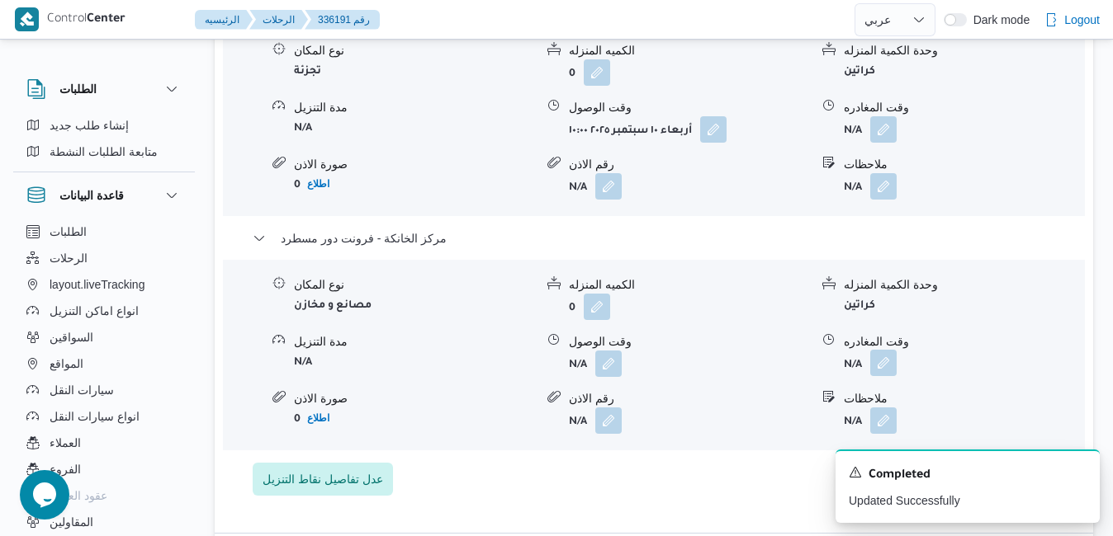
click at [882, 350] on button "button" at bounding box center [883, 363] width 26 height 26
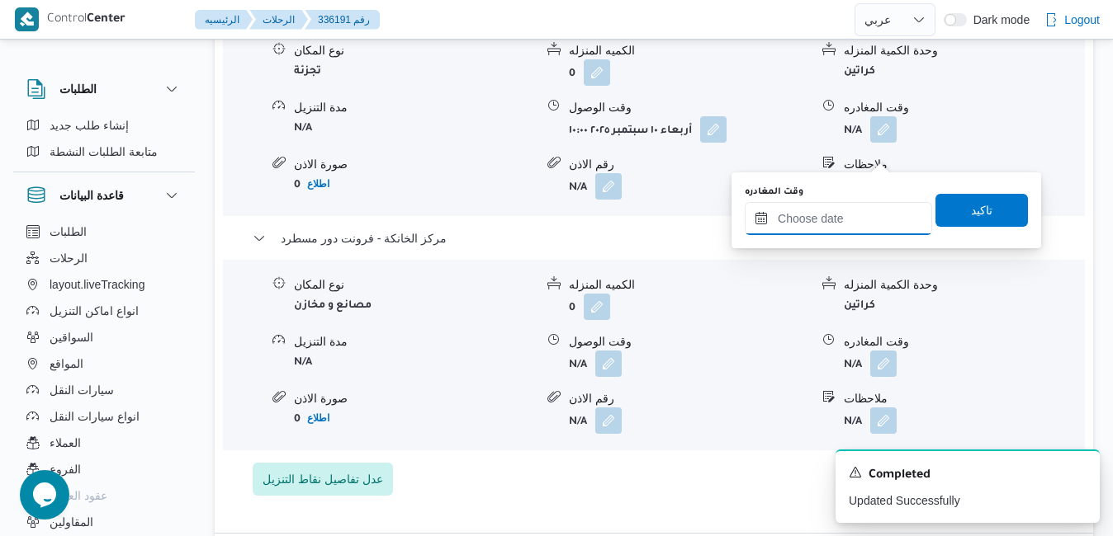
click at [805, 230] on input "وقت المغادره" at bounding box center [837, 218] width 187 height 33
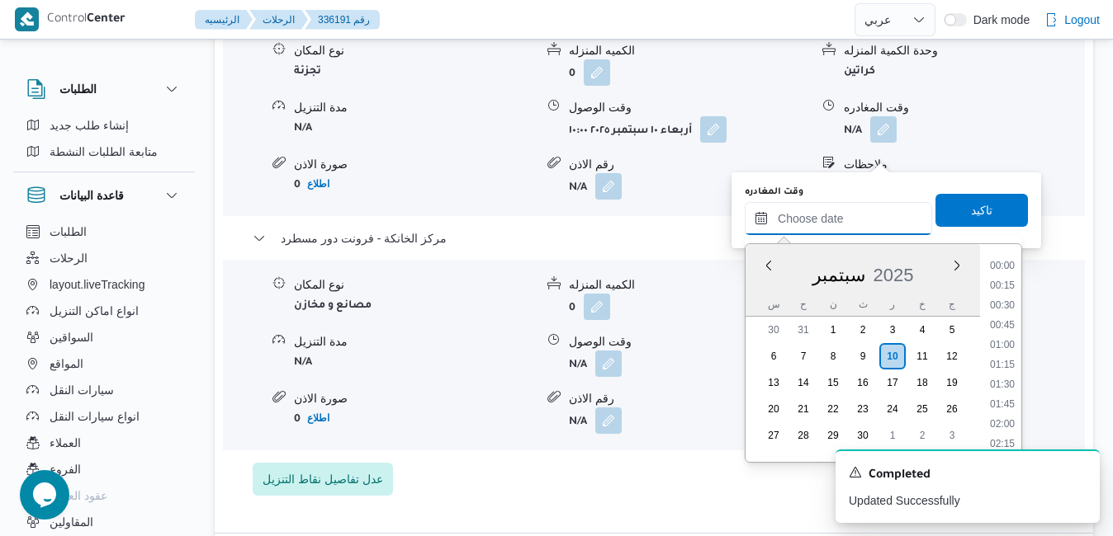
scroll to position [1306, 0]
click at [760, 291] on div "سبتمبر 2025" at bounding box center [862, 272] width 234 height 42
click at [1002, 396] on li "16:00" at bounding box center [1002, 395] width 38 height 17
type input "١٠/٠٩/٢٠٢٥ ١٦:٠٠"
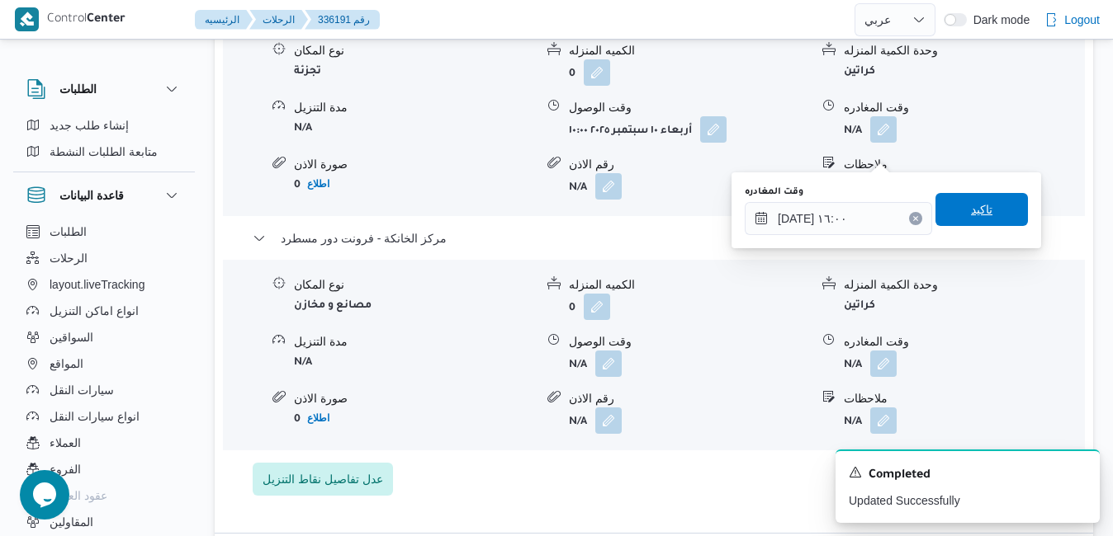
click at [981, 204] on span "تاكيد" at bounding box center [981, 209] width 92 height 33
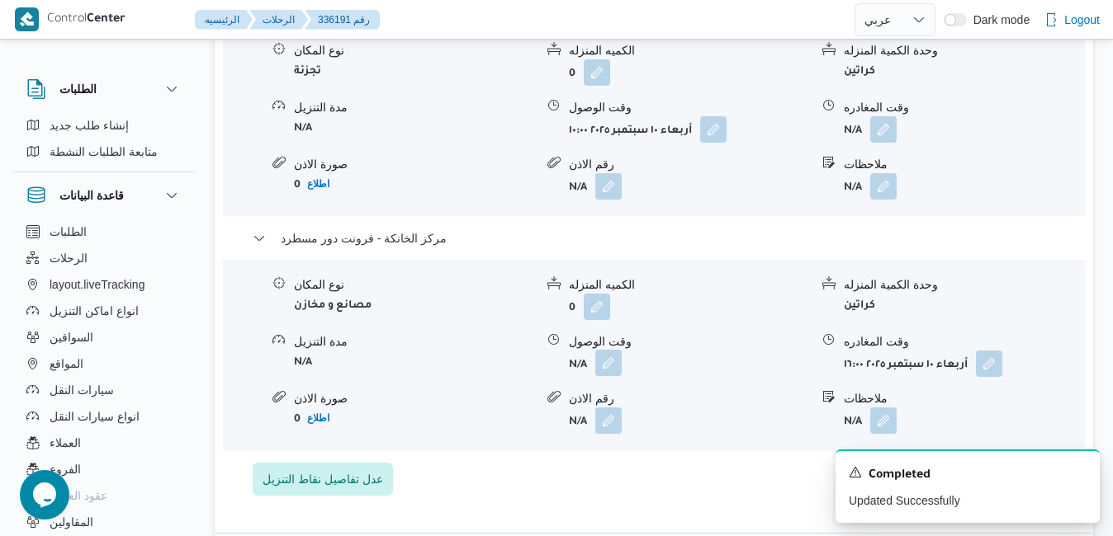
click at [617, 350] on button "button" at bounding box center [608, 363] width 26 height 26
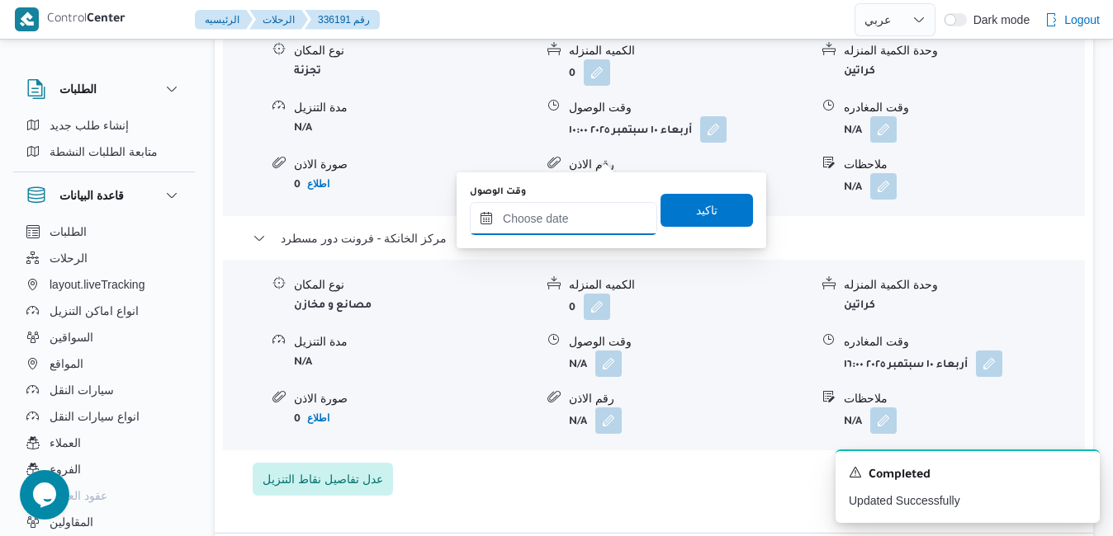
click at [599, 207] on input "وقت الوصول" at bounding box center [563, 218] width 187 height 33
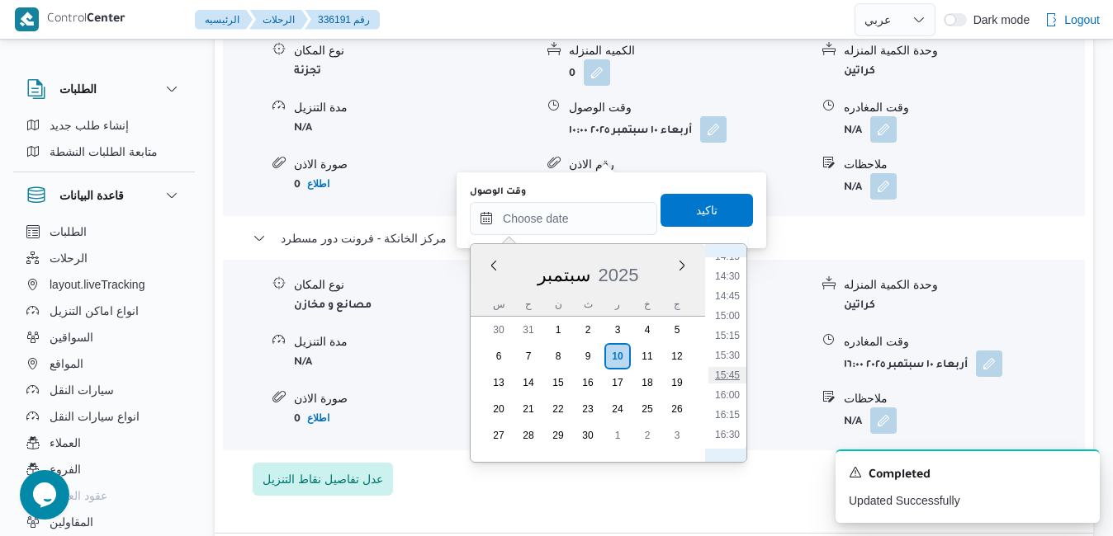
click at [730, 378] on li "15:45" at bounding box center [727, 375] width 38 height 17
type input "١٠/٠٩/٢٠٢٥ ١٥:٤٥"
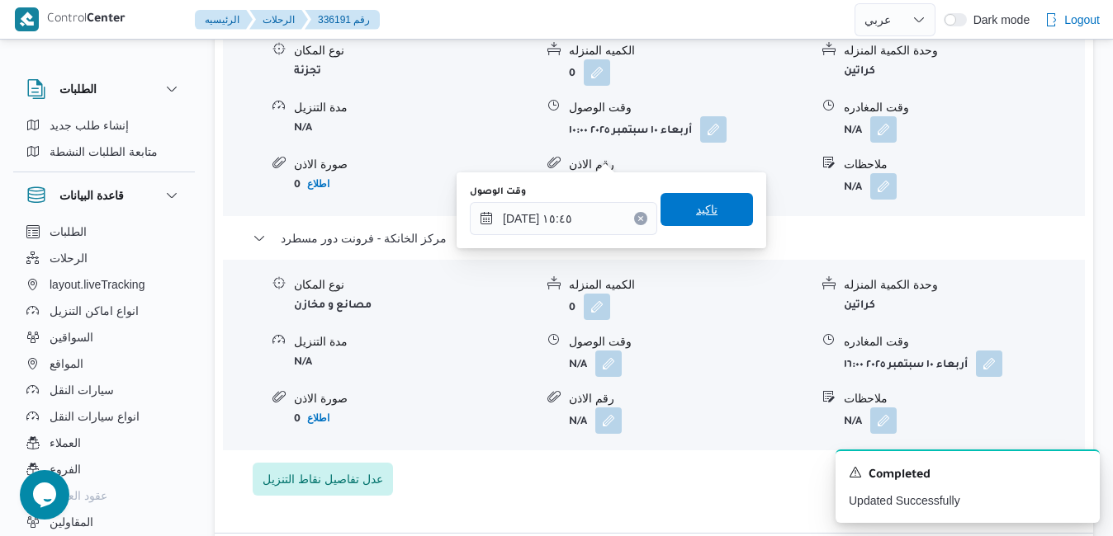
click at [698, 211] on span "تاكيد" at bounding box center [706, 210] width 21 height 20
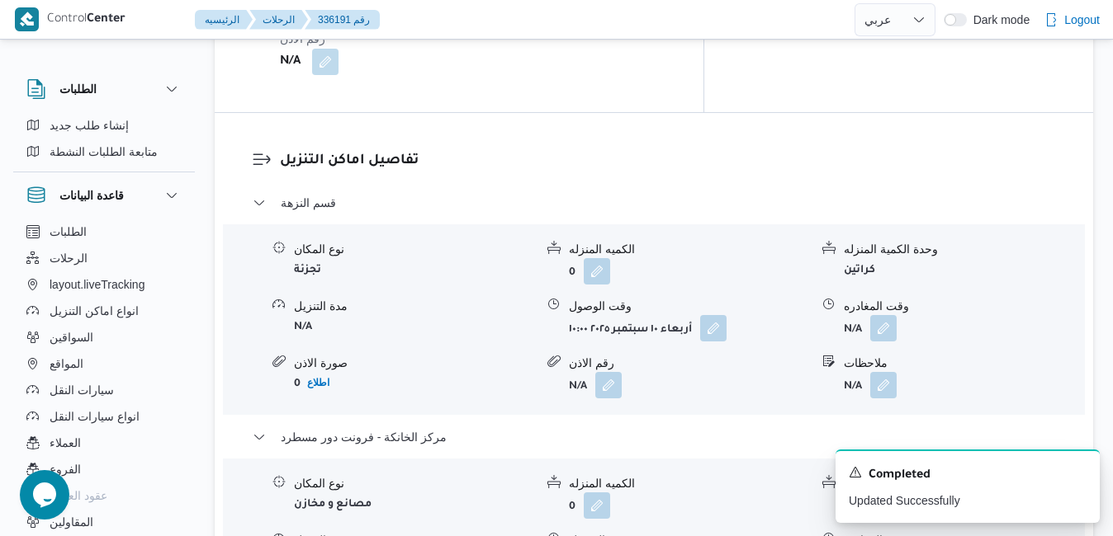
scroll to position [1514, 0]
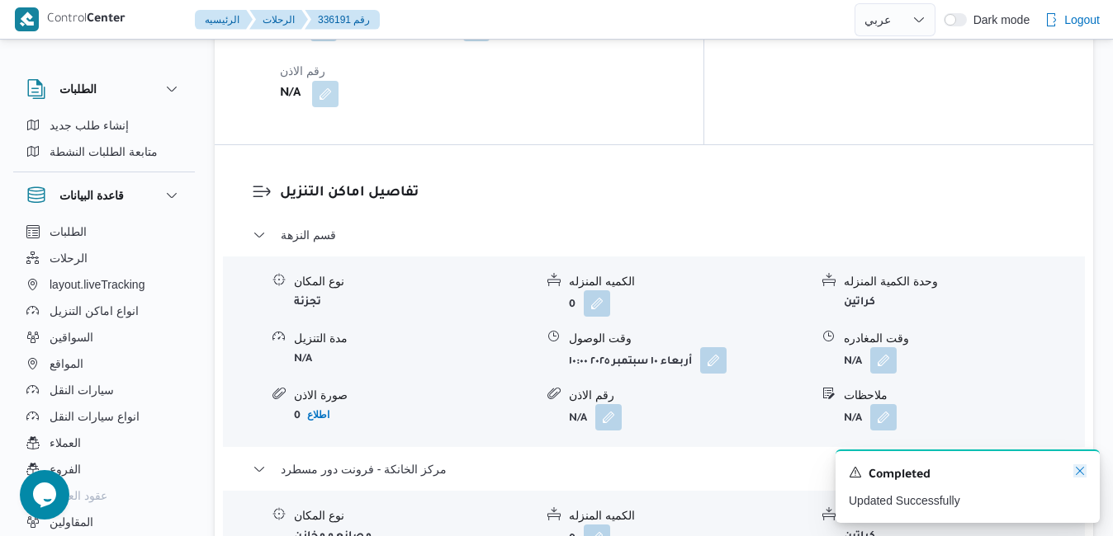
click at [1075, 475] on icon "Dismiss toast" at bounding box center [1079, 471] width 13 height 13
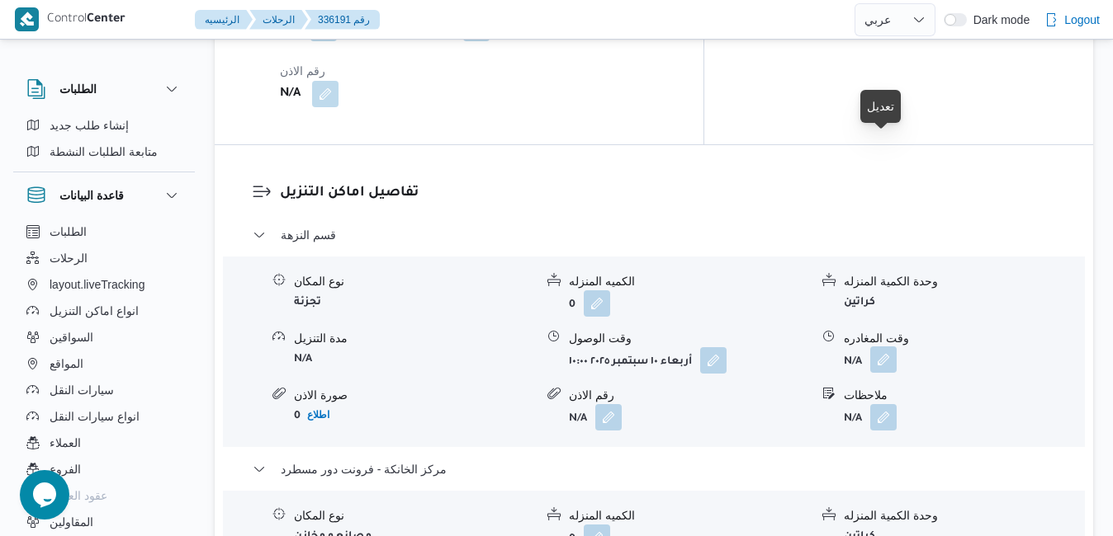
click at [890, 347] on button "button" at bounding box center [883, 360] width 26 height 26
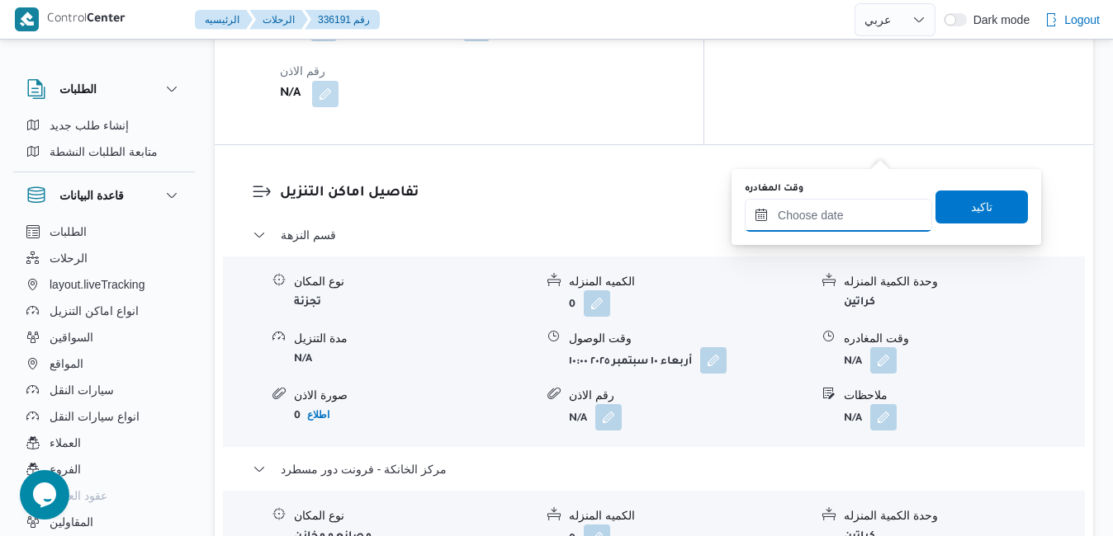
click at [820, 223] on input "وقت المغادره" at bounding box center [837, 215] width 187 height 33
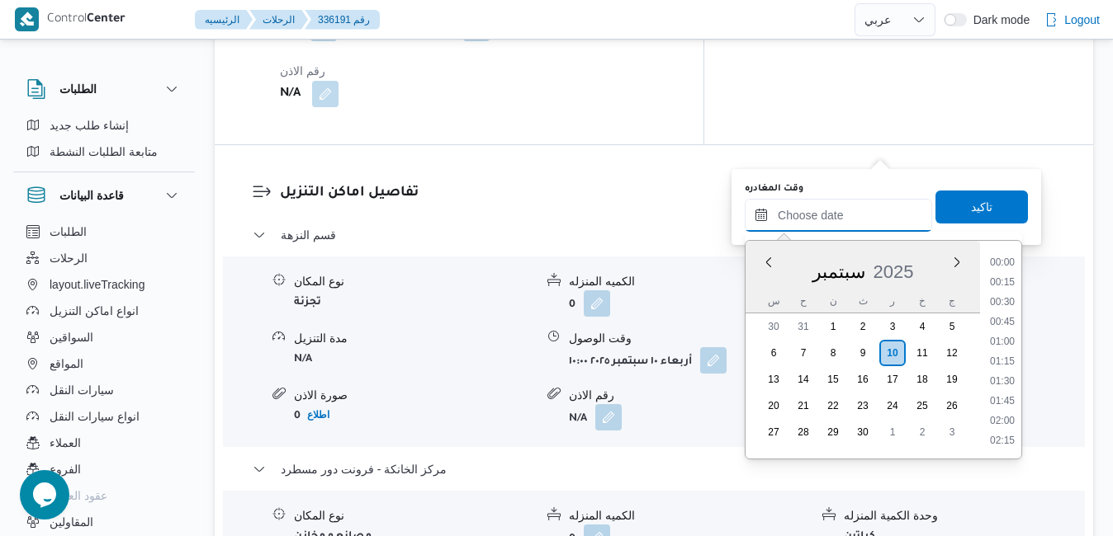
scroll to position [1306, 0]
click at [763, 281] on div "سبتمبر 2025" at bounding box center [862, 269] width 234 height 42
click at [999, 338] on li "15:15" at bounding box center [1002, 332] width 38 height 17
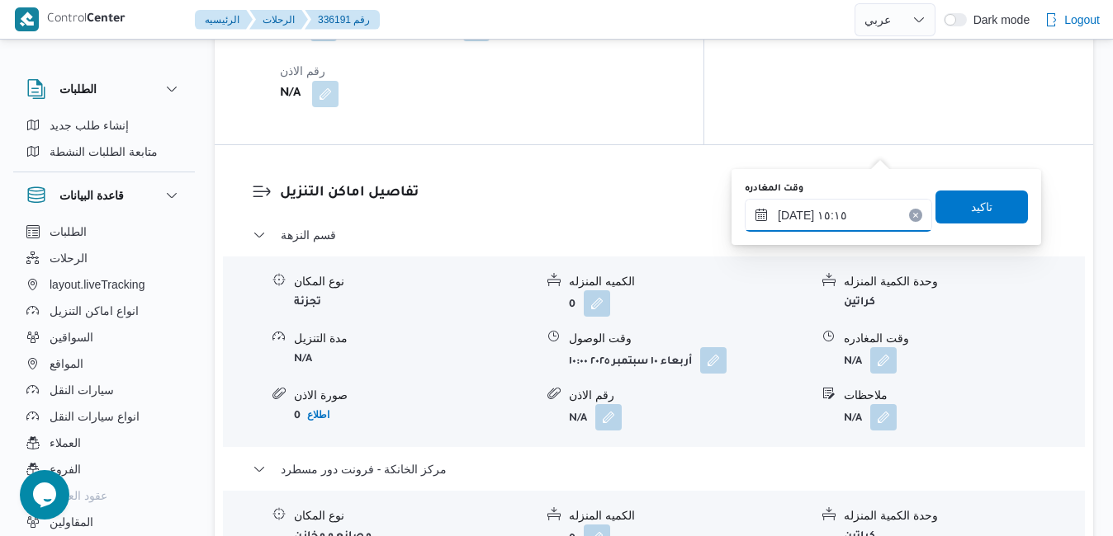
click at [796, 213] on input "١٠/٠٩/٢٠٢٥ ١٥:١٥" at bounding box center [837, 215] width 187 height 33
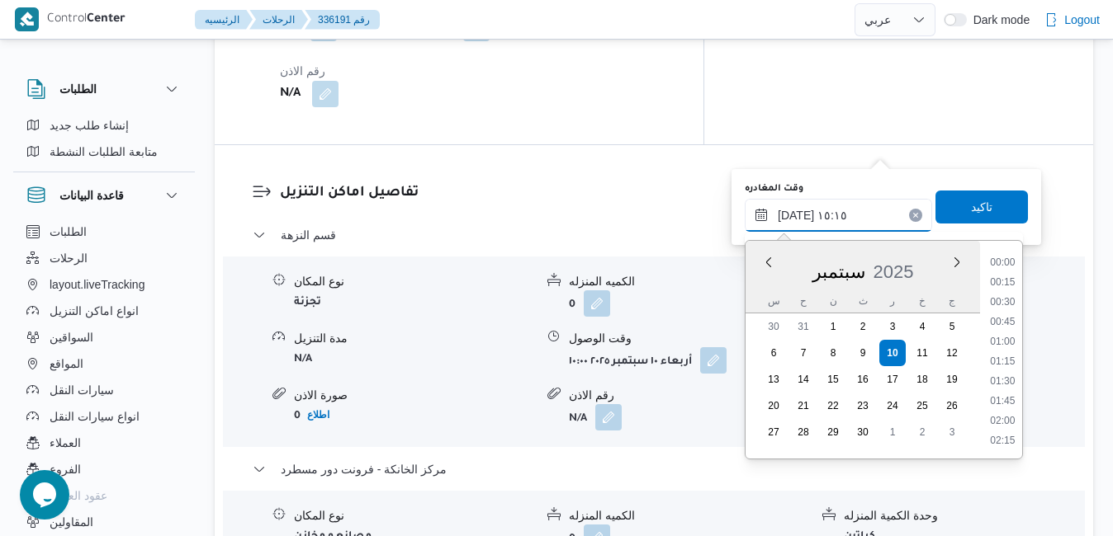
click at [796, 213] on input "١٠/٠٩/٢٠٢٥ ١٥:١٥" at bounding box center [837, 215] width 187 height 33
type input "١٠/٠٩/٢٠٢٥ ١٥:10"
click at [976, 200] on span "تاكيد" at bounding box center [981, 206] width 21 height 20
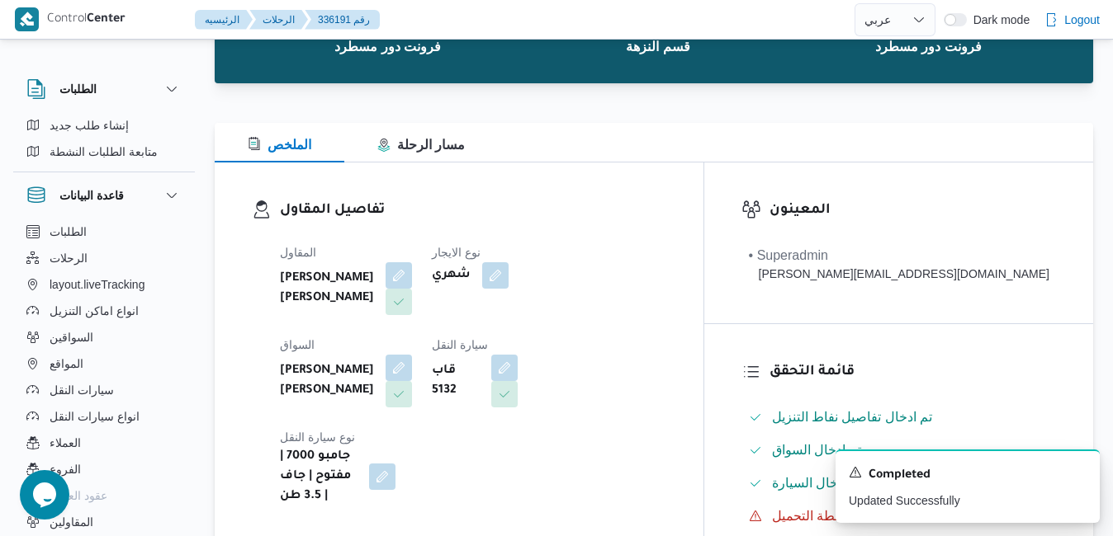
scroll to position [0, 0]
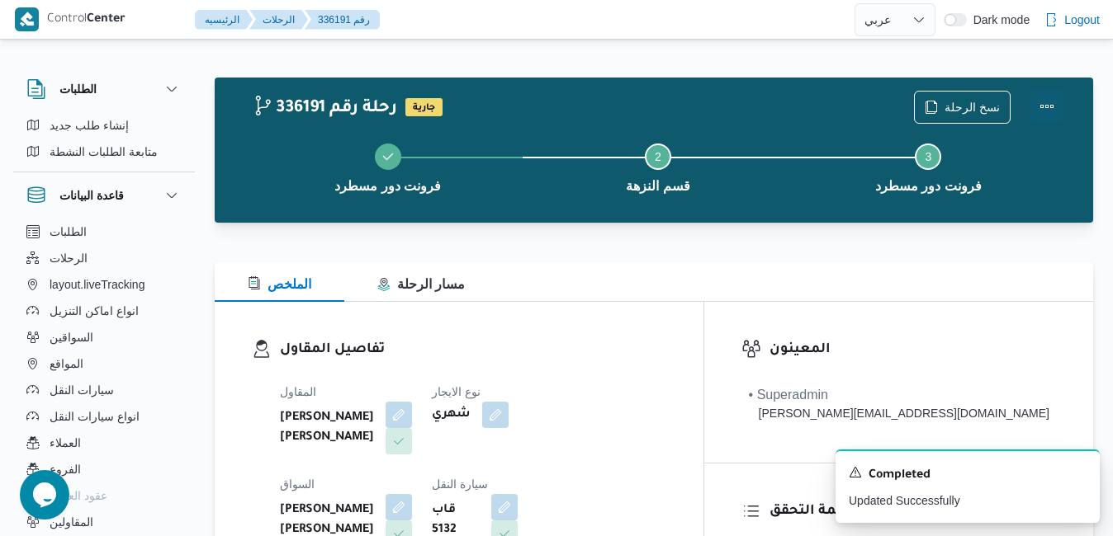
click at [1041, 103] on button "Actions" at bounding box center [1046, 106] width 33 height 33
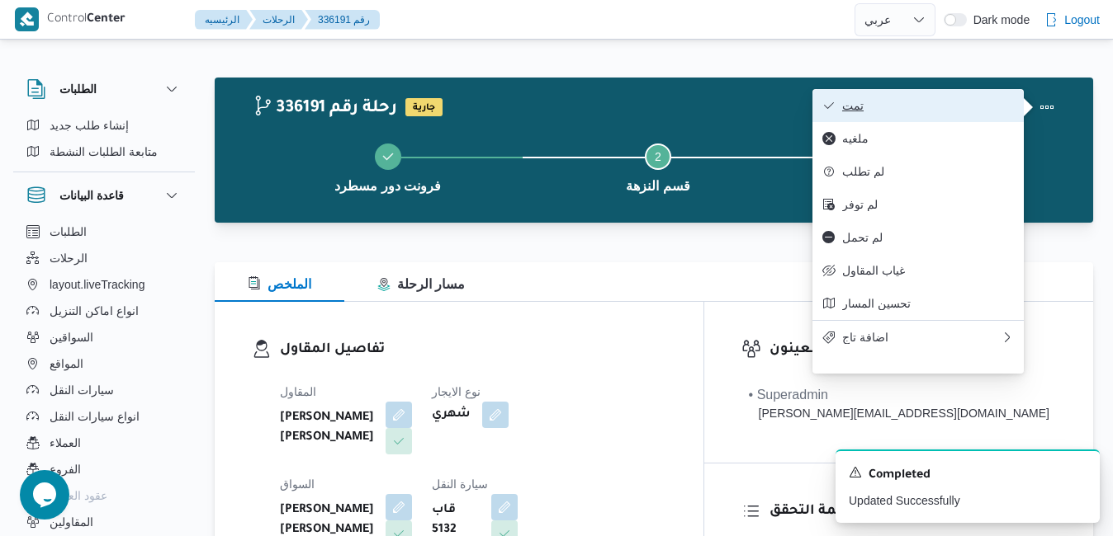
click at [920, 115] on button "تمت" at bounding box center [917, 105] width 211 height 33
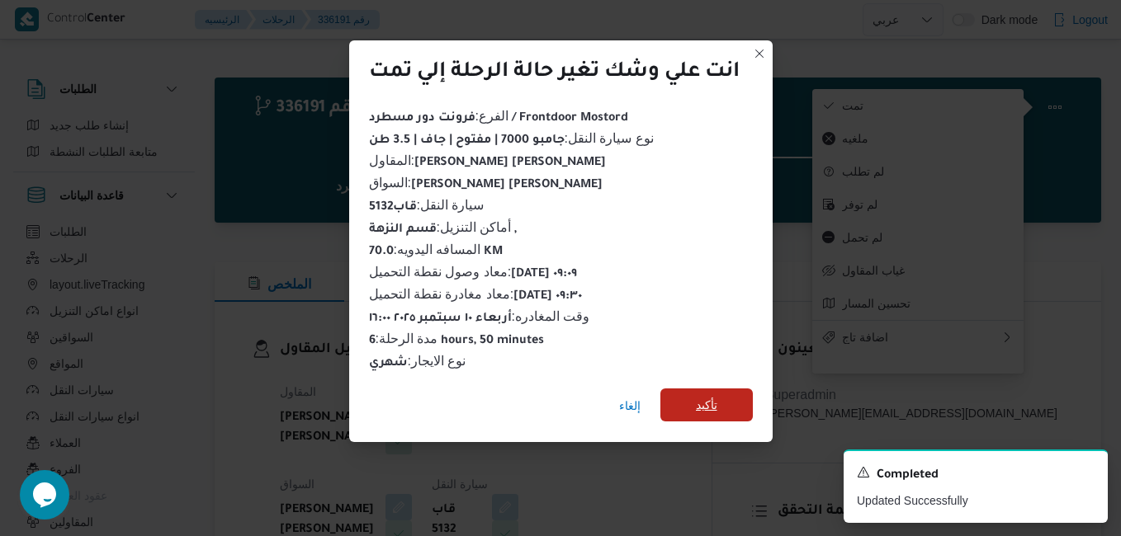
click at [700, 389] on span "تأكيد" at bounding box center [706, 405] width 92 height 33
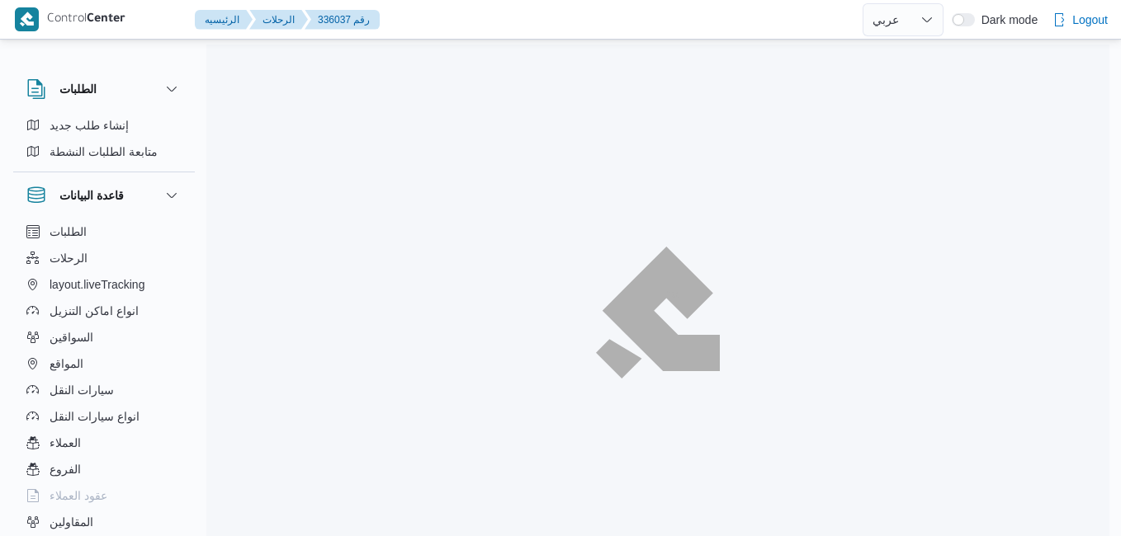
select select "ar"
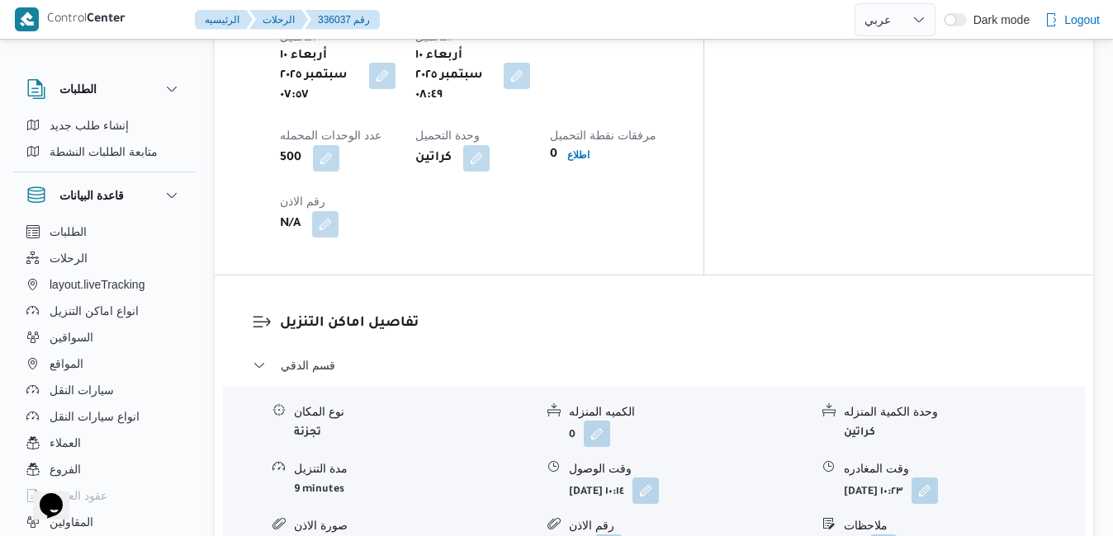
scroll to position [1420, 0]
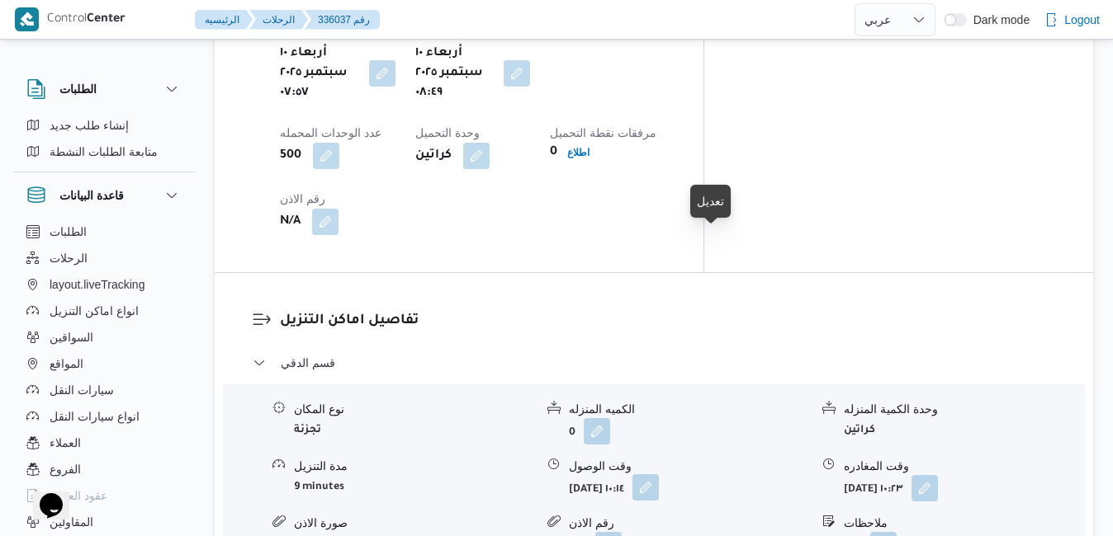
click at [659, 475] on button "button" at bounding box center [645, 488] width 26 height 26
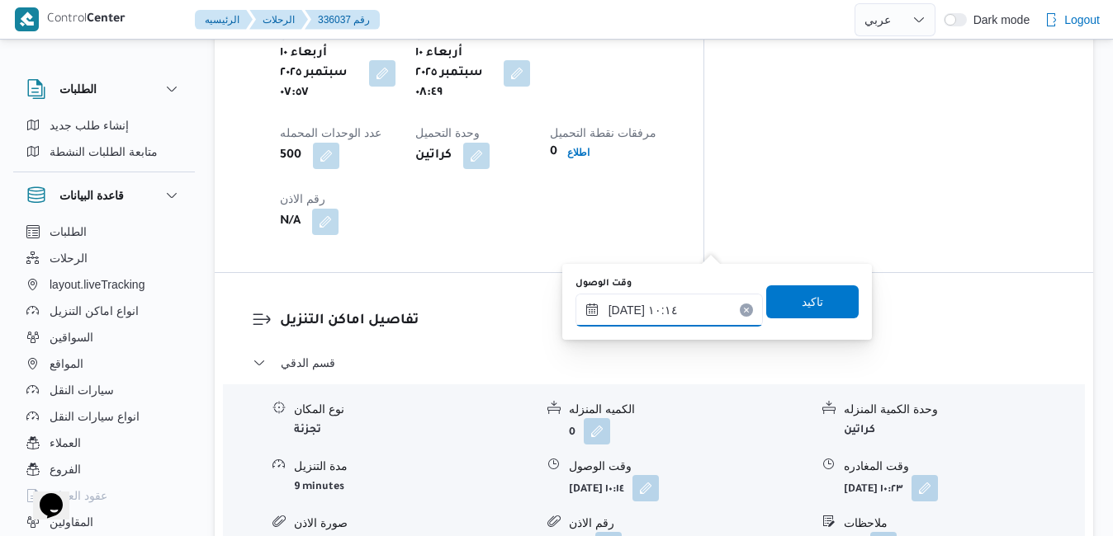
click at [652, 304] on input "١٠/٠٩/٢٠٢٥ ١٠:١٤" at bounding box center [668, 310] width 187 height 33
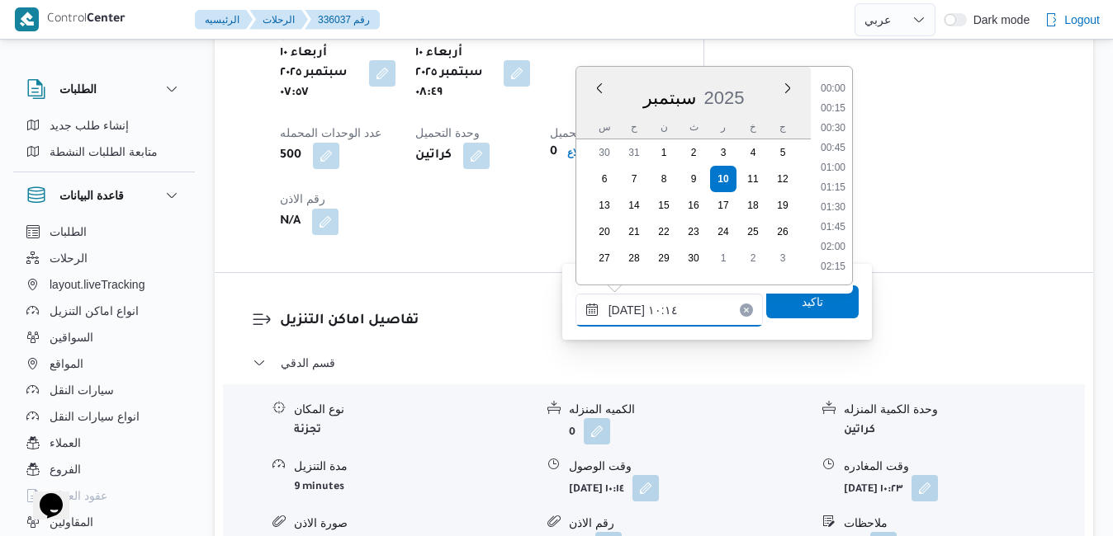
scroll to position [692, 0]
click at [829, 166] on li "09:45" at bounding box center [833, 169] width 38 height 17
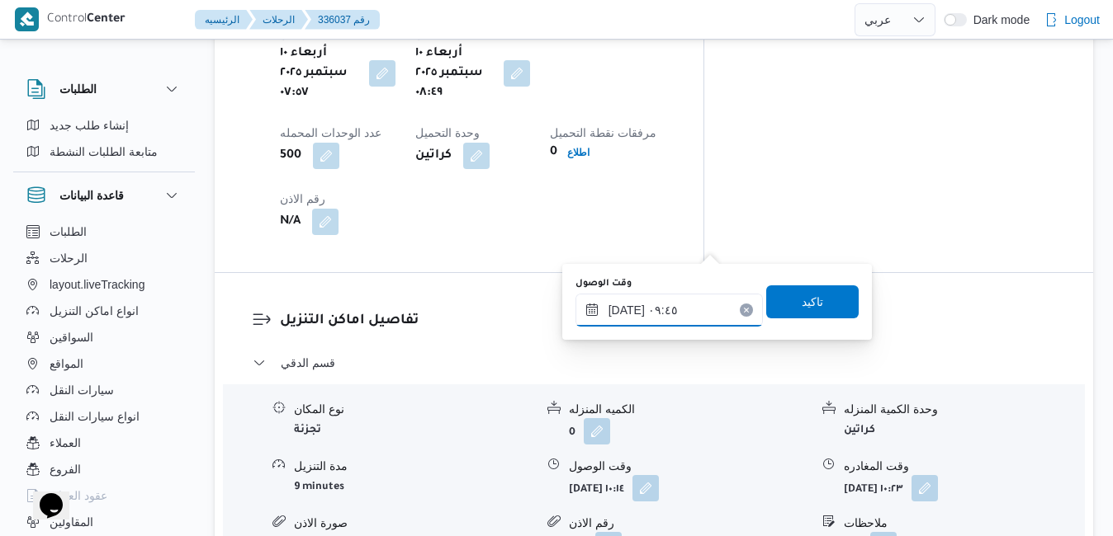
click at [625, 309] on input "١٠/٠٩/٢٠٢٥ ٠٩:٤٥" at bounding box center [668, 310] width 187 height 33
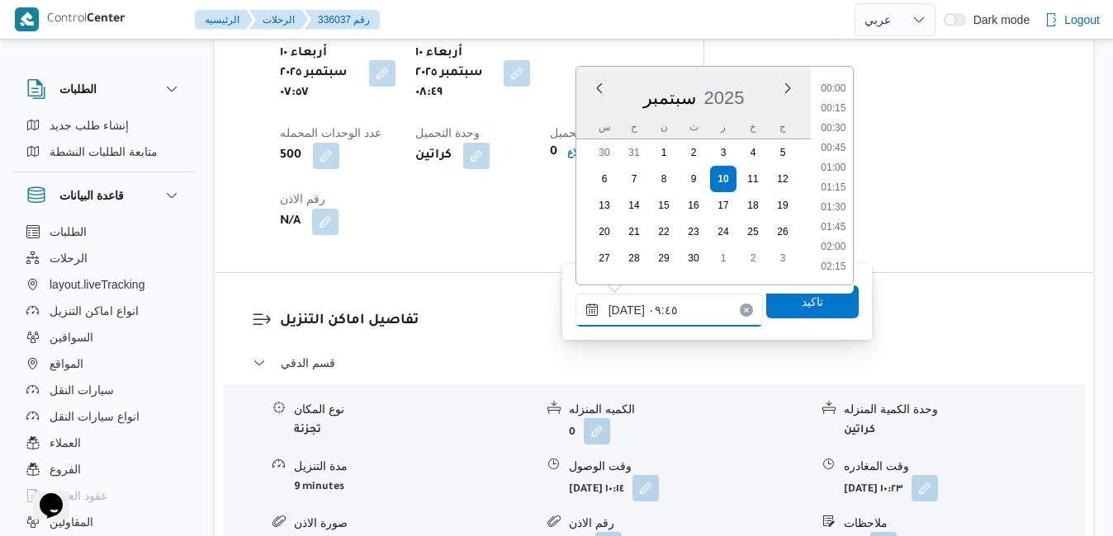
click at [625, 309] on input "١٠/٠٩/٢٠٢٥ ٠٩:٤٥" at bounding box center [668, 310] width 187 height 33
type input "١٠/٠٩/٢٠٢٥ ٠٩:٣٥"
click at [806, 296] on span "تاكيد" at bounding box center [811, 301] width 21 height 20
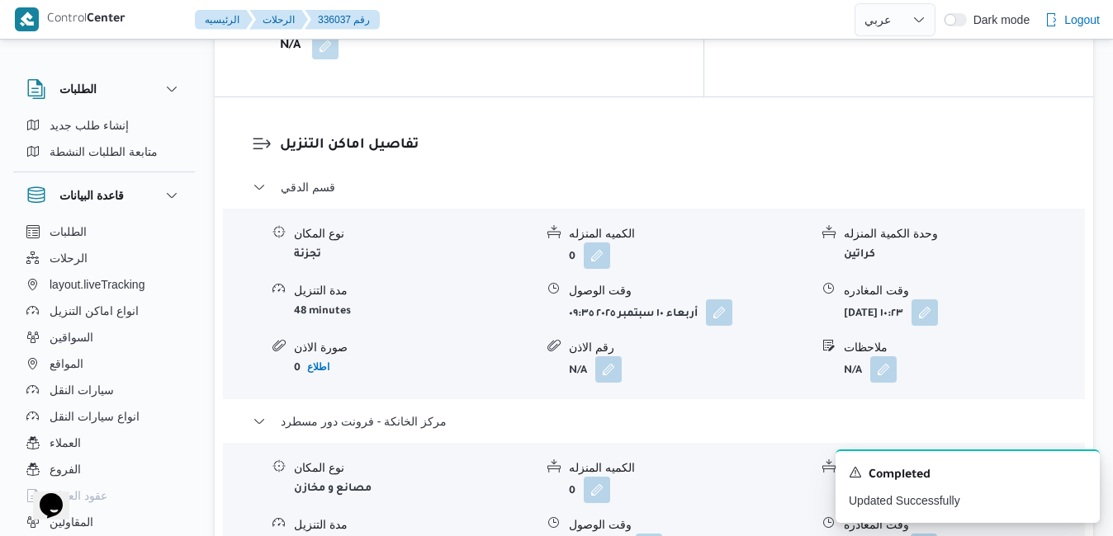
scroll to position [1783, 0]
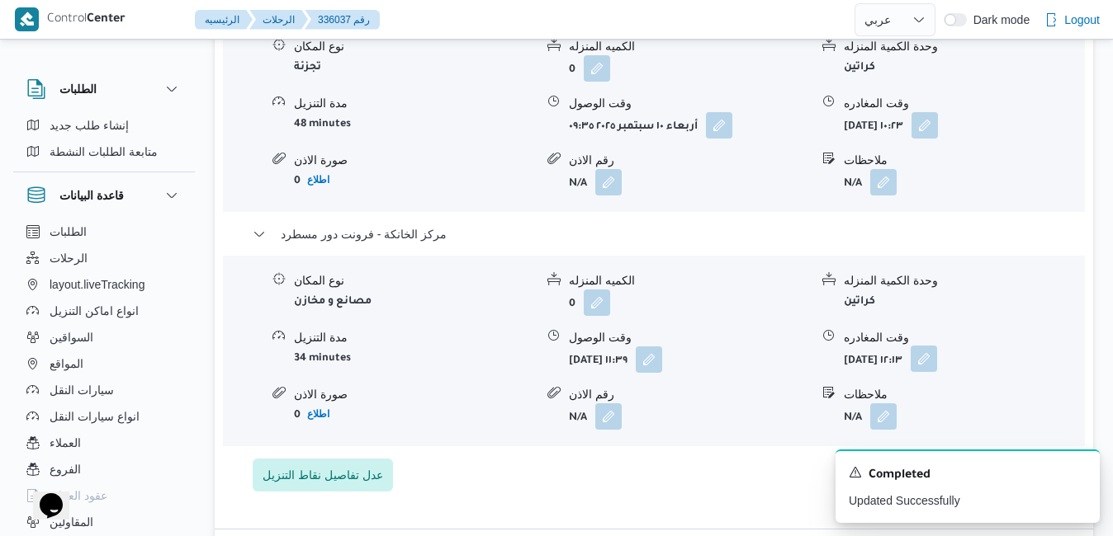
click at [937, 346] on button "button" at bounding box center [923, 359] width 26 height 26
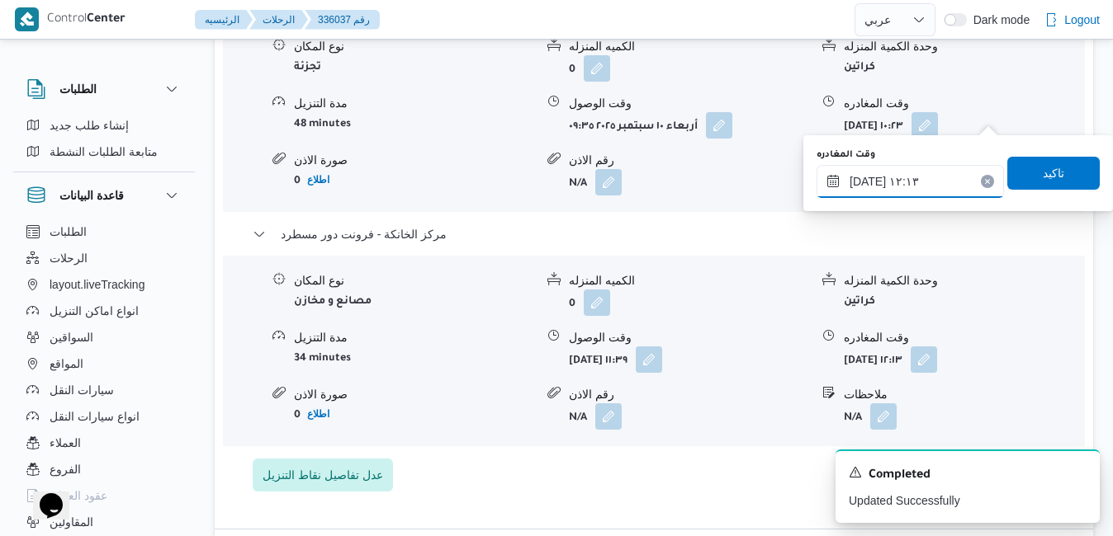
click at [914, 177] on input "١٠/٠٩/٢٠٢٥ ١٢:١٣" at bounding box center [909, 181] width 187 height 33
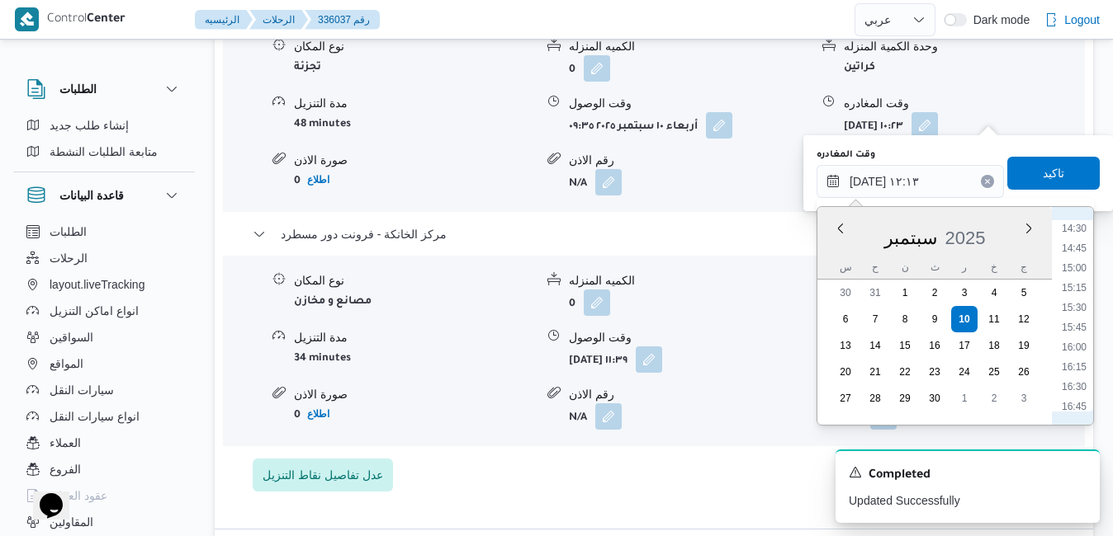
scroll to position [1185, 0]
click at [1077, 328] on li "16:15" at bounding box center [1074, 331] width 38 height 17
type input "١٠/٠٩/٢٠٢٥ ١٦:١٥"
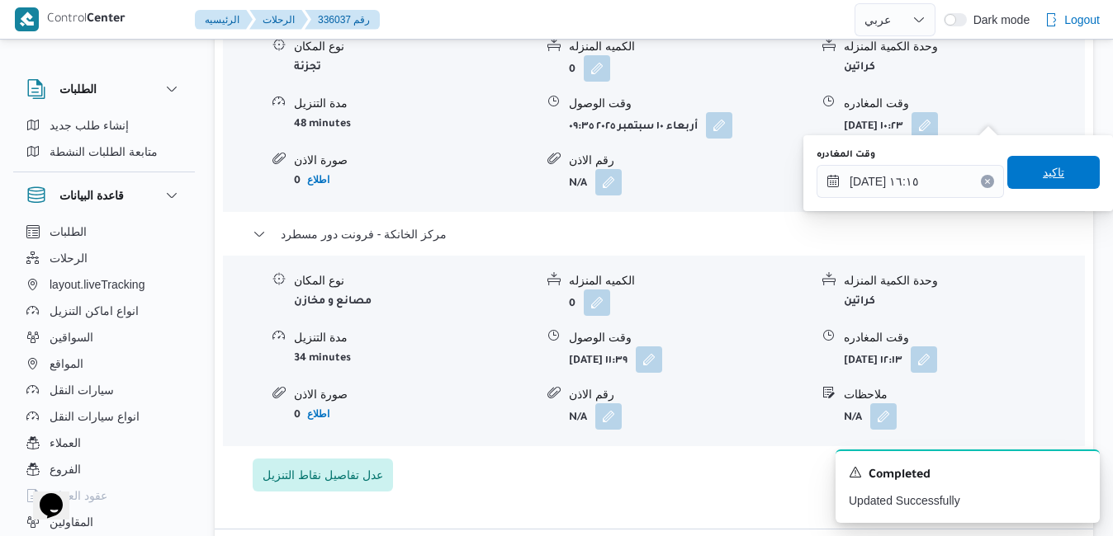
click at [1027, 184] on span "تاكيد" at bounding box center [1053, 172] width 92 height 33
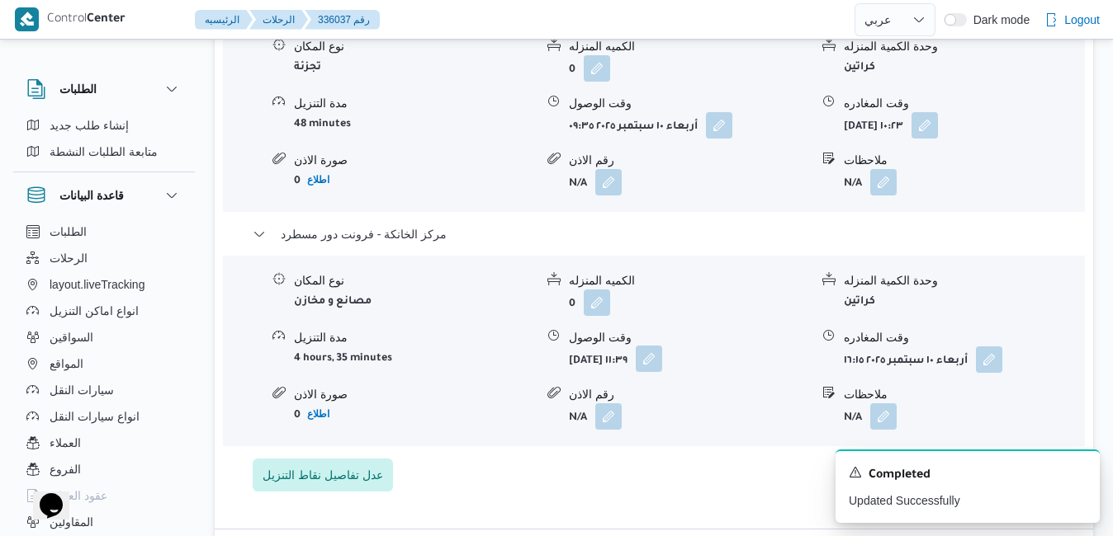
click at [662, 346] on button "button" at bounding box center [648, 359] width 26 height 26
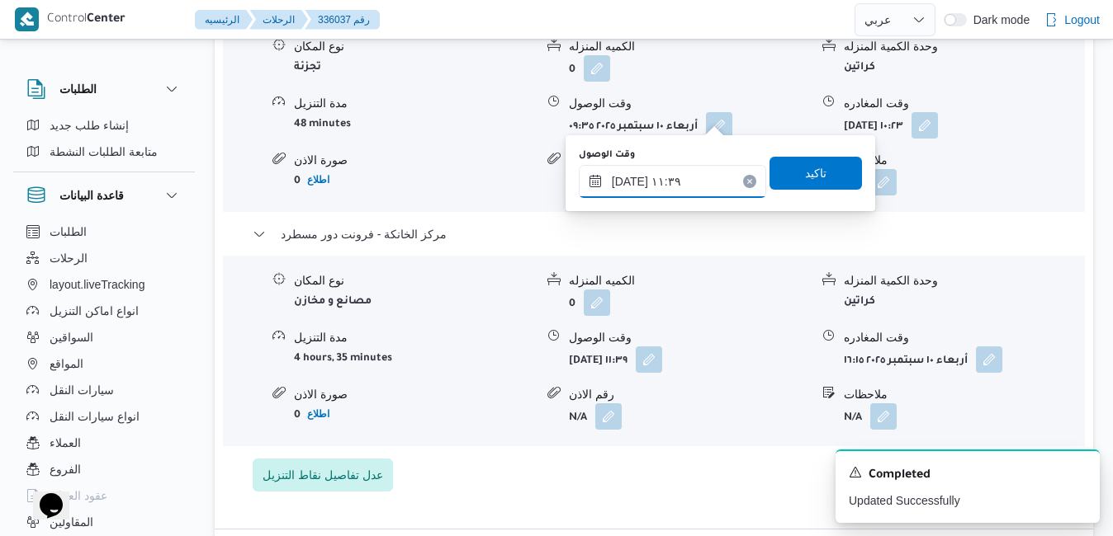
click at [676, 176] on input "١٠/٠٩/٢٠٢٥ ١١:٣٩" at bounding box center [672, 181] width 187 height 33
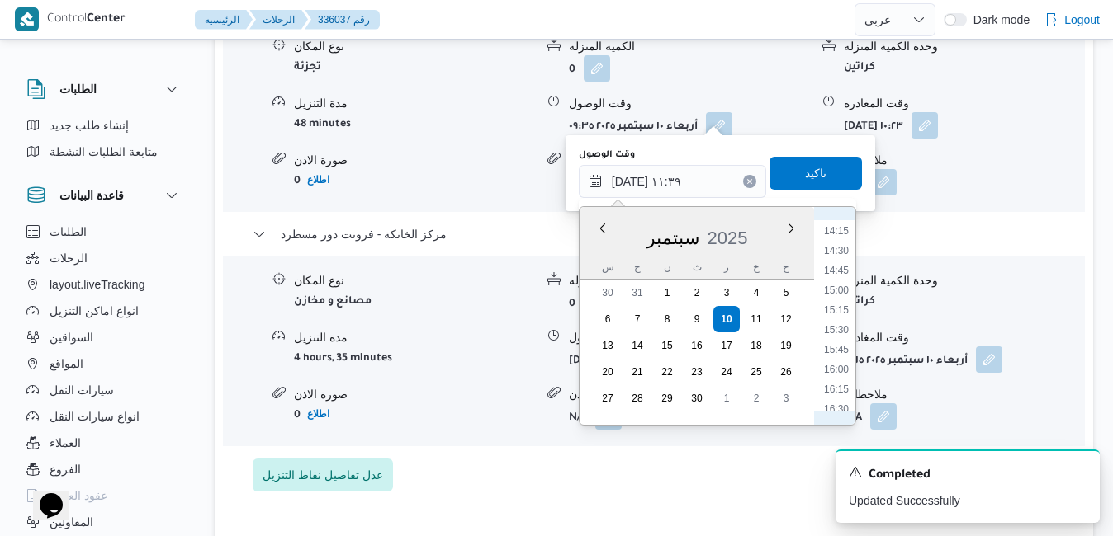
scroll to position [1146, 0]
click at [841, 352] on li "16:00" at bounding box center [836, 350] width 38 height 17
type input "١٠/٠٩/٢٠٢٥ ١٦:٠٠"
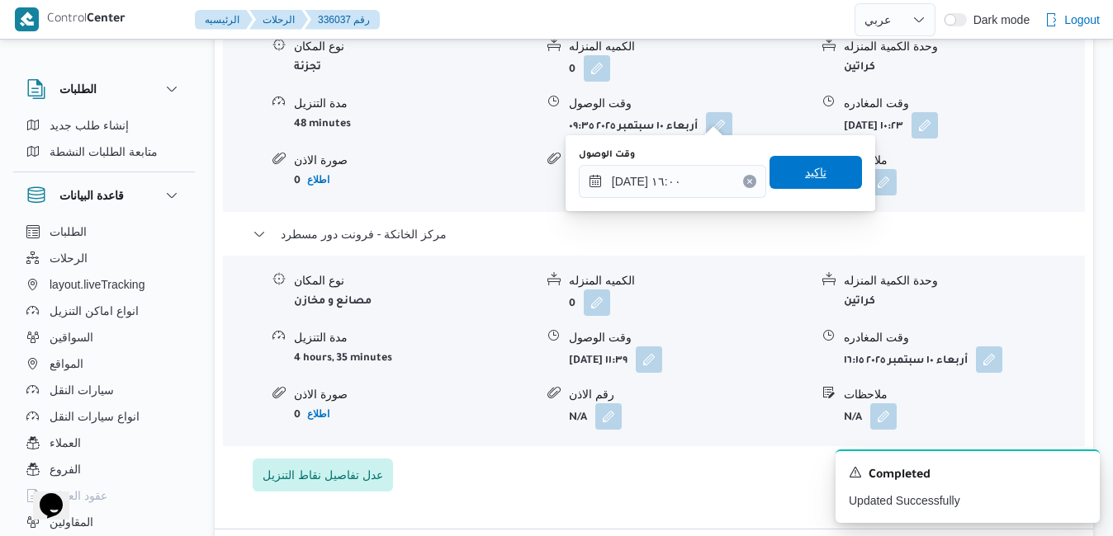
click at [782, 171] on span "تاكيد" at bounding box center [815, 172] width 92 height 33
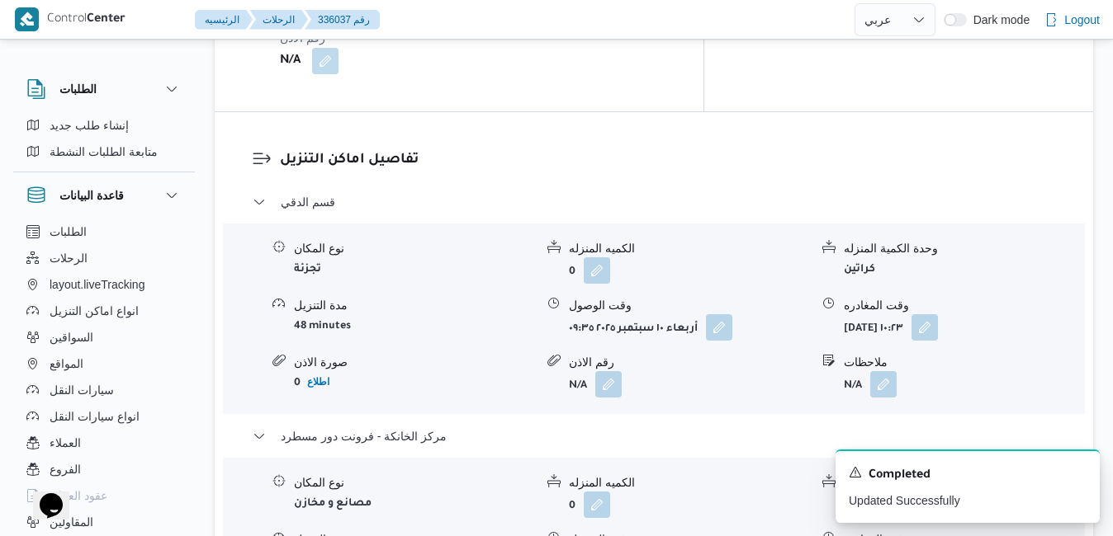
scroll to position [1552, 0]
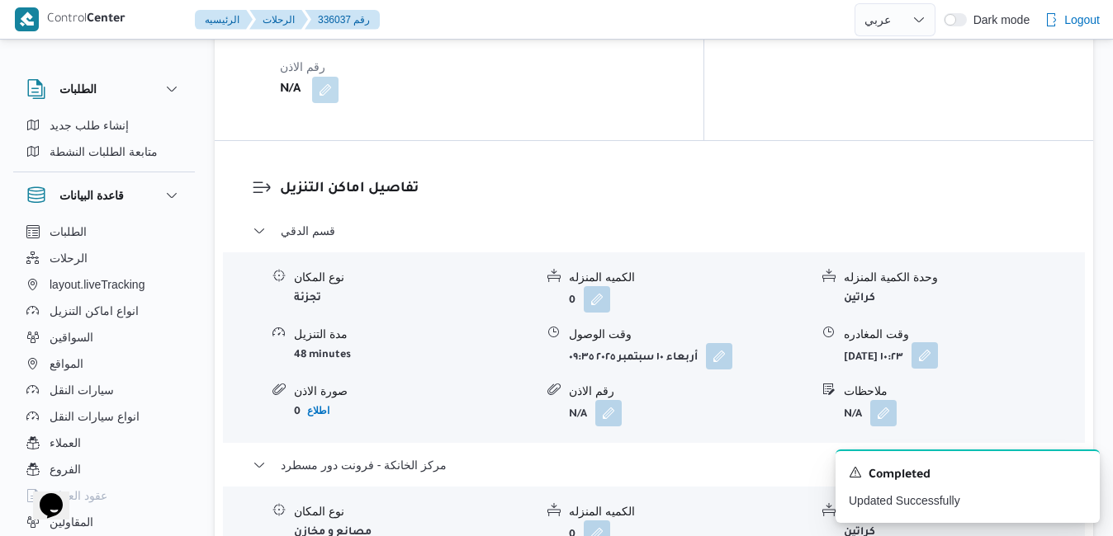
click at [938, 342] on button "button" at bounding box center [924, 355] width 26 height 26
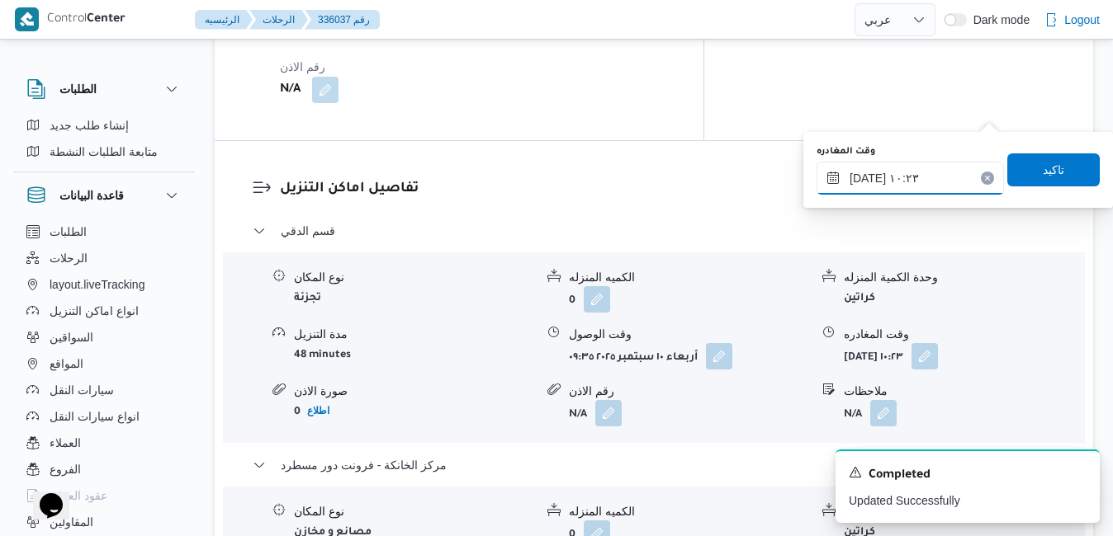
click at [926, 187] on input "١٠/٠٩/٢٠٢٥ ١٠:٢٣" at bounding box center [909, 178] width 187 height 33
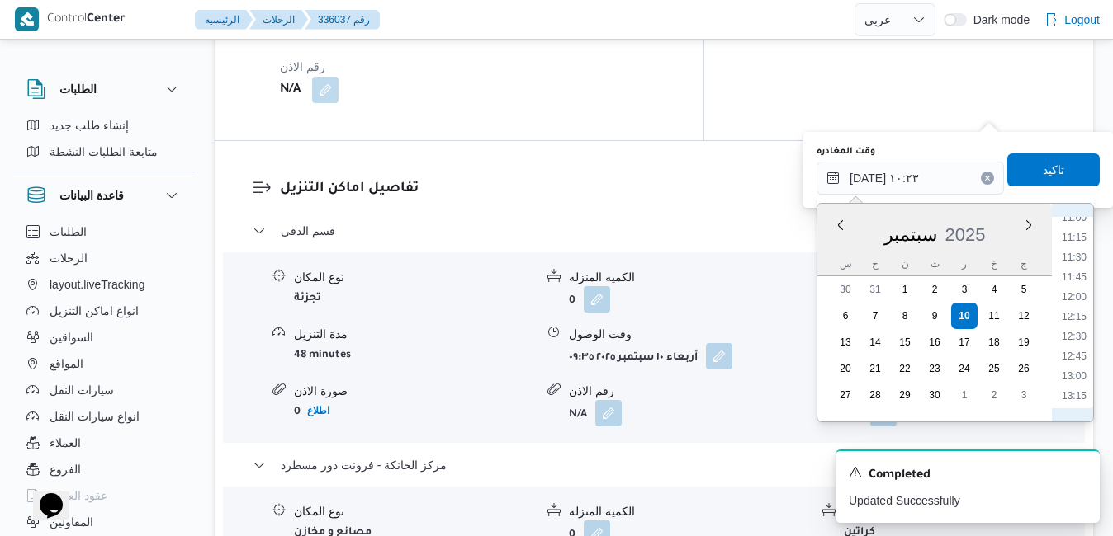
scroll to position [1046, 0]
click at [1079, 385] on li "15:15" at bounding box center [1074, 387] width 38 height 17
type input "١٠/٠٩/٢٠٢٥ ١٥:١٥"
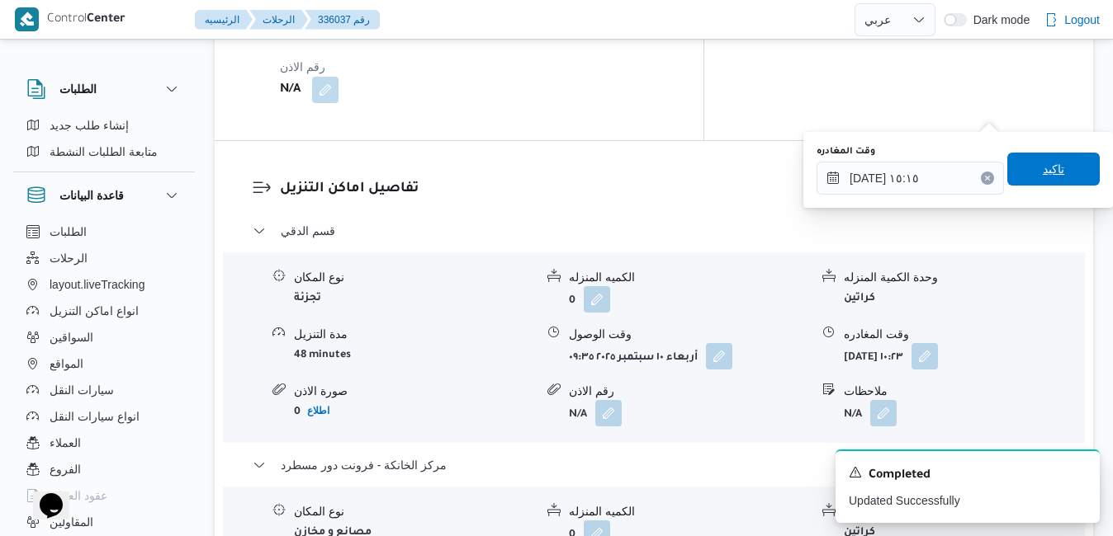
click at [1046, 177] on span "تاكيد" at bounding box center [1052, 169] width 21 height 20
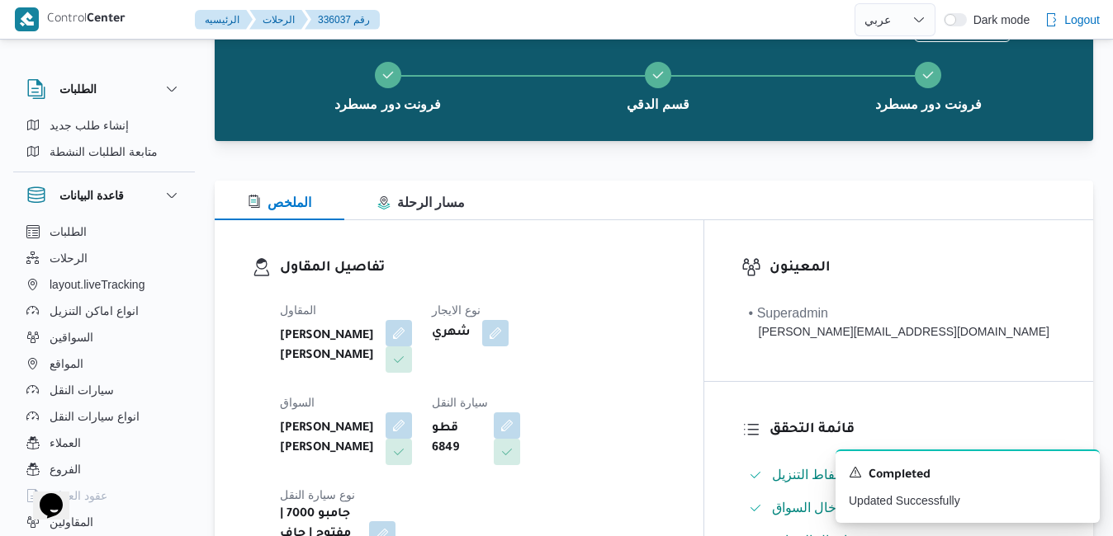
scroll to position [0, 0]
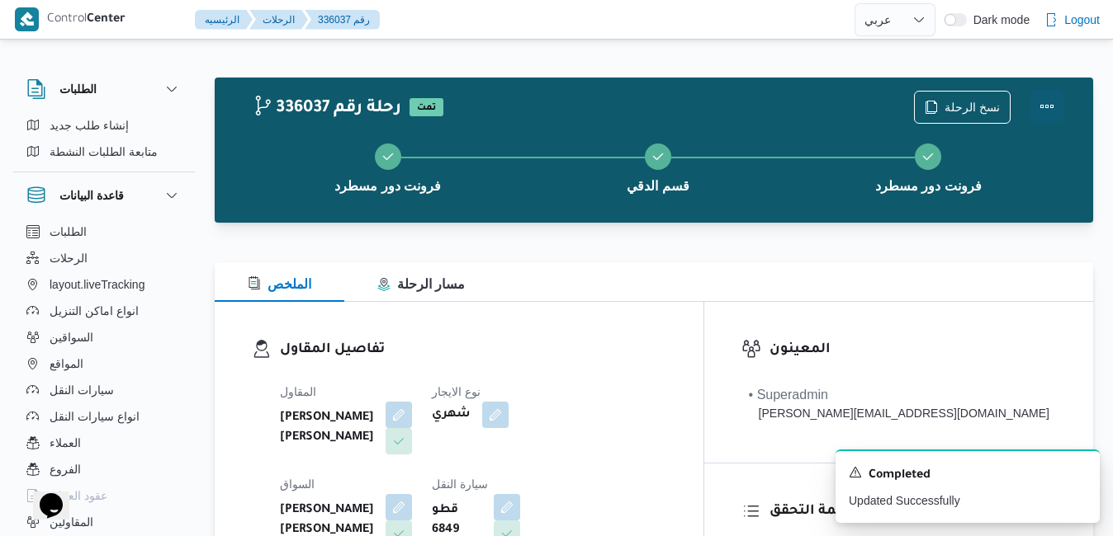
click at [1047, 114] on button "Actions" at bounding box center [1046, 106] width 33 height 33
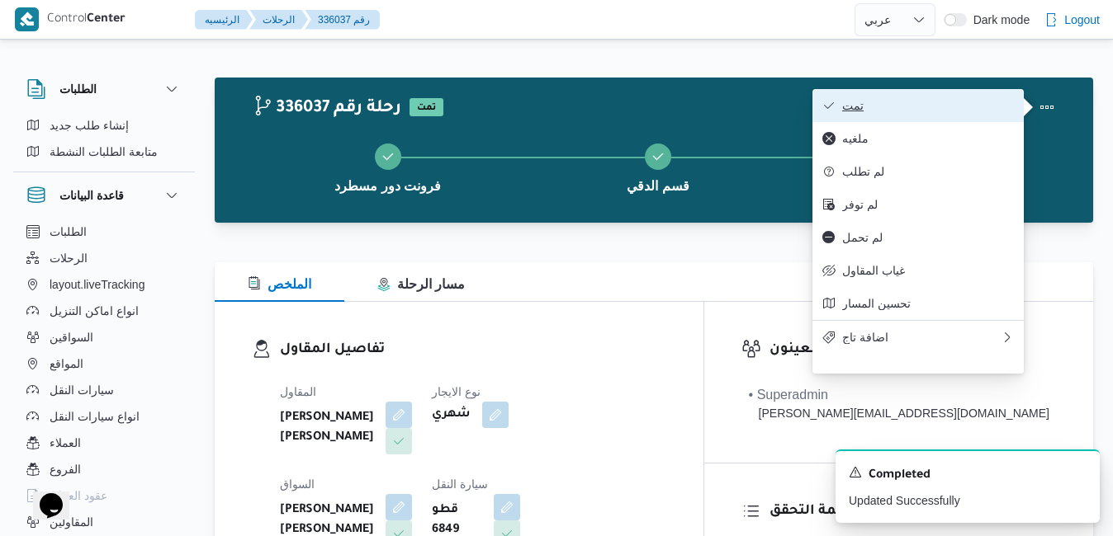
click at [958, 108] on span "تمت" at bounding box center [928, 105] width 172 height 13
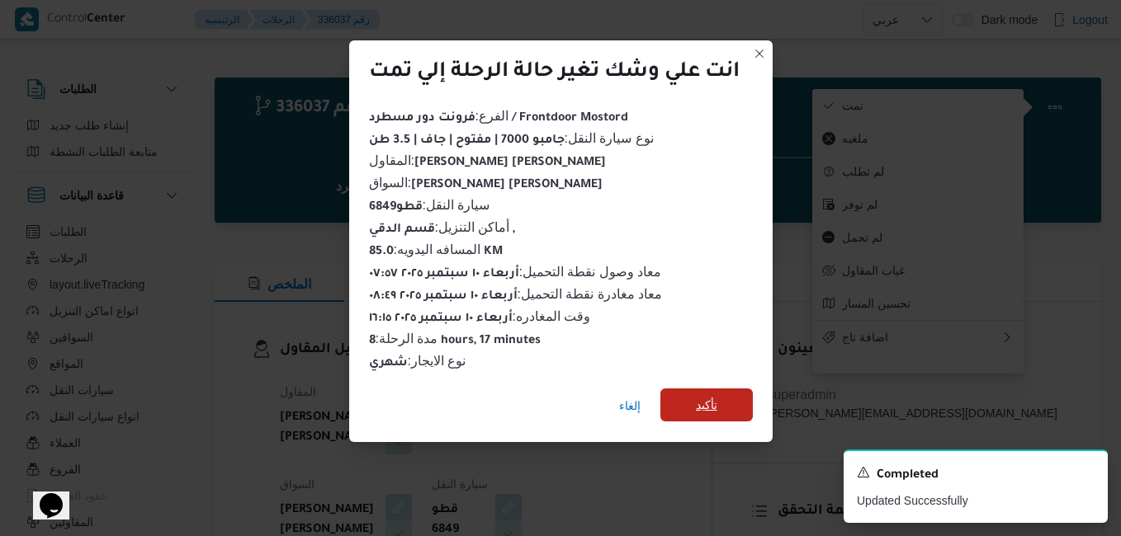
click at [702, 395] on span "تأكيد" at bounding box center [706, 405] width 21 height 20
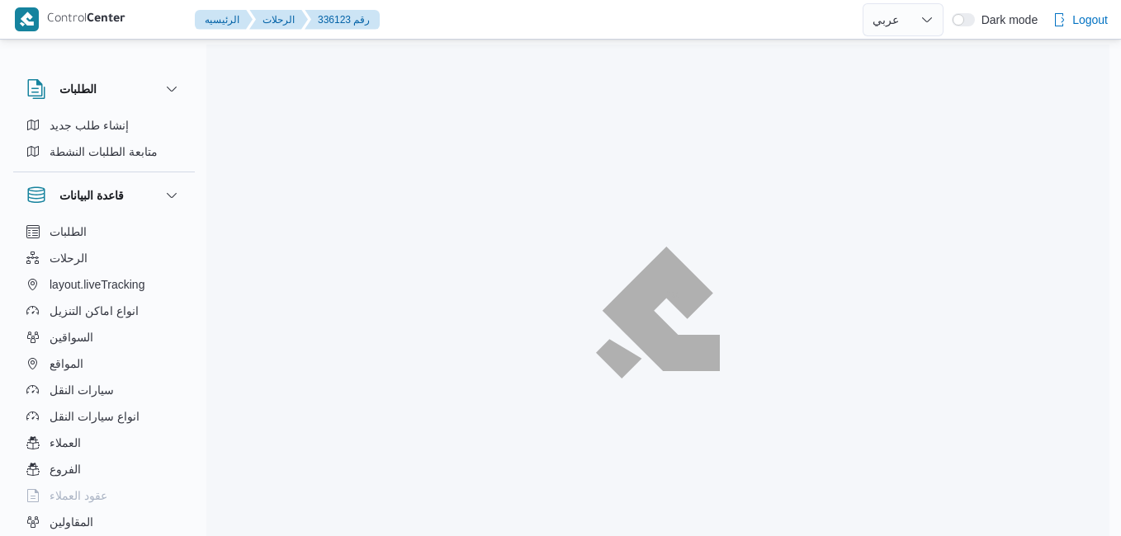
select select "ar"
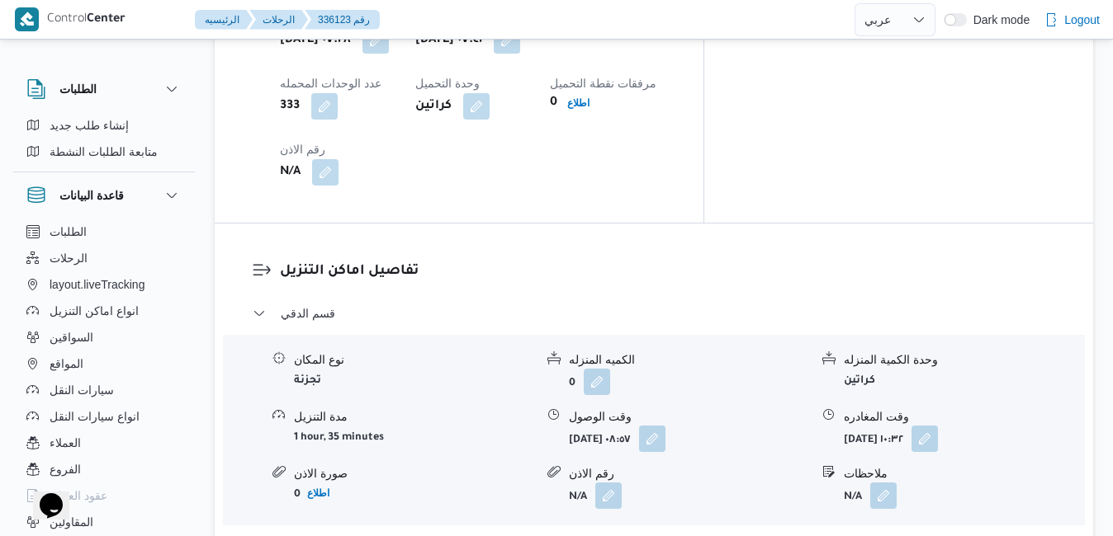
scroll to position [1453, 0]
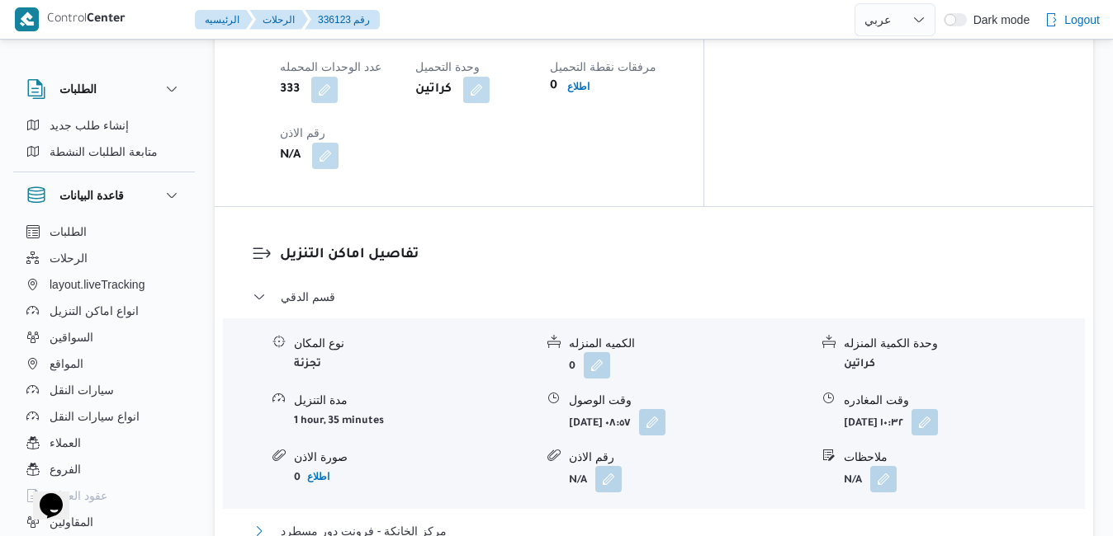
click at [607, 522] on button "مركز الخانكة - فرونت دور مسطرد" at bounding box center [654, 532] width 803 height 20
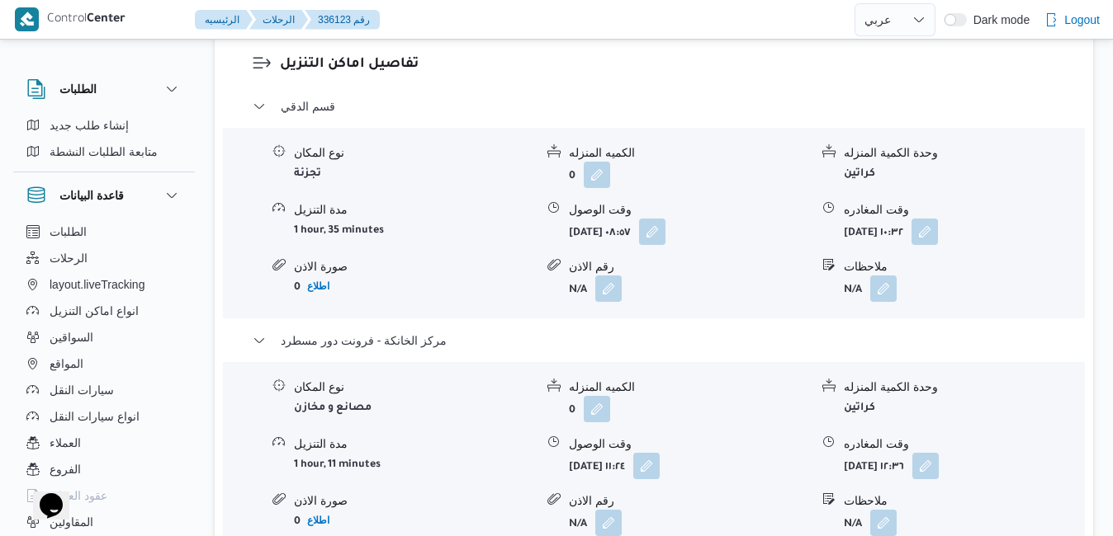
scroll to position [1684, 0]
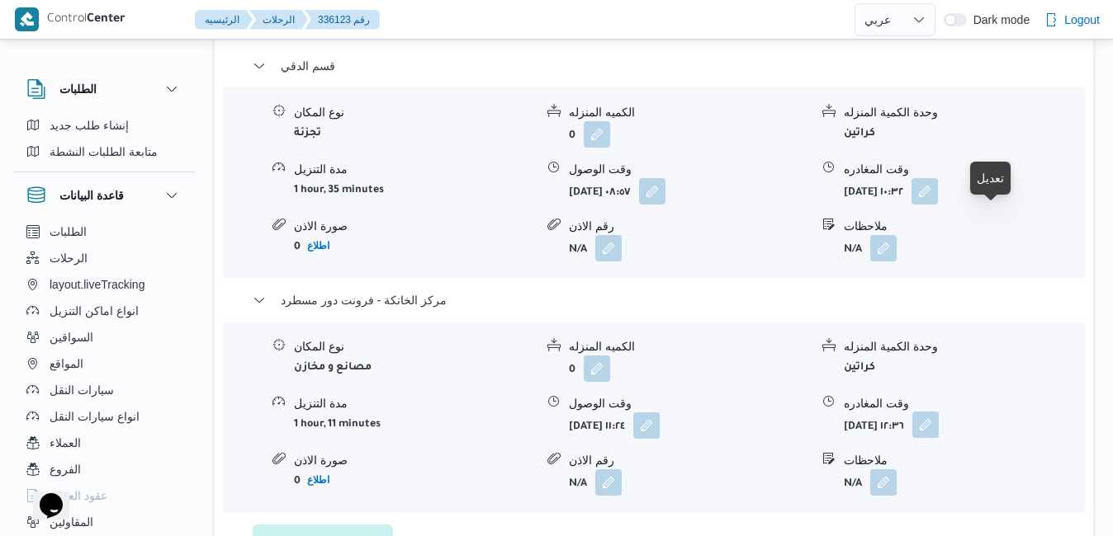
click at [938, 412] on button "button" at bounding box center [925, 425] width 26 height 26
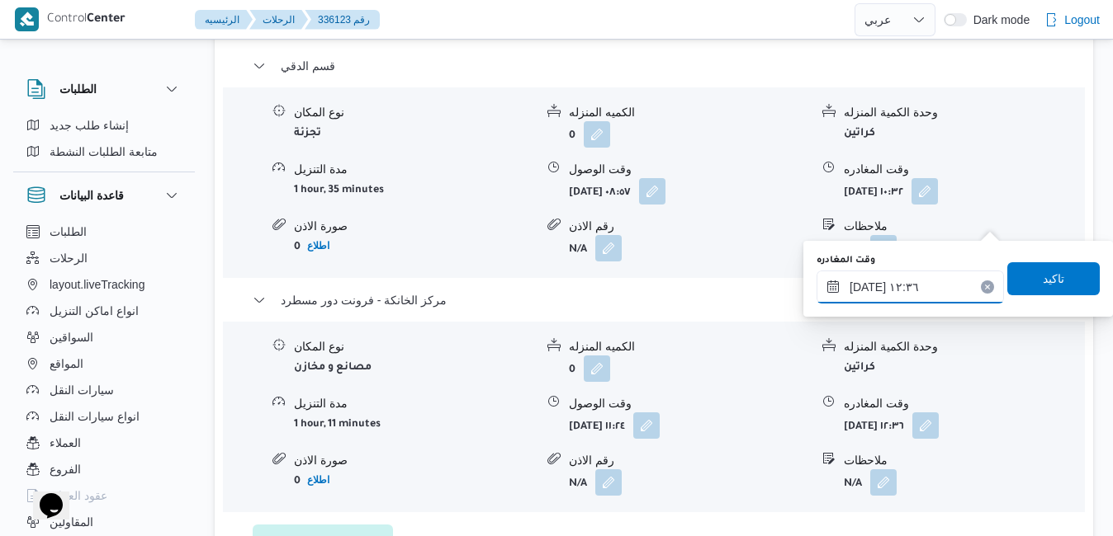
click at [916, 291] on input "[DATE] ١٢:٣٦" at bounding box center [909, 287] width 187 height 33
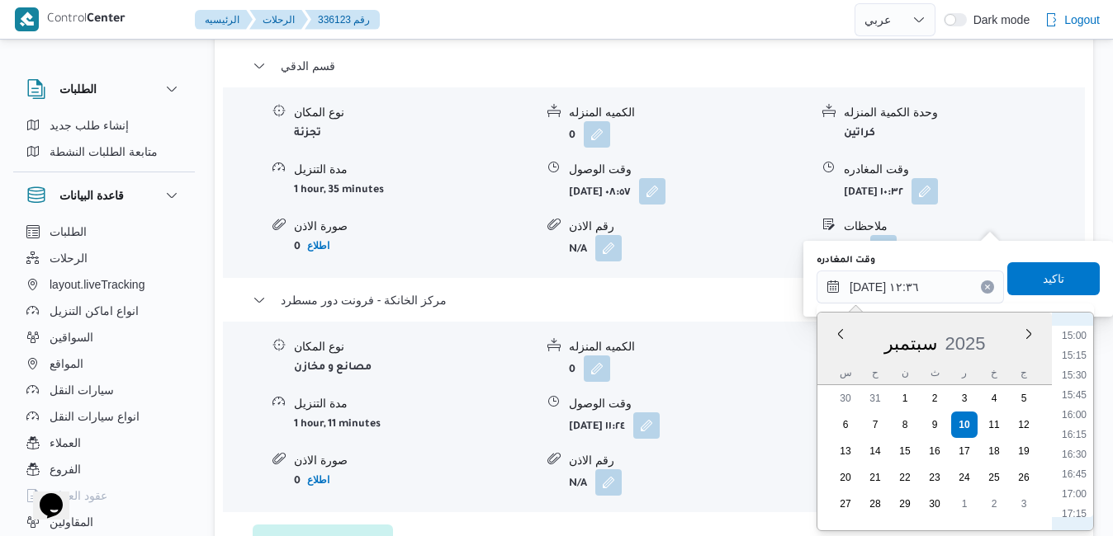
scroll to position [1225, 0]
click at [1079, 399] on li "16:15" at bounding box center [1074, 397] width 38 height 17
type input "[DATE] ١٦:١٥"
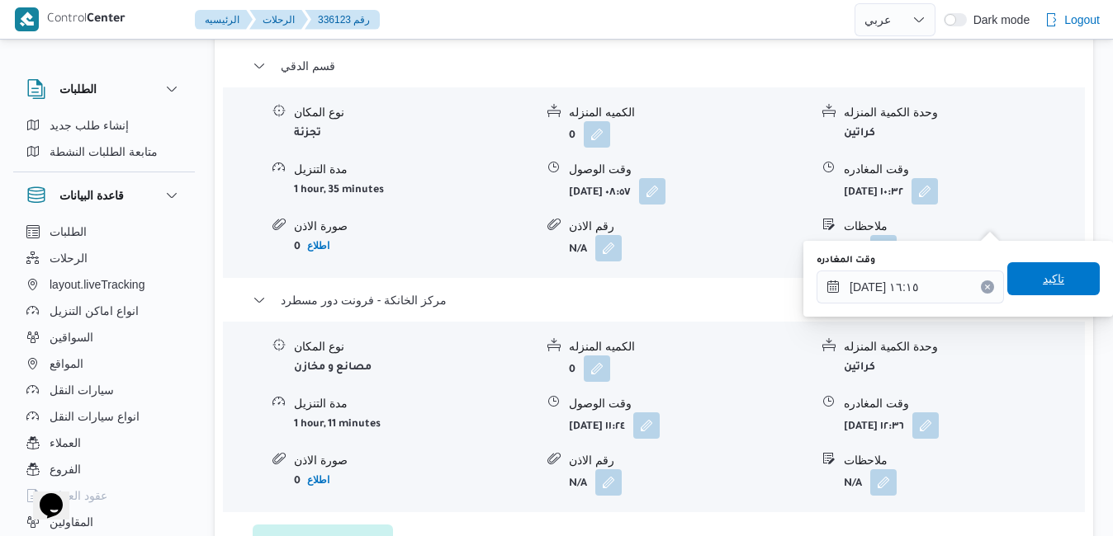
click at [1057, 279] on span "تاكيد" at bounding box center [1053, 278] width 92 height 33
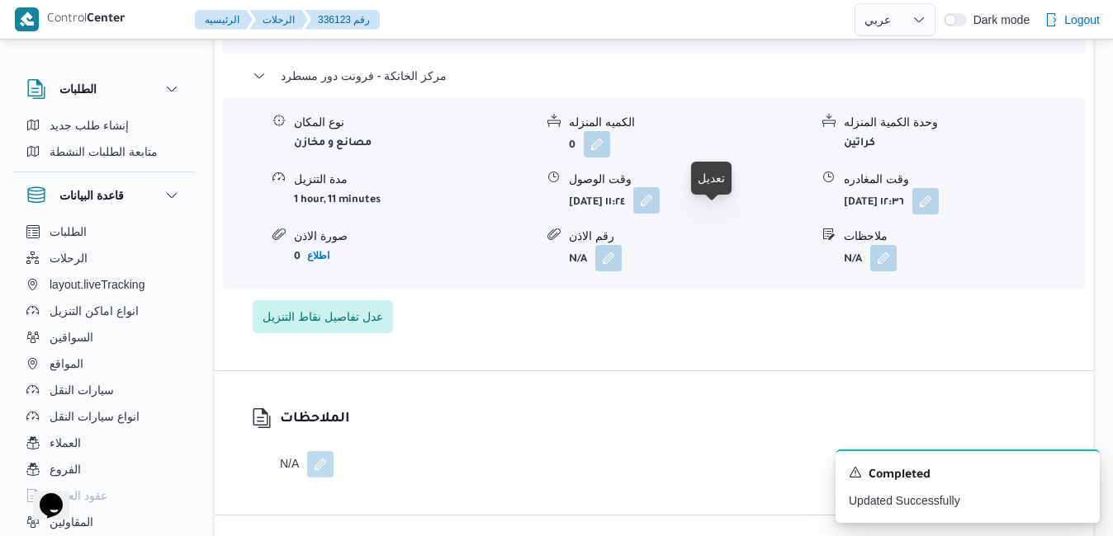
click at [659, 214] on button "button" at bounding box center [646, 200] width 26 height 26
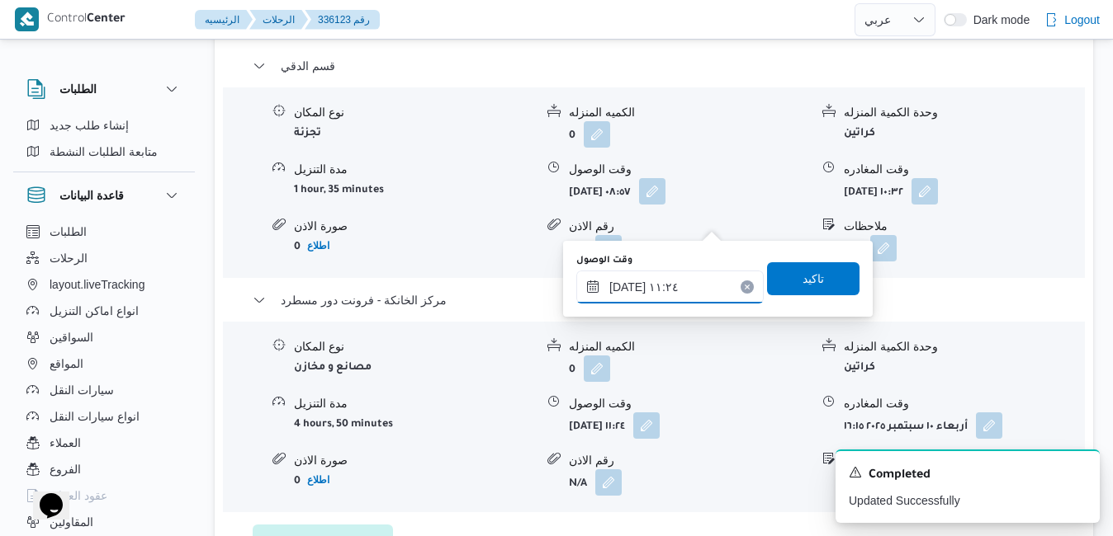
click at [666, 286] on input "[DATE] ١١:٢٤" at bounding box center [669, 287] width 187 height 33
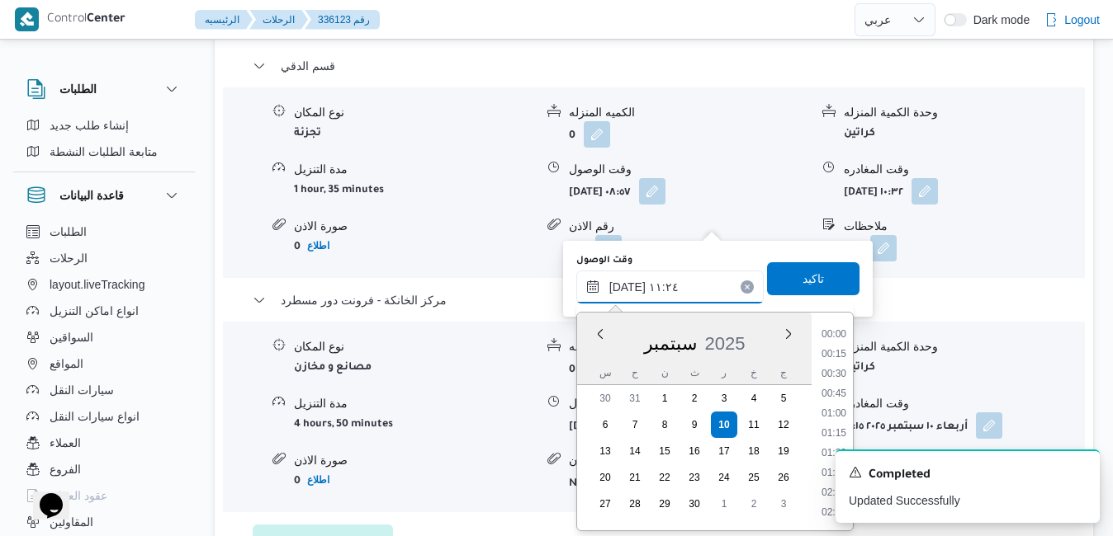
scroll to position [791, 0]
click at [1076, 475] on icon "Dismiss toast" at bounding box center [1079, 471] width 13 height 13
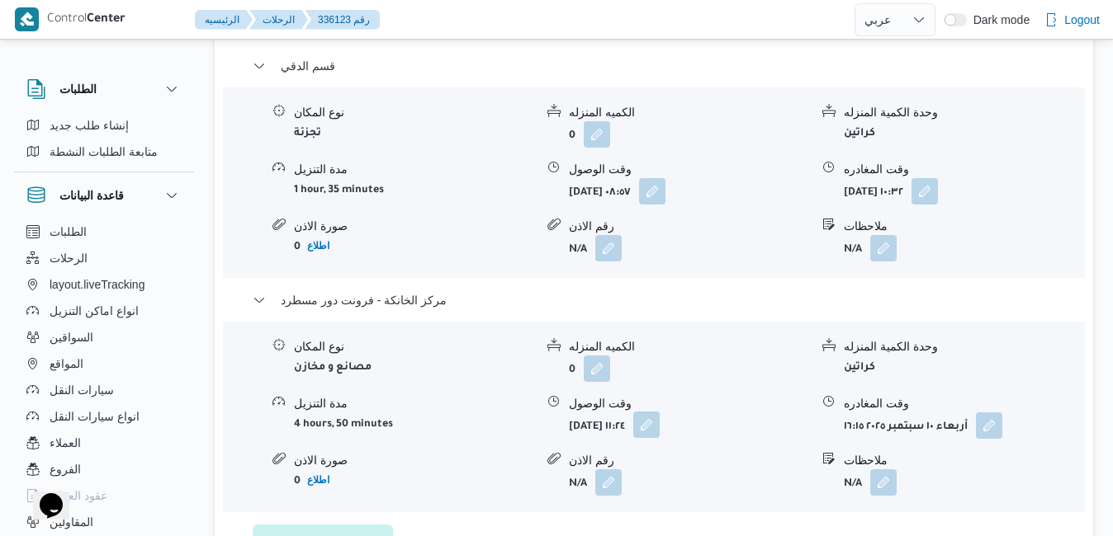
click at [659, 412] on button "button" at bounding box center [646, 425] width 26 height 26
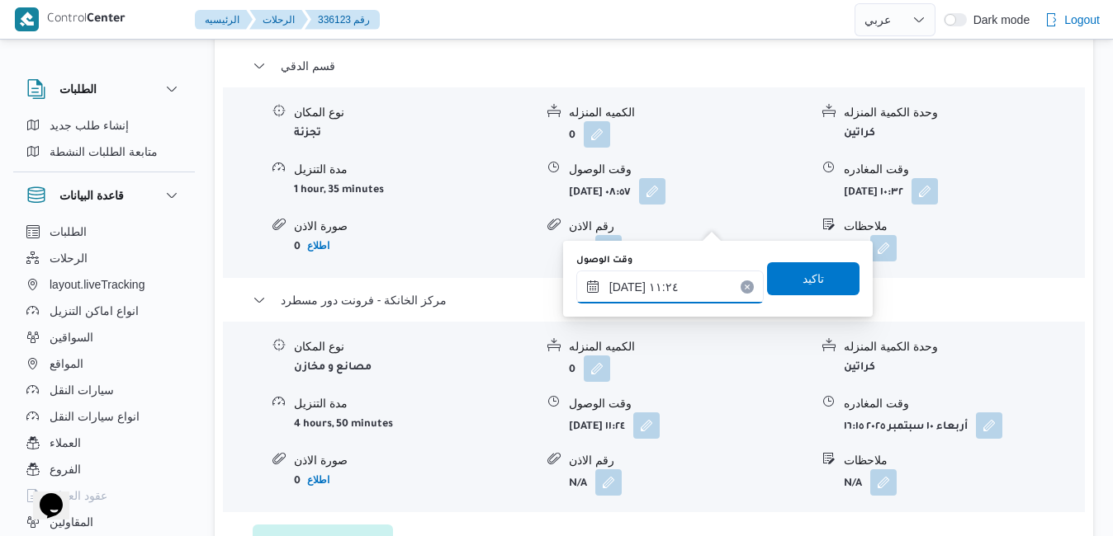
click at [673, 284] on input "[DATE] ١١:٢٤" at bounding box center [669, 287] width 187 height 33
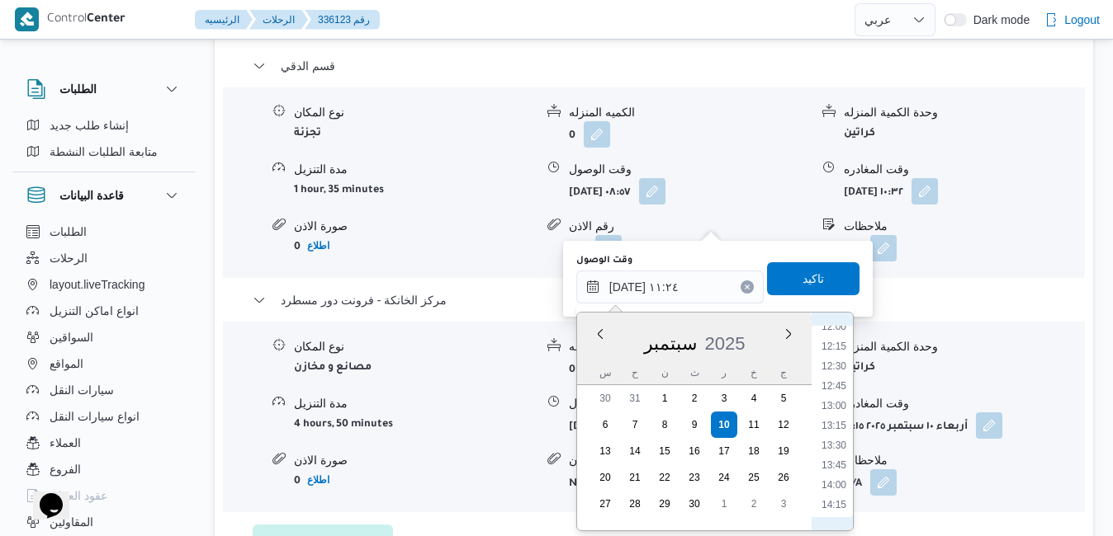
scroll to position [1126, 0]
click at [834, 475] on li "16:00" at bounding box center [834, 476] width 38 height 17
type input "[DATE] ١٦:٠٠"
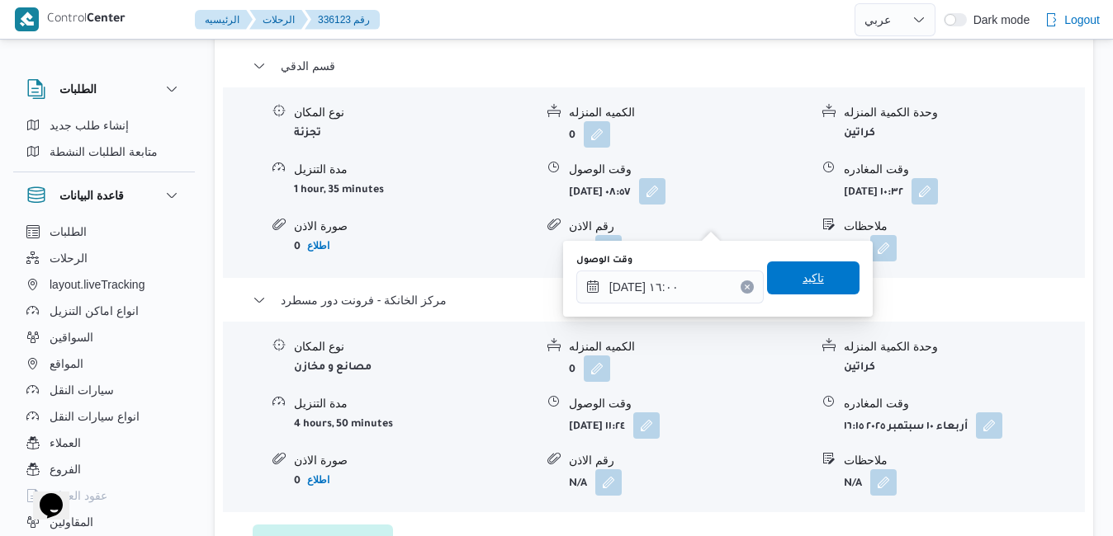
click at [813, 283] on span "تاكيد" at bounding box center [813, 278] width 92 height 33
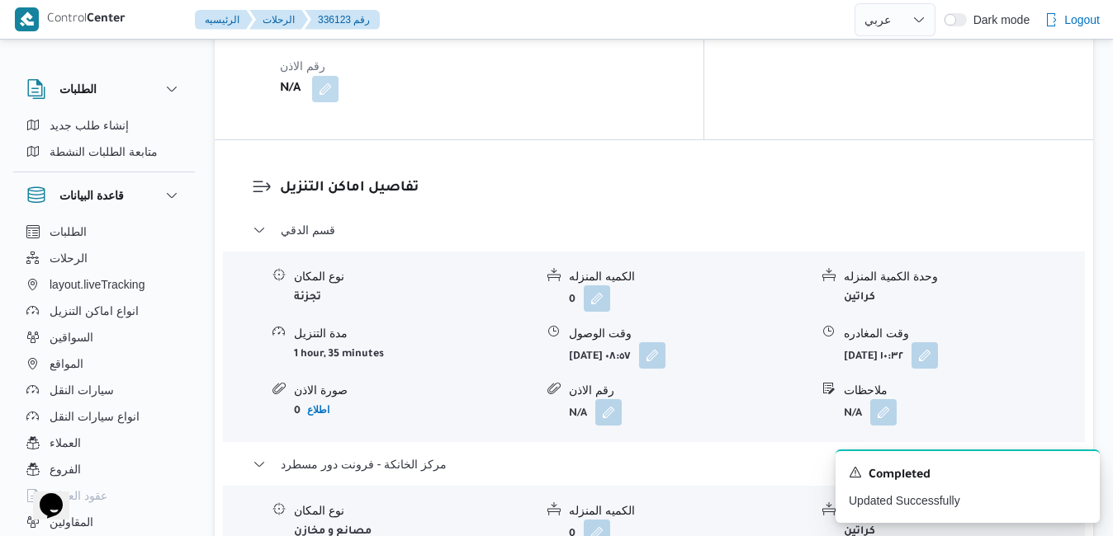
scroll to position [1519, 0]
click at [938, 342] on button "button" at bounding box center [924, 355] width 26 height 26
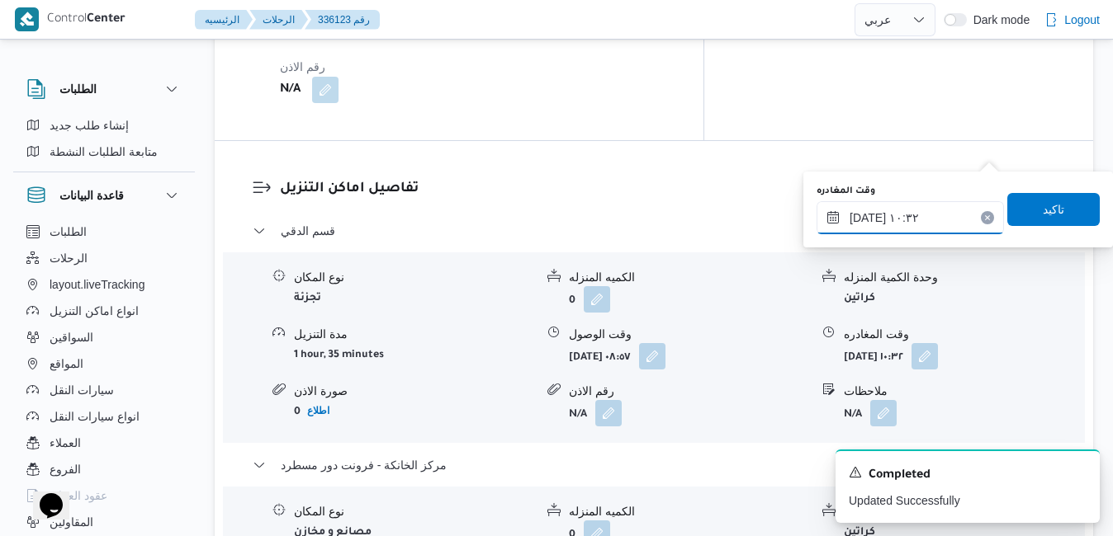
click at [924, 220] on input "[DATE] ١٠:٣٢" at bounding box center [909, 217] width 187 height 33
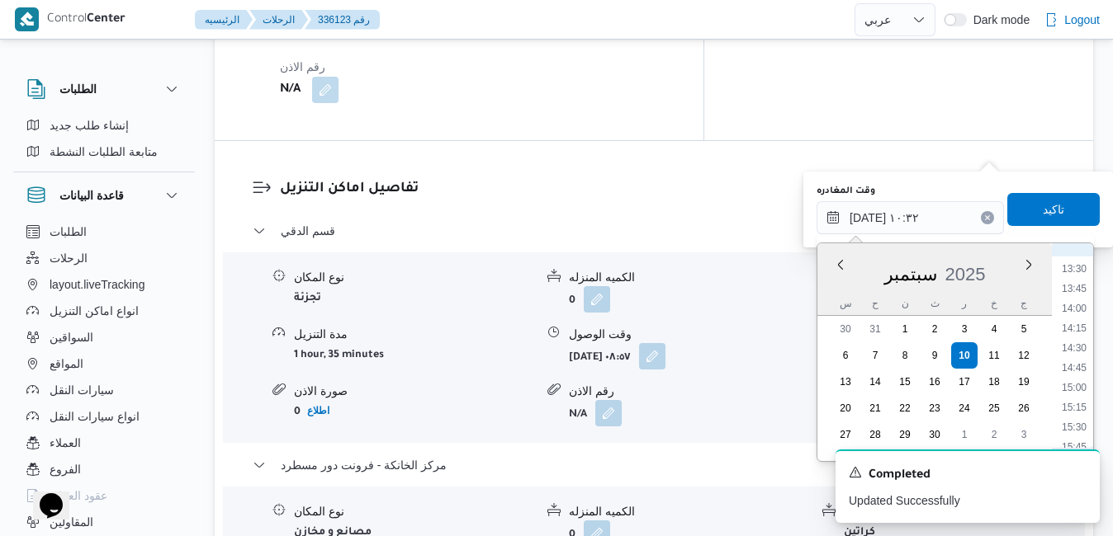
scroll to position [1066, 0]
click at [1083, 404] on li "15:15" at bounding box center [1074, 407] width 38 height 17
type input "[DATE] ١٥:١٥"
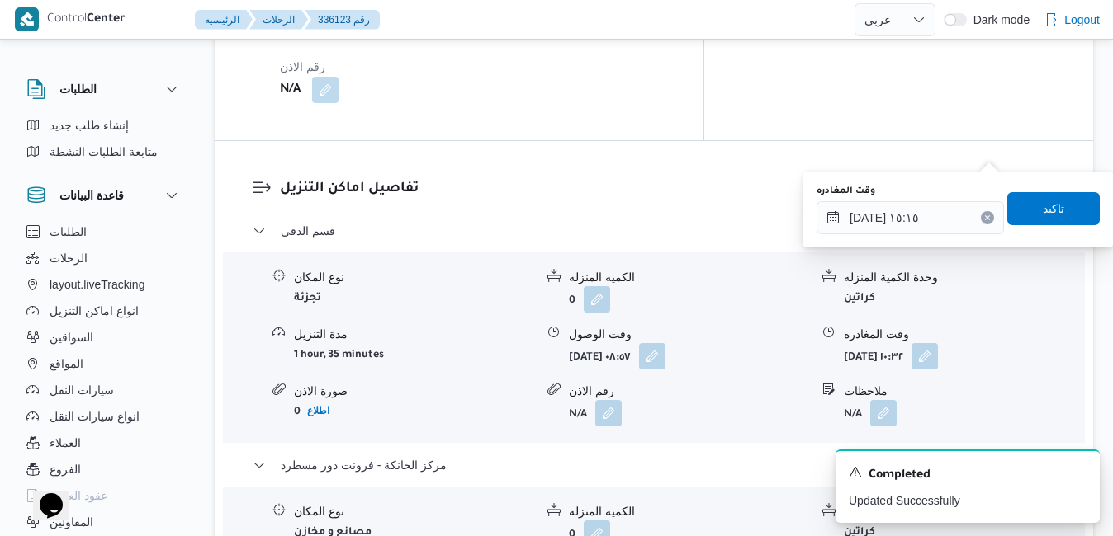
click at [1066, 201] on span "تاكيد" at bounding box center [1053, 208] width 92 height 33
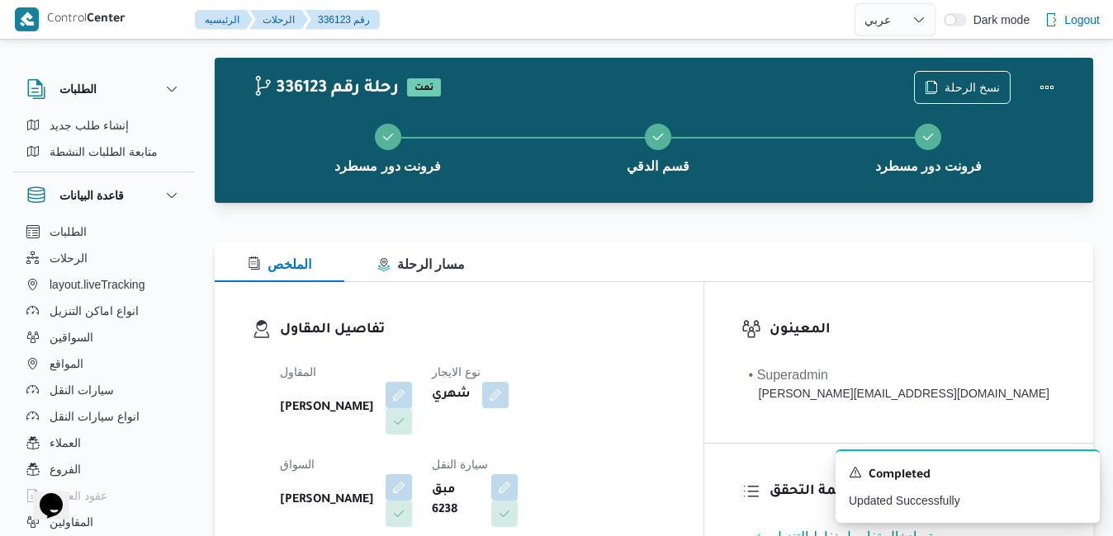
scroll to position [0, 0]
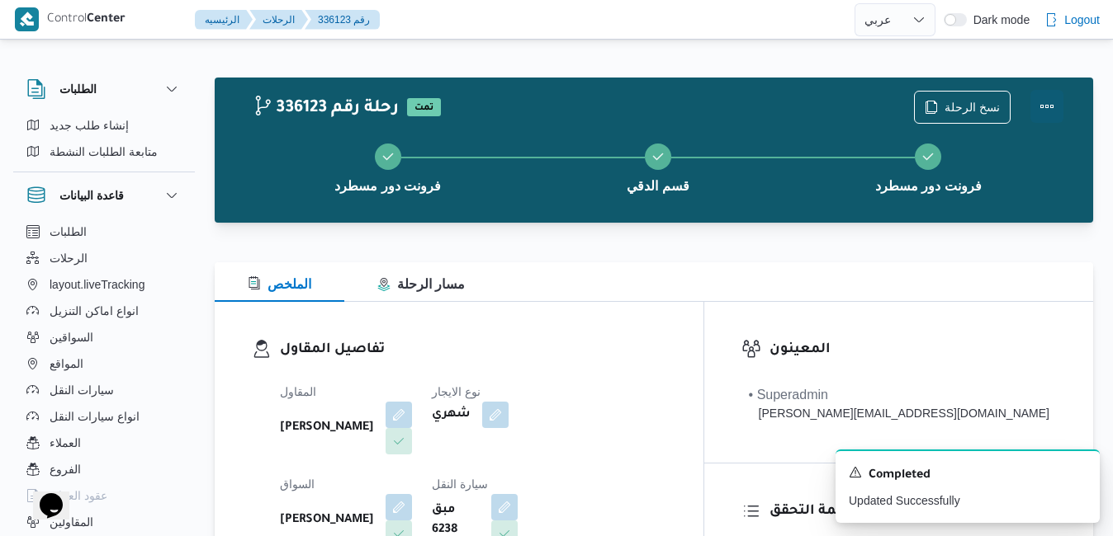
click at [1043, 107] on button "Actions" at bounding box center [1046, 106] width 33 height 33
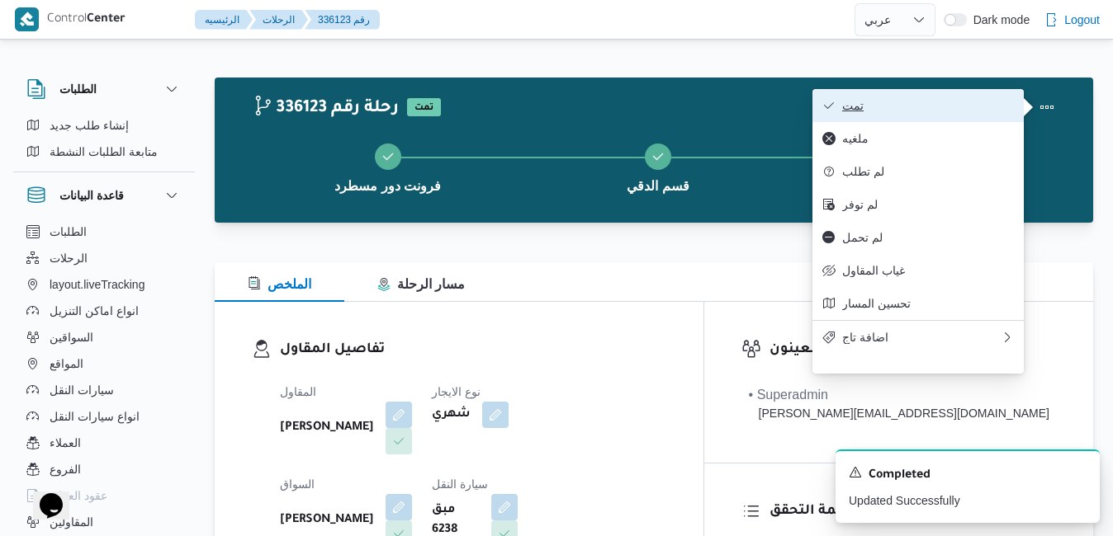
click at [953, 109] on span "تمت" at bounding box center [928, 105] width 172 height 13
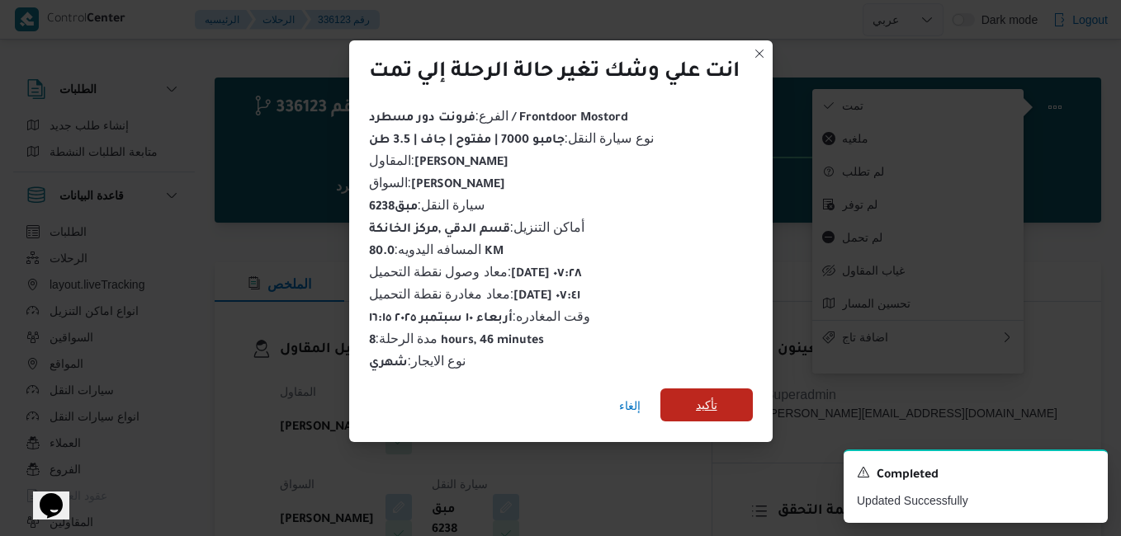
click at [696, 395] on span "تأكيد" at bounding box center [706, 405] width 92 height 33
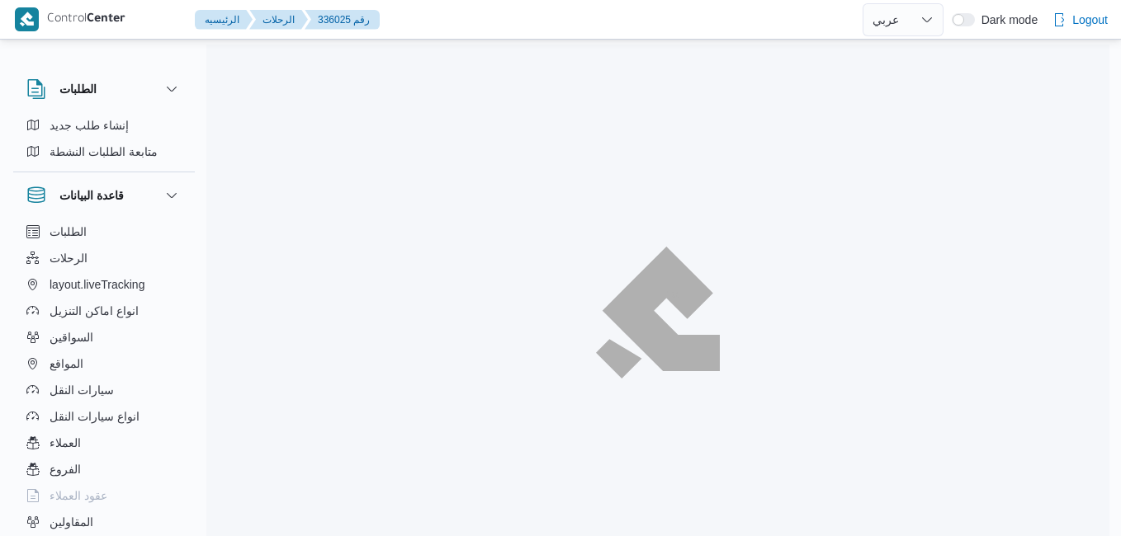
select select "ar"
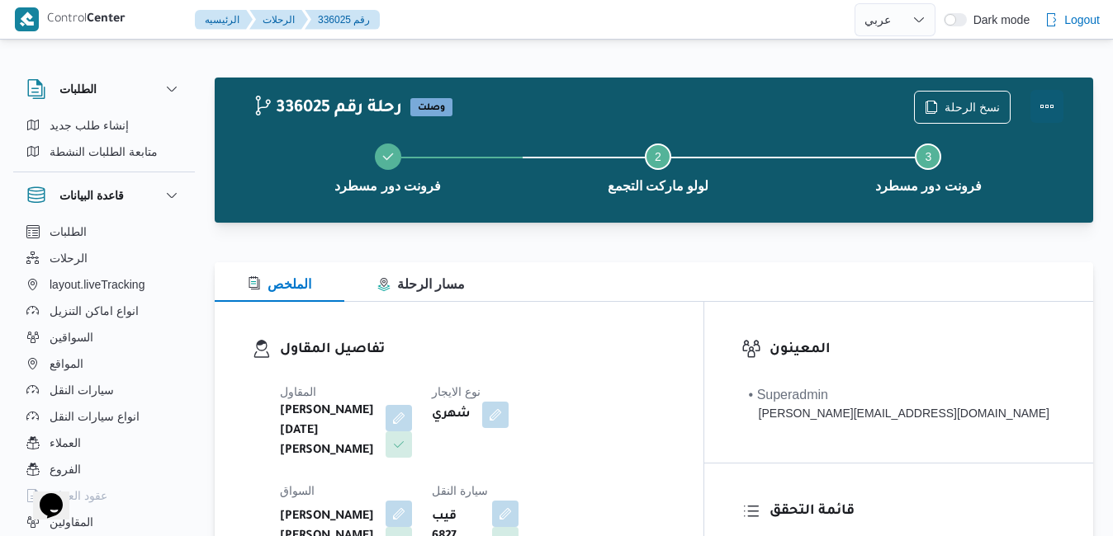
click at [1051, 105] on button "Actions" at bounding box center [1046, 106] width 33 height 33
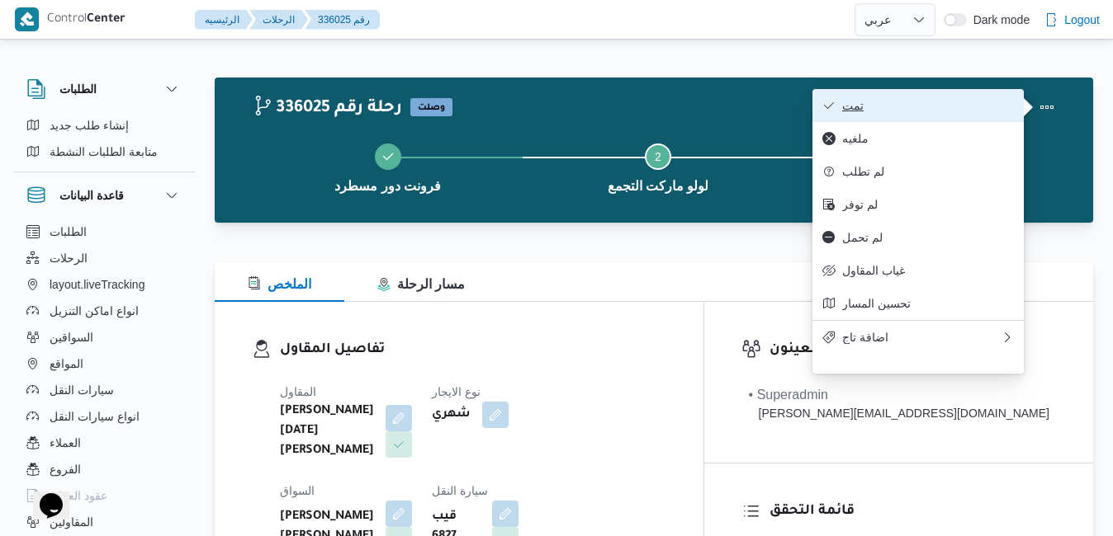
click at [979, 111] on span "تمت" at bounding box center [928, 105] width 172 height 13
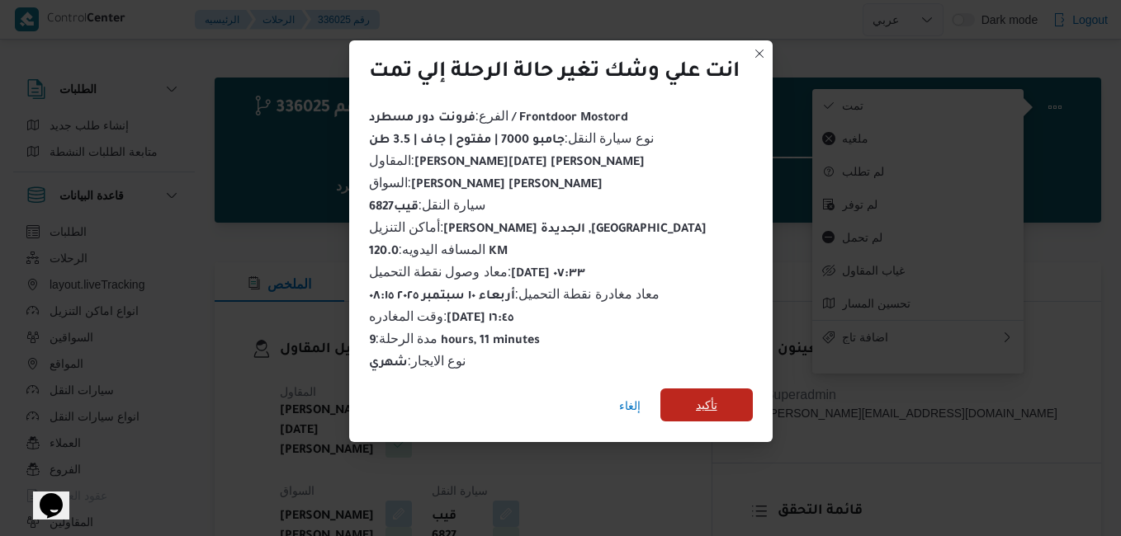
click at [711, 399] on span "تأكيد" at bounding box center [706, 405] width 21 height 20
